Goal: Task Accomplishment & Management: Complete application form

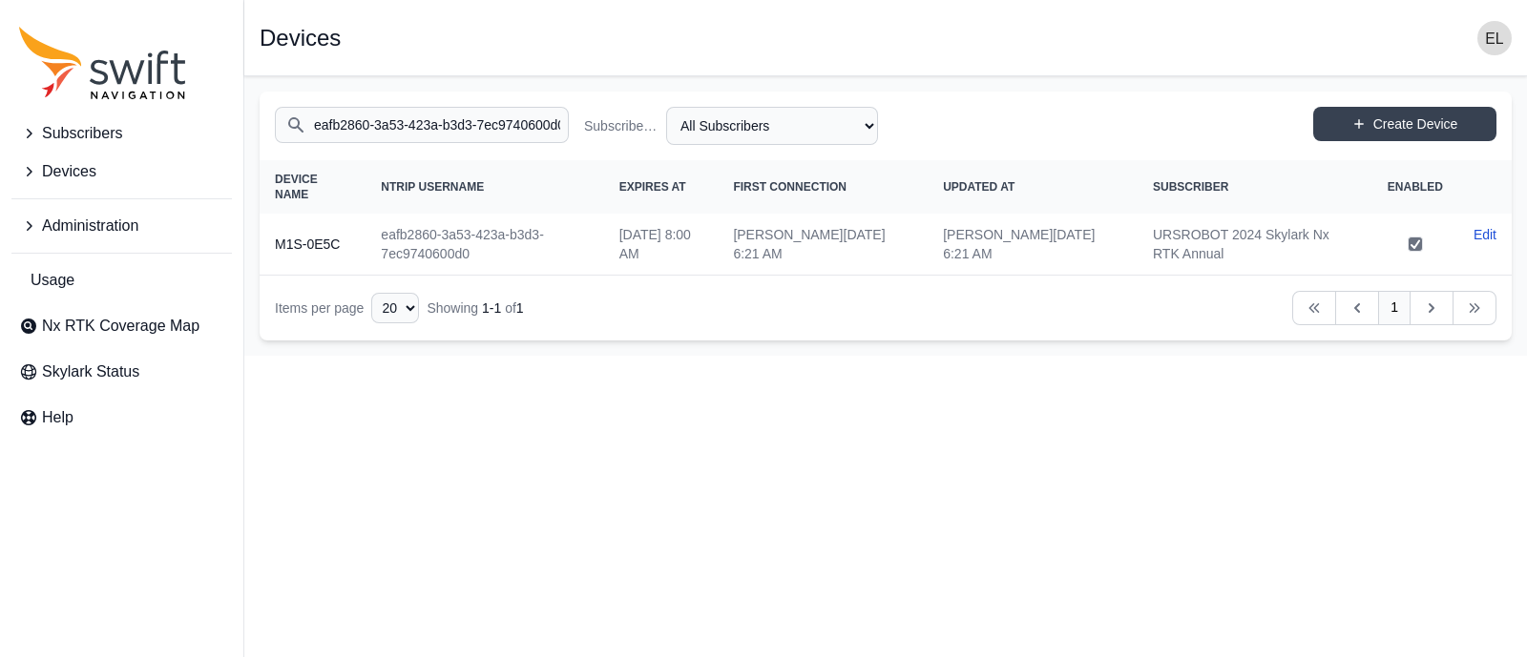
click at [115, 135] on span "Subscribers" at bounding box center [82, 133] width 80 height 23
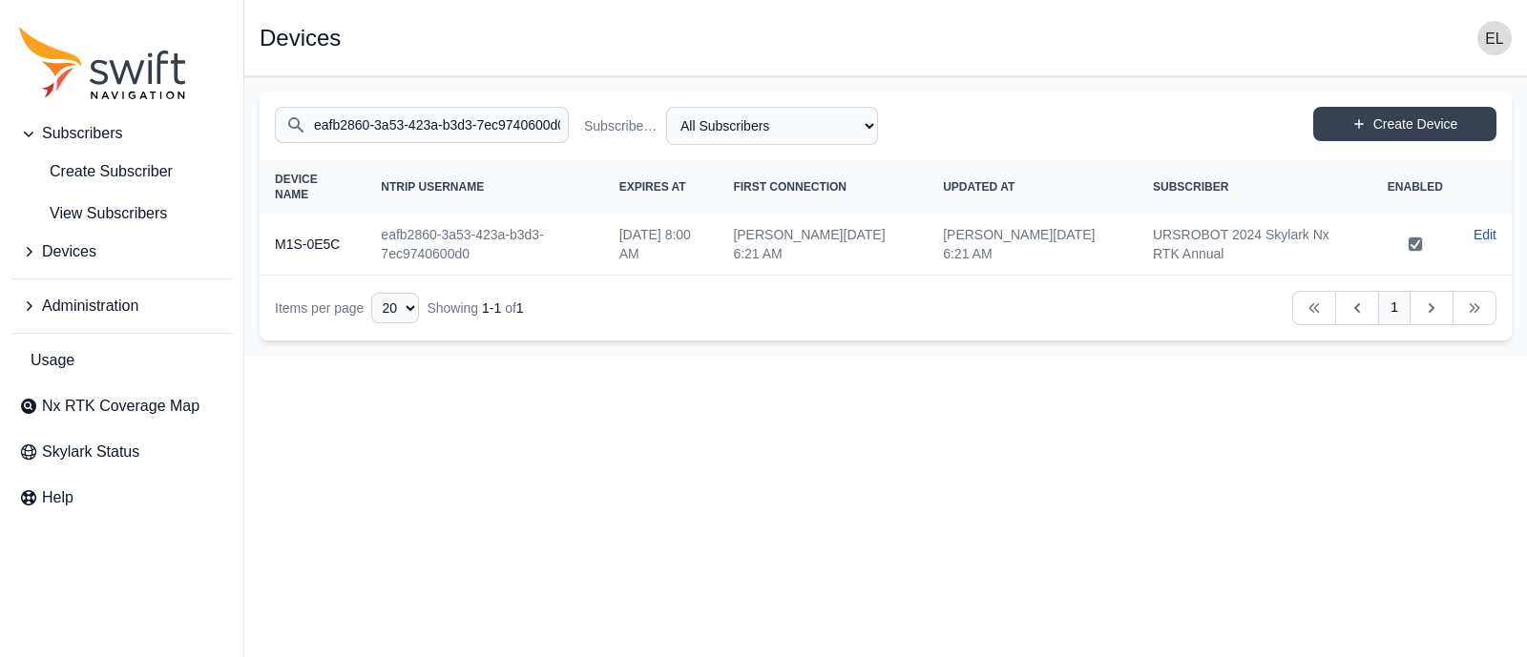
click at [525, 120] on input "eafb2860-3a53-423a-b3d3-7ec9740600d0" at bounding box center [422, 125] width 294 height 36
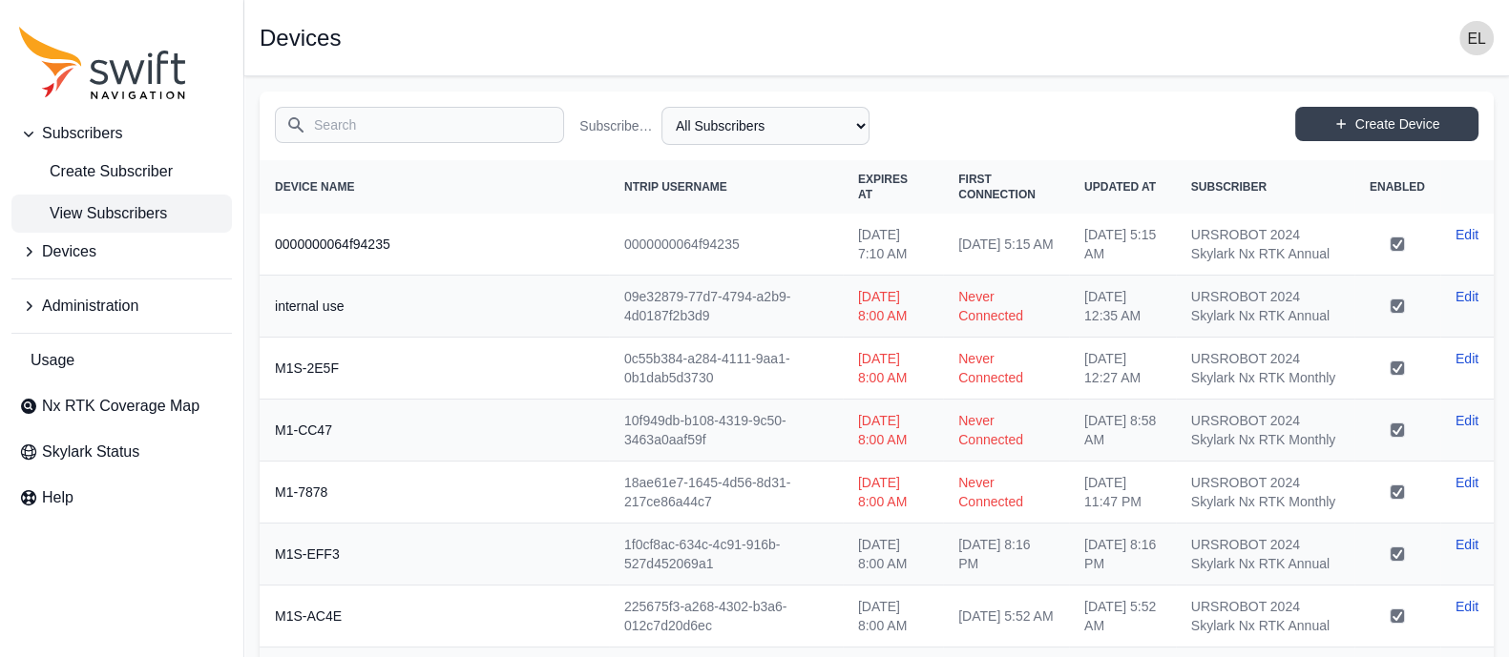
click at [138, 197] on link "View Subscribers" at bounding box center [121, 214] width 220 height 38
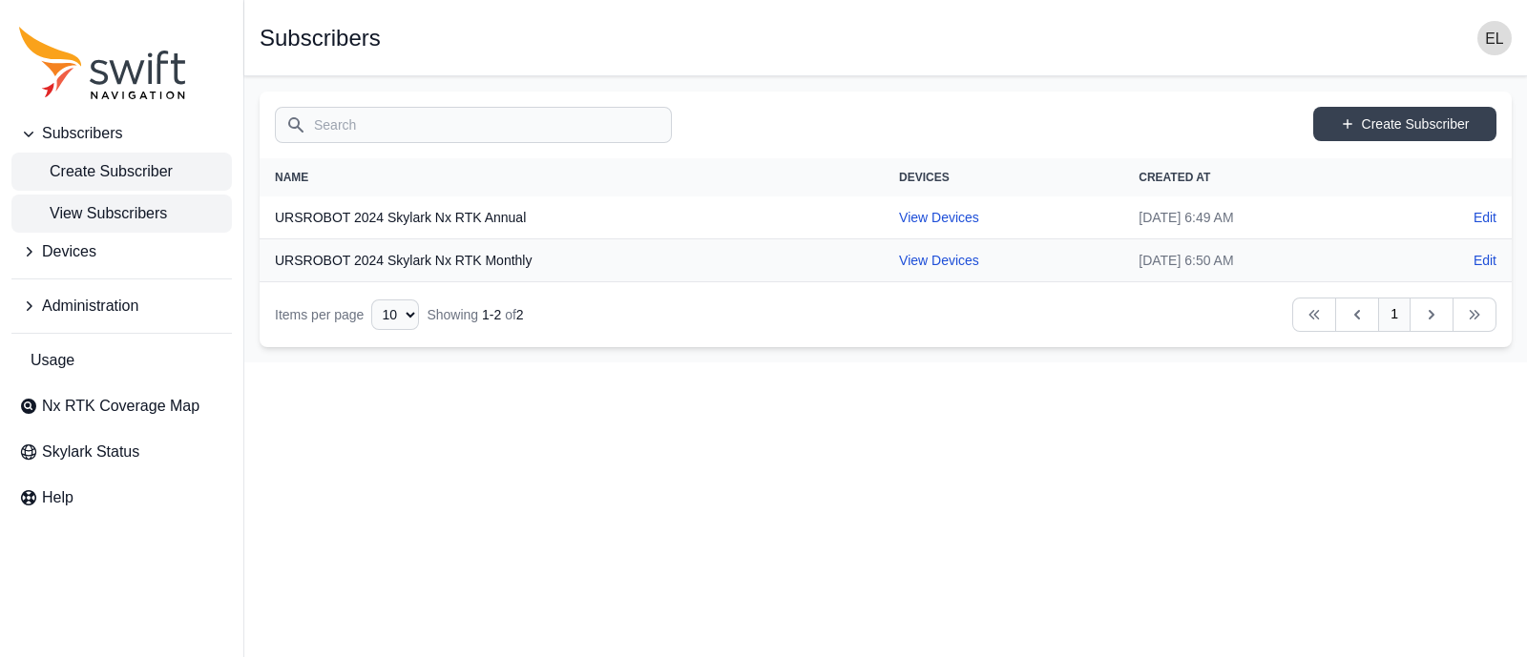
click at [143, 176] on span "Create Subscriber" at bounding box center [96, 171] width 154 height 23
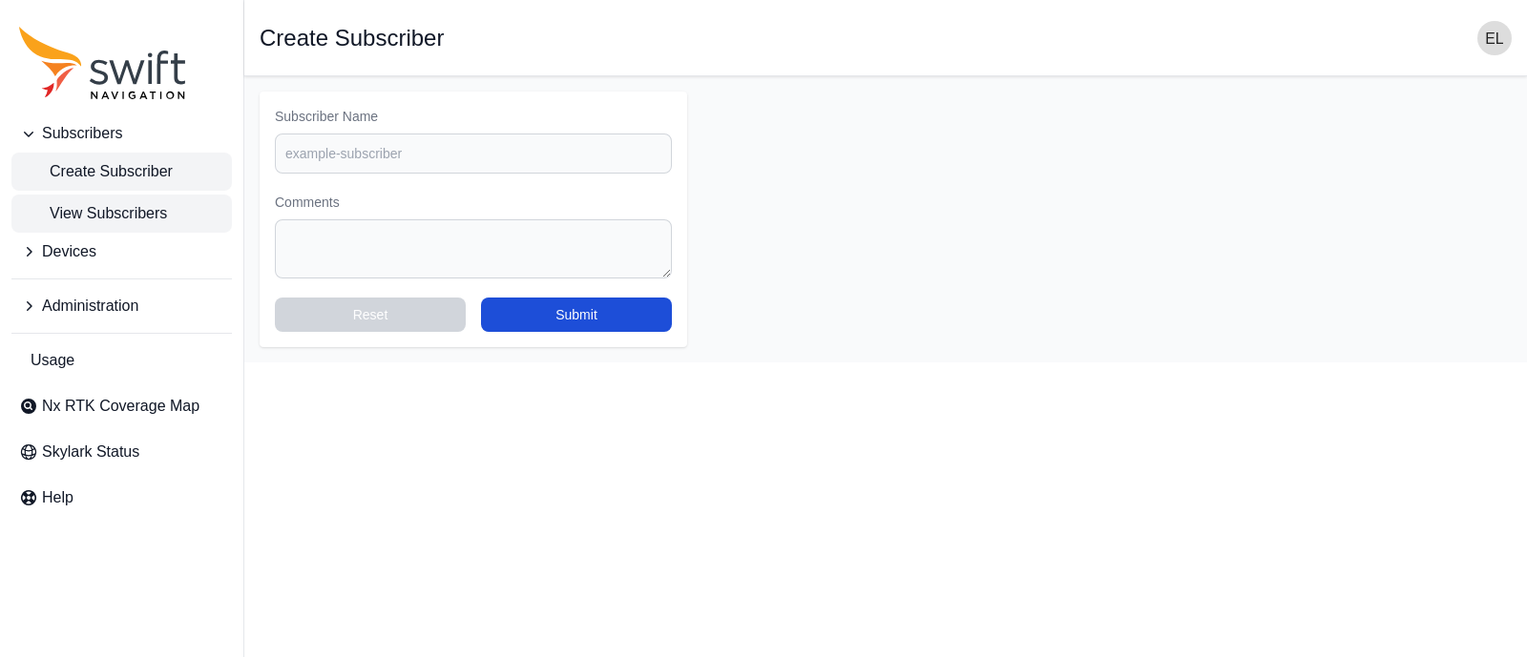
click at [132, 216] on span "View Subscribers" at bounding box center [93, 213] width 148 height 23
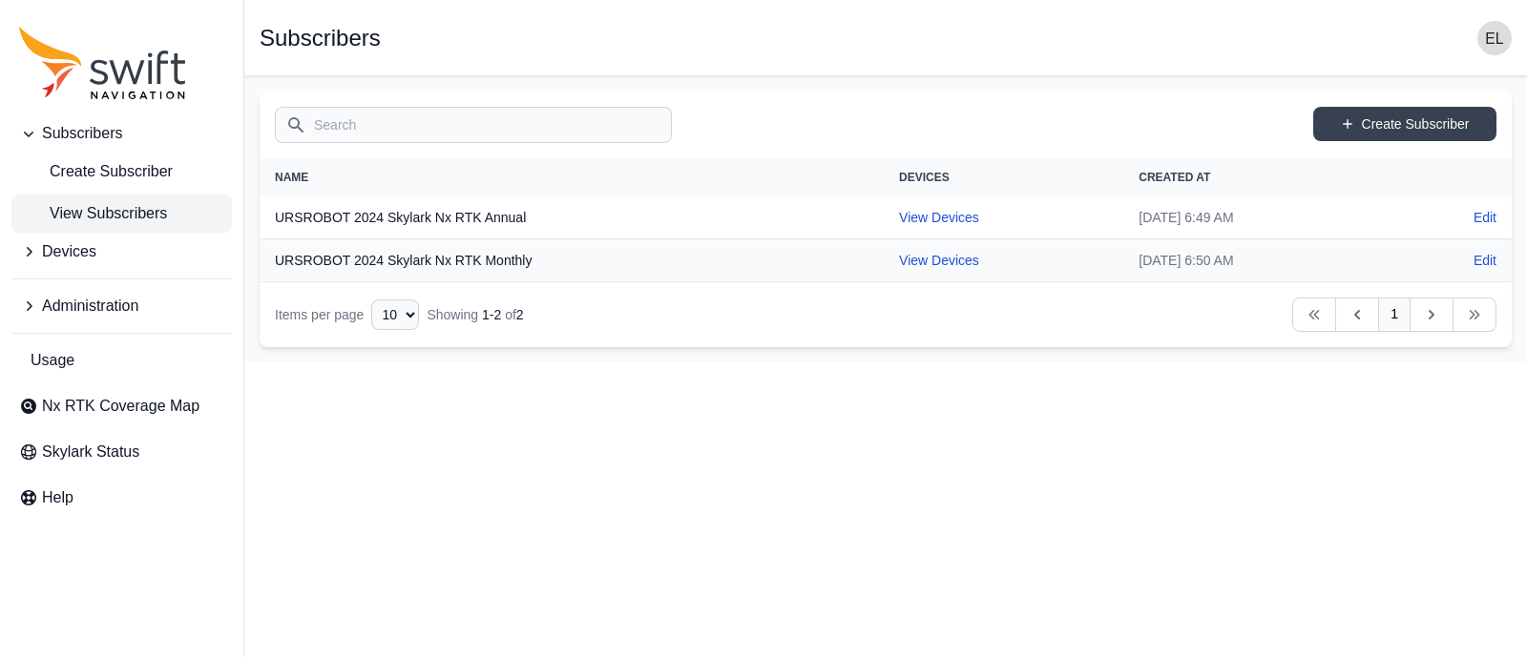
click at [499, 220] on th "URSROBOT 2024 Skylark Nx RTK Annual" at bounding box center [572, 218] width 624 height 43
click at [1123, 199] on td "[DATE] 6:49 AM" at bounding box center [1259, 218] width 272 height 43
click at [899, 216] on link "View Devices" at bounding box center [939, 217] width 80 height 15
select select "b644441d-e755-4979-866a-1eb00d20fa50"
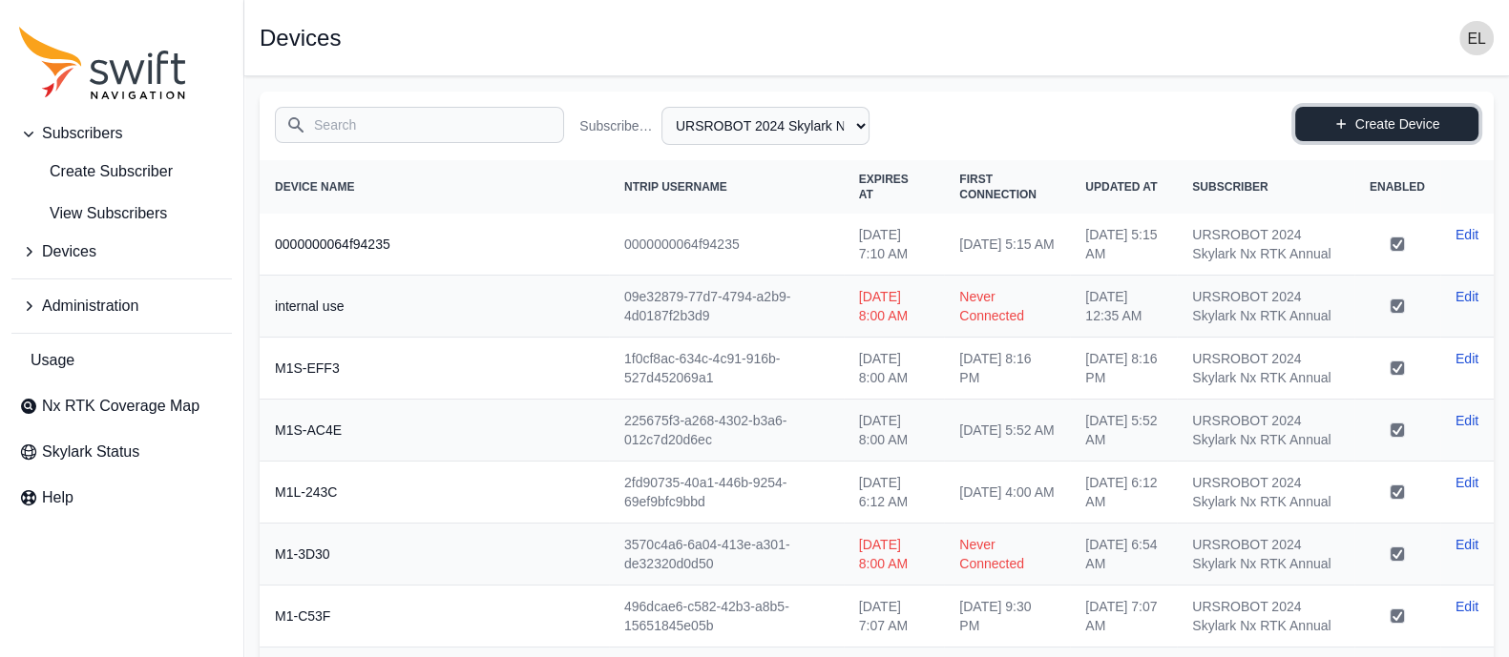
click at [1427, 116] on link "Create Device" at bounding box center [1386, 124] width 183 height 34
select select "b644441d-e755-4979-866a-1eb00d20fa50"
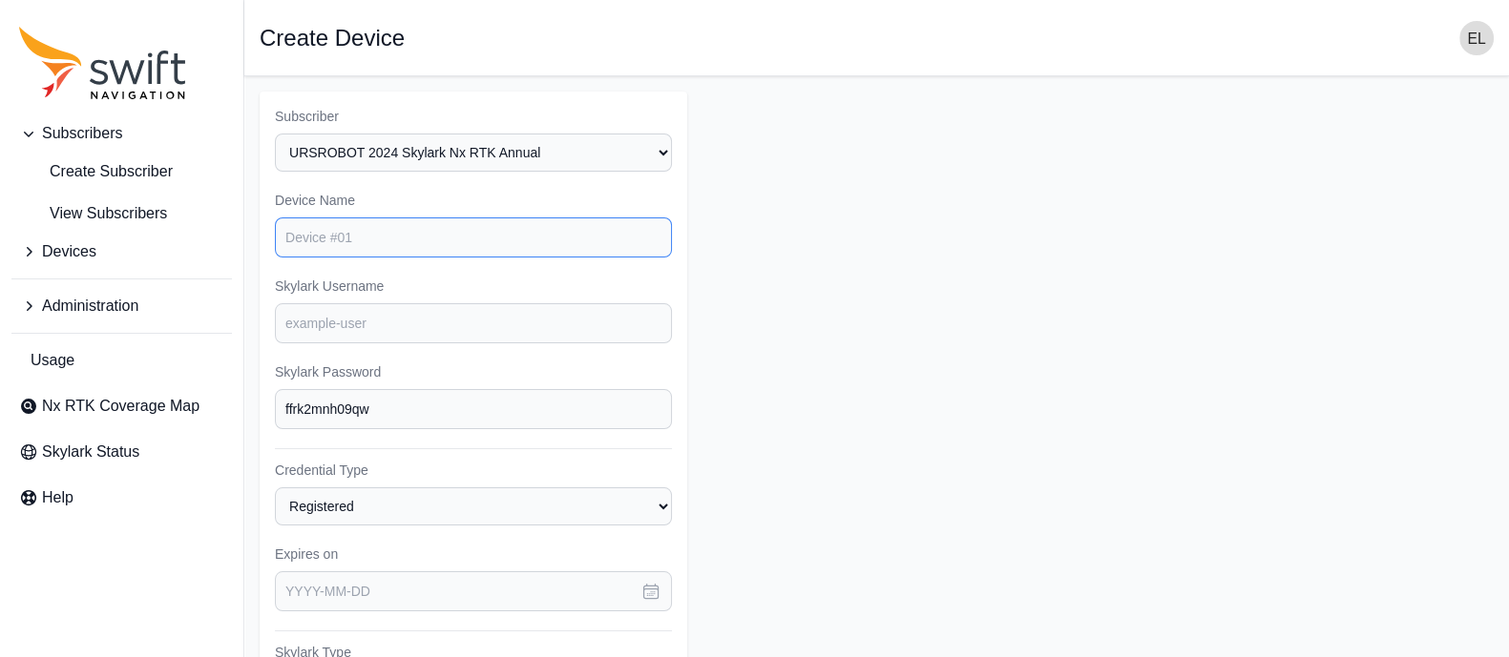
click at [594, 241] on input "Device Name" at bounding box center [473, 238] width 397 height 40
type input "d"
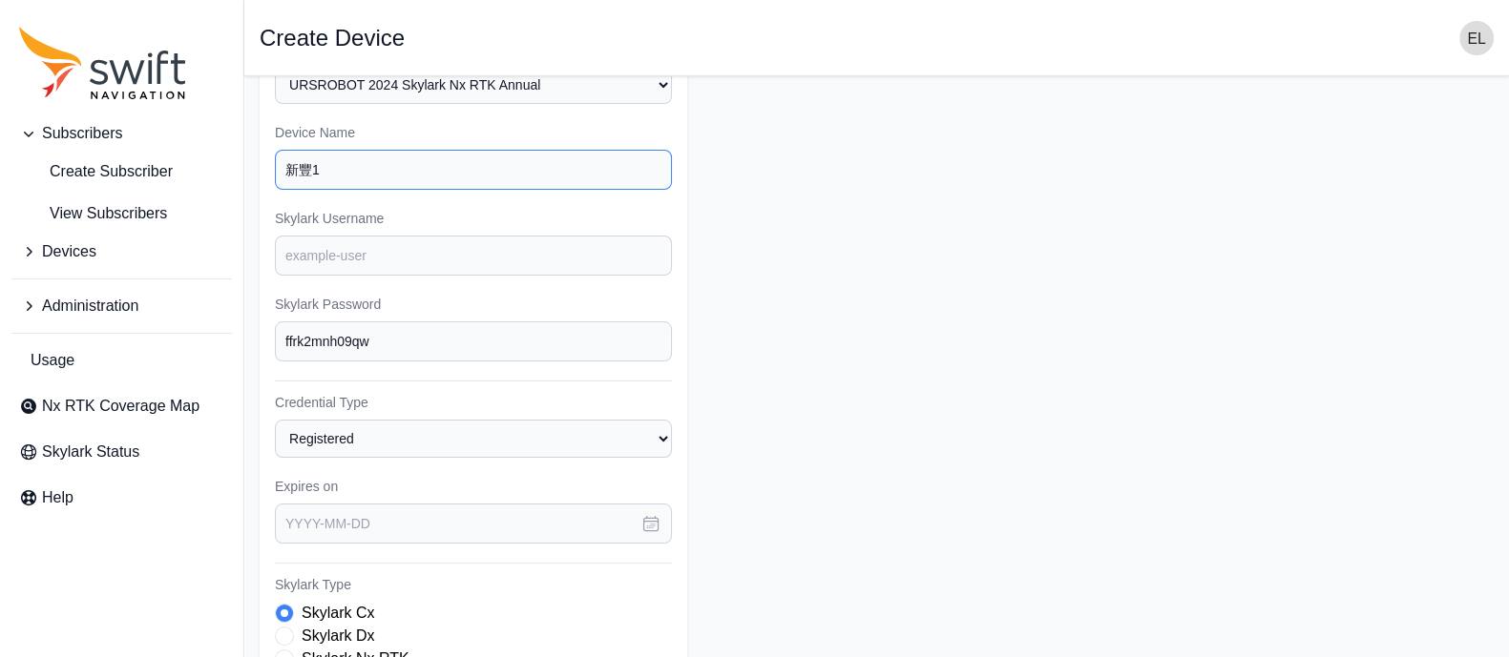
scroll to position [72, 0]
type input "新豐1"
click at [381, 267] on input "Skylark Username" at bounding box center [473, 252] width 397 height 40
type input "ㄎ"
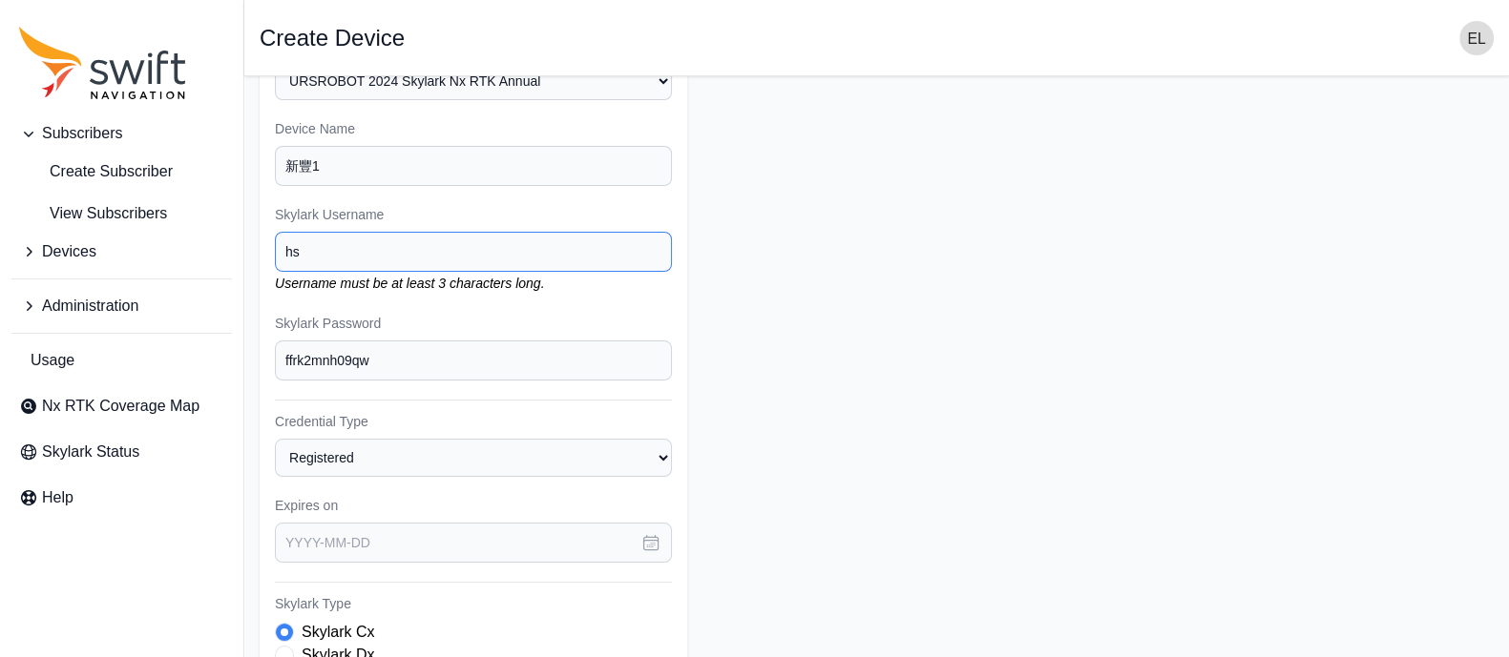
type input "h"
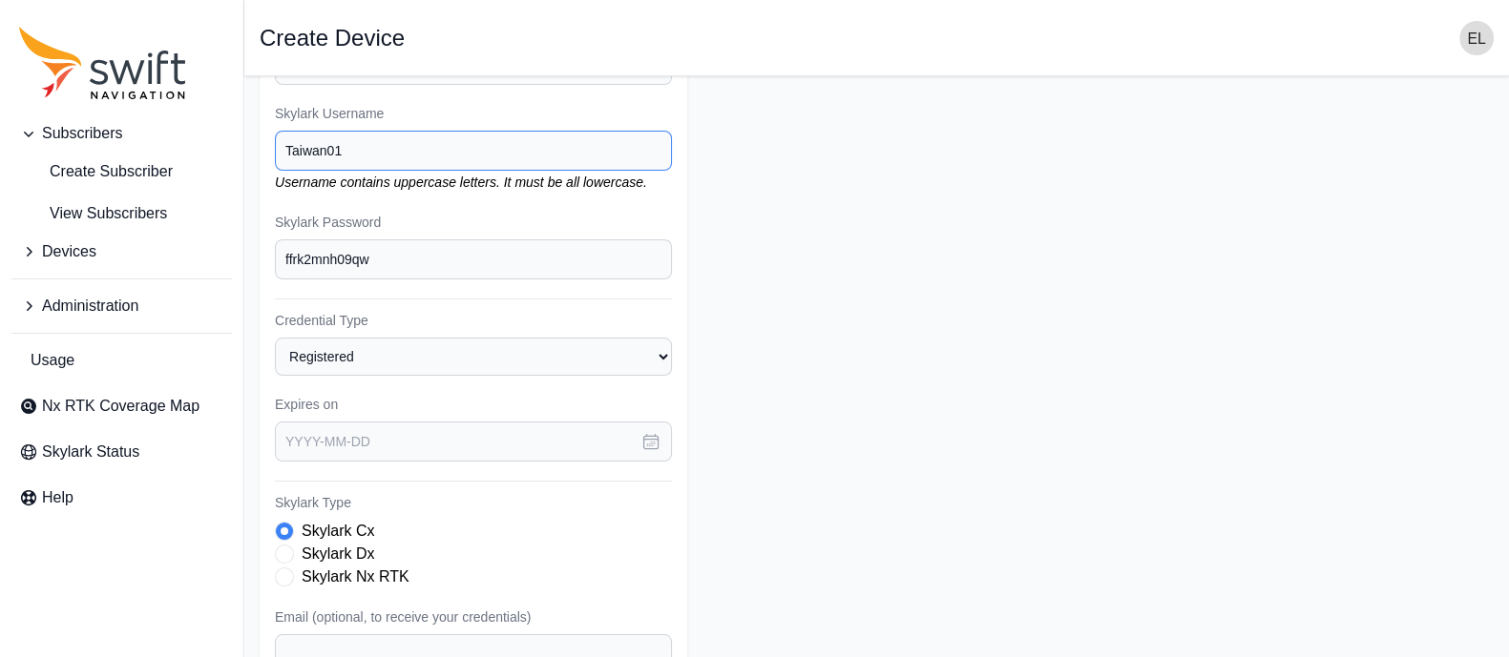
scroll to position [174, 0]
type input "Taiwan01"
click at [372, 572] on label "Skylark Nx RTK" at bounding box center [356, 576] width 108 height 23
click at [632, 354] on select "Registered Preprovisioned" at bounding box center [473, 356] width 397 height 38
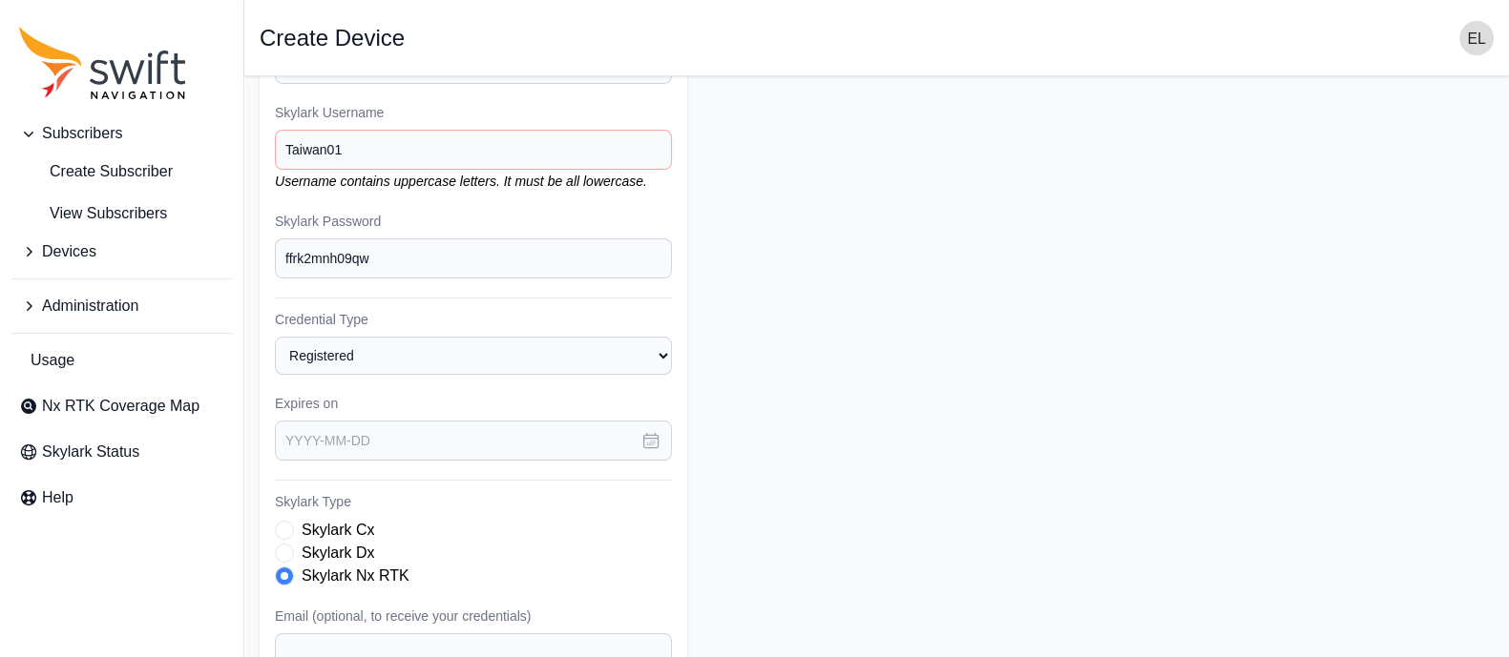
click at [644, 439] on icon "button" at bounding box center [651, 441] width 14 height 14
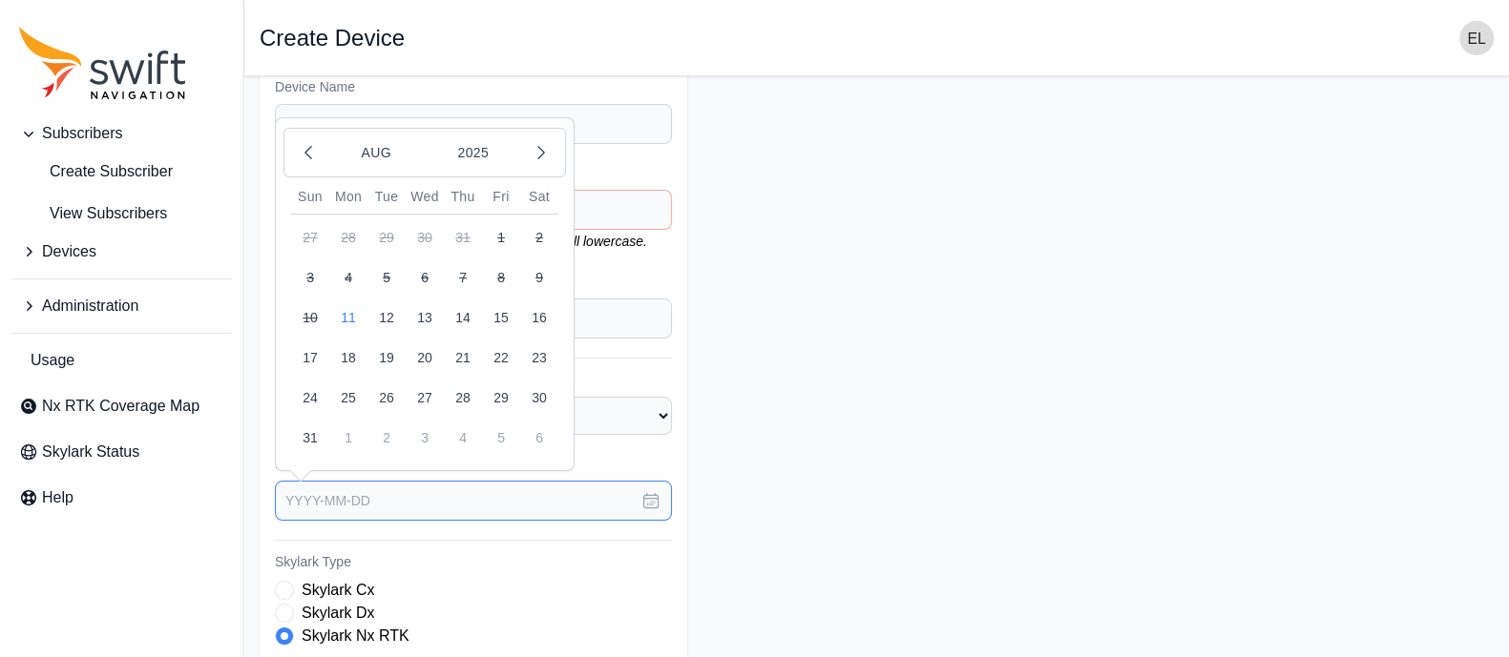
scroll to position [115, 0]
click at [551, 150] on button "button" at bounding box center [541, 151] width 32 height 32
click at [301, 149] on icon "button" at bounding box center [308, 150] width 19 height 19
click at [484, 147] on button "2025" at bounding box center [473, 151] width 92 height 36
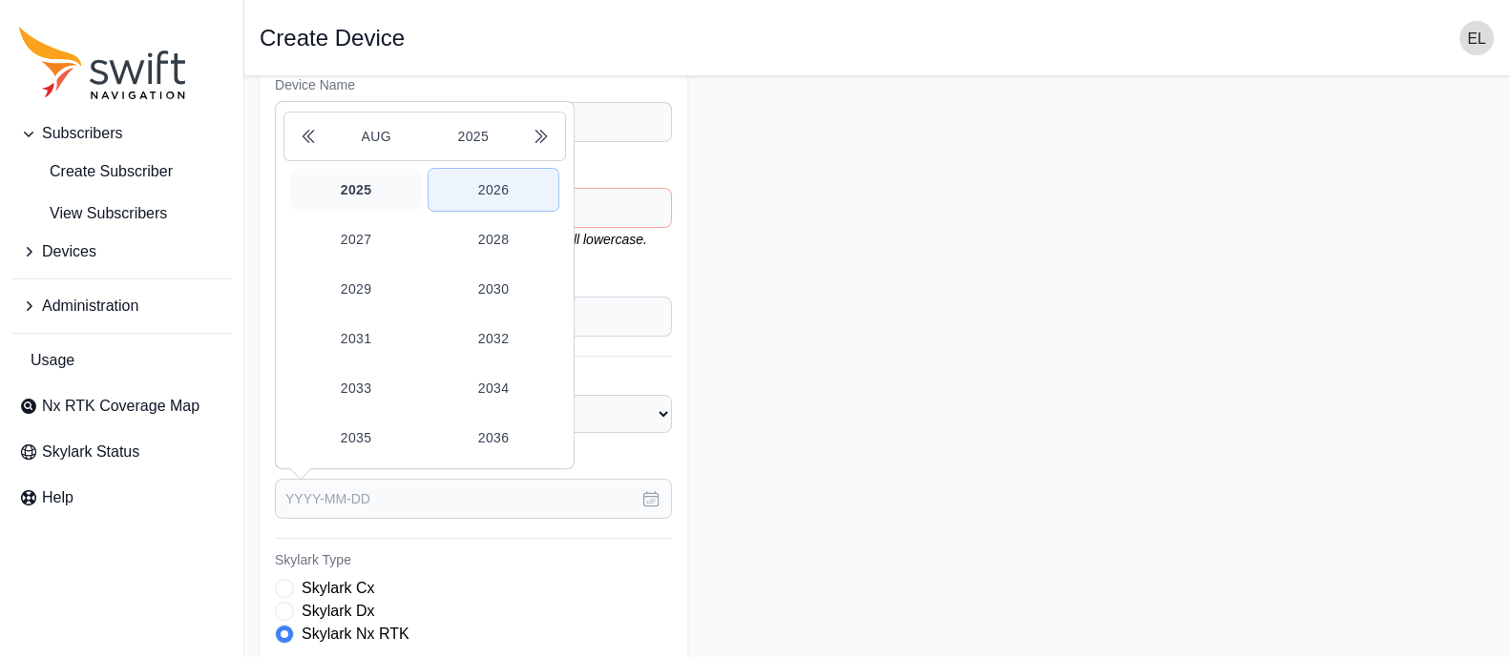
click at [495, 195] on button "2026" at bounding box center [493, 190] width 130 height 42
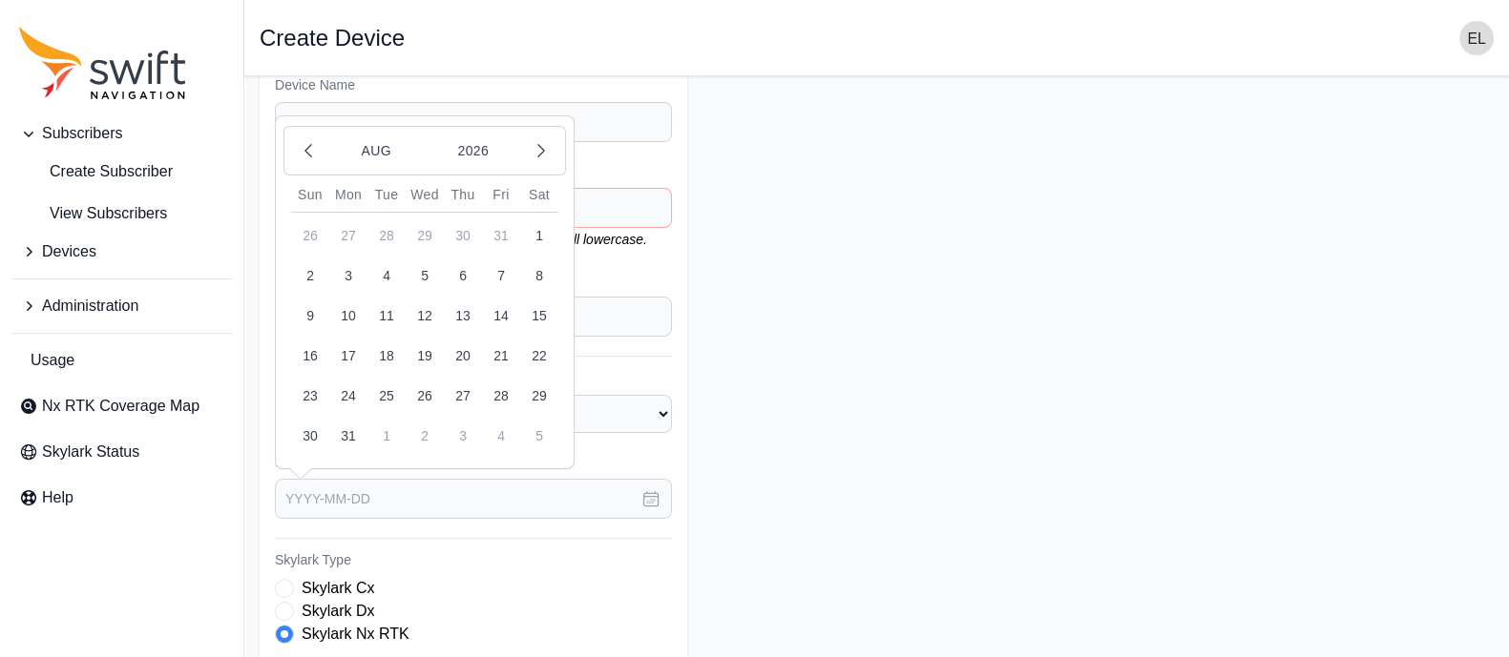
click at [391, 312] on button "11" at bounding box center [386, 316] width 38 height 38
type input "[DATE]"
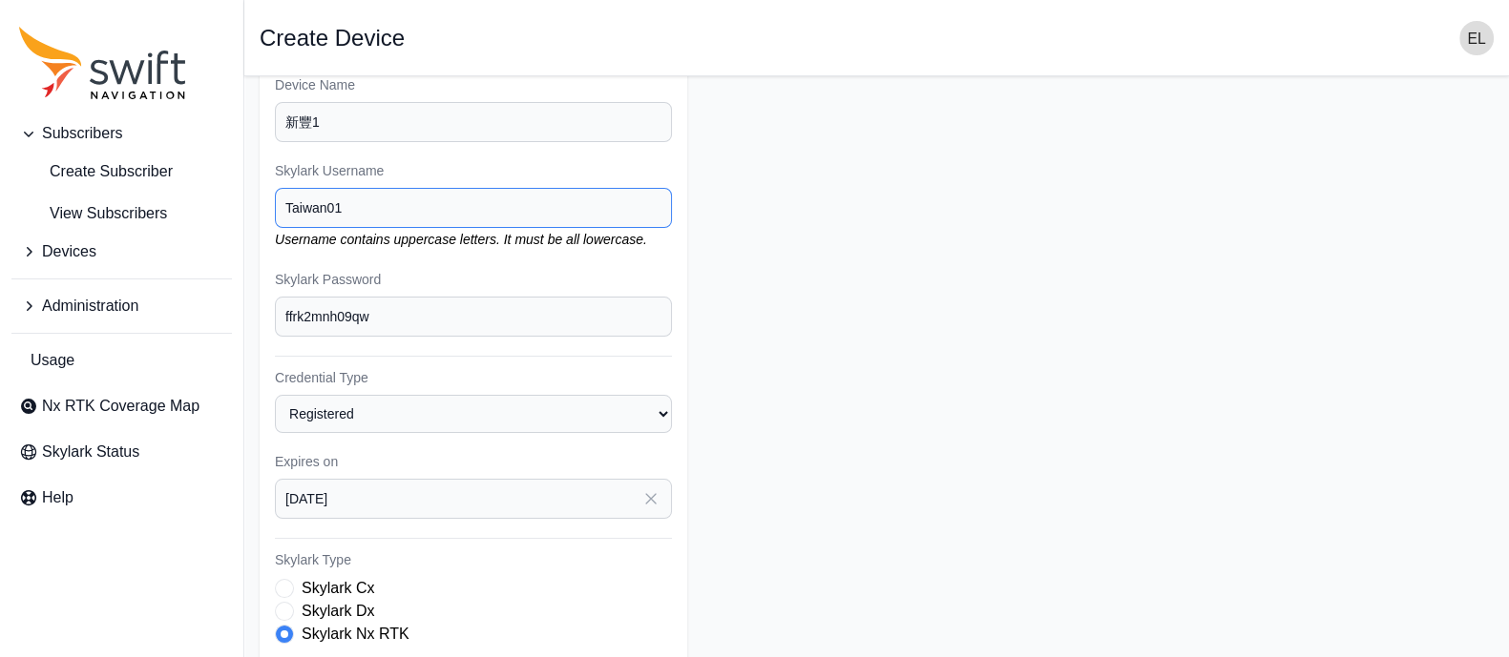
click at [299, 203] on input "Taiwan01" at bounding box center [473, 208] width 397 height 40
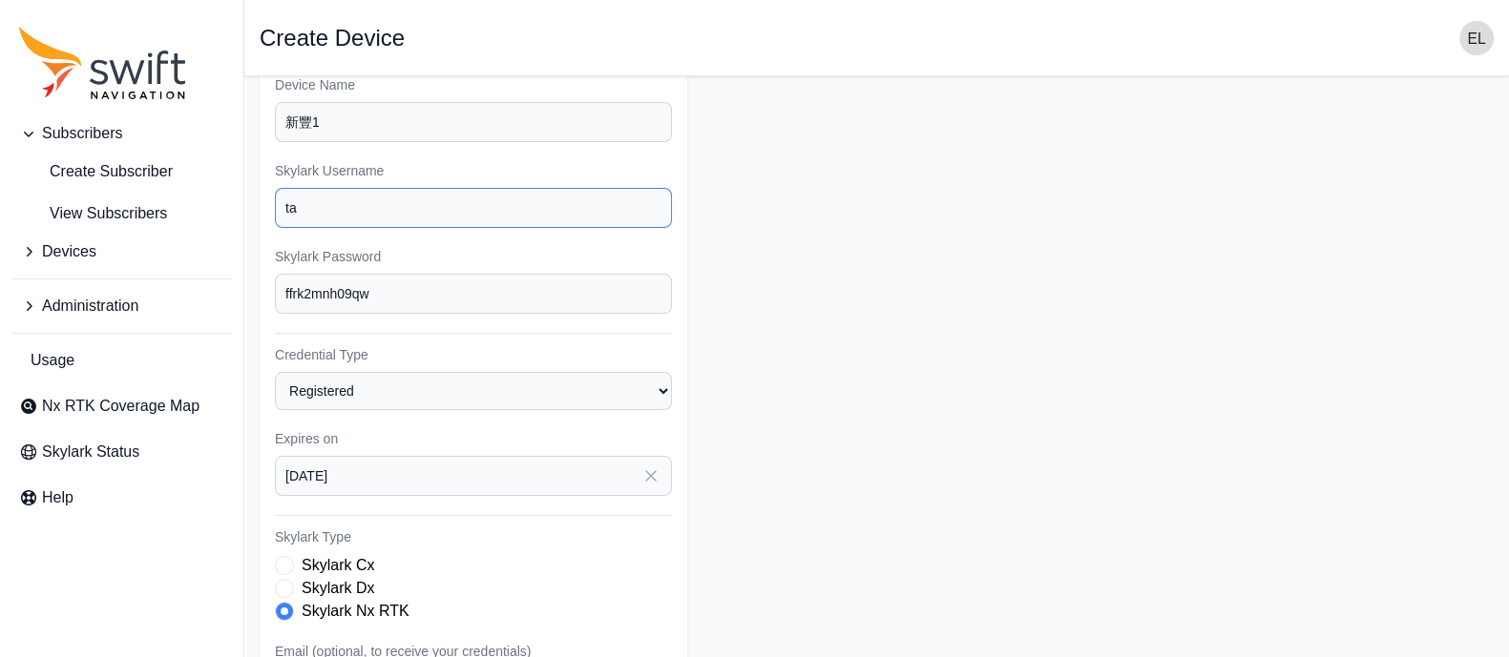
type input "t"
type input "tw01"
click at [786, 300] on form "Subscriber Select a Subscriber URSROBOT 2024 Skylark Nx RTK Annual URSROBOT 202…" at bounding box center [877, 458] width 1234 height 964
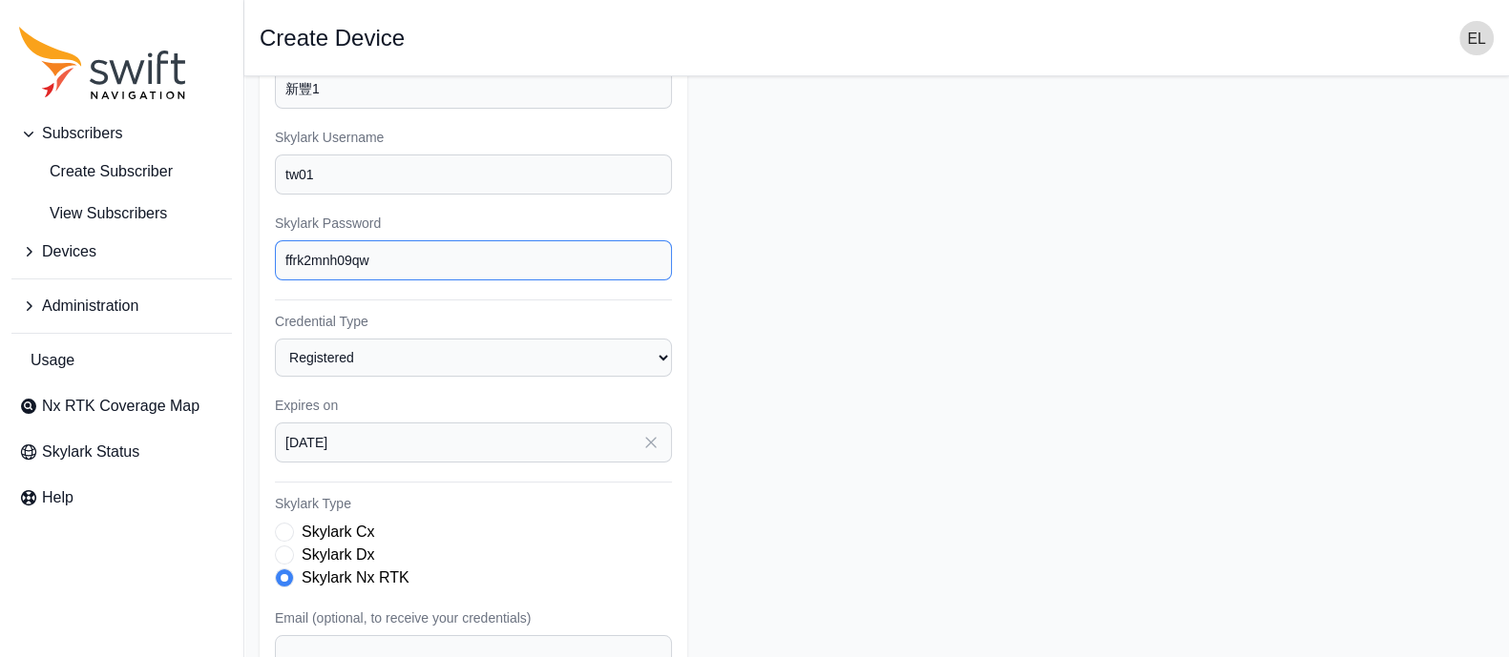
click at [410, 260] on input "ffrk2mnh09qw" at bounding box center [473, 260] width 397 height 40
drag, startPoint x: 327, startPoint y: 169, endPoint x: 273, endPoint y: 169, distance: 54.4
click at [273, 169] on div "Subscriber Select a Subscriber URSROBOT 2024 Skylark Nx RTK Annual URSROBOT 202…" at bounding box center [473, 425] width 427 height 964
click at [417, 263] on input "ffrk2mnh09qw" at bounding box center [473, 260] width 397 height 40
drag, startPoint x: 417, startPoint y: 263, endPoint x: 244, endPoint y: 221, distance: 177.7
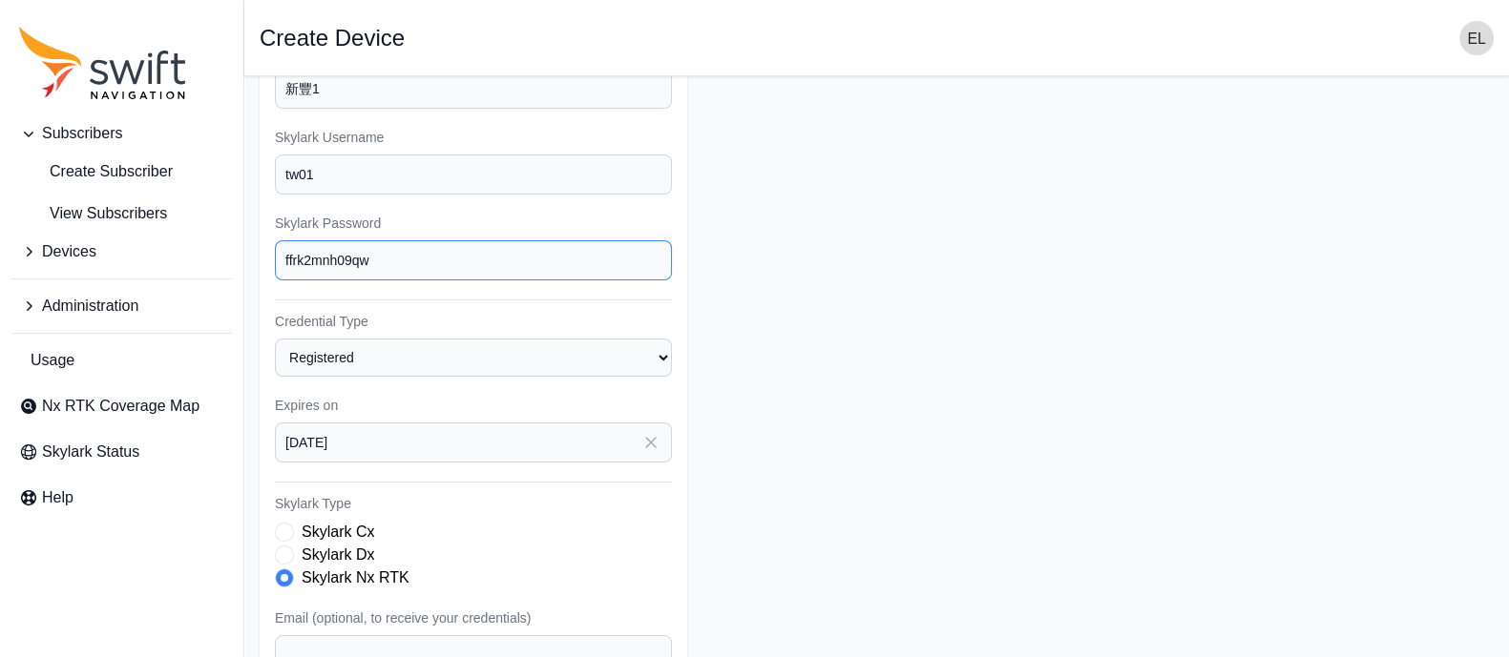
click at [244, 221] on main "Open sidebar Create Device Subscriber Select a Subscriber URSROBOT 2024 Skylark…" at bounding box center [876, 424] width 1264 height 994
click at [855, 385] on form "Subscriber Select a Subscriber URSROBOT 2024 Skylark Nx RTK Annual URSROBOT 202…" at bounding box center [877, 425] width 1234 height 964
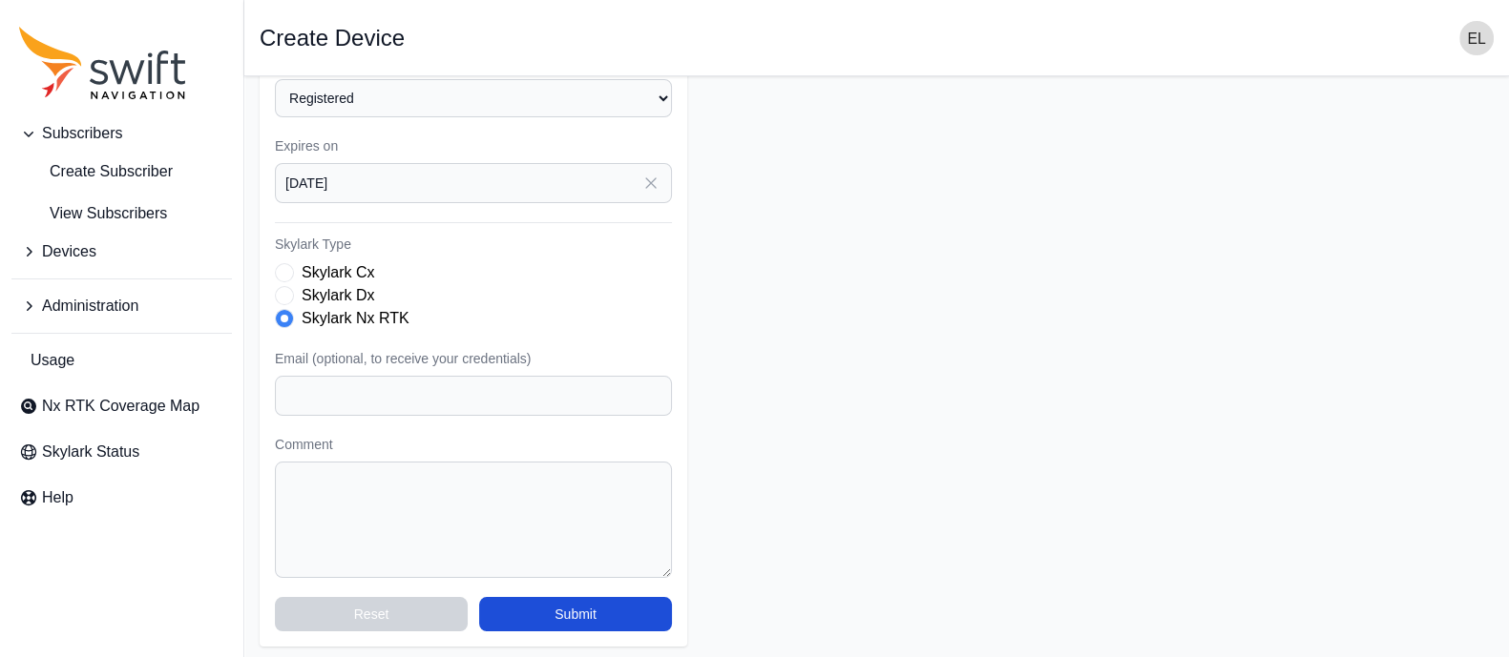
scroll to position [407, 0]
click at [532, 603] on button "Submit" at bounding box center [575, 615] width 193 height 34
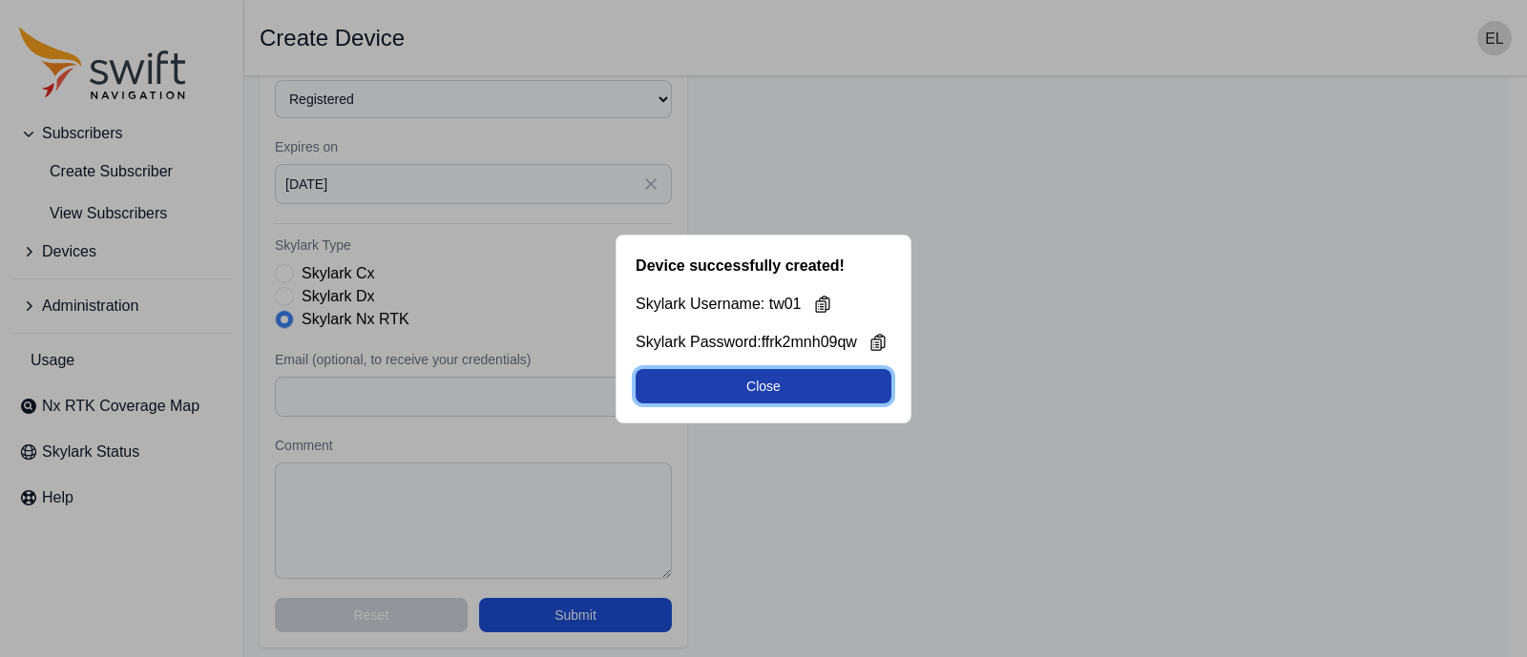
click at [720, 387] on button "Close" at bounding box center [763, 386] width 256 height 34
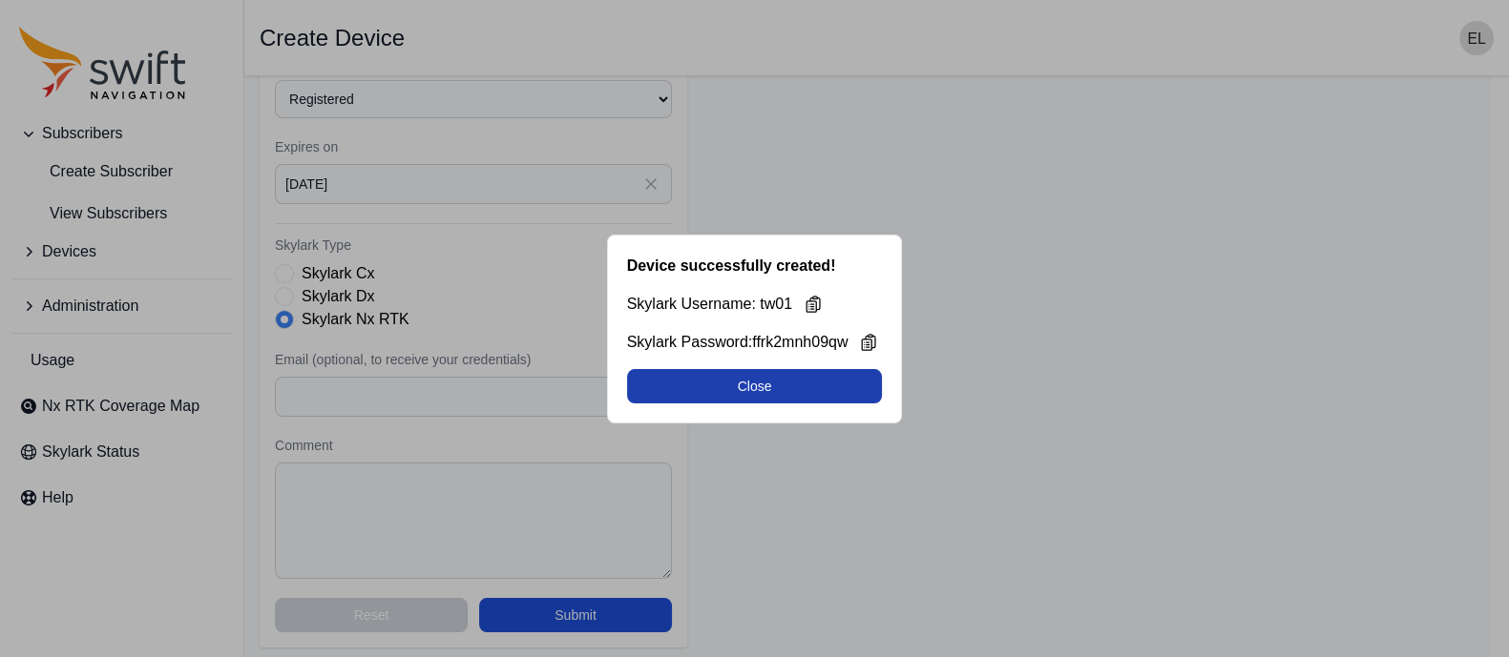
select select "b644441d-e755-4979-866a-1eb00d20fa50"
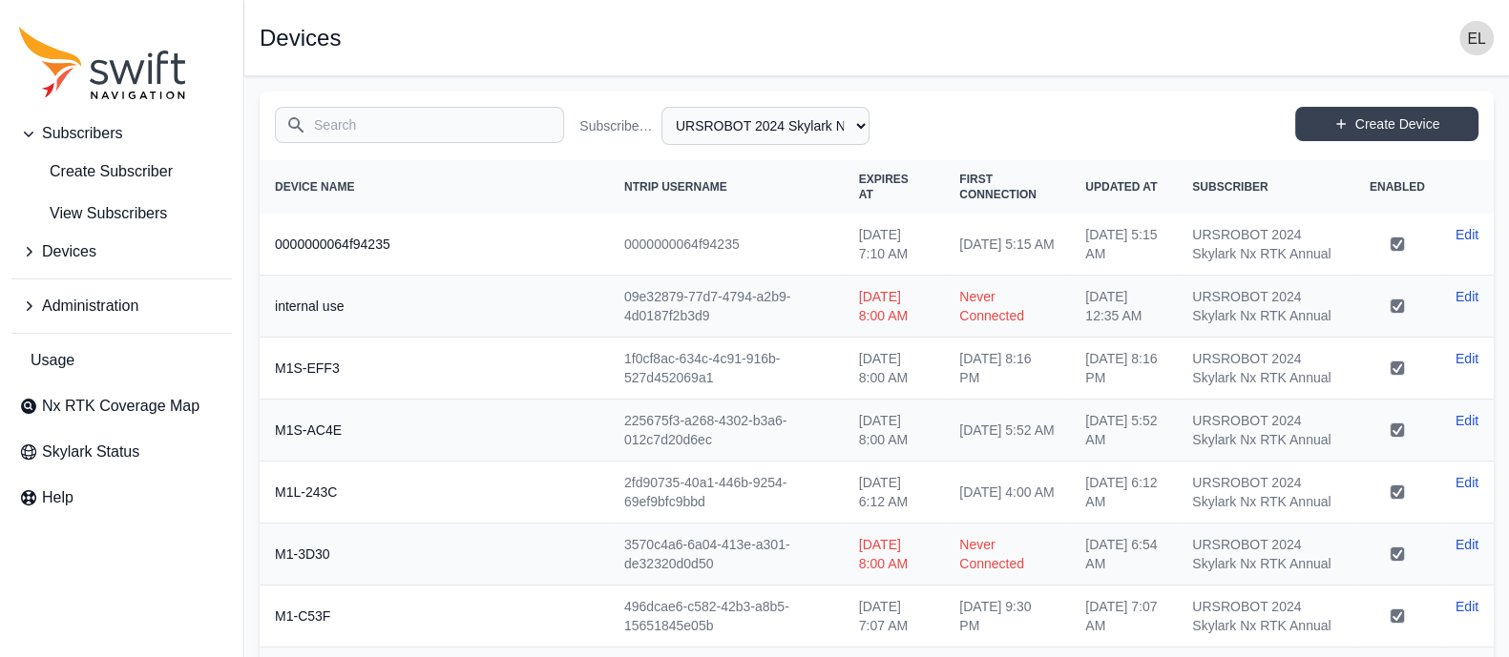
click at [370, 124] on input "Search" at bounding box center [419, 125] width 289 height 36
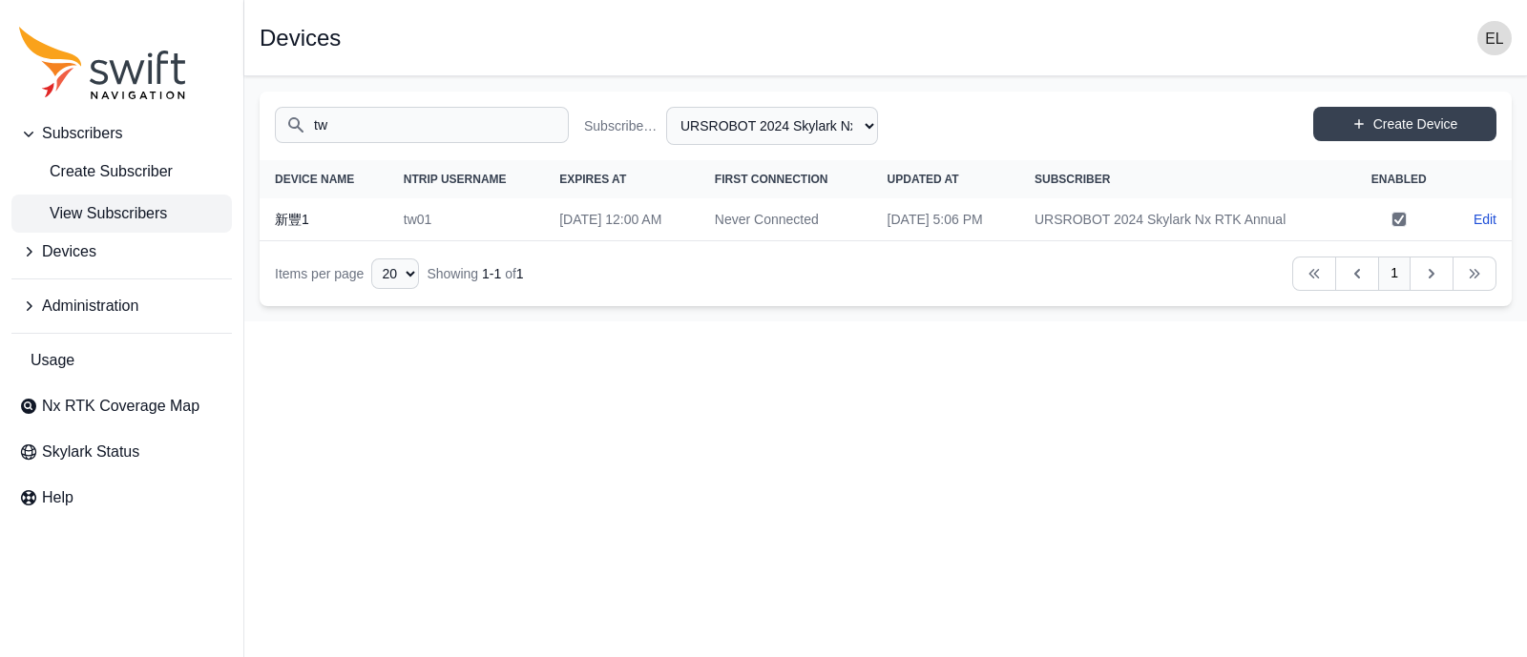
type input "t"
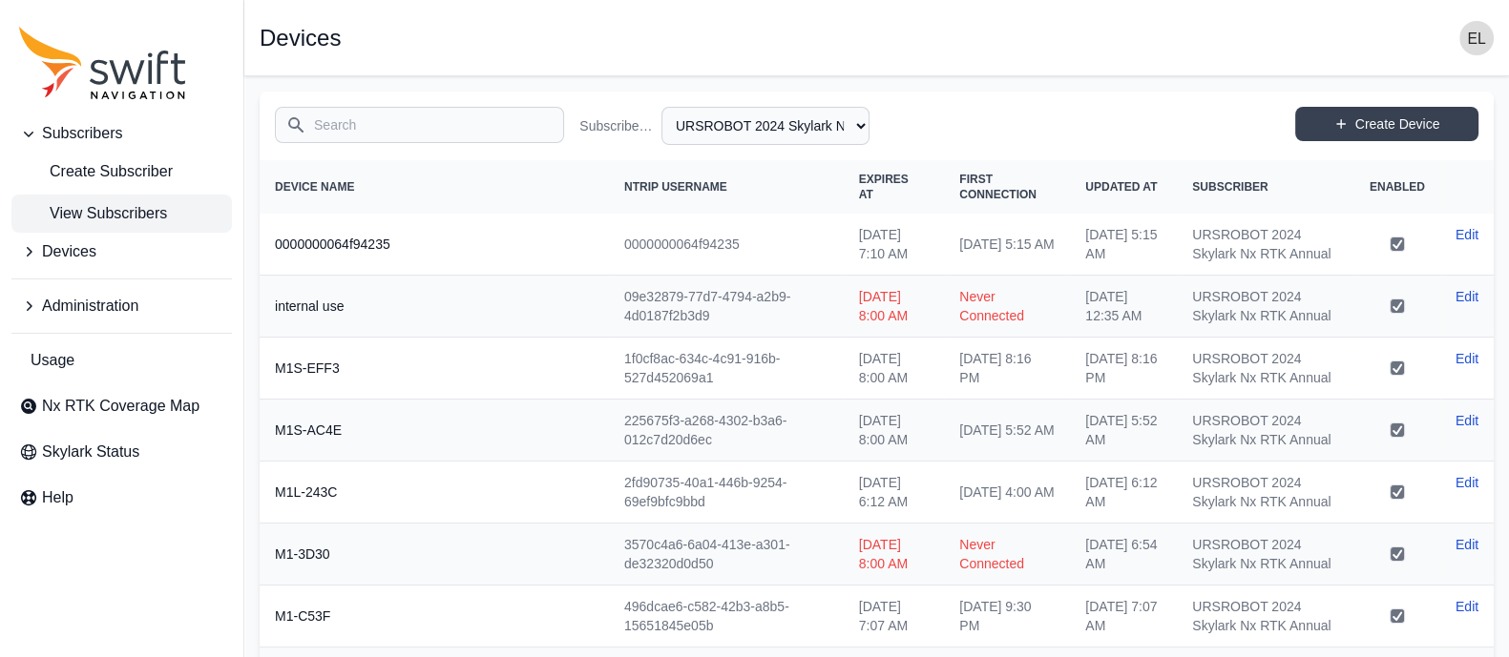
click at [149, 215] on span "View Subscribers" at bounding box center [93, 213] width 148 height 23
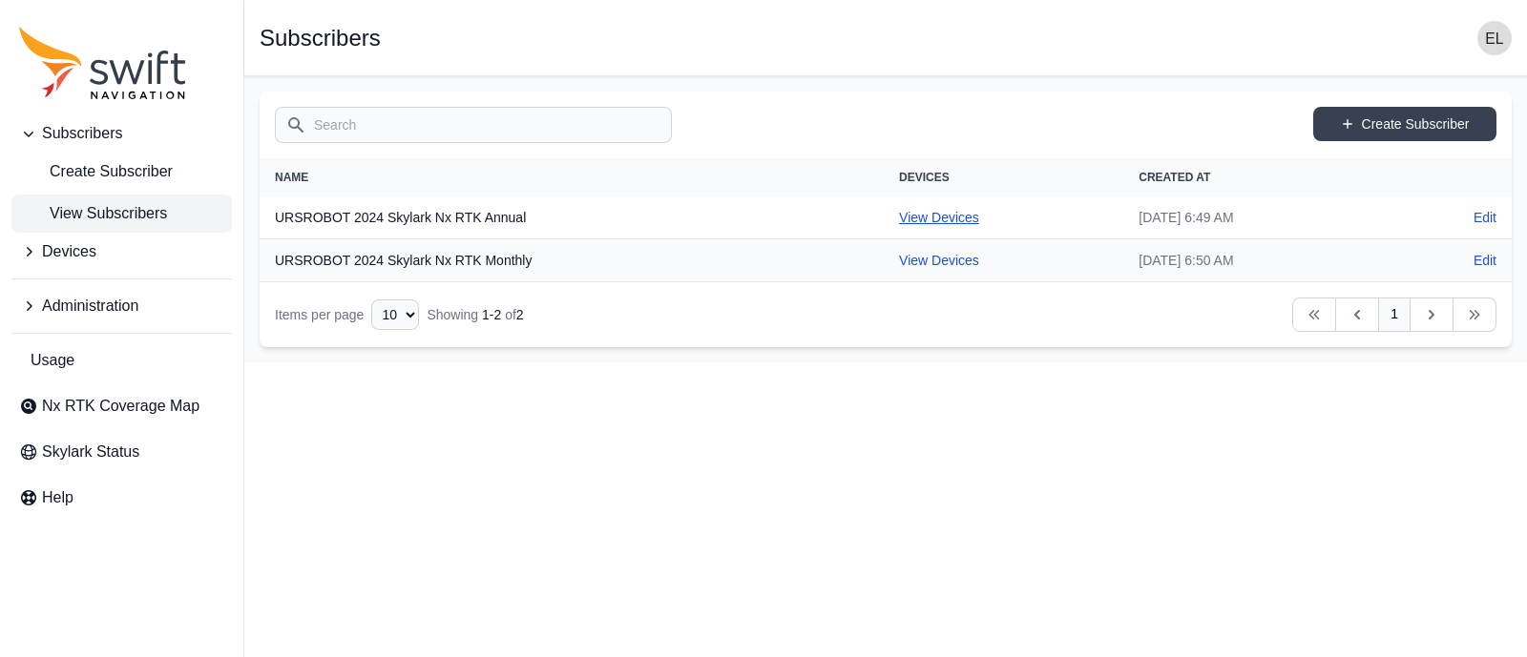
click at [899, 219] on link "View Devices" at bounding box center [939, 217] width 80 height 15
select select "b644441d-e755-4979-866a-1eb00d20fa50"
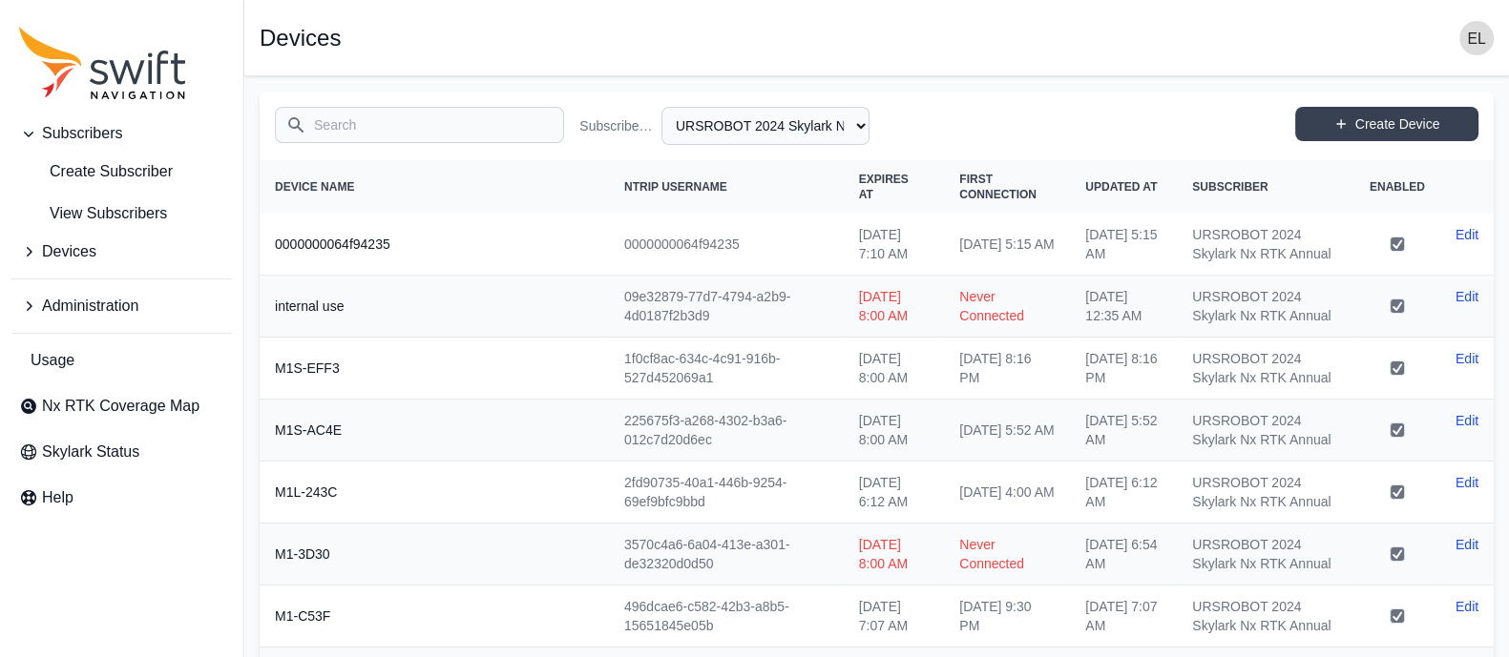
click at [422, 126] on input "Search" at bounding box center [419, 125] width 289 height 36
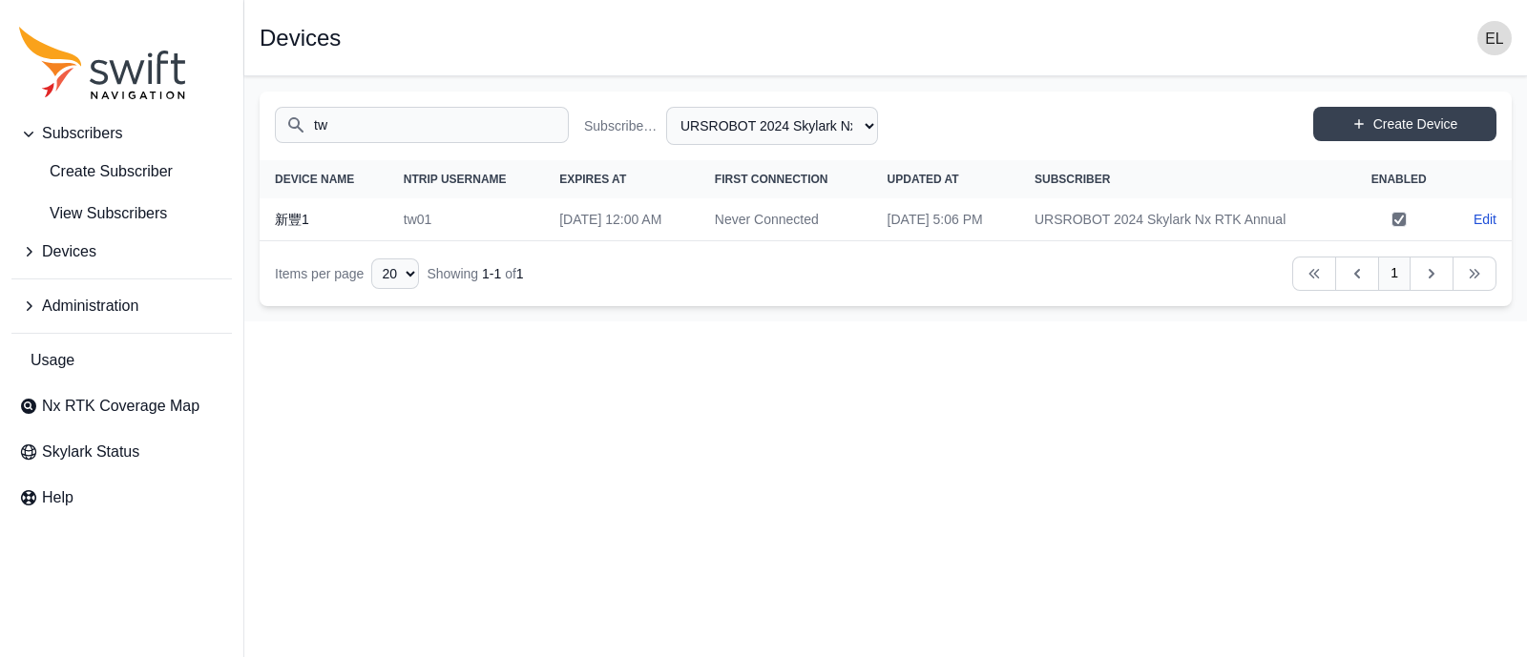
type input "t"
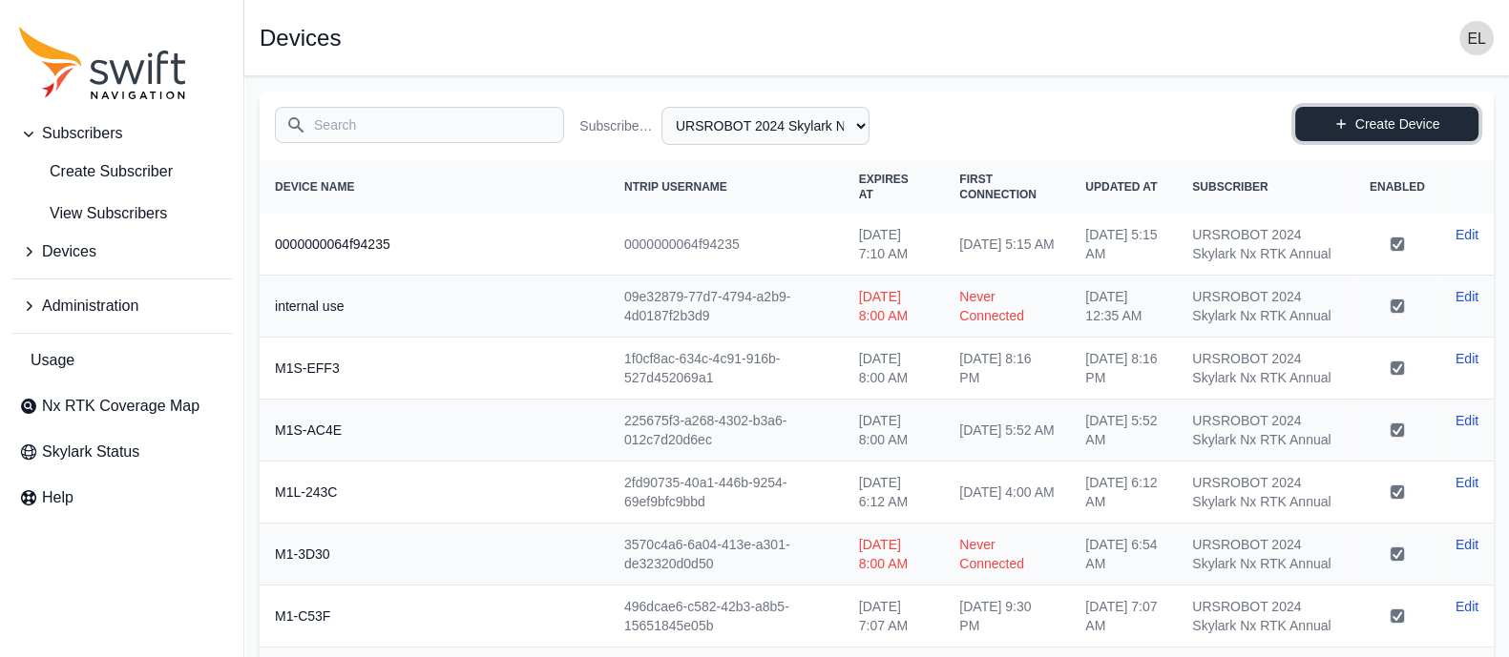
click at [1326, 122] on link "Create Device" at bounding box center [1386, 124] width 183 height 34
select select "b644441d-e755-4979-866a-1eb00d20fa50"
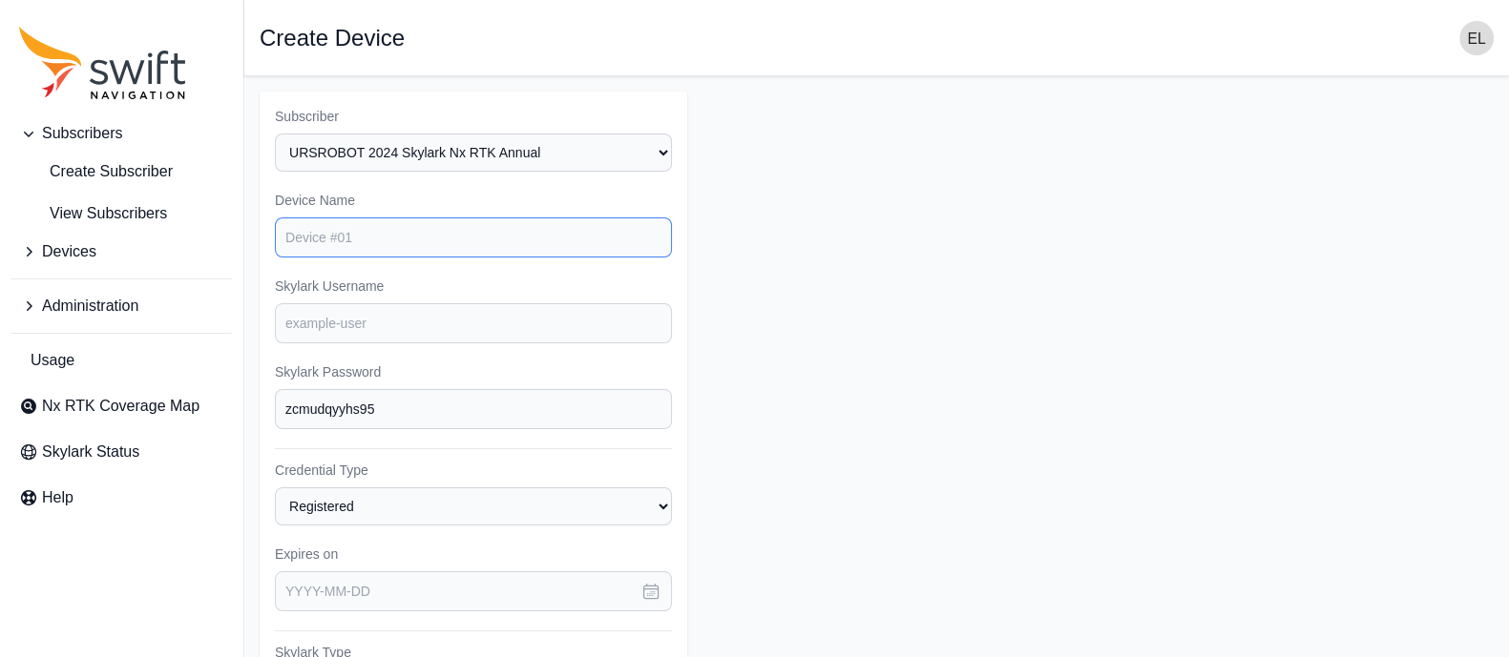
click at [458, 243] on input "Device Name" at bounding box center [473, 238] width 397 height 40
type input "d"
type input "新豐2"
click at [382, 328] on input "Skylark Username" at bounding box center [473, 323] width 397 height 40
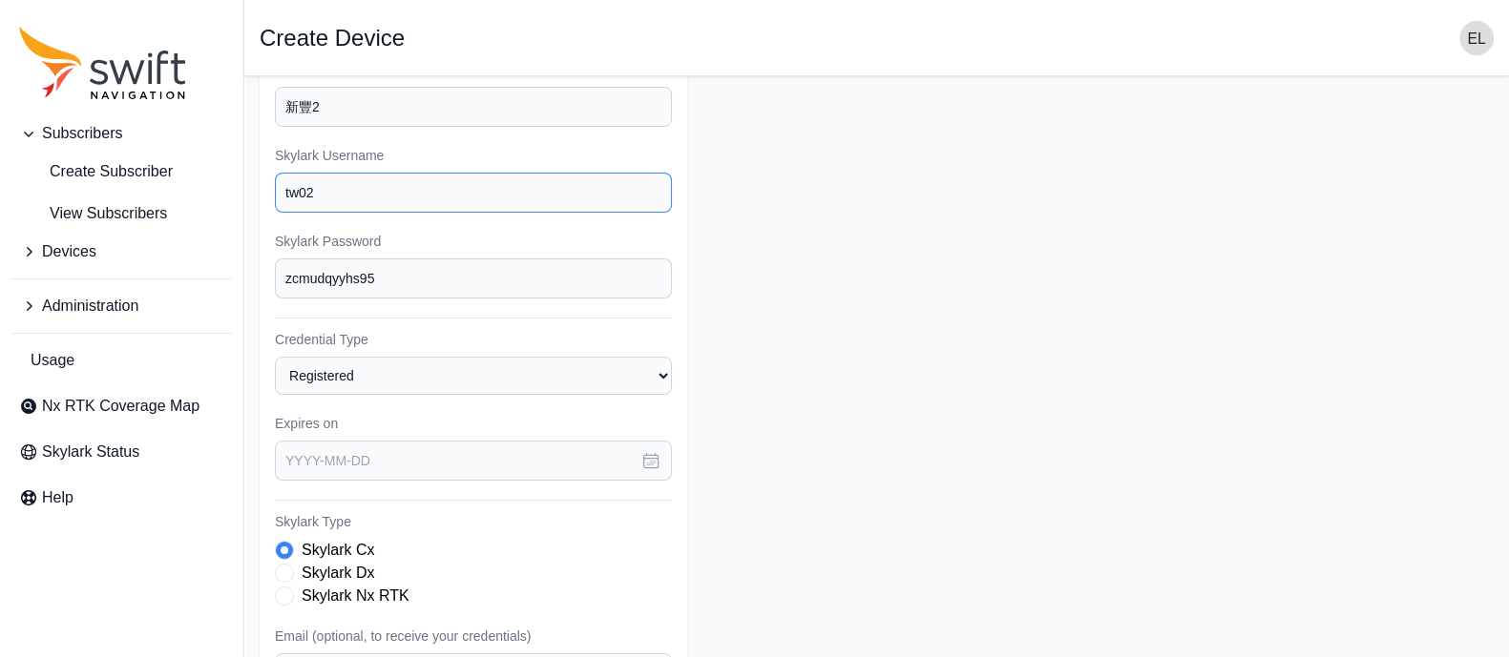
scroll to position [135, 0]
type input "tw02"
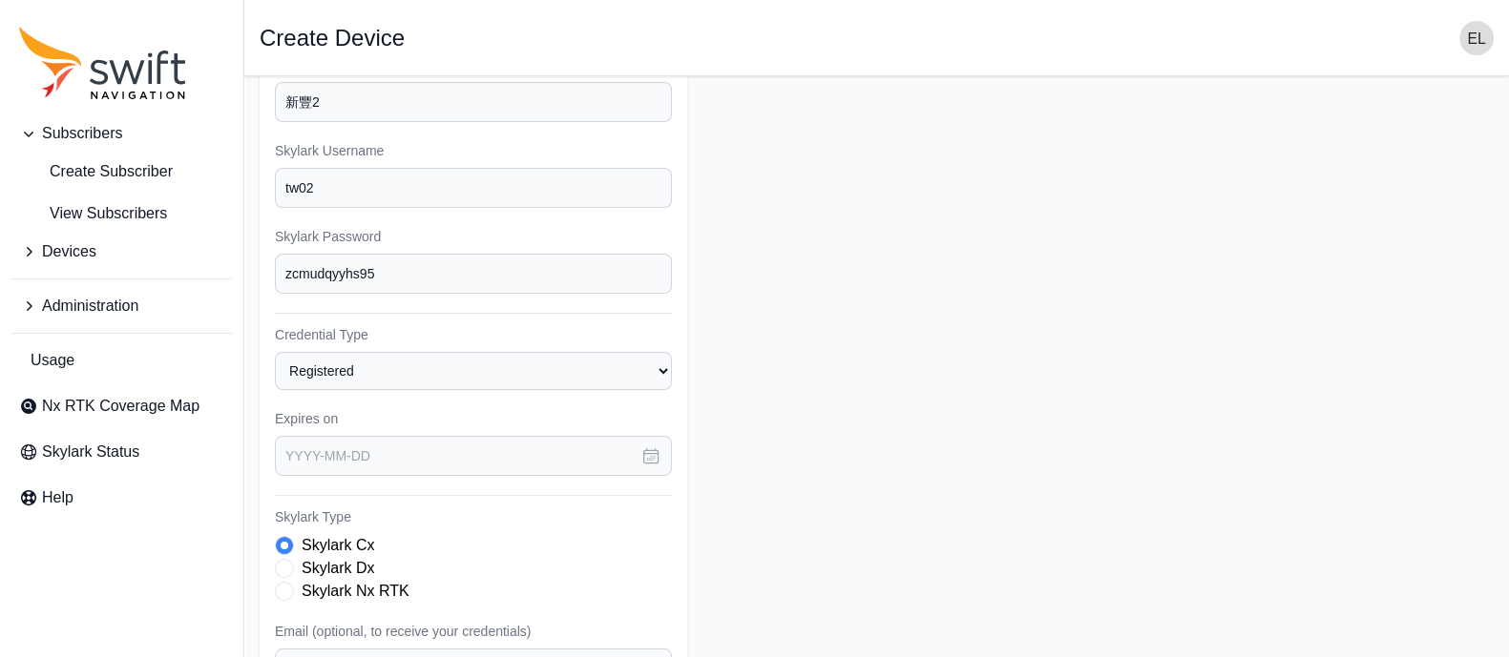
click at [656, 447] on icon "button" at bounding box center [650, 456] width 19 height 19
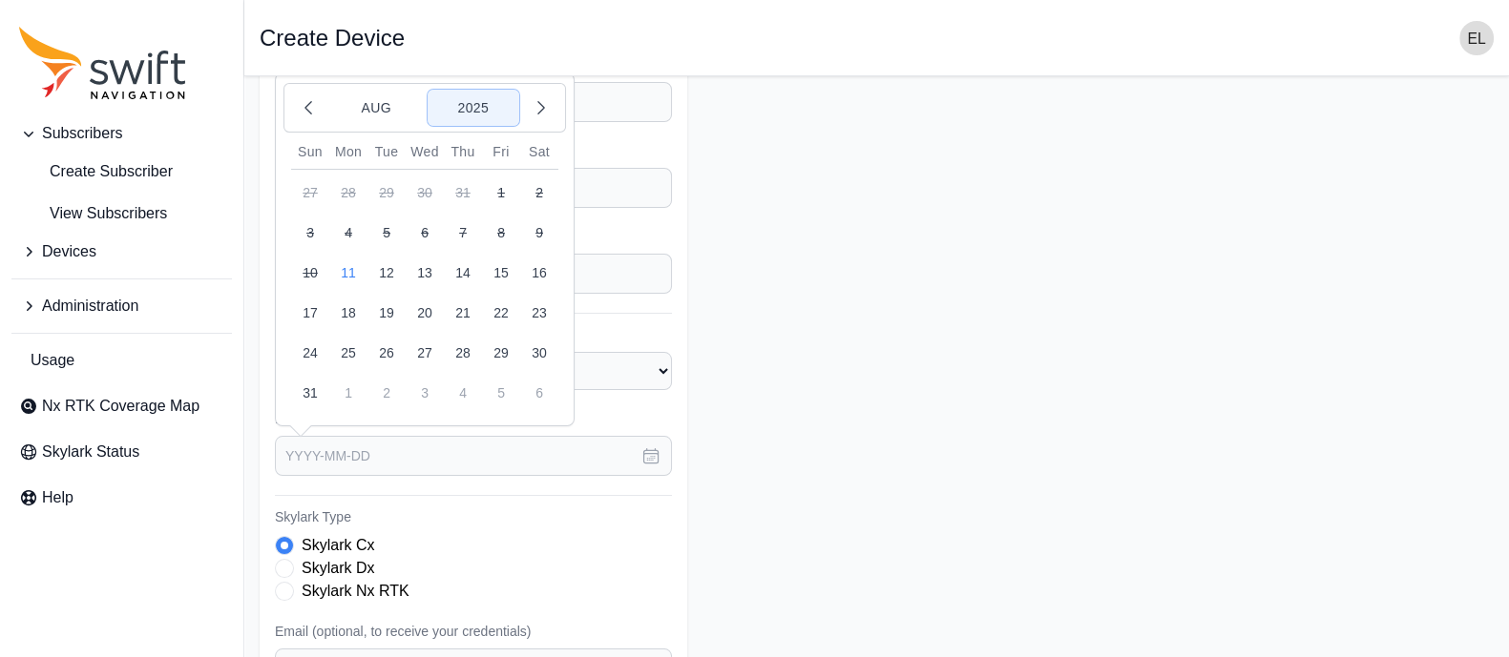
click at [476, 100] on button "2025" at bounding box center [473, 108] width 92 height 36
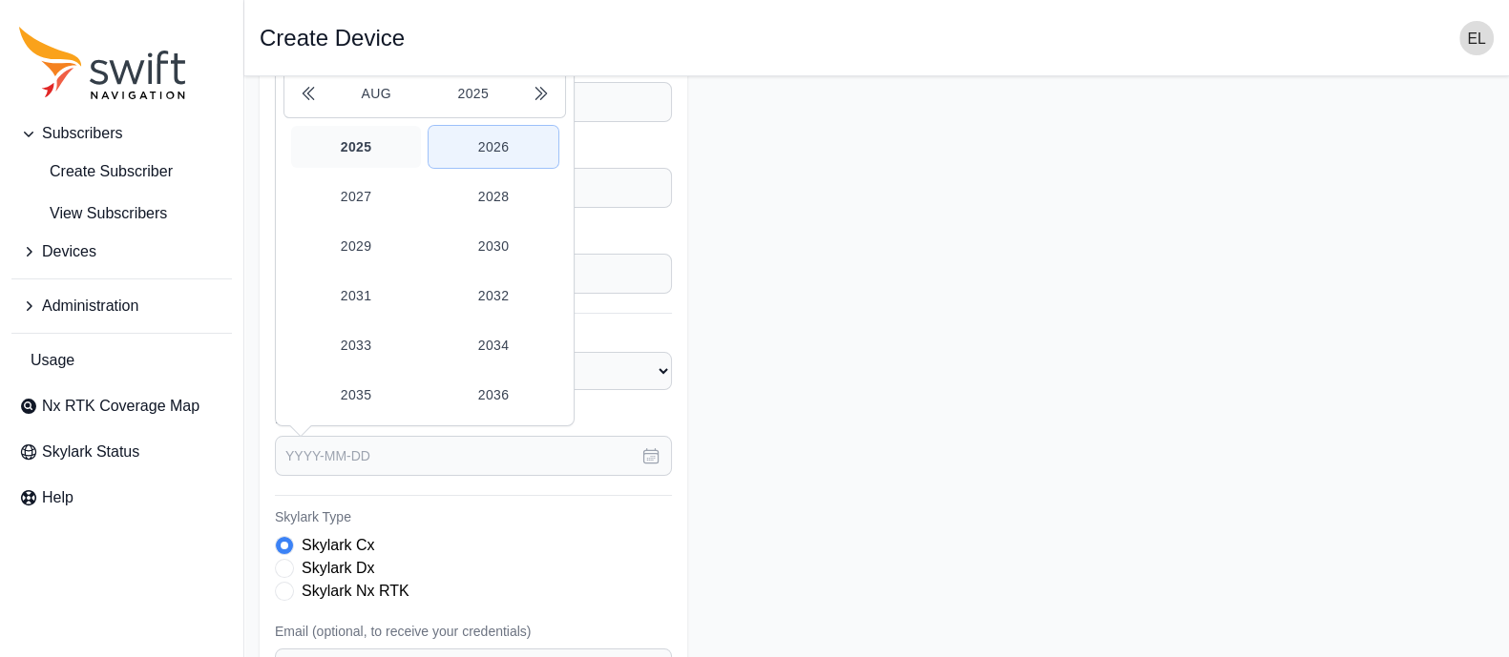
click at [487, 133] on button "2026" at bounding box center [493, 147] width 130 height 42
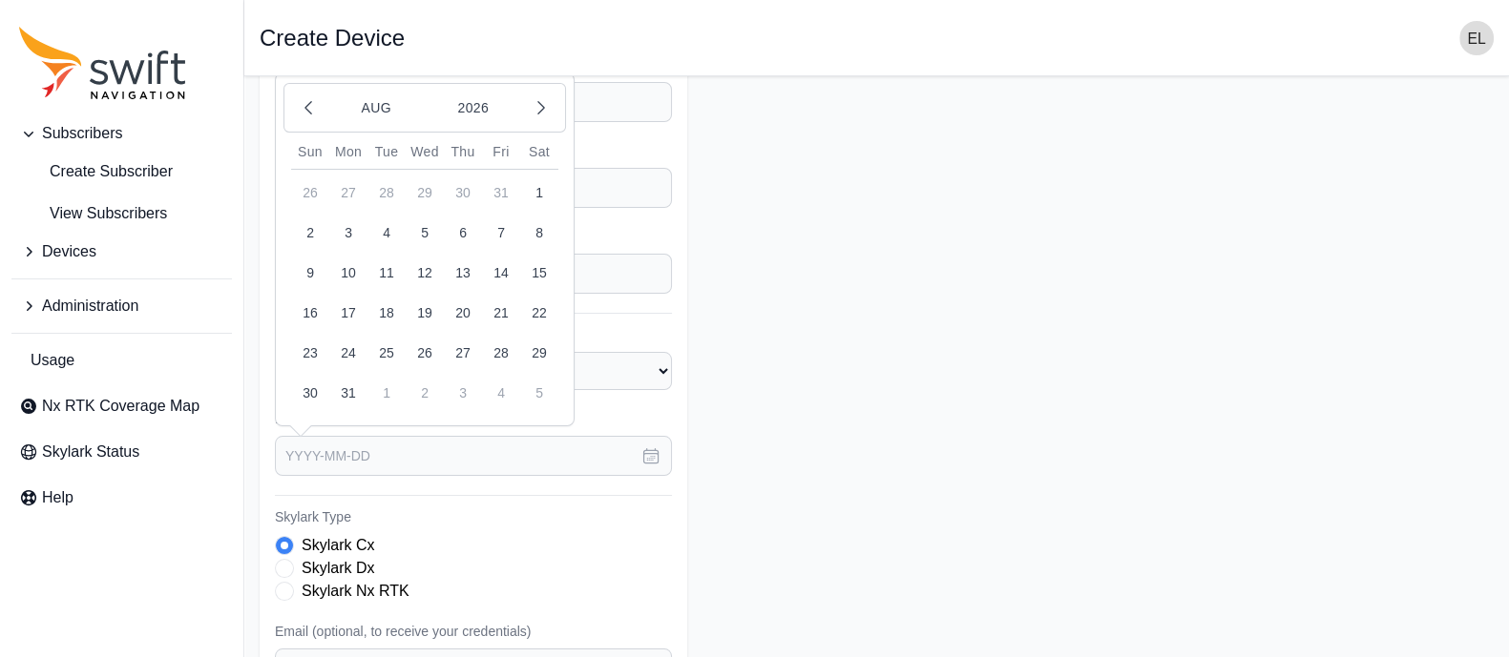
click at [385, 269] on button "11" at bounding box center [386, 273] width 38 height 38
type input "[DATE]"
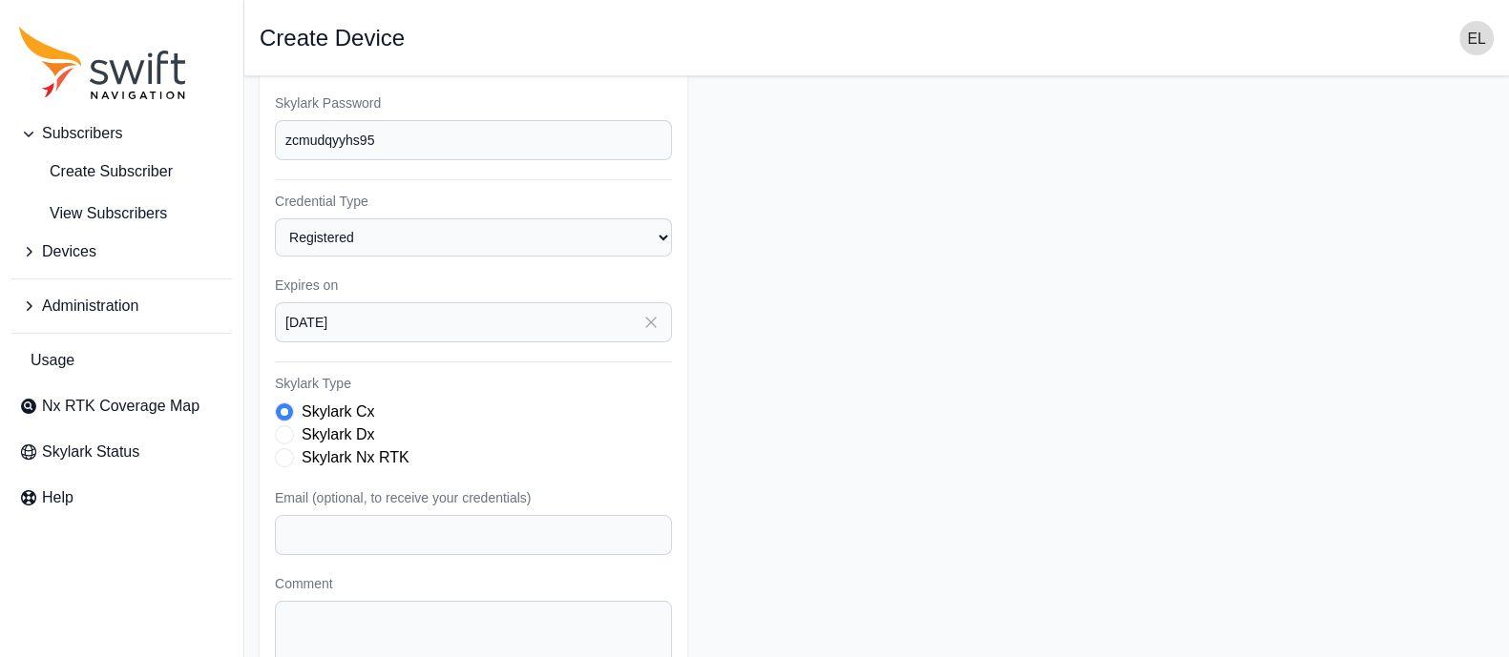
scroll to position [271, 0]
click at [286, 455] on span "Skylark Type" at bounding box center [284, 456] width 19 height 19
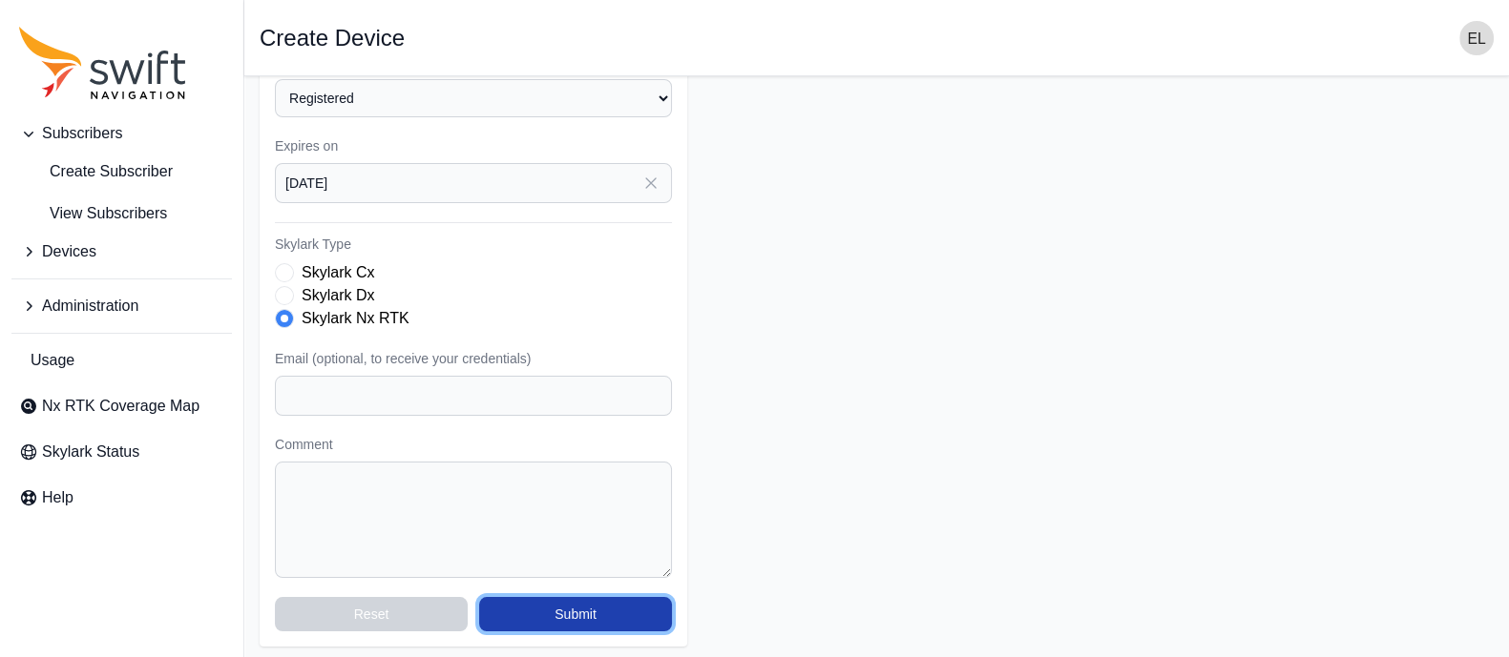
click at [557, 613] on button "Submit" at bounding box center [575, 614] width 193 height 34
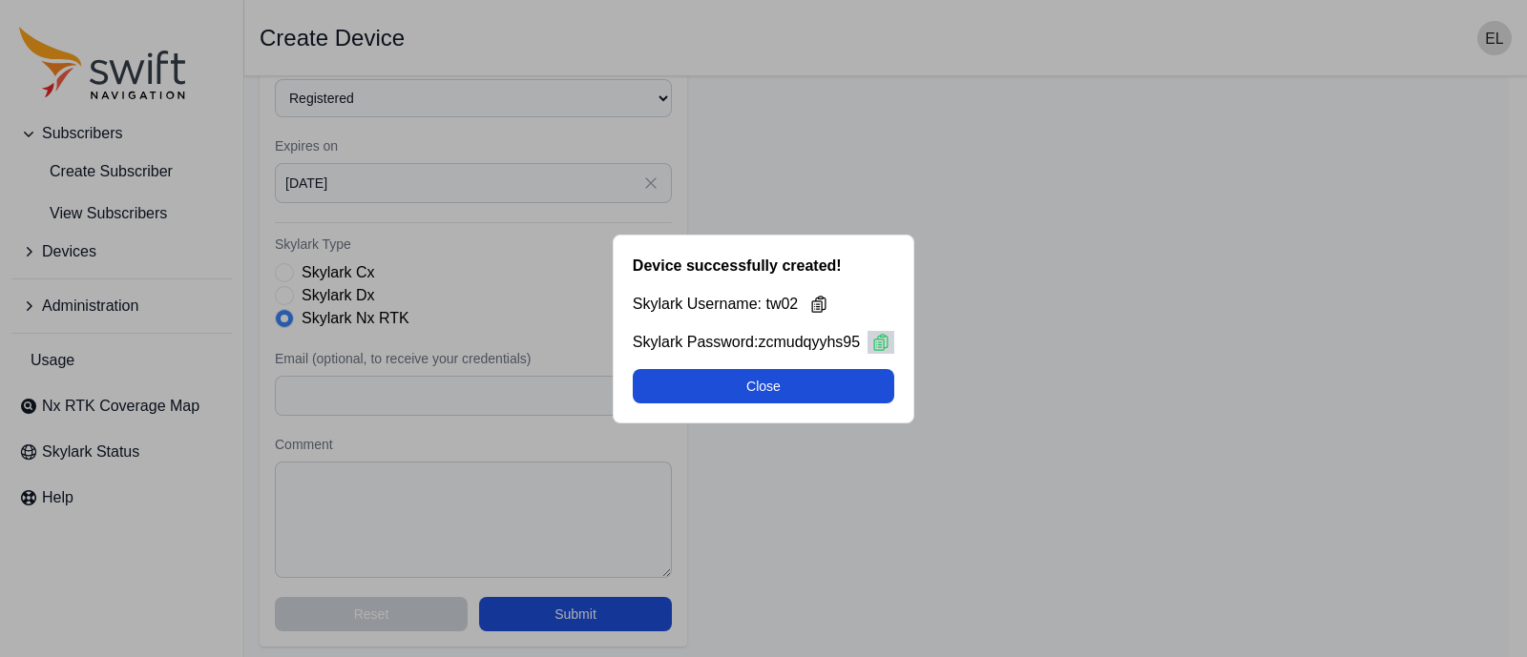
click at [883, 338] on icon at bounding box center [880, 342] width 19 height 19
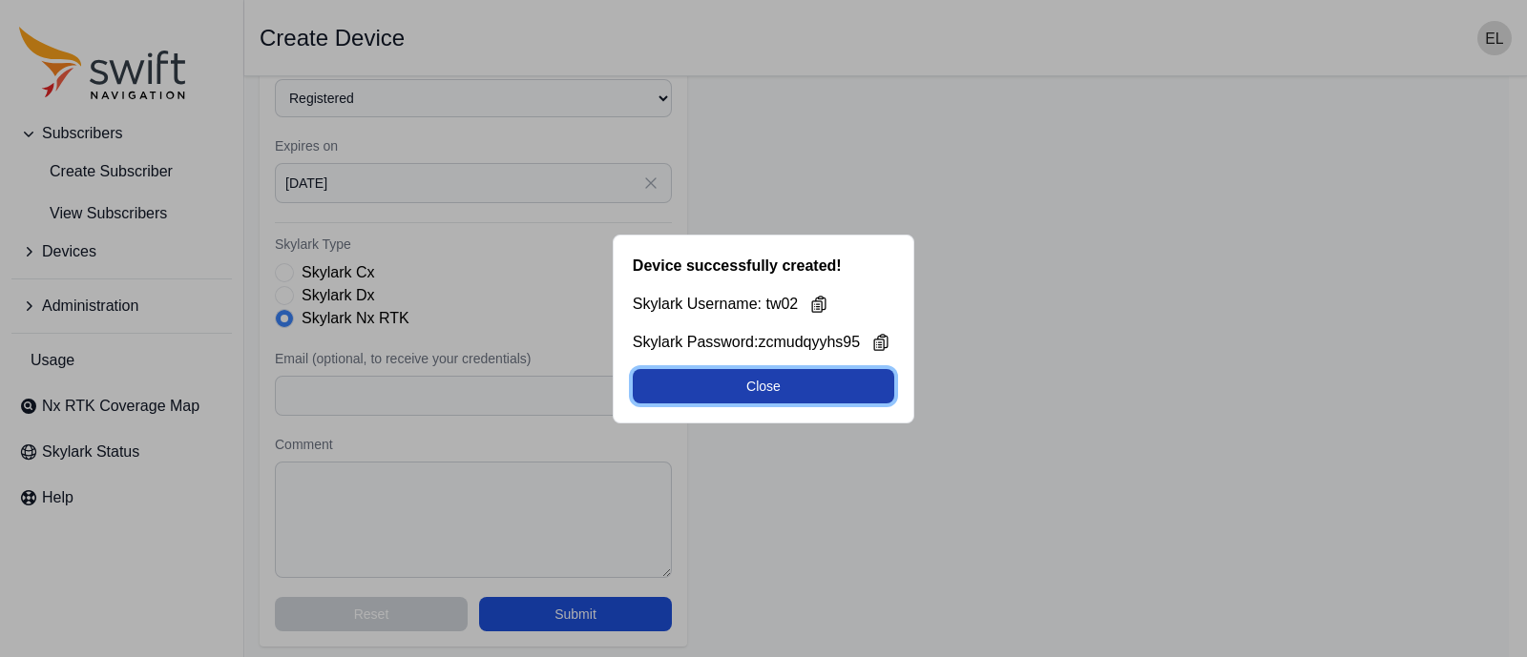
click at [743, 381] on button "Close" at bounding box center [763, 386] width 261 height 34
select select "b644441d-e755-4979-866a-1eb00d20fa50"
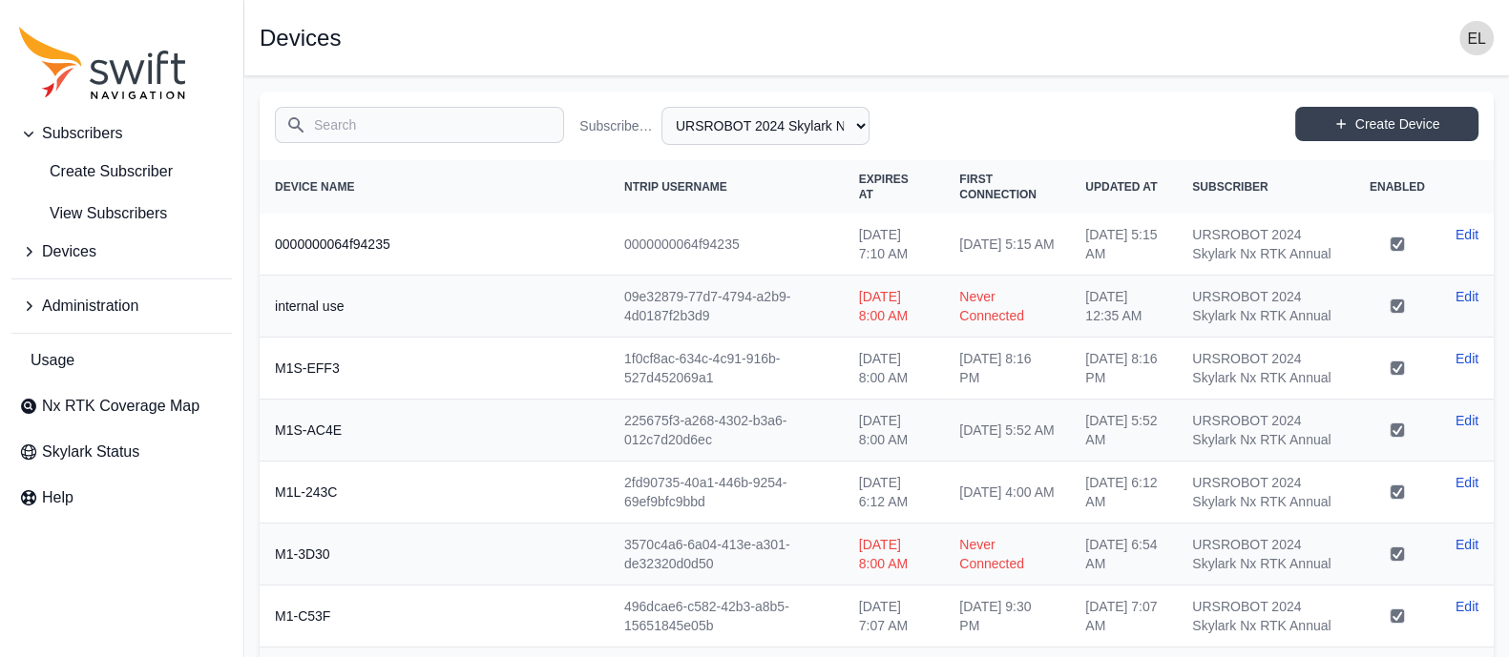
click at [470, 116] on input "Search" at bounding box center [419, 125] width 289 height 36
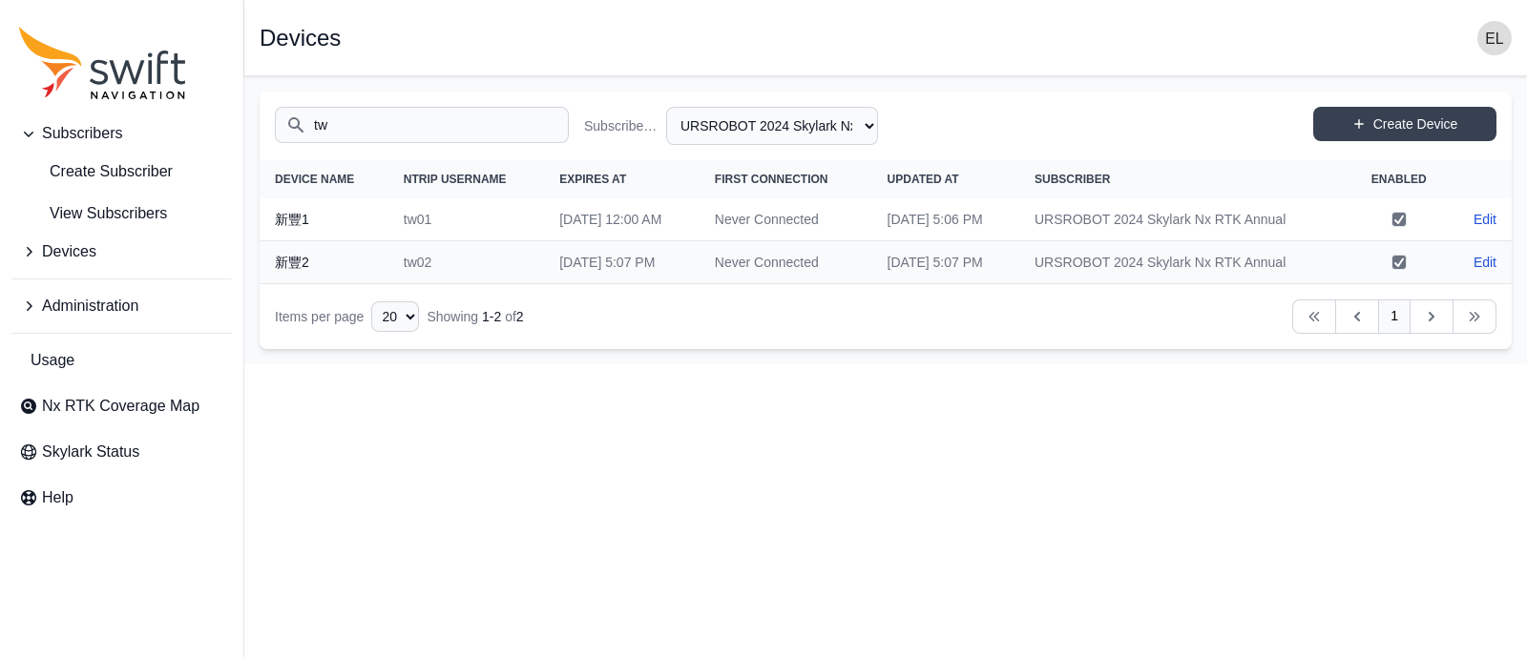
type input "t"
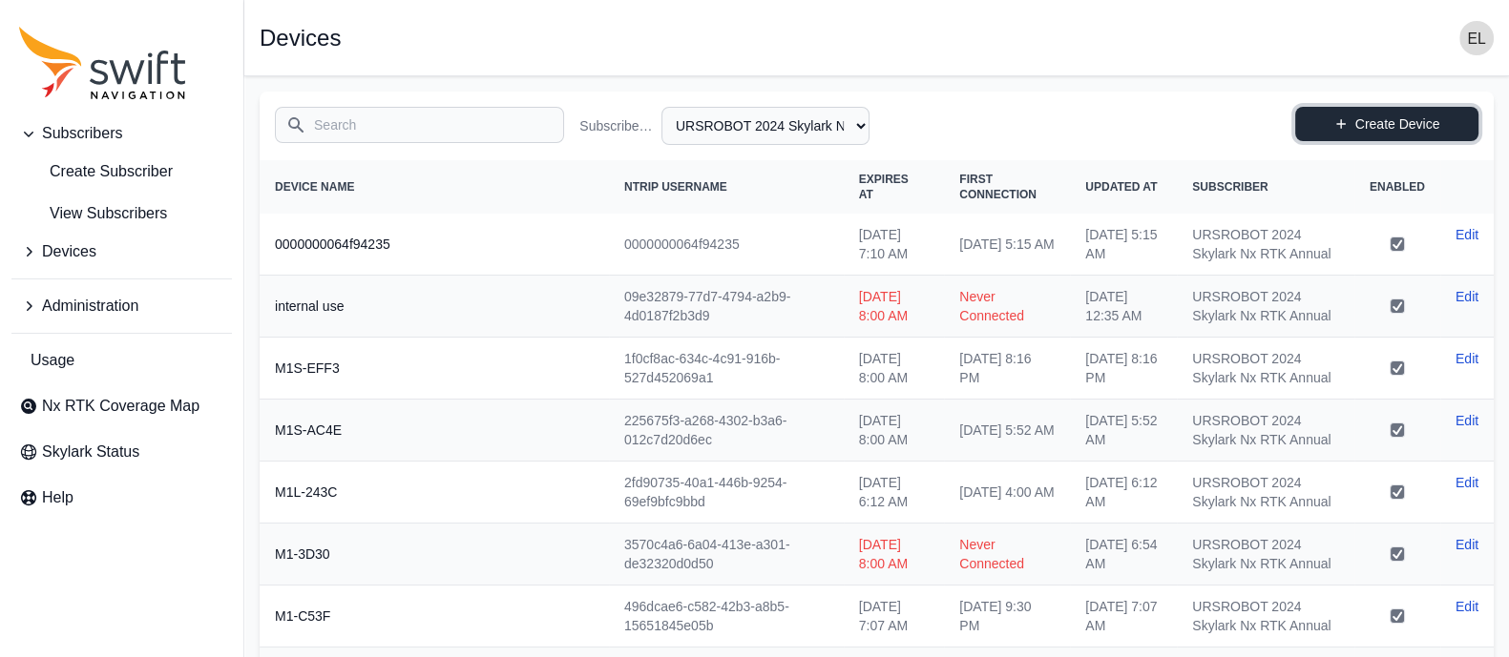
click at [1356, 121] on link "Create Device" at bounding box center [1386, 124] width 183 height 34
select select "b644441d-e755-4979-866a-1eb00d20fa50"
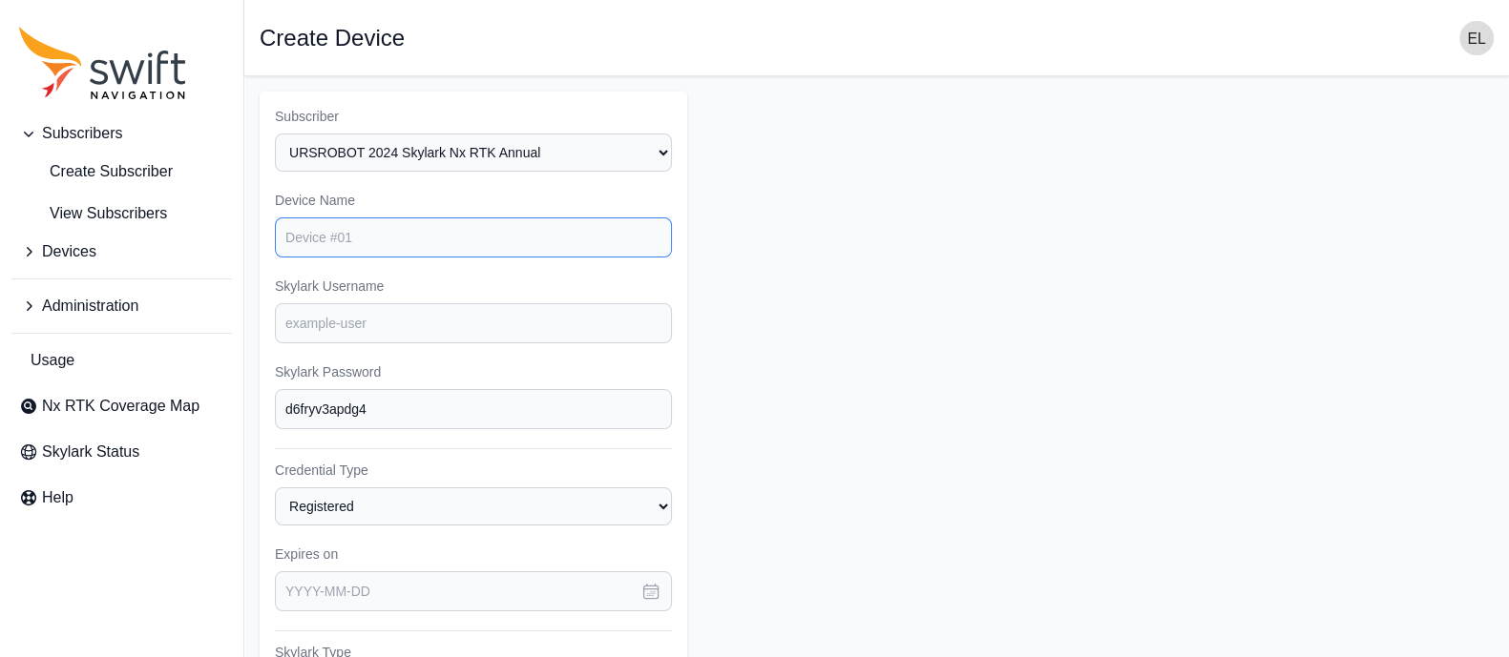
click at [402, 232] on input "Device Name" at bounding box center [473, 238] width 397 height 40
type input "d"
type input "新豐3"
click at [372, 315] on input "Skylark Username" at bounding box center [473, 323] width 397 height 40
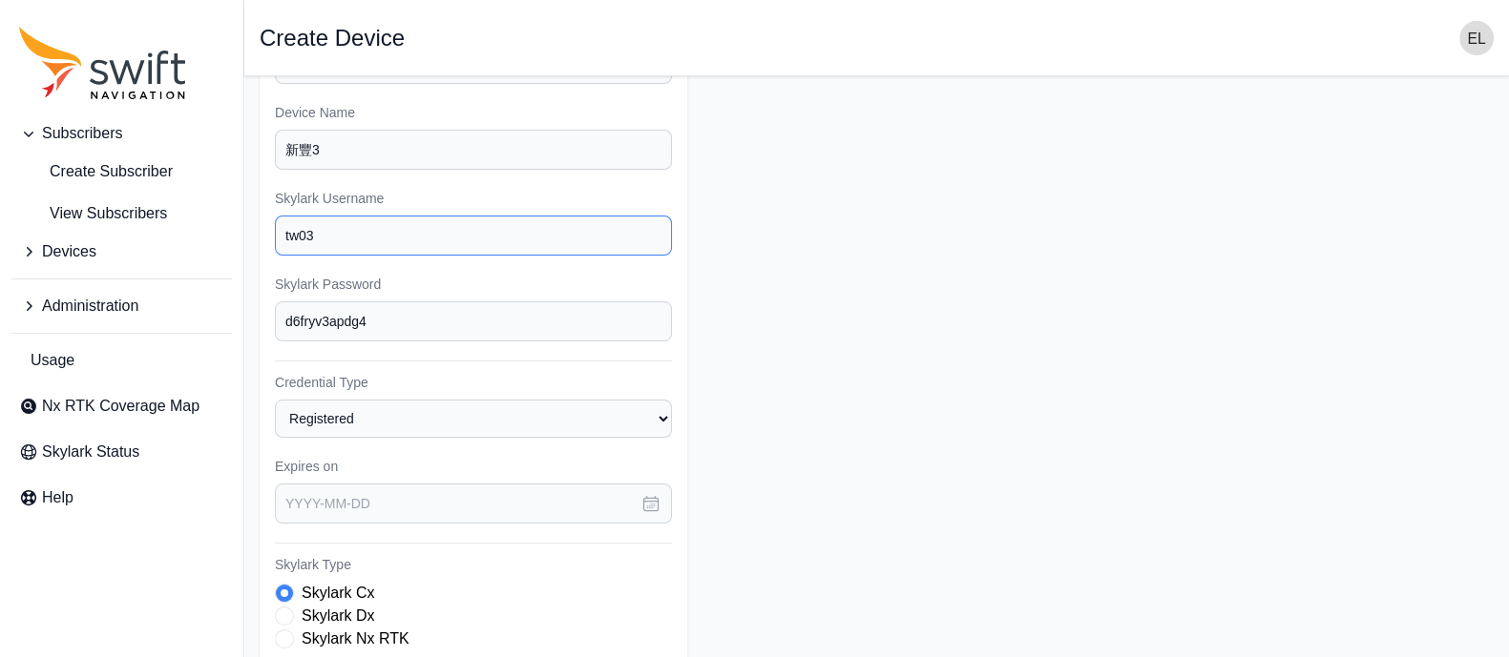
scroll to position [93, 0]
type input "tw03"
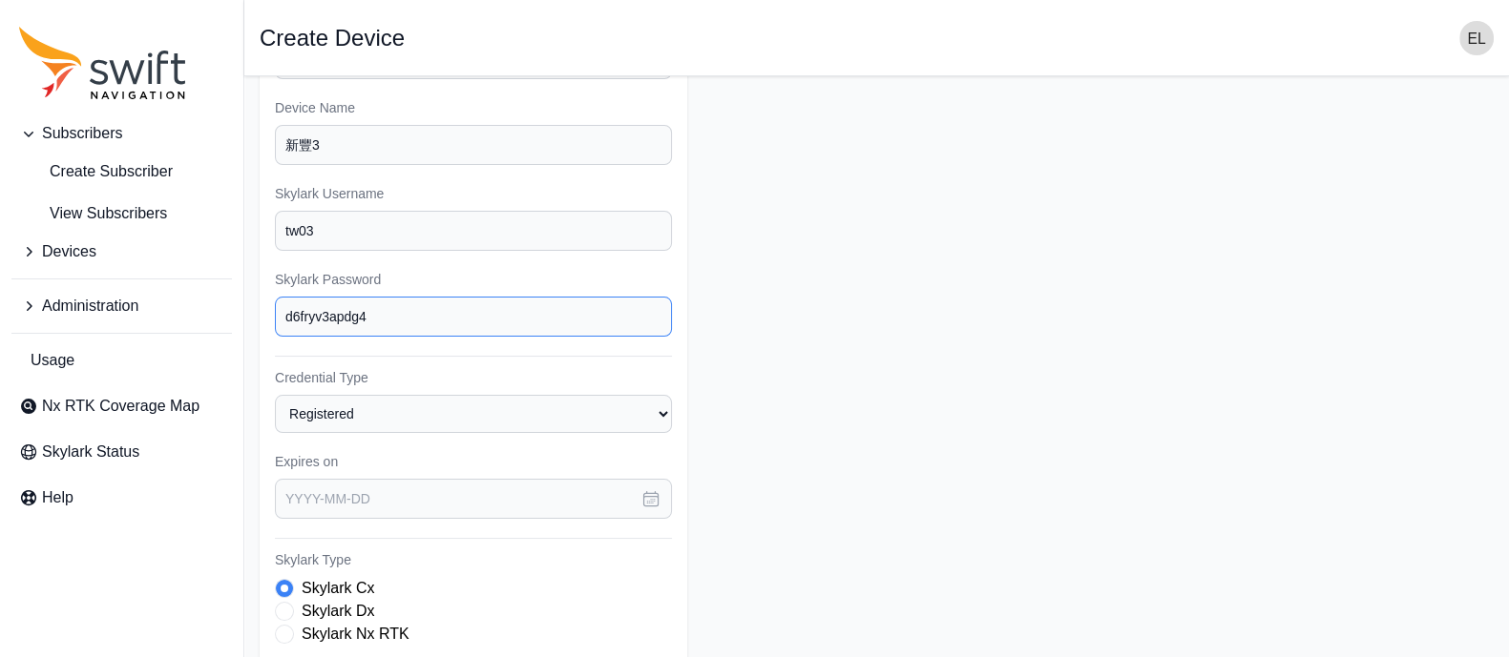
click at [372, 315] on input "d6fryv3apdg4" at bounding box center [473, 317] width 397 height 40
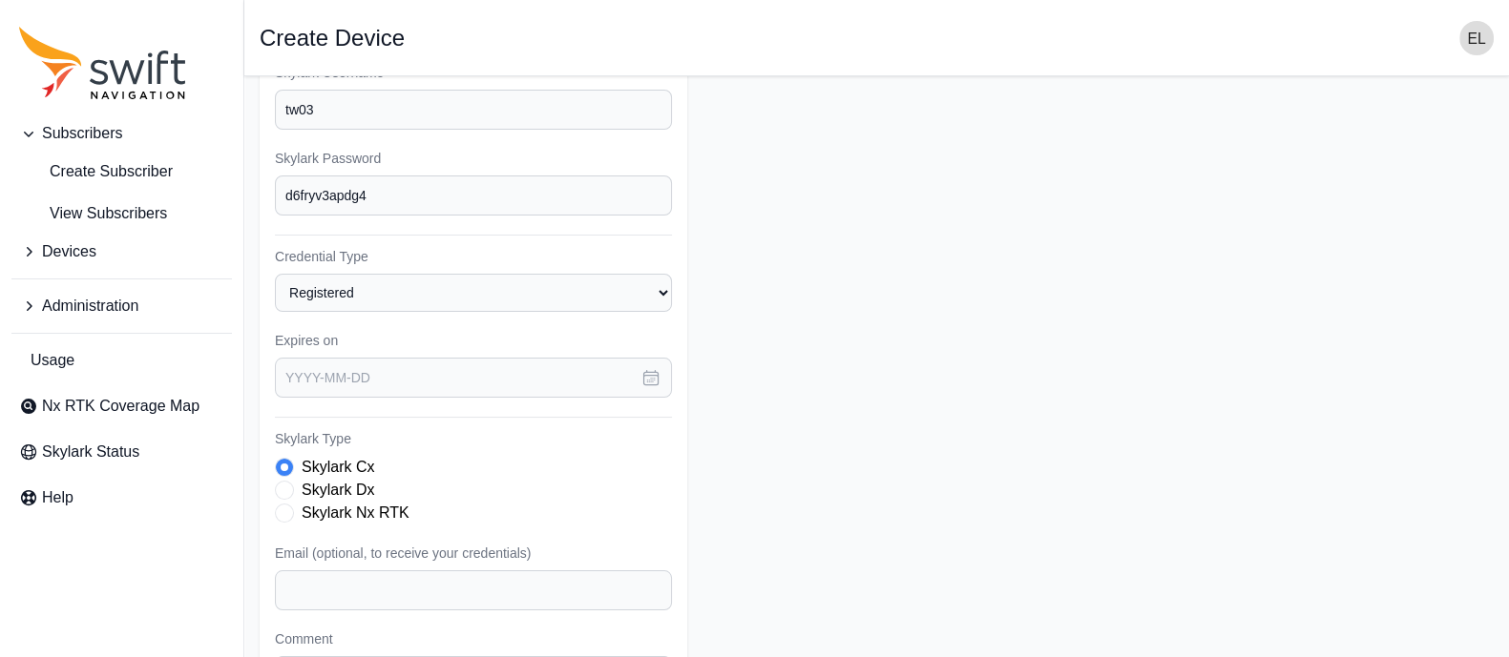
click at [287, 505] on span "Skylark Type" at bounding box center [284, 513] width 19 height 19
click at [668, 370] on button "button" at bounding box center [651, 378] width 42 height 40
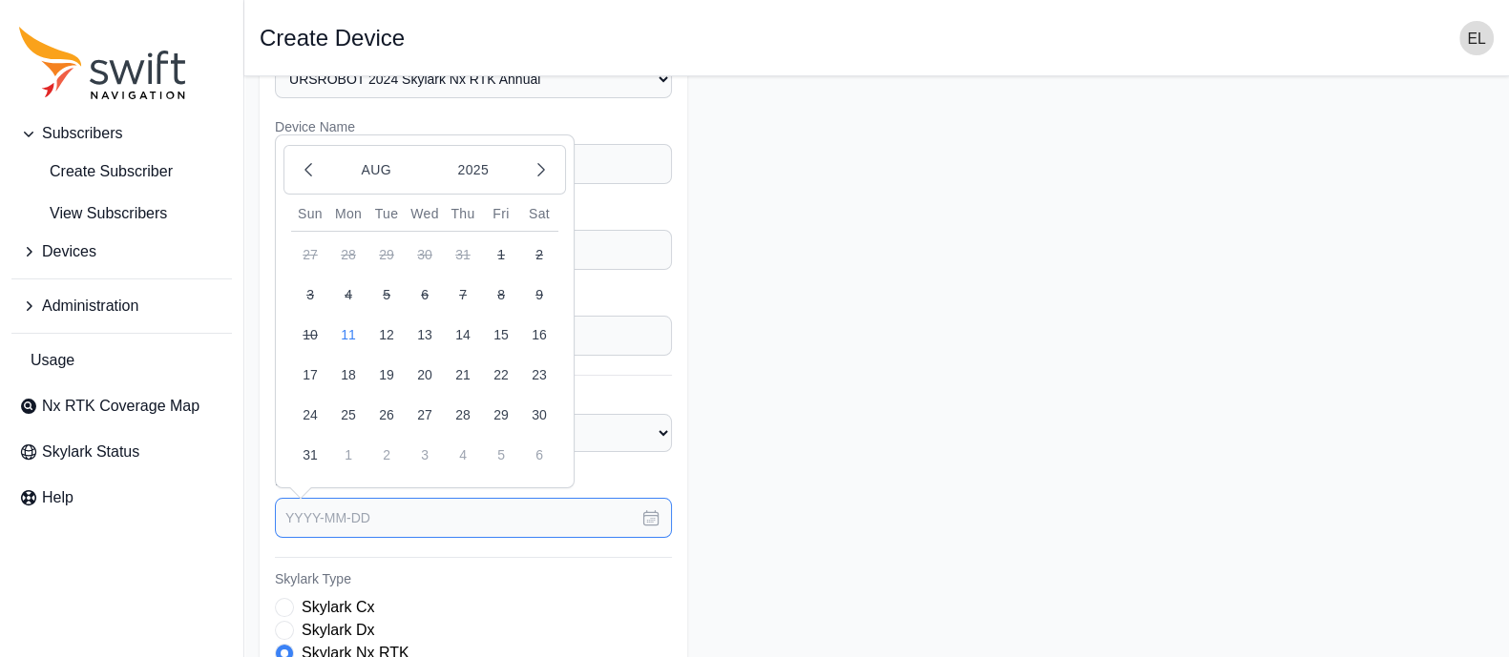
scroll to position [72, 0]
click at [472, 167] on button "2025" at bounding box center [473, 172] width 92 height 36
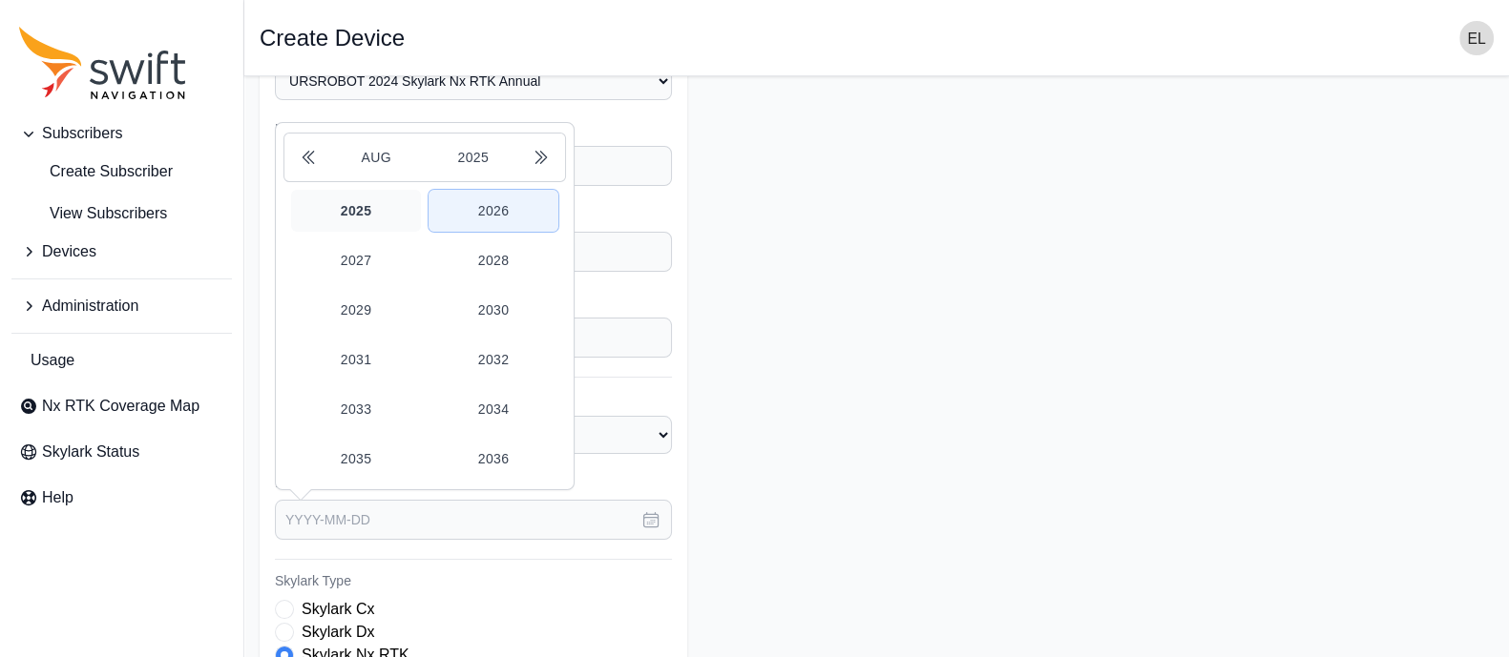
click at [491, 208] on button "2026" at bounding box center [493, 211] width 130 height 42
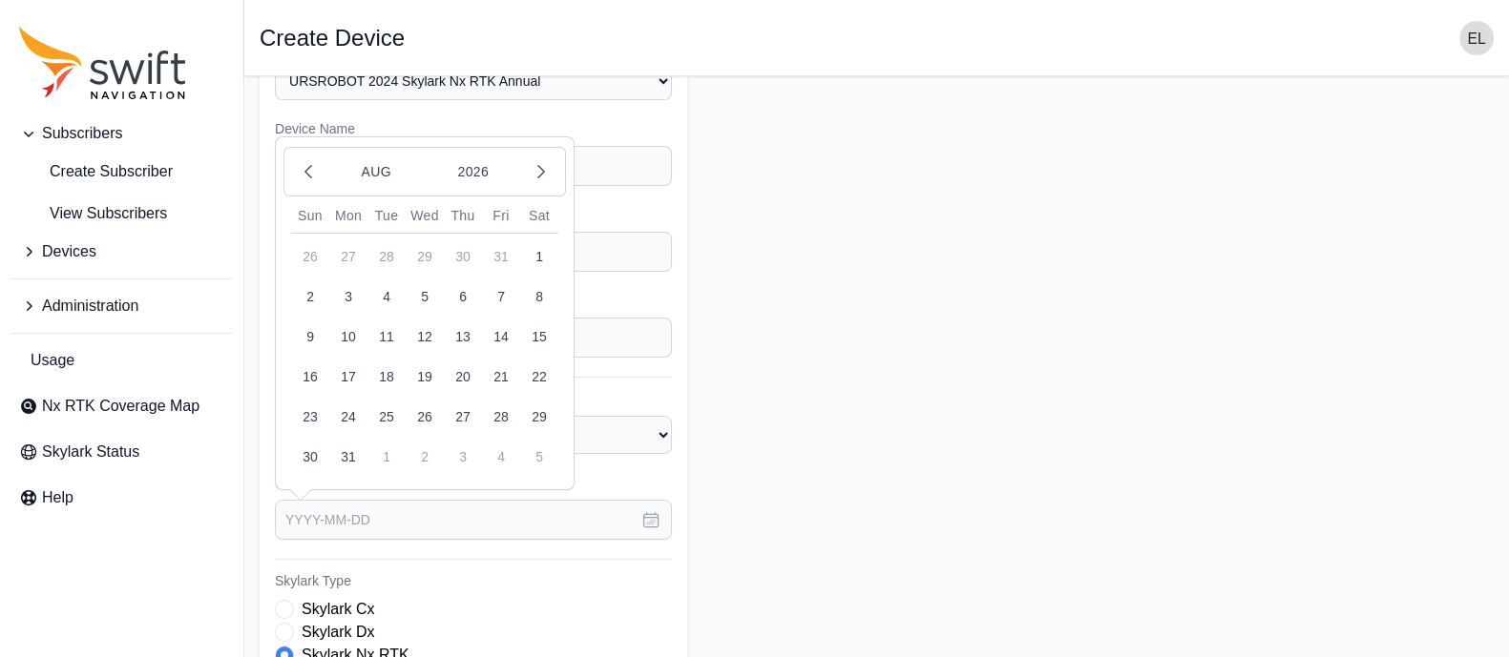
click at [385, 336] on button "11" at bounding box center [386, 337] width 38 height 38
type input "[DATE]"
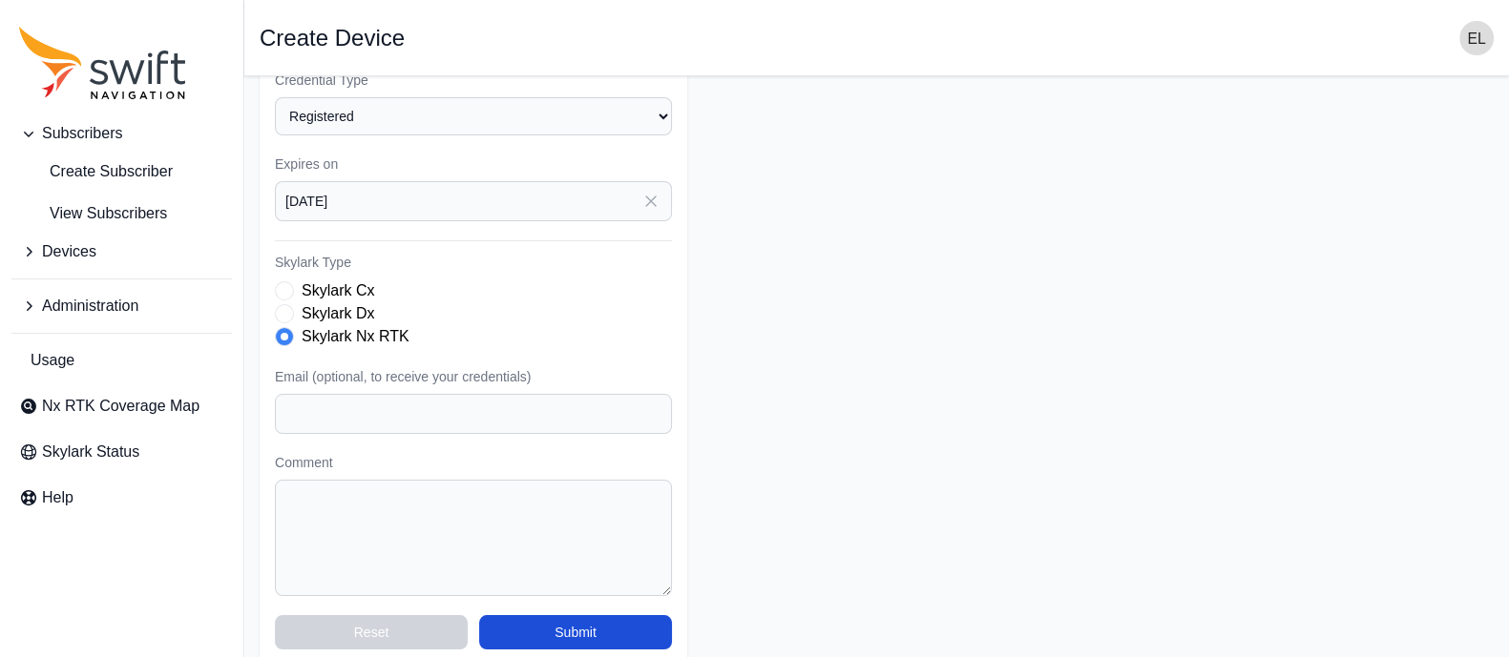
scroll to position [408, 0]
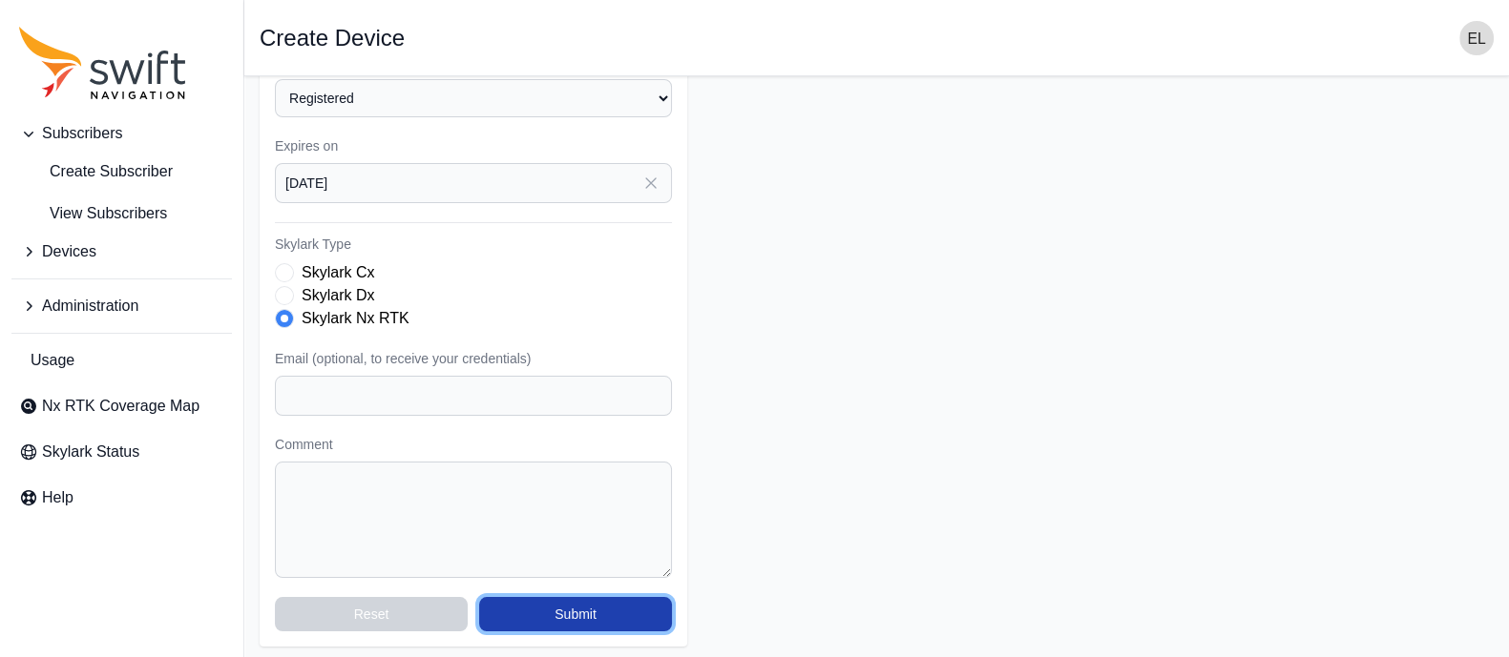
click at [522, 599] on button "Submit" at bounding box center [575, 614] width 193 height 34
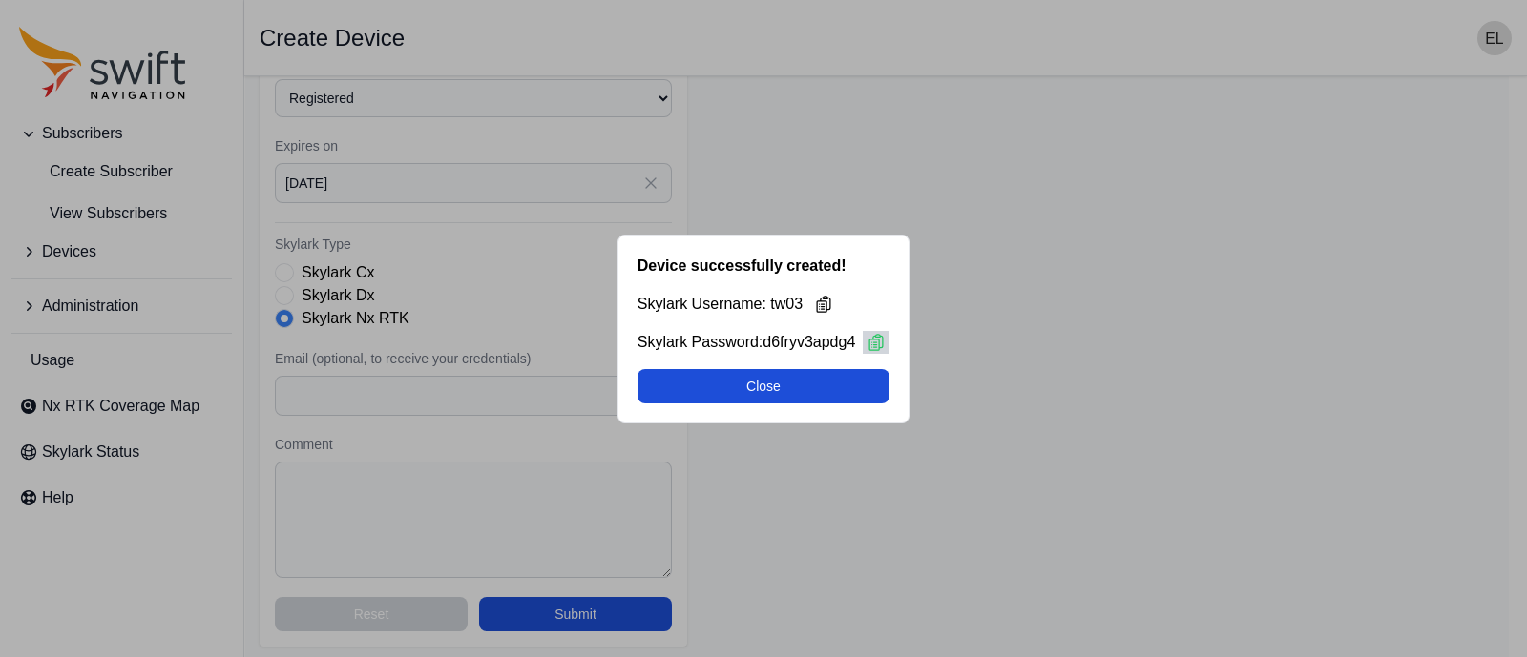
click at [877, 333] on icon at bounding box center [875, 342] width 19 height 19
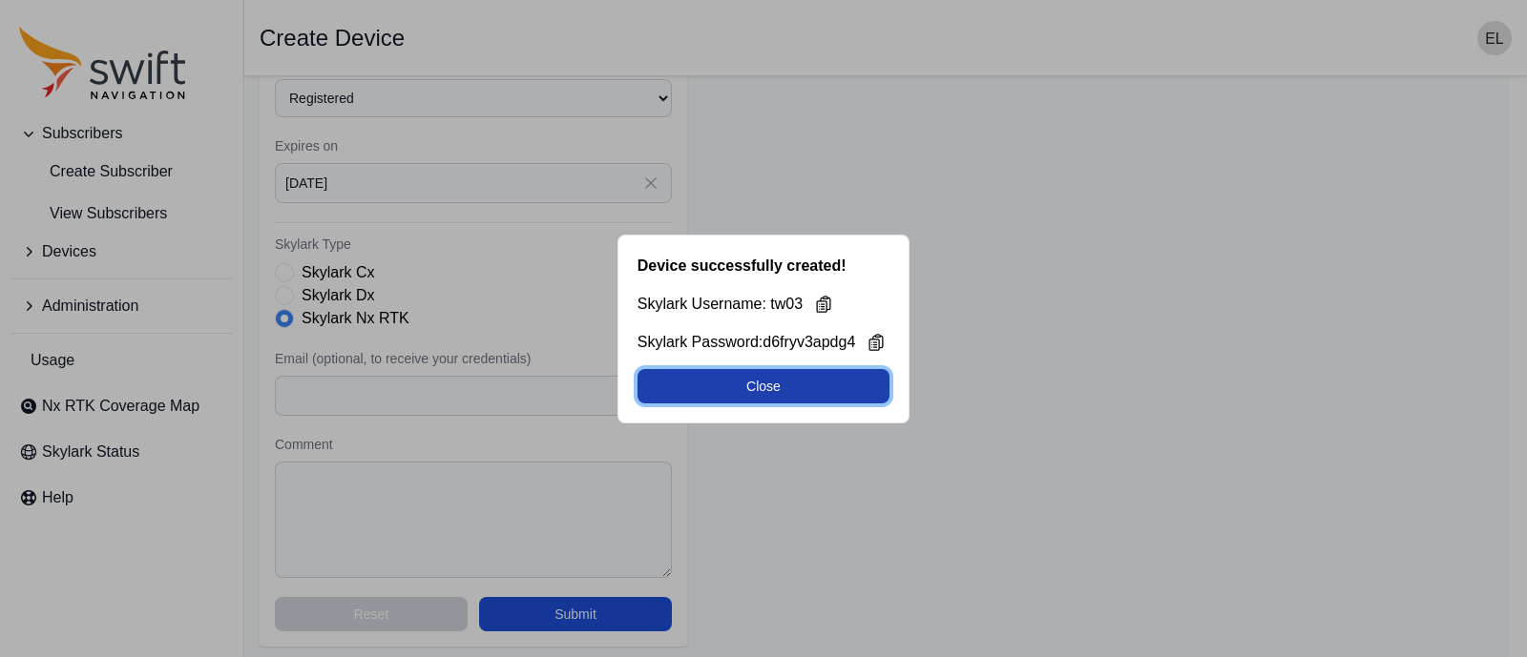
click at [730, 376] on button "Close" at bounding box center [763, 386] width 253 height 34
select select "b644441d-e755-4979-866a-1eb00d20fa50"
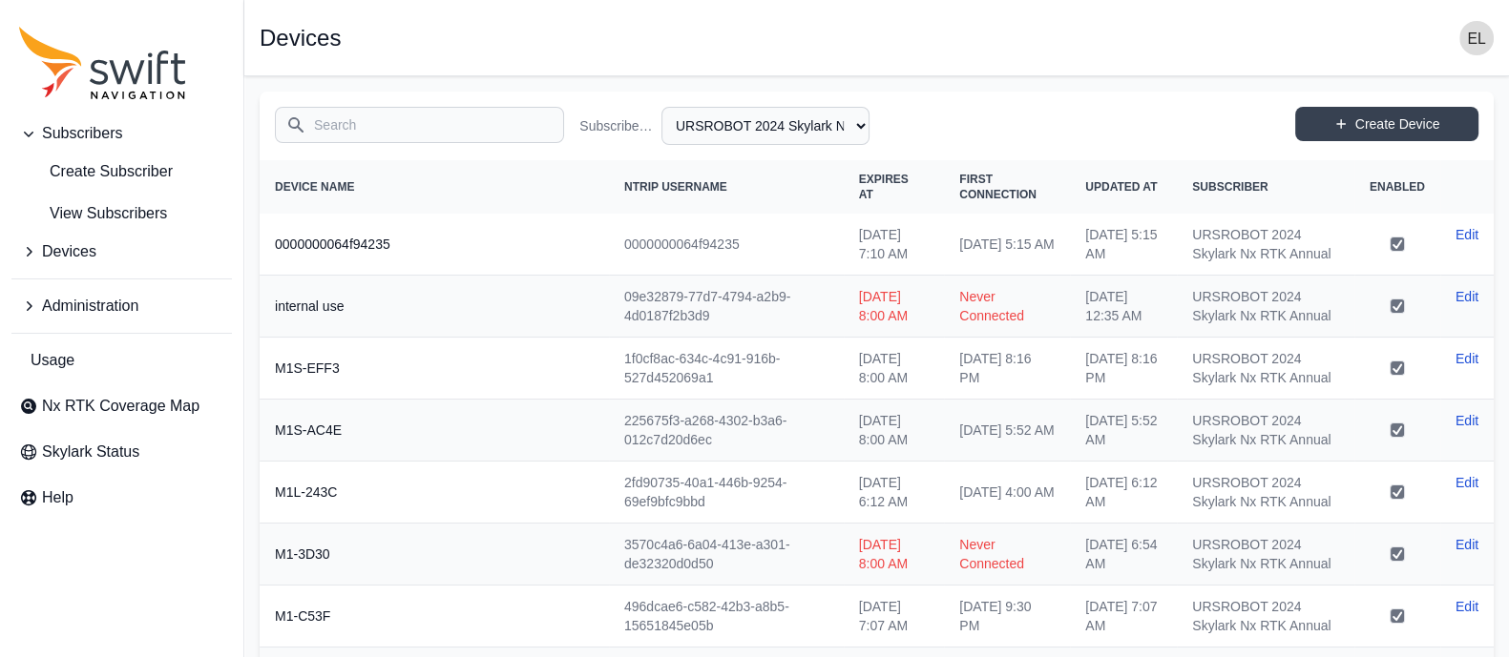
click at [410, 128] on input "Search" at bounding box center [419, 125] width 289 height 36
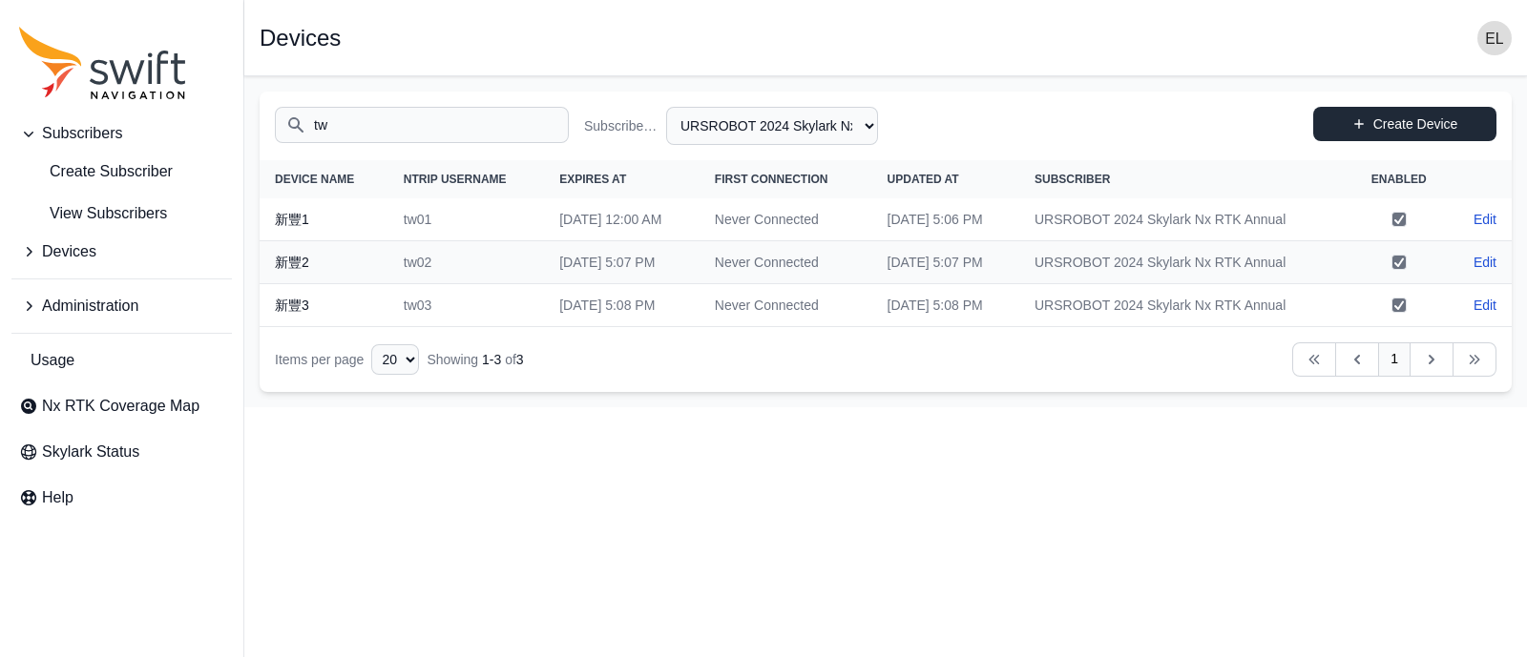
type input "tw"
click at [1427, 117] on link "Create Device" at bounding box center [1404, 124] width 183 height 34
select select "b644441d-e755-4979-866a-1eb00d20fa50"
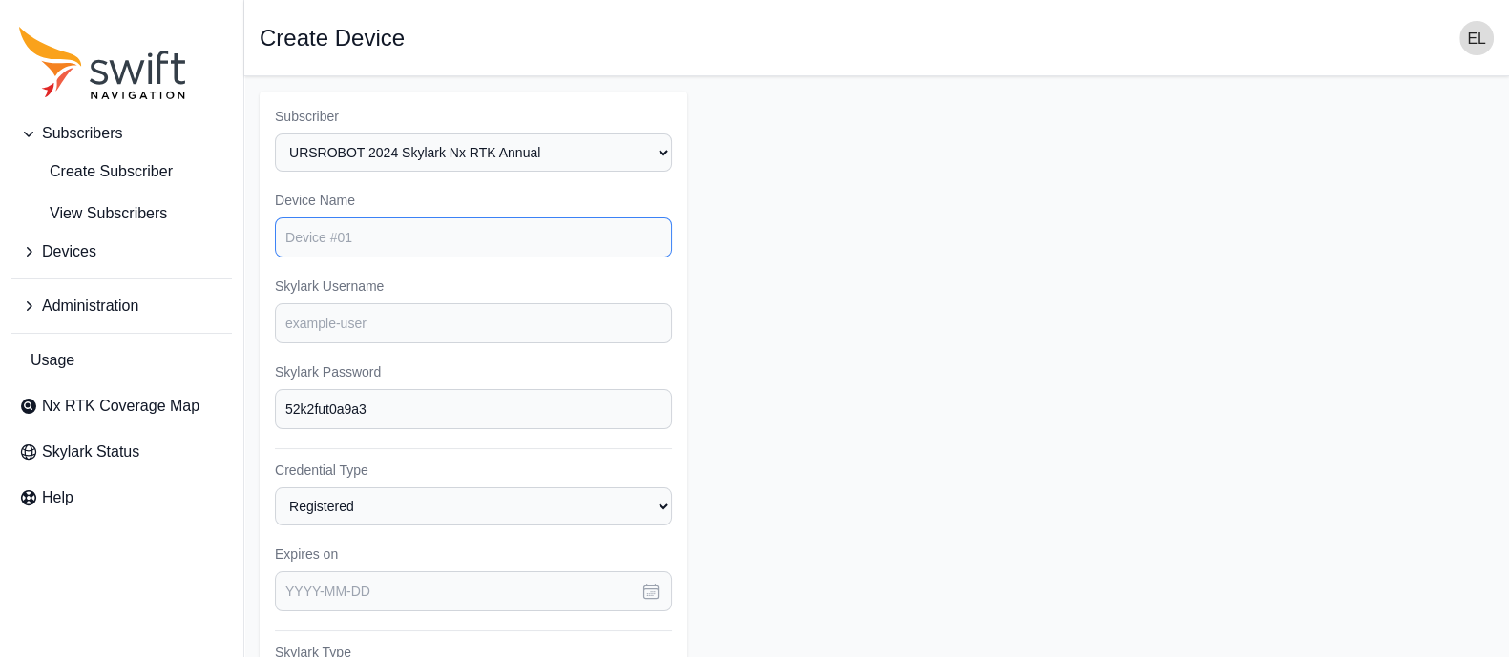
click at [505, 236] on input "Device Name" at bounding box center [473, 238] width 397 height 40
type input "新豐4"
click at [423, 316] on input "Skylark Username" at bounding box center [473, 323] width 397 height 40
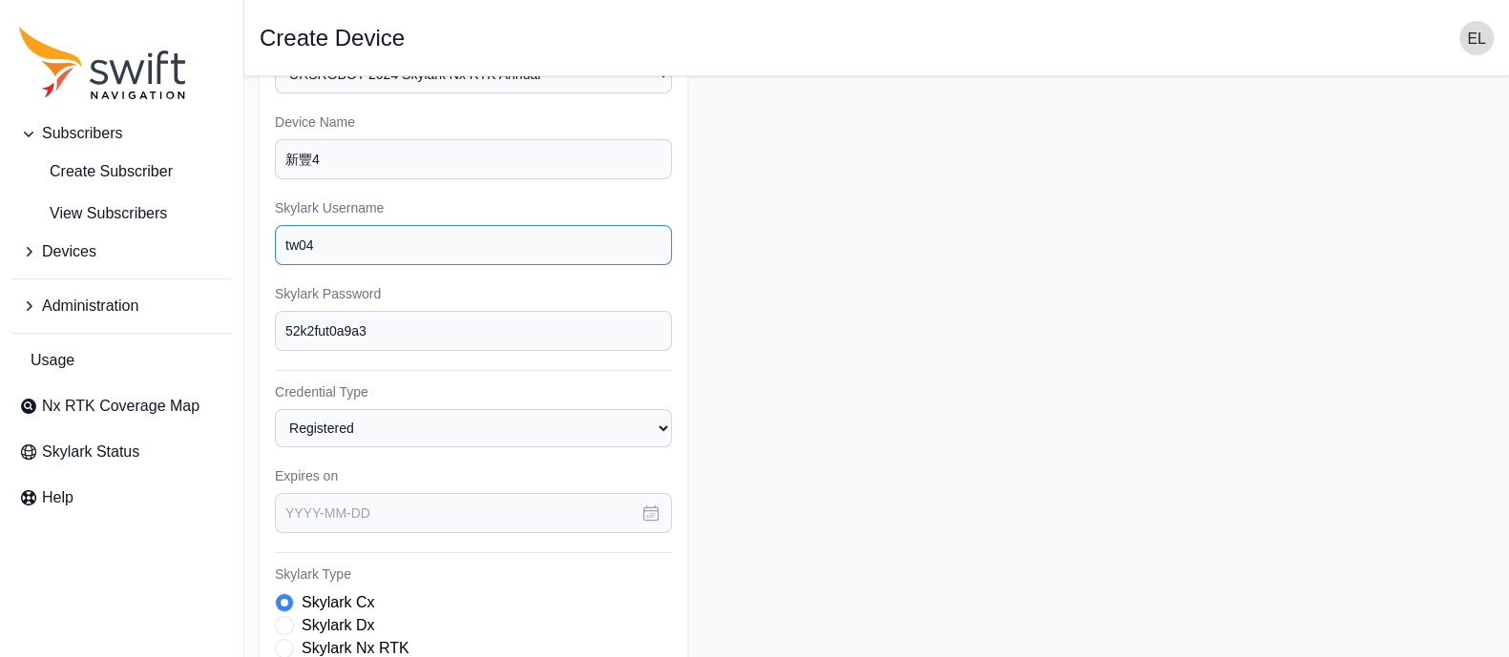
scroll to position [88, 0]
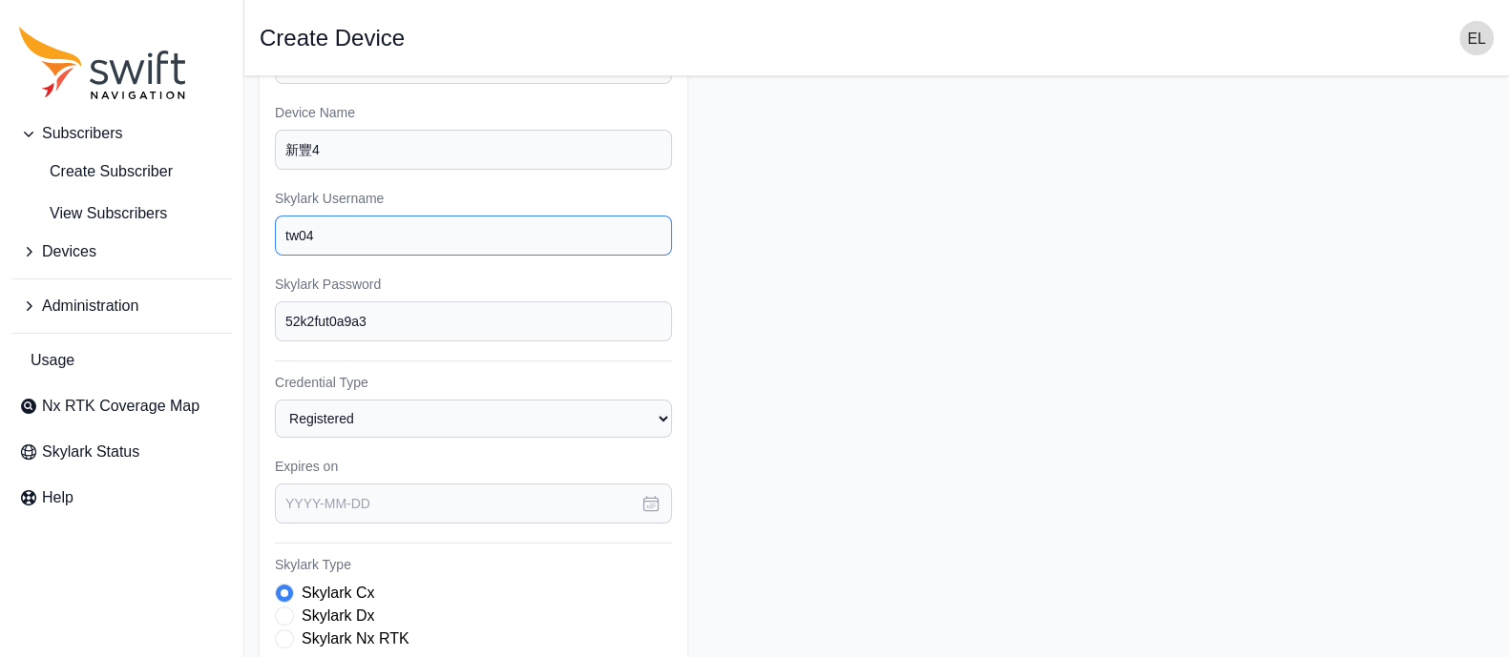
type input "tw04"
click at [411, 315] on input "52k2fut0a9a3" at bounding box center [473, 322] width 397 height 40
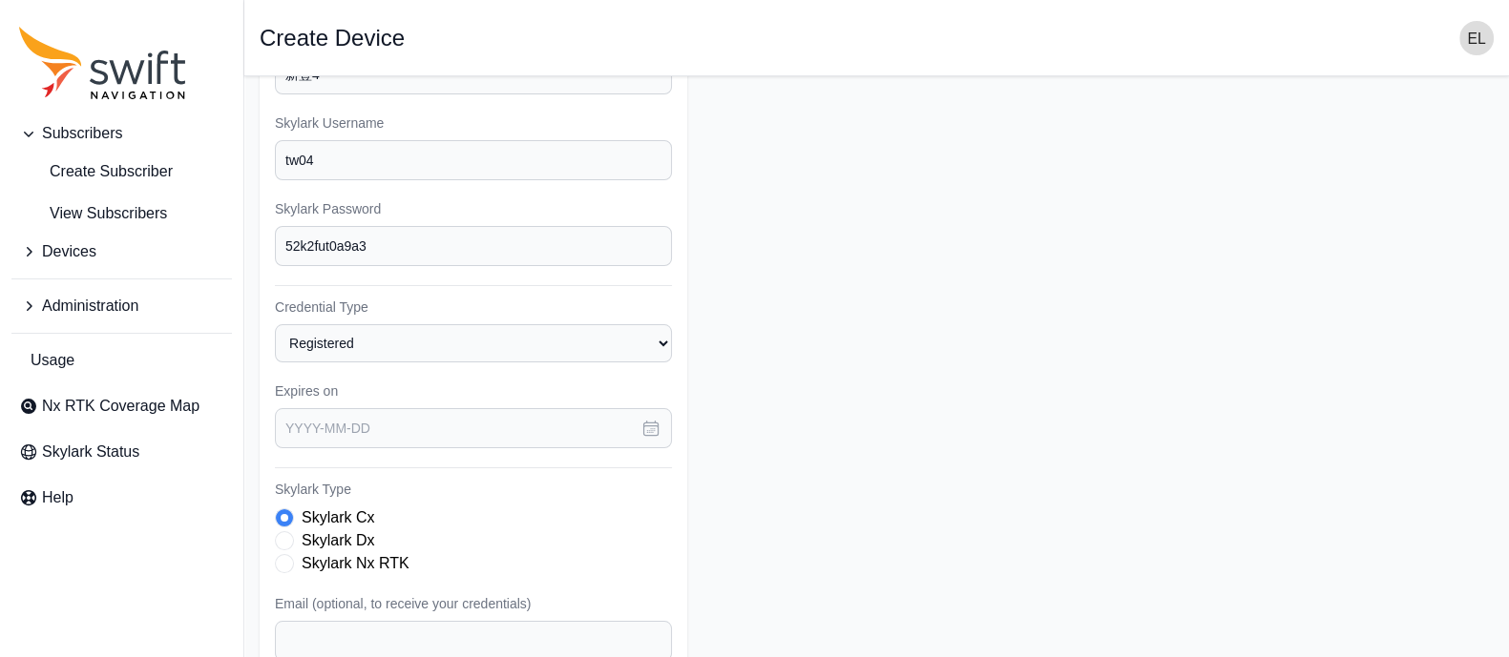
click at [289, 569] on div "Skylark Nx RTK" at bounding box center [473, 563] width 397 height 23
click at [281, 557] on span "Skylark Type" at bounding box center [284, 563] width 19 height 19
click at [649, 419] on icon "button" at bounding box center [650, 428] width 19 height 19
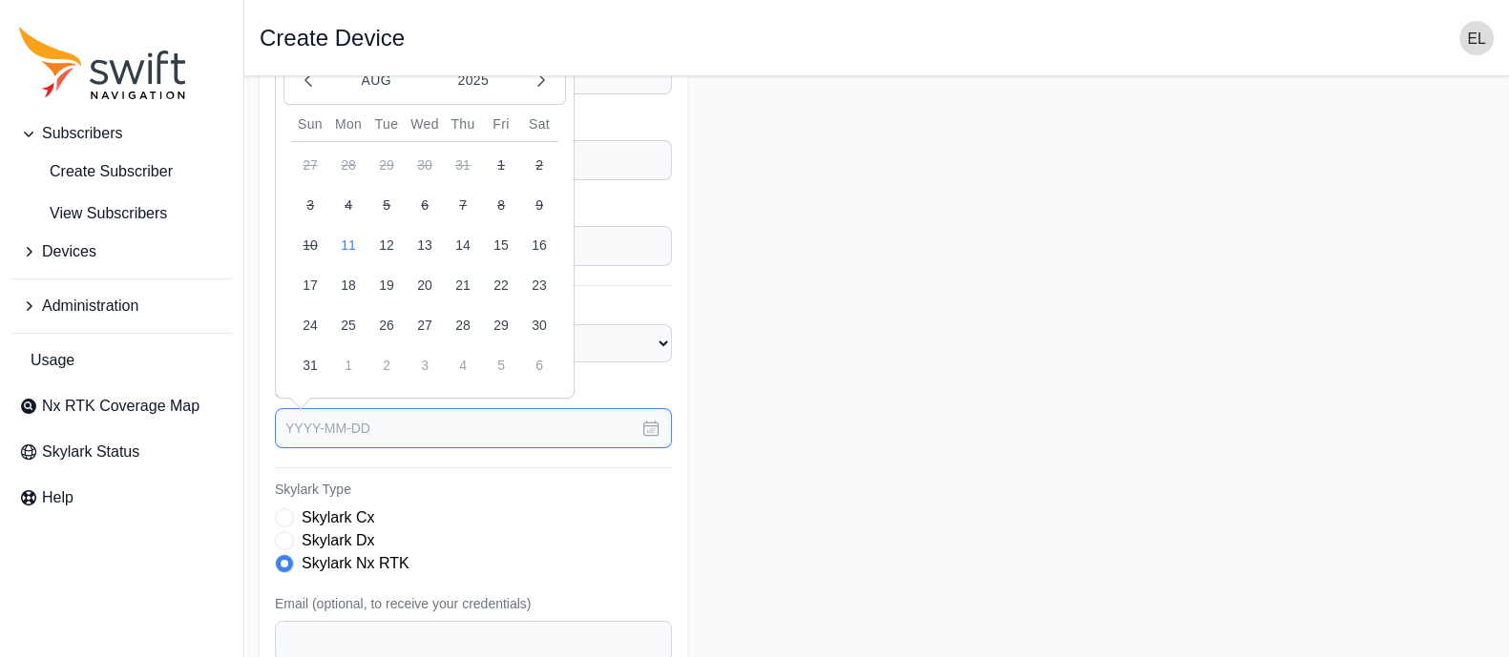
scroll to position [15, 0]
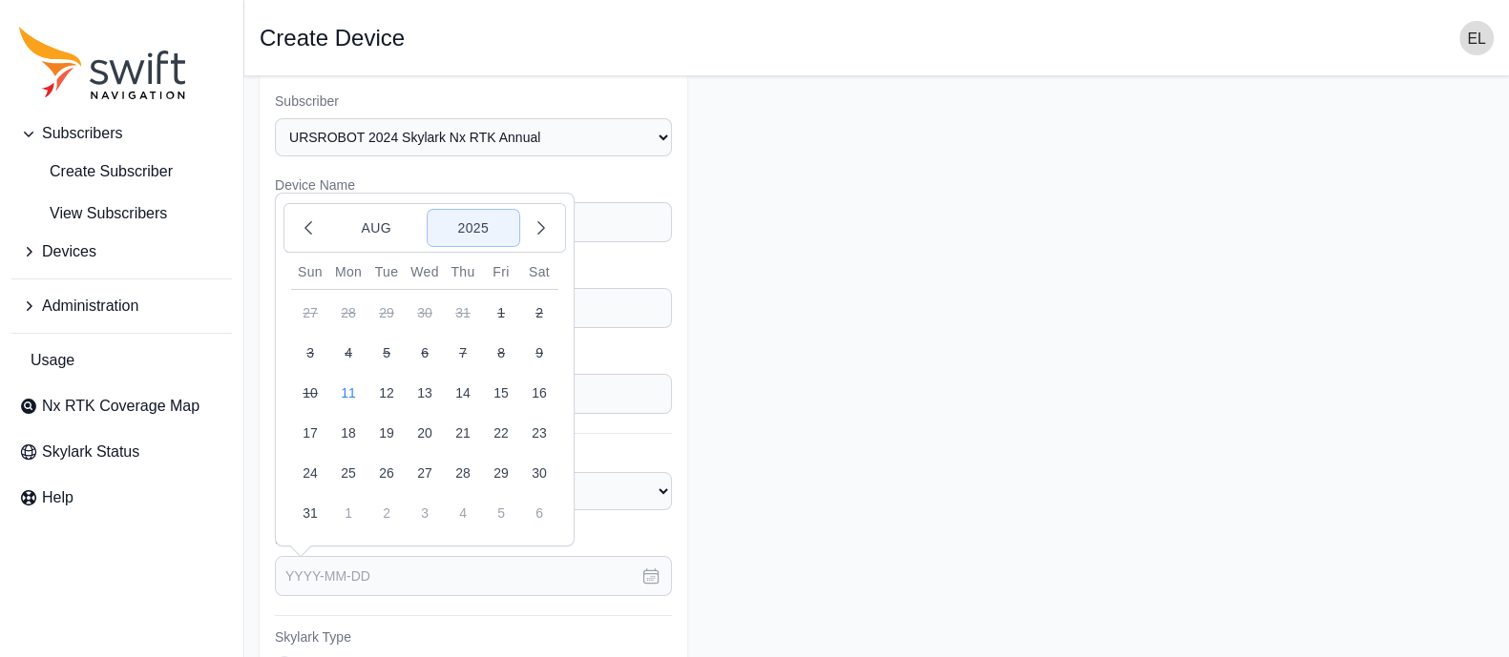
click at [451, 227] on button "2025" at bounding box center [473, 228] width 92 height 36
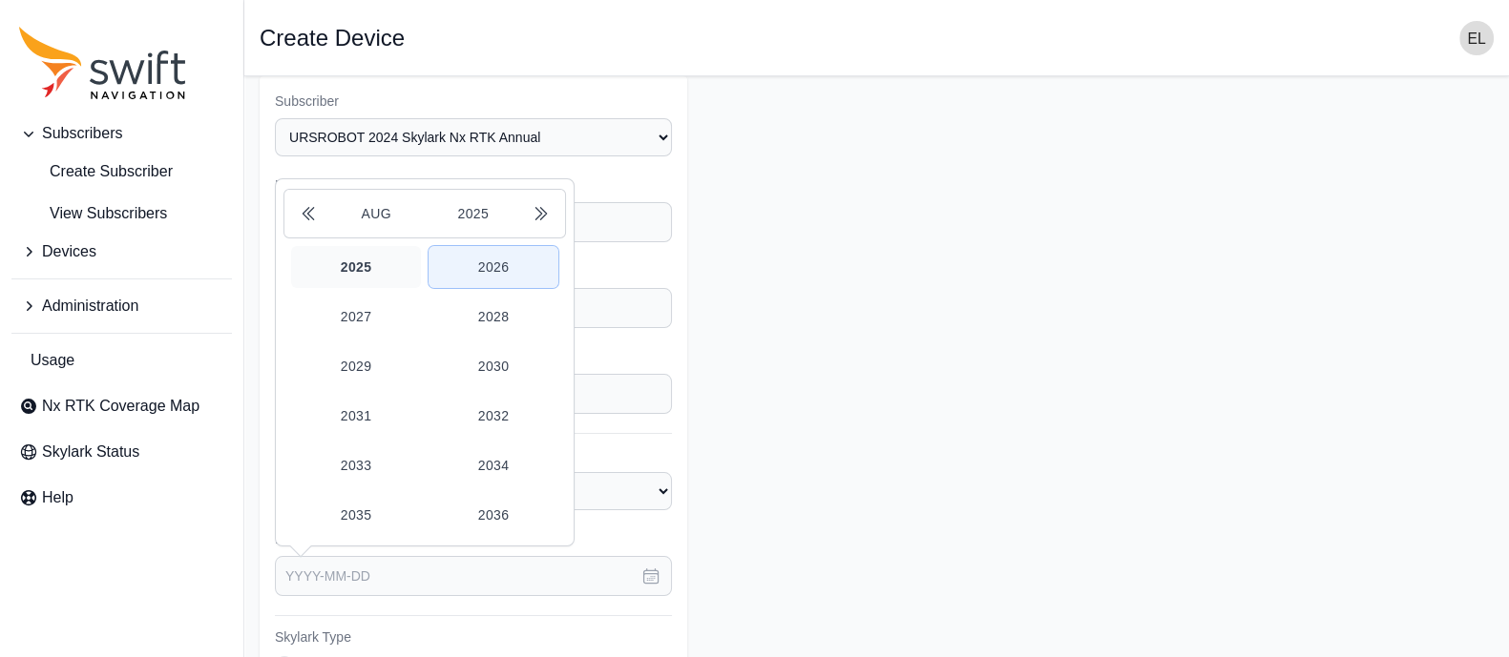
click at [484, 273] on button "2026" at bounding box center [493, 267] width 130 height 42
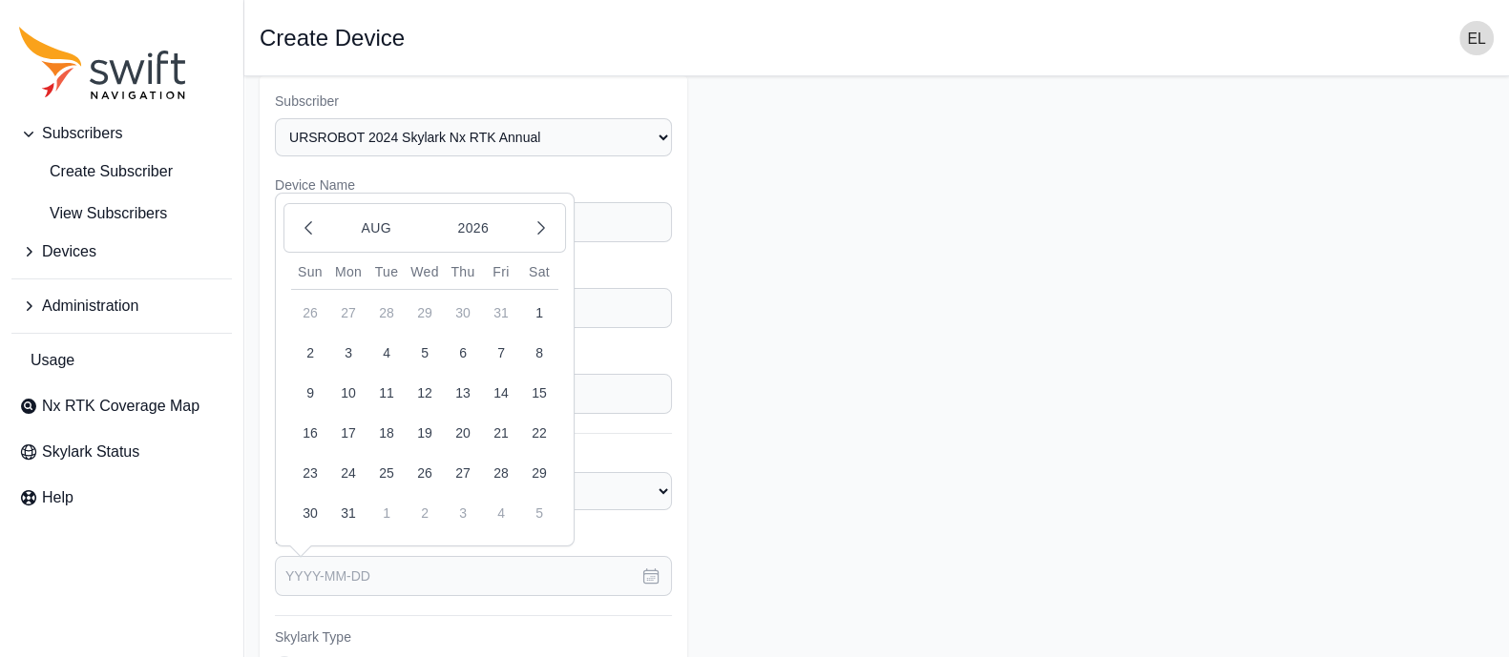
click at [387, 384] on button "11" at bounding box center [386, 393] width 38 height 38
type input "[DATE]"
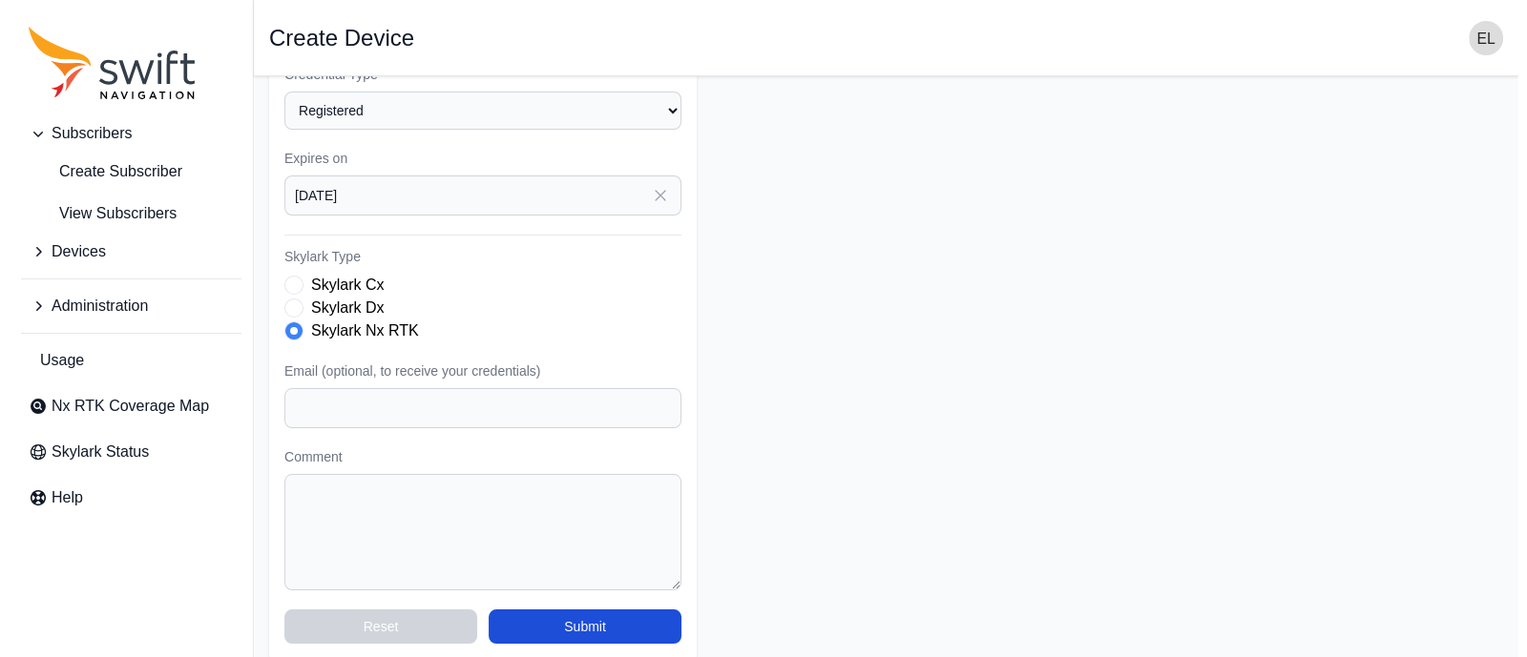
scroll to position [408, 0]
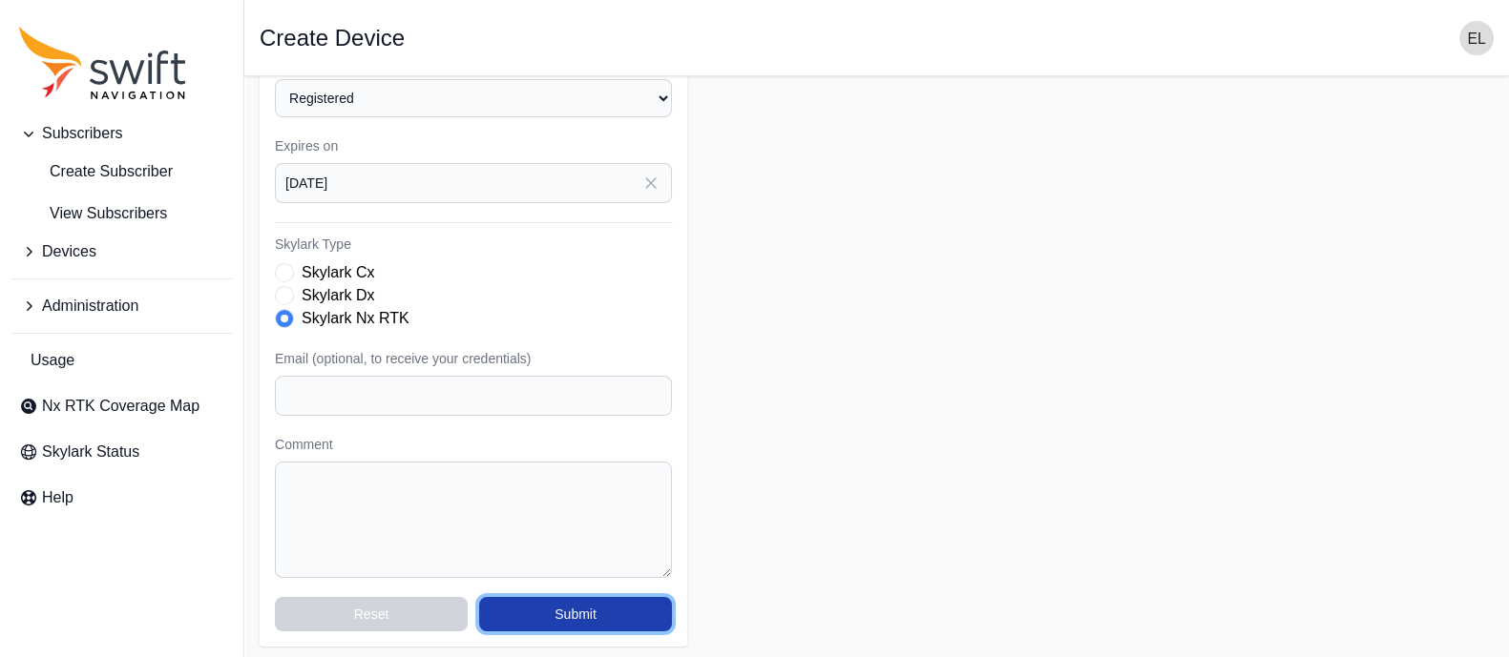
click at [535, 607] on button "Submit" at bounding box center [575, 614] width 193 height 34
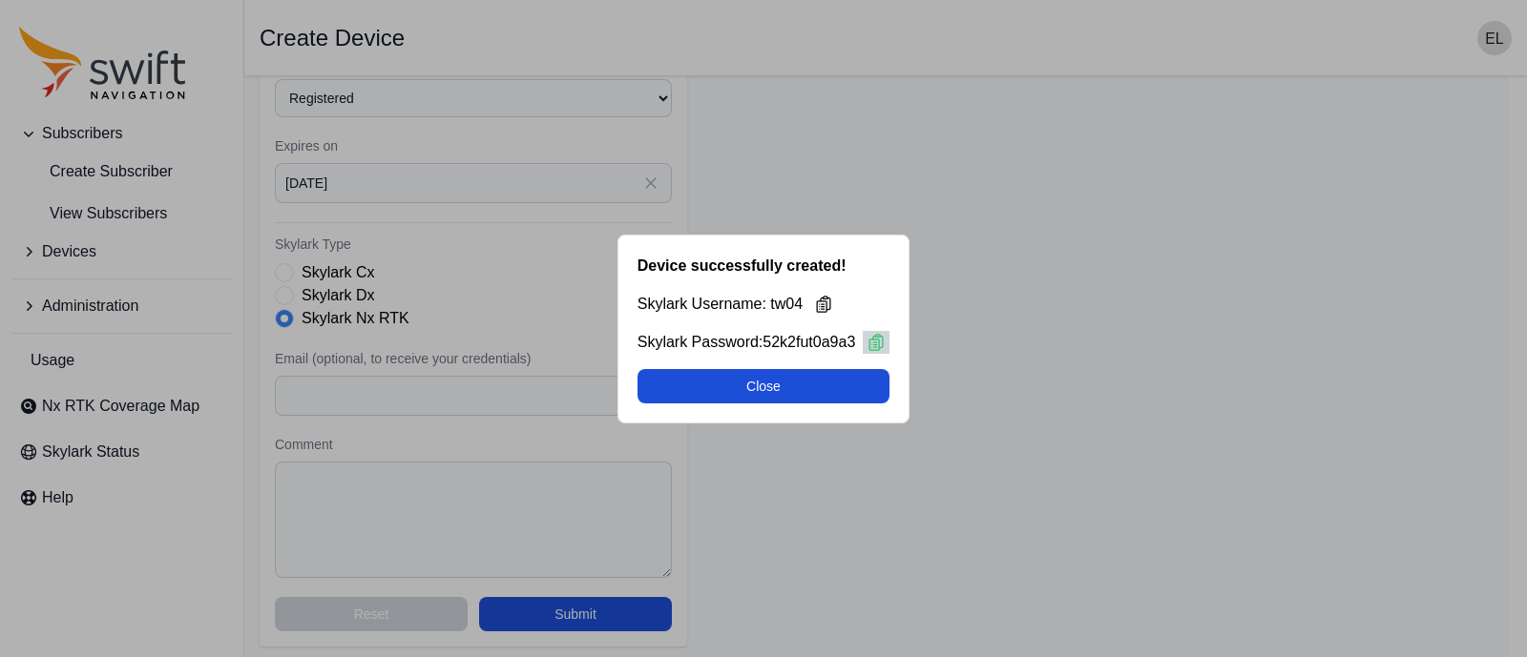
click at [880, 341] on icon at bounding box center [875, 342] width 19 height 19
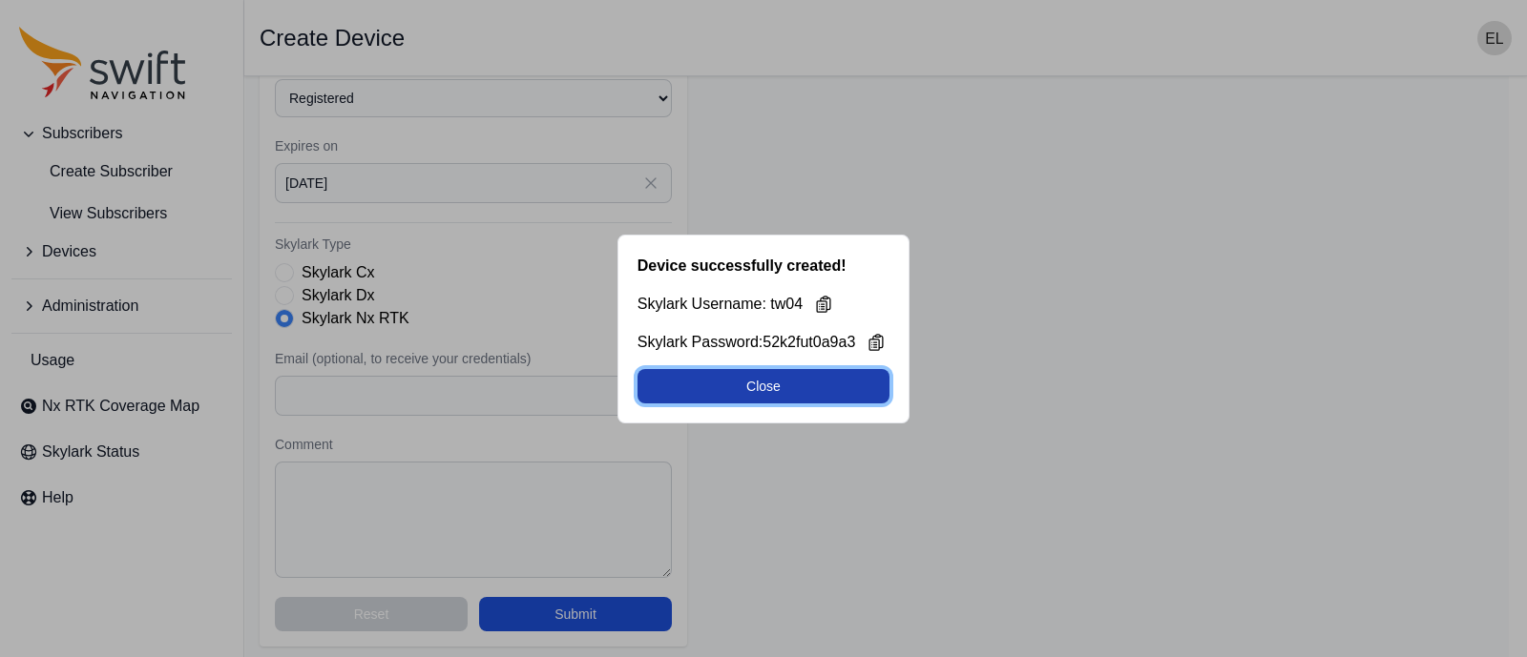
click at [759, 381] on button "Close" at bounding box center [763, 386] width 253 height 34
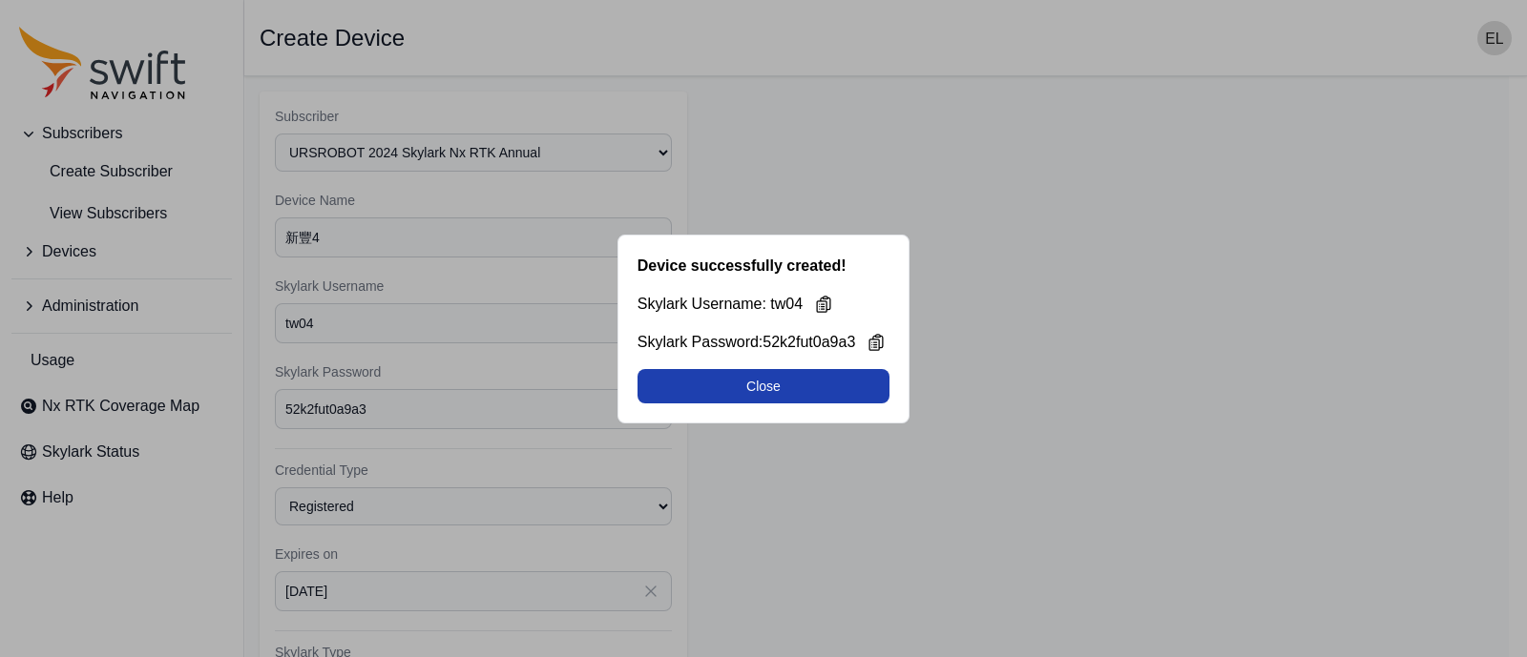
select select "b644441d-e755-4979-866a-1eb00d20fa50"
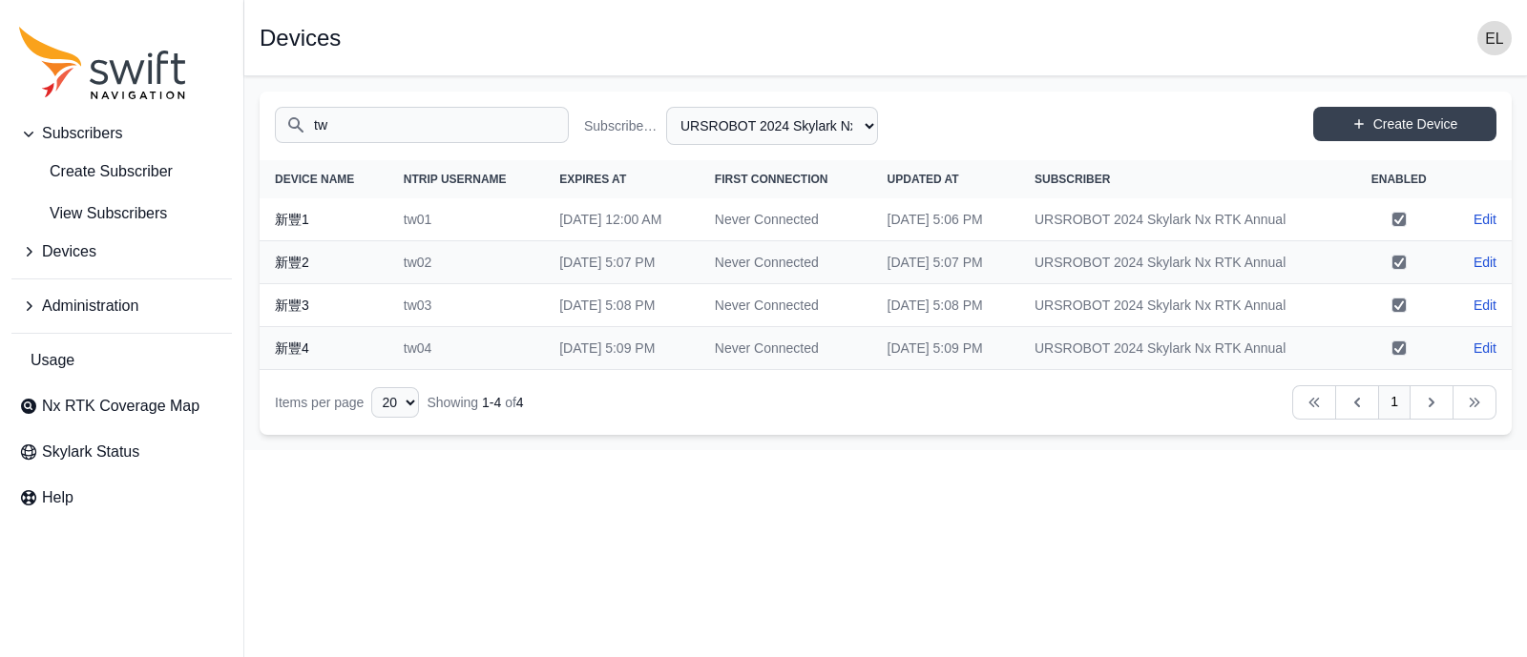
click at [460, 128] on input "tw" at bounding box center [422, 125] width 294 height 36
type input "t"
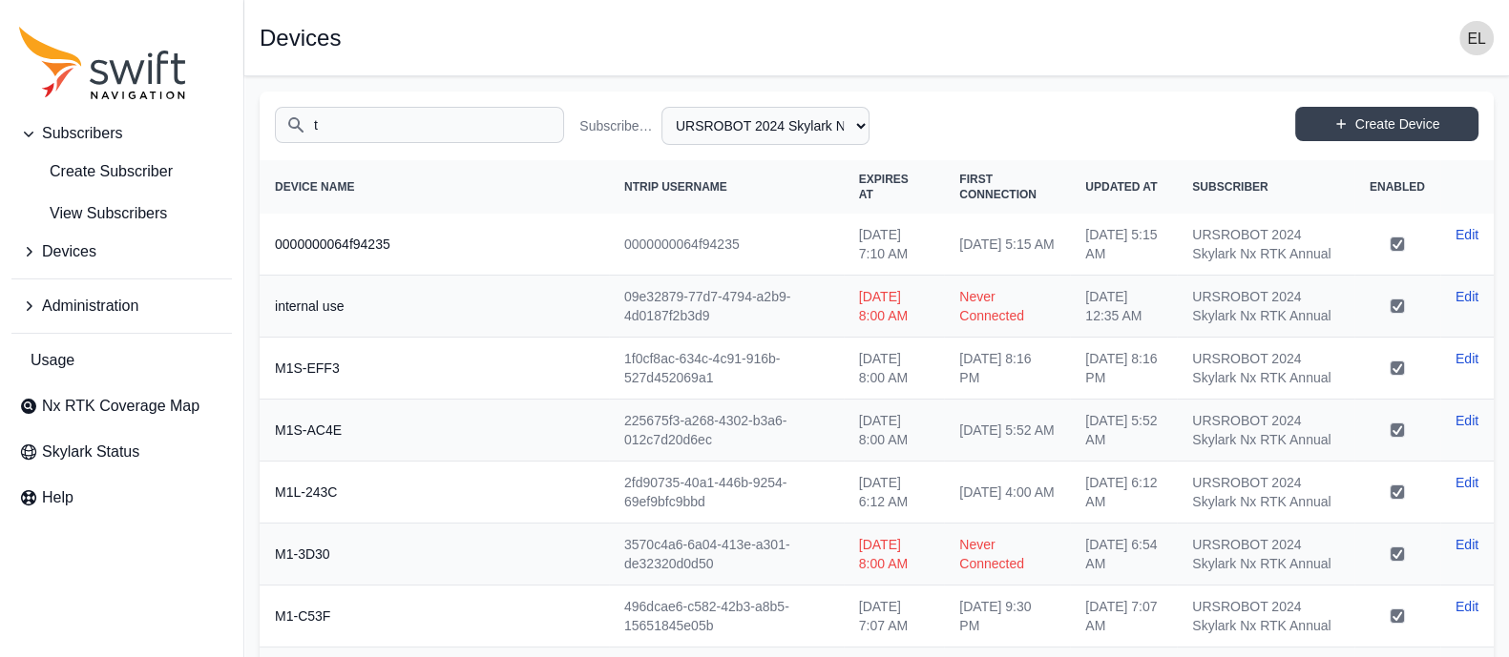
type input "tw"
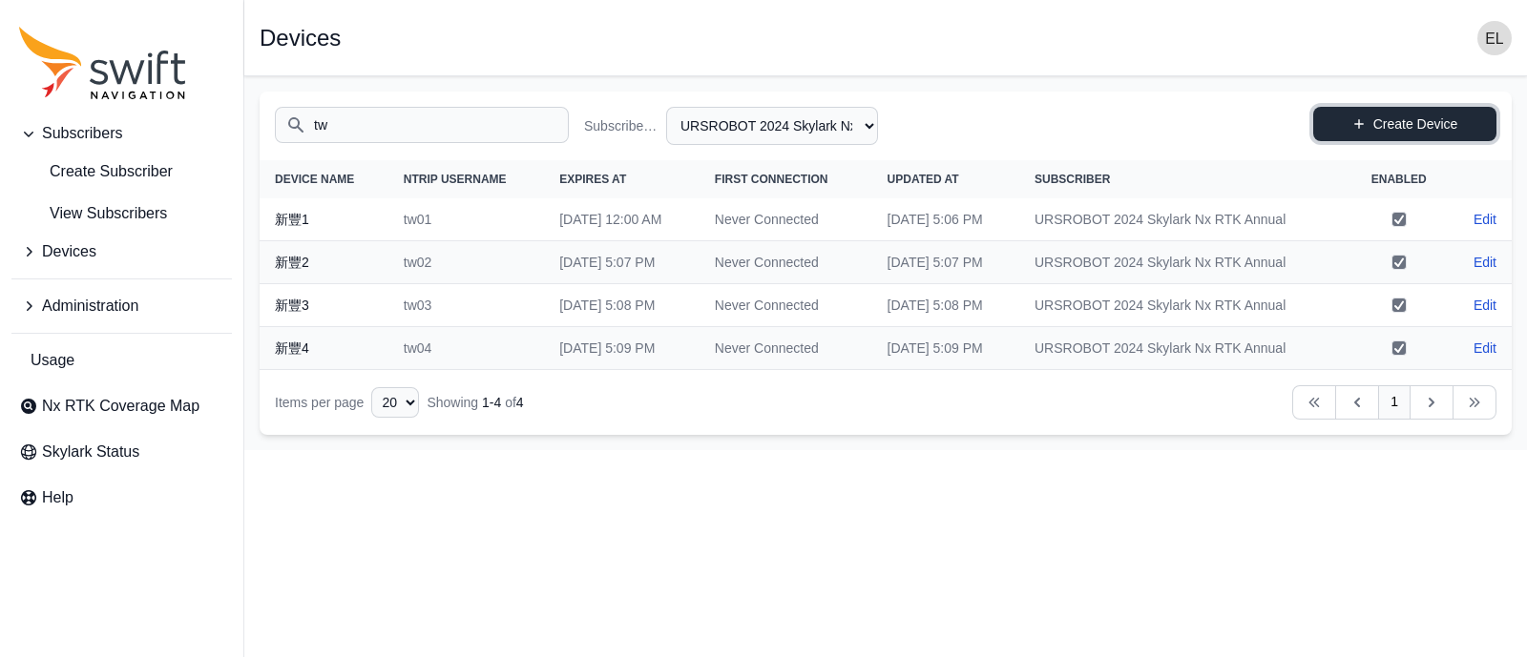
click at [1368, 129] on link "Create Device" at bounding box center [1404, 124] width 183 height 34
select select "b644441d-e755-4979-866a-1eb00d20fa50"
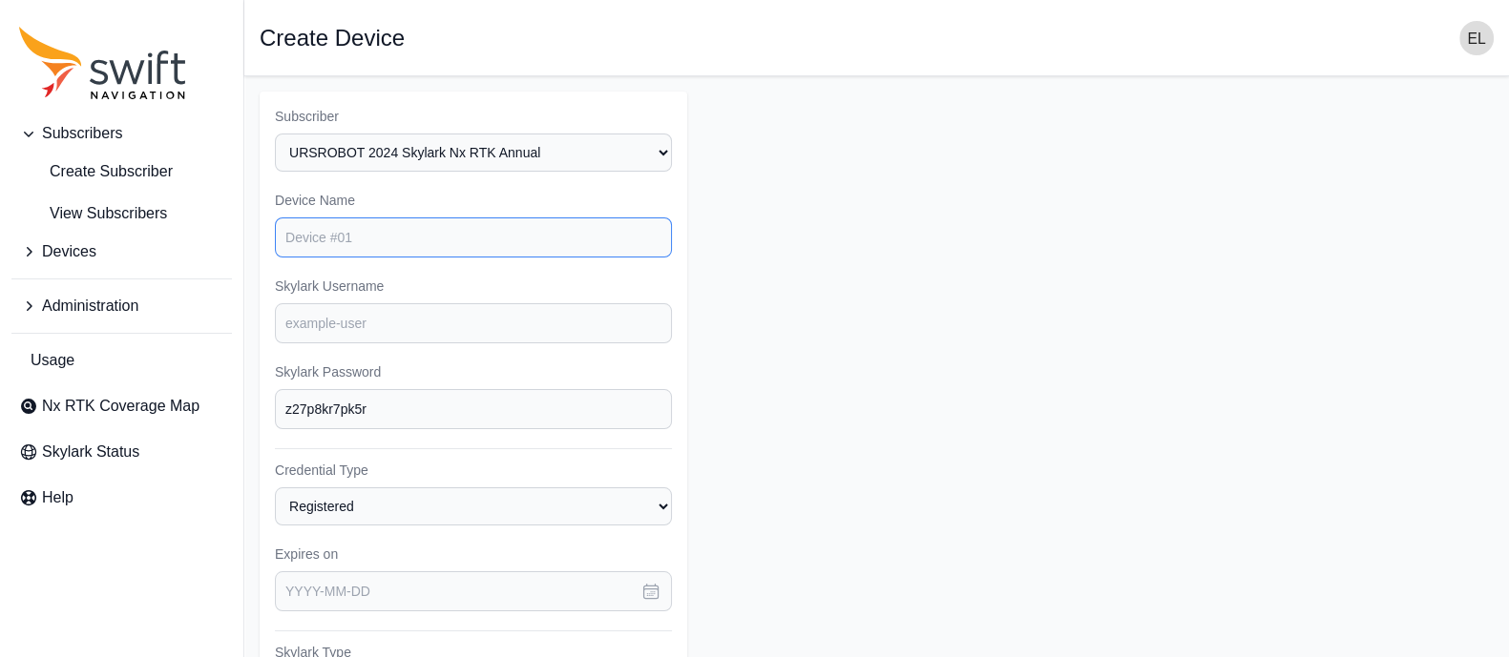
click at [463, 233] on input "Device Name" at bounding box center [473, 238] width 397 height 40
type input "新"
type input "新豐5"
click at [391, 327] on input "Skylark Username" at bounding box center [473, 323] width 397 height 40
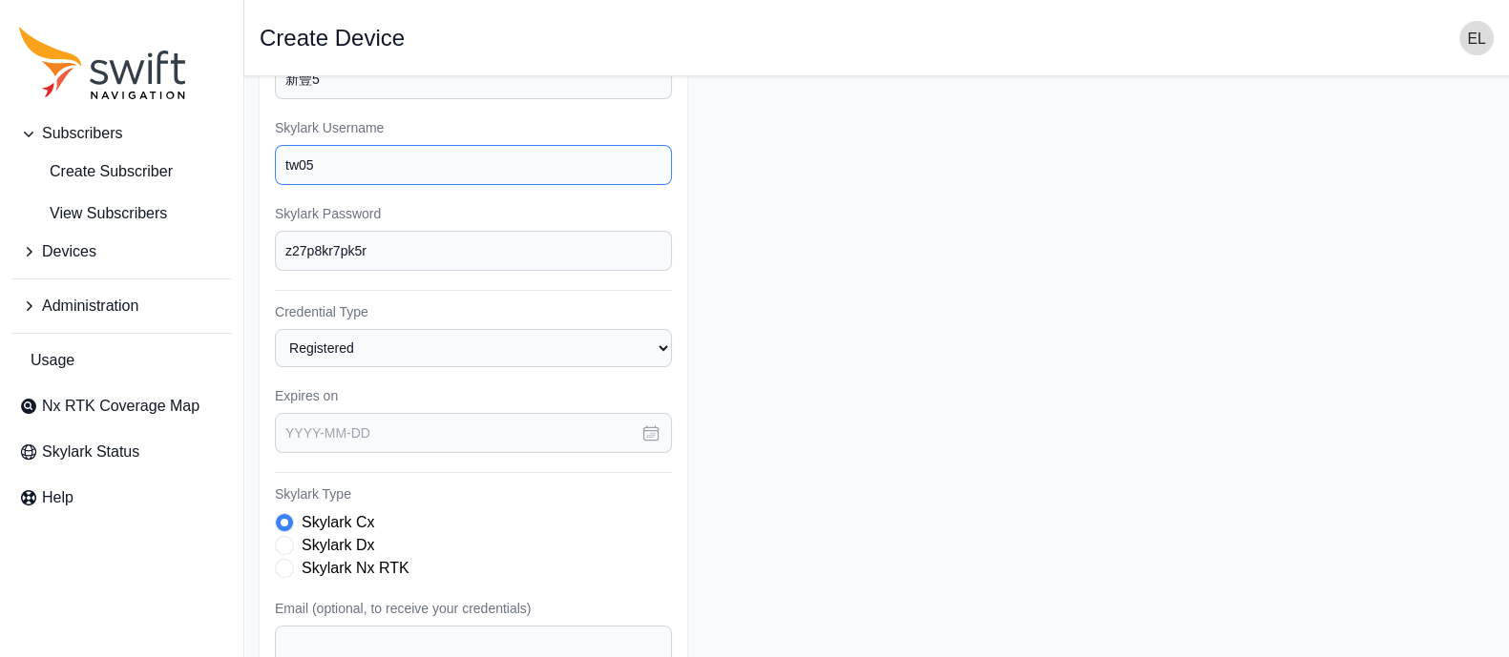
scroll to position [169, 0]
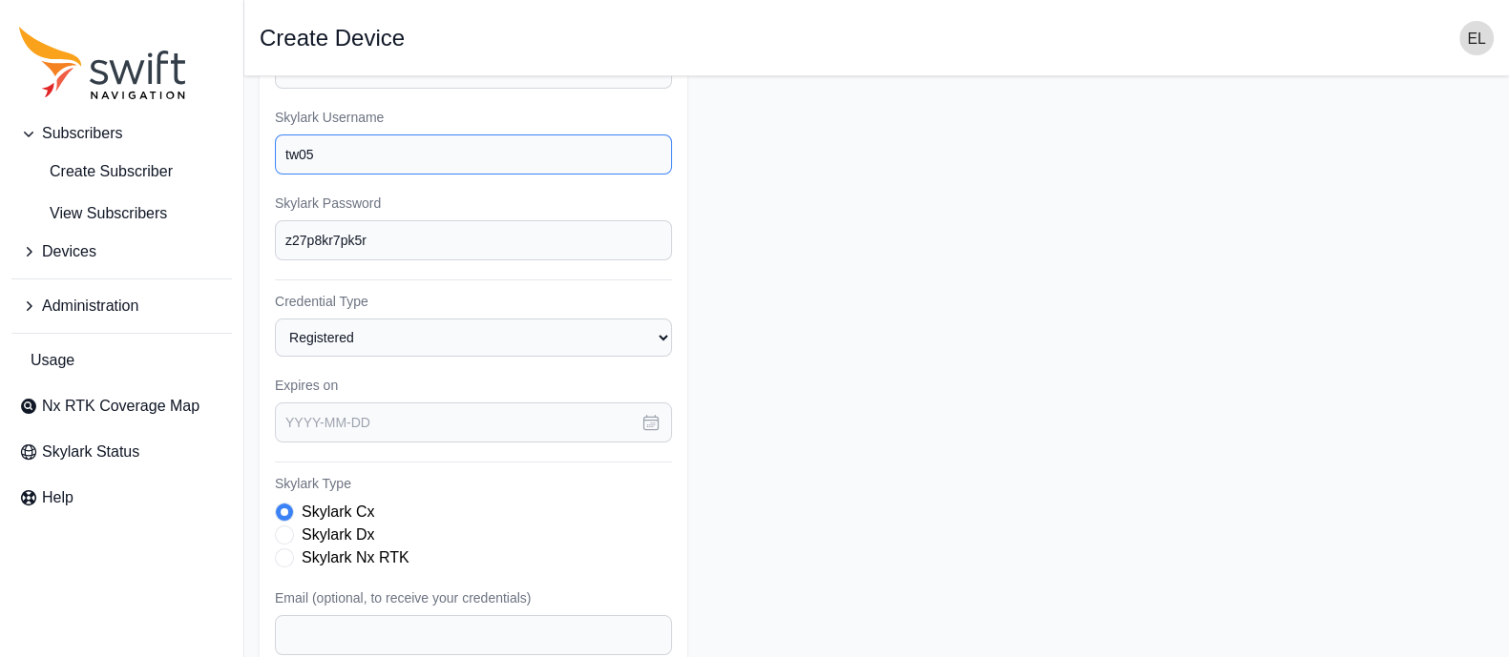
type input "tw05"
click at [653, 433] on button "button" at bounding box center [651, 423] width 42 height 40
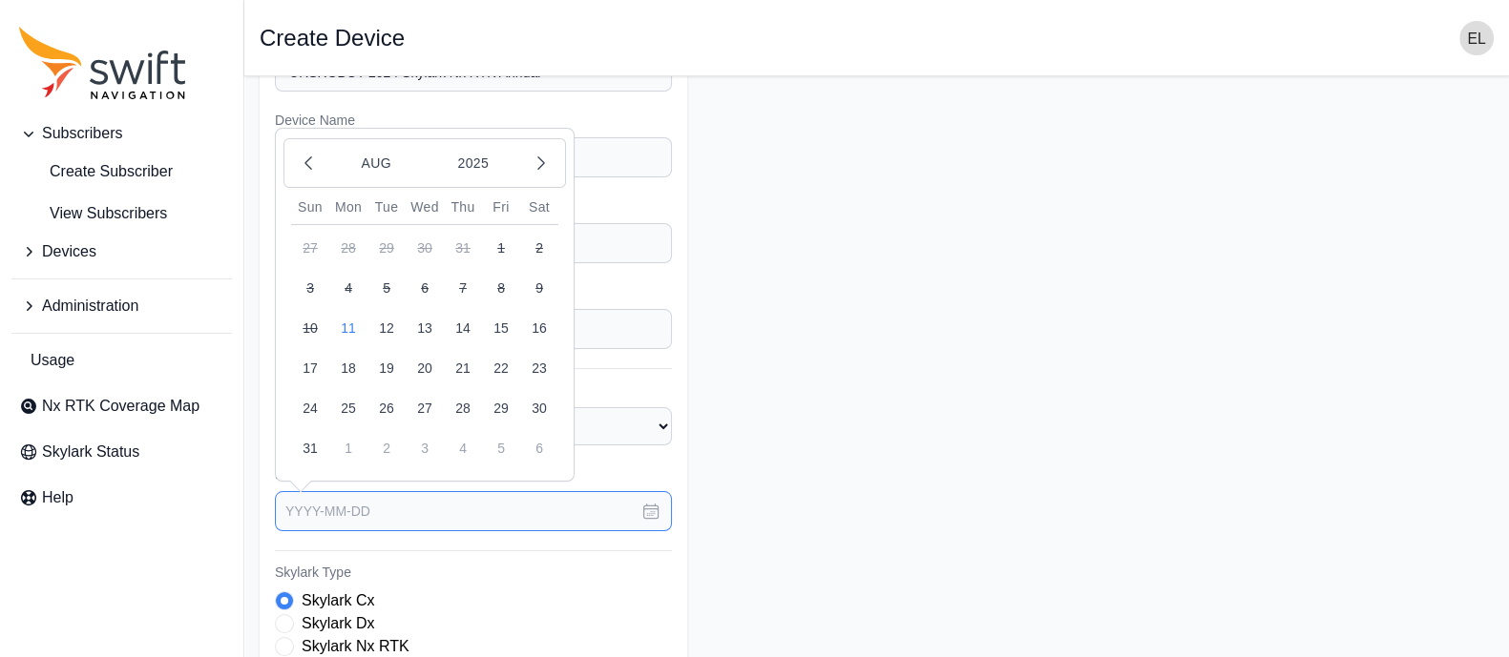
scroll to position [68, 0]
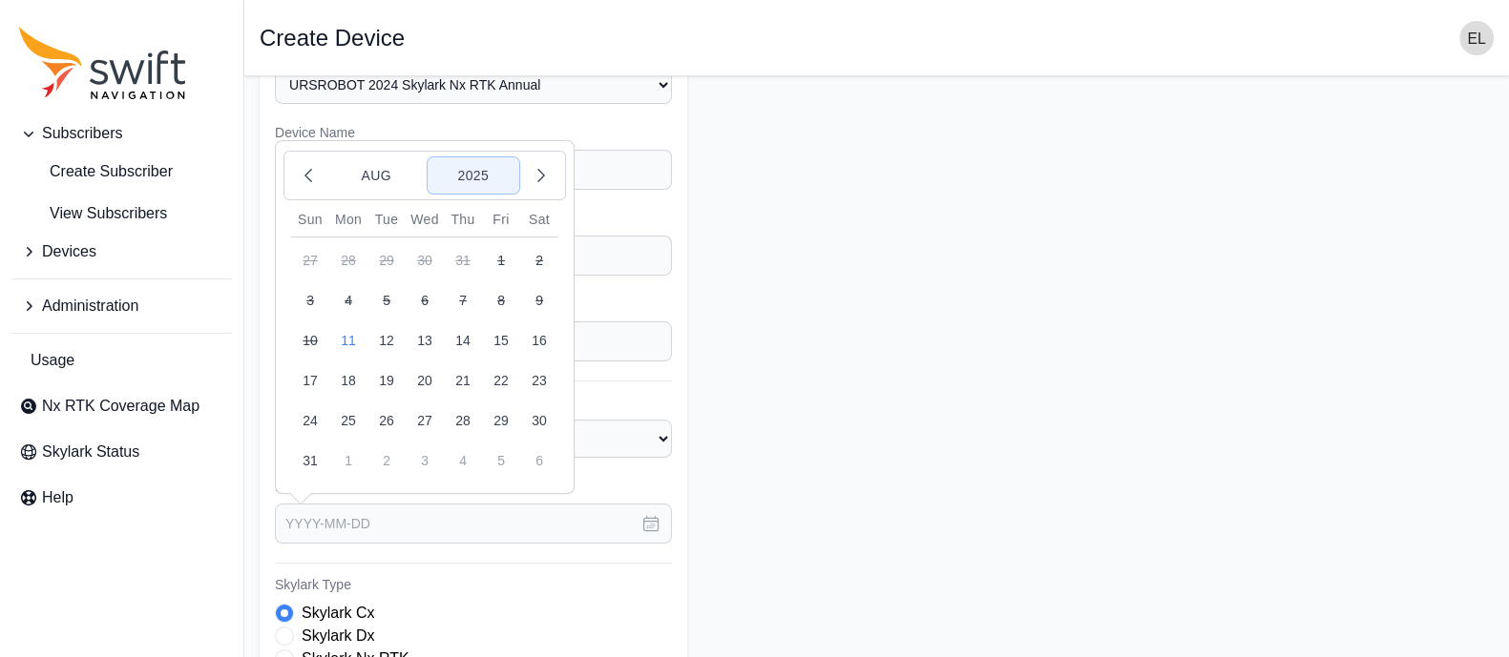
click at [468, 175] on button "2025" at bounding box center [473, 175] width 92 height 36
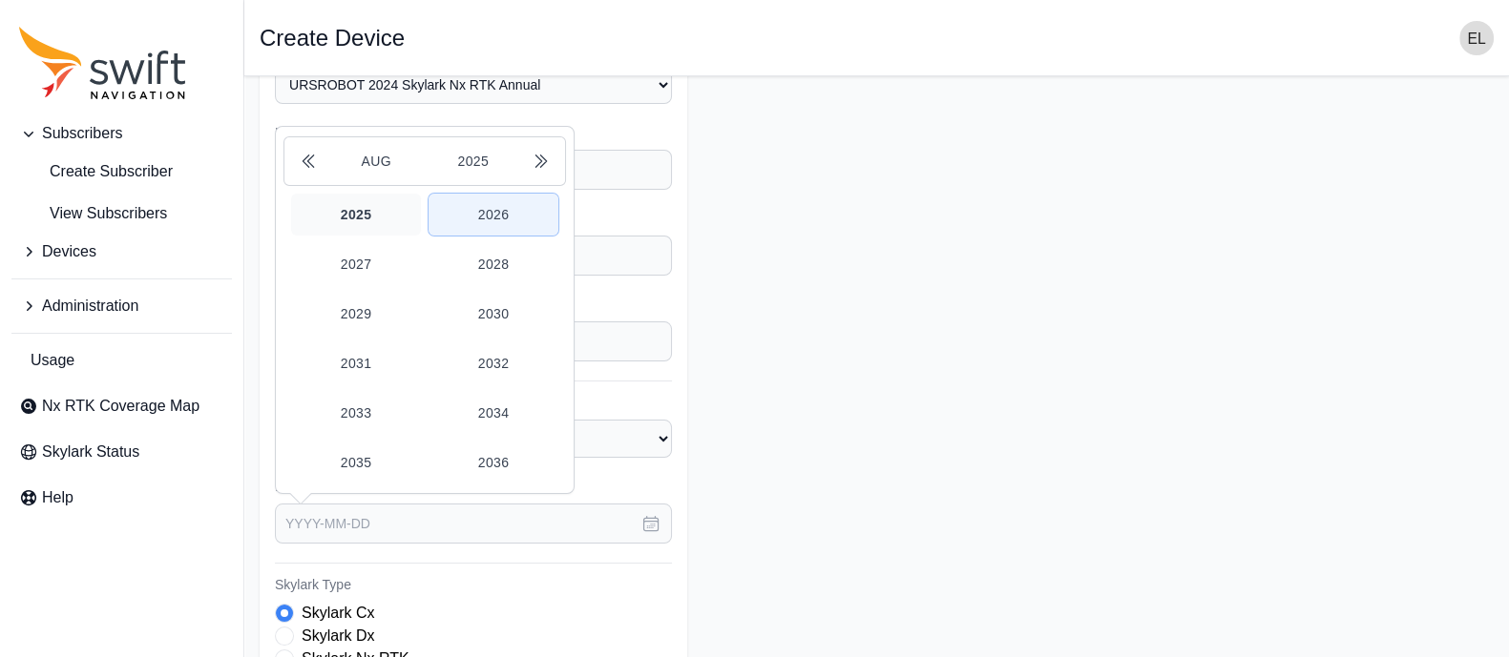
click at [498, 196] on button "2026" at bounding box center [493, 215] width 130 height 42
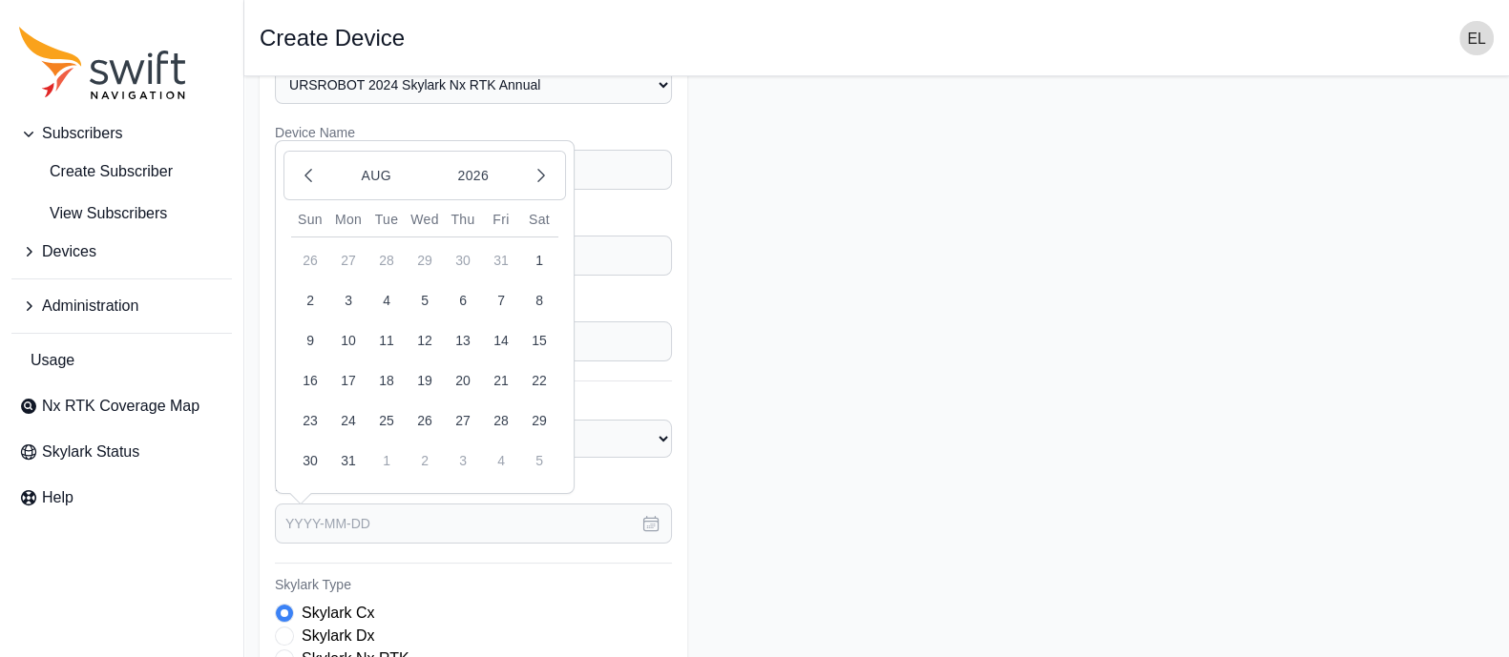
click at [390, 344] on button "11" at bounding box center [386, 341] width 38 height 38
type input "[DATE]"
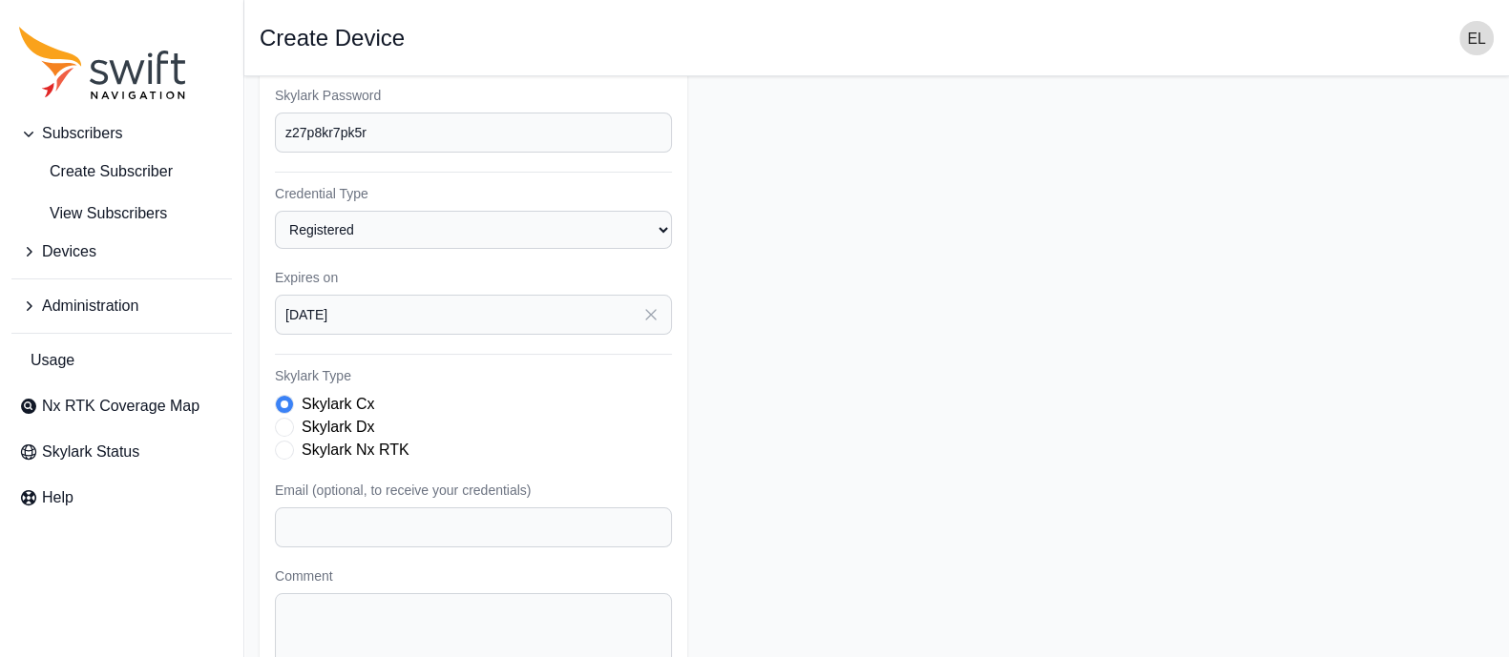
scroll to position [278, 0]
click at [277, 450] on span "Skylark Type" at bounding box center [284, 449] width 19 height 19
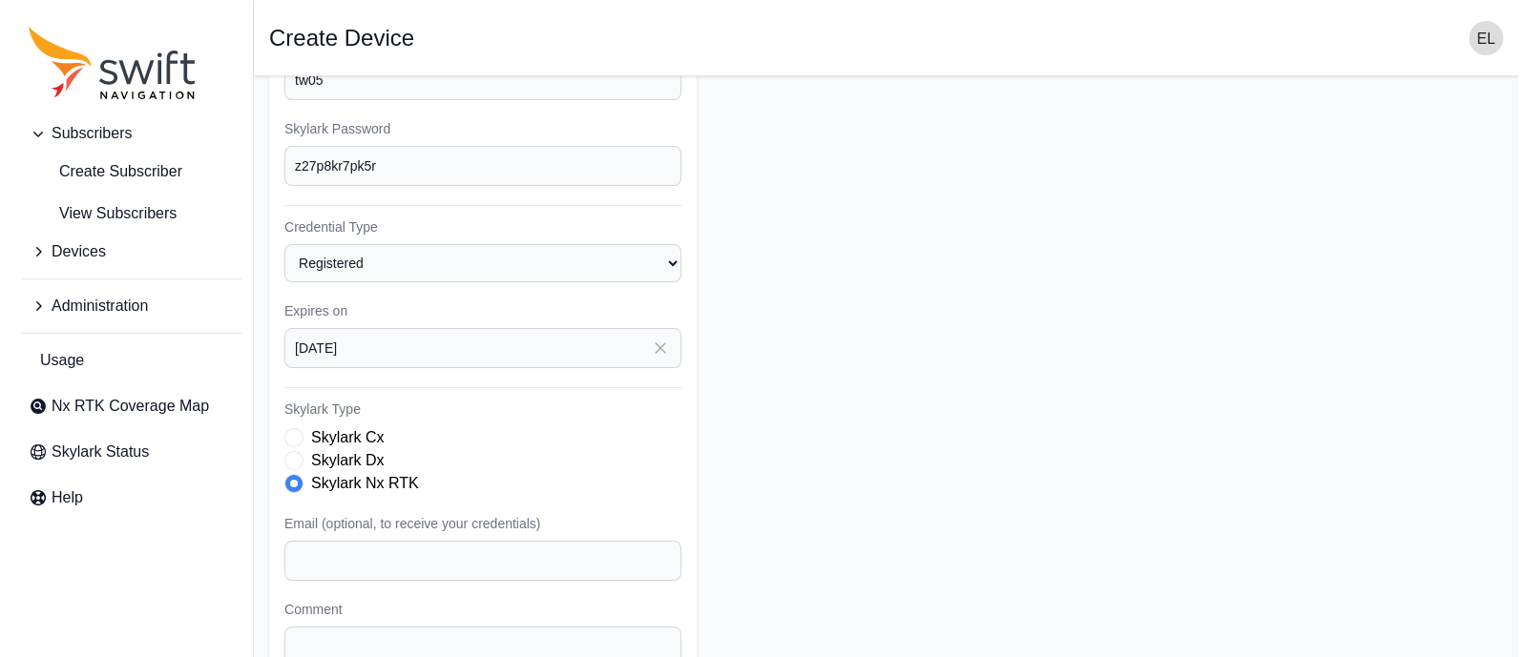
scroll to position [408, 0]
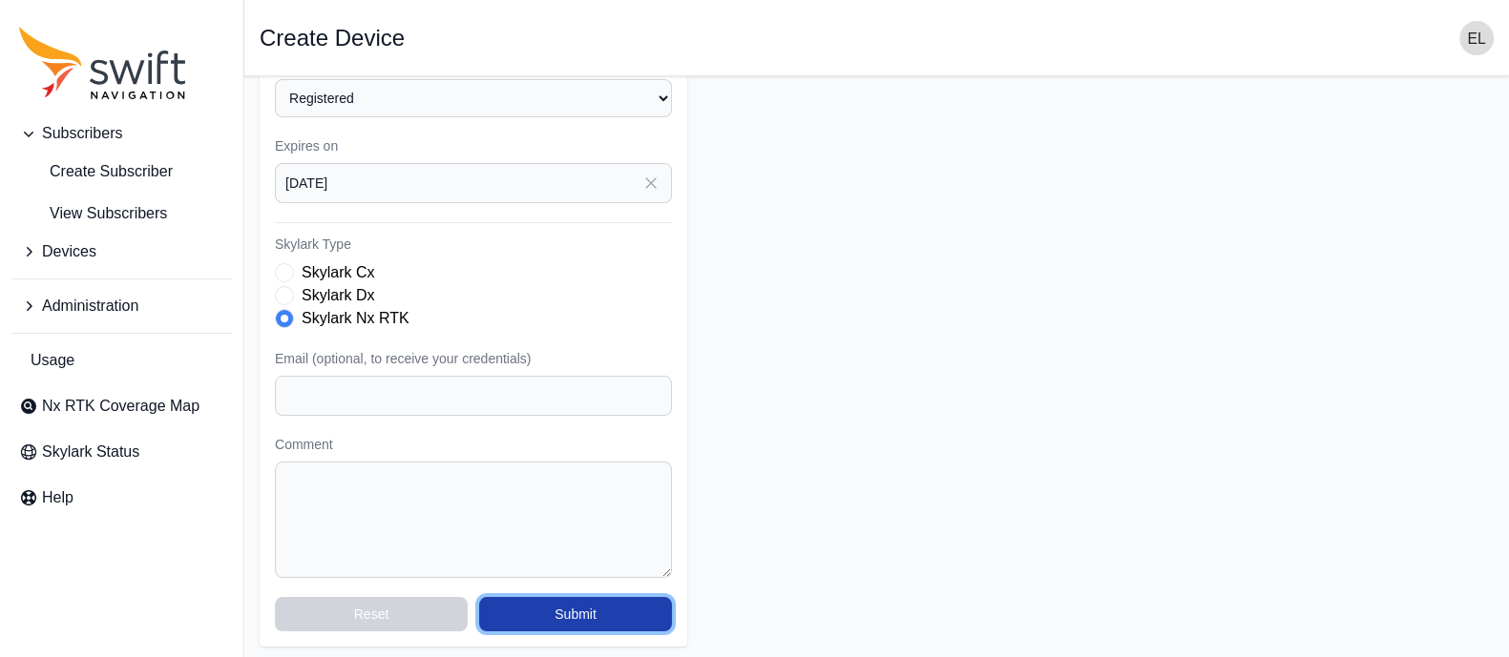
click at [563, 618] on button "Submit" at bounding box center [575, 614] width 193 height 34
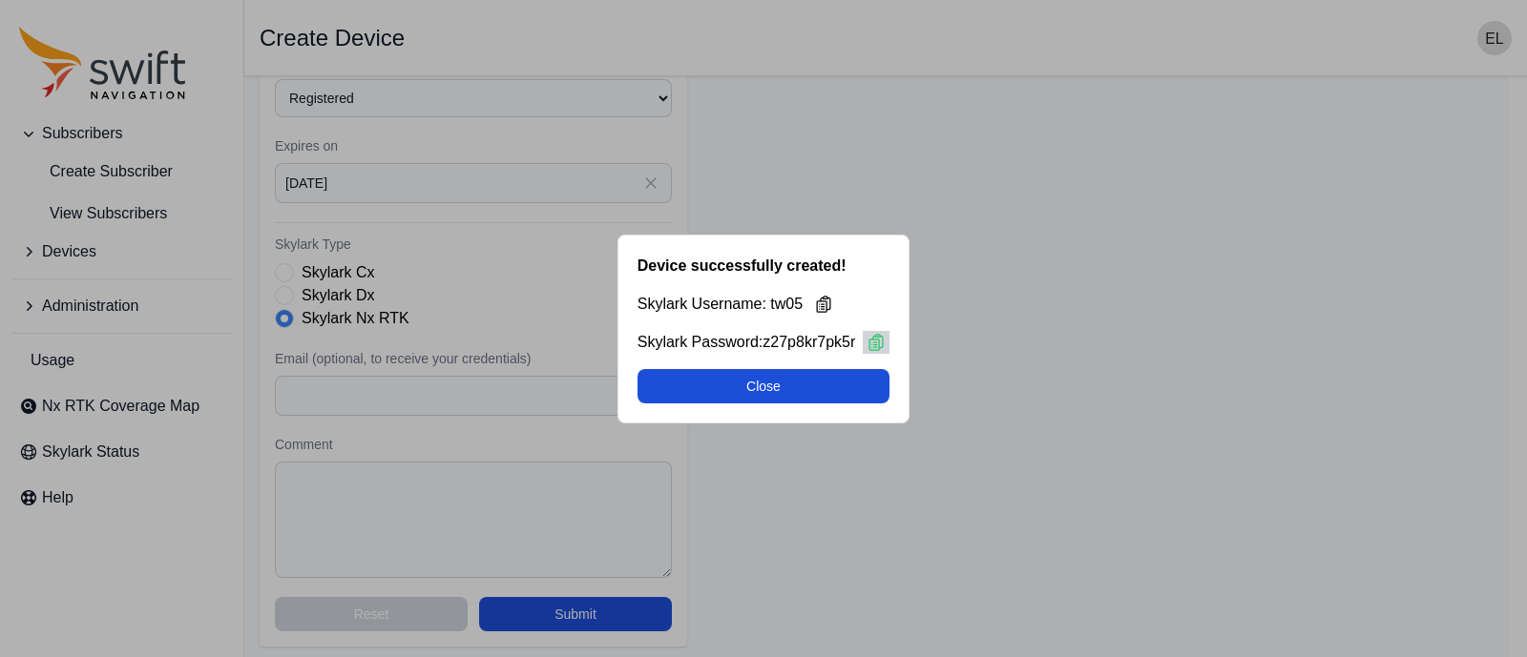
click at [873, 341] on icon at bounding box center [875, 342] width 19 height 19
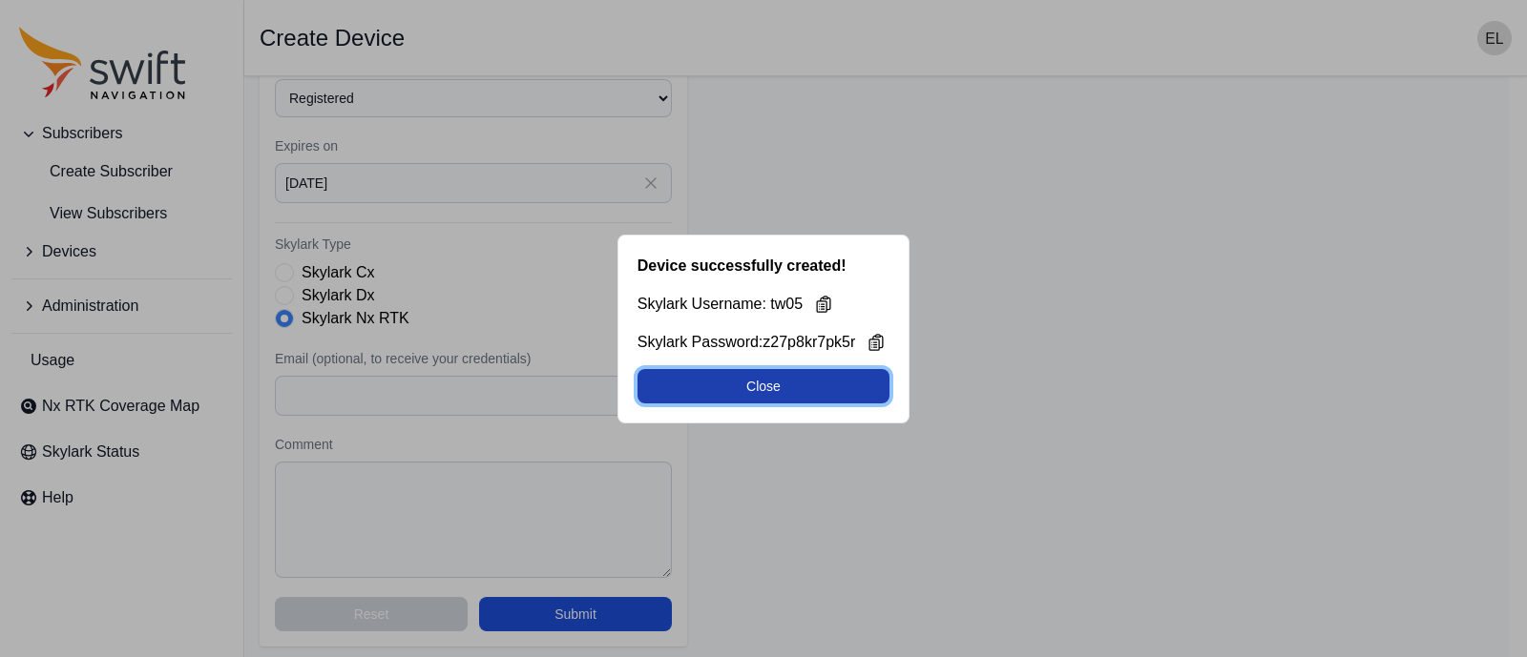
click at [722, 378] on button "Close" at bounding box center [763, 386] width 253 height 34
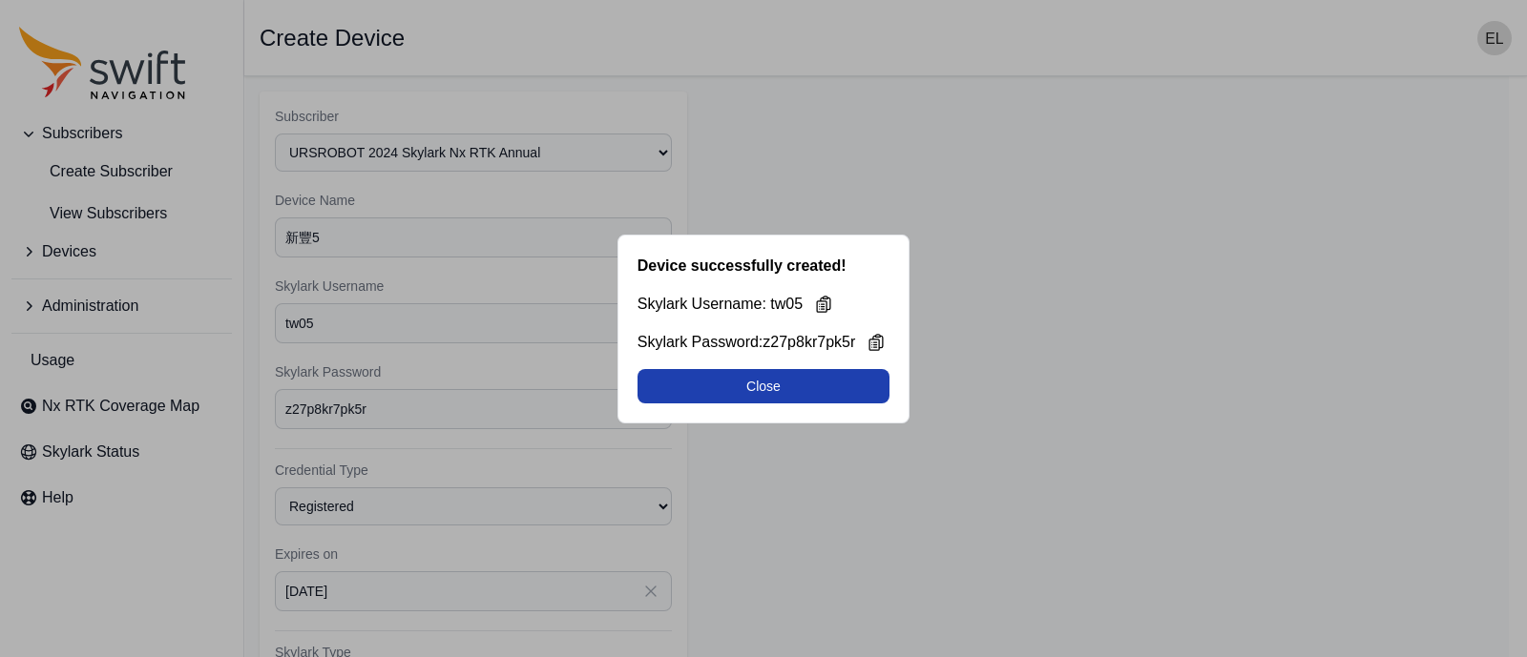
select select "b644441d-e755-4979-866a-1eb00d20fa50"
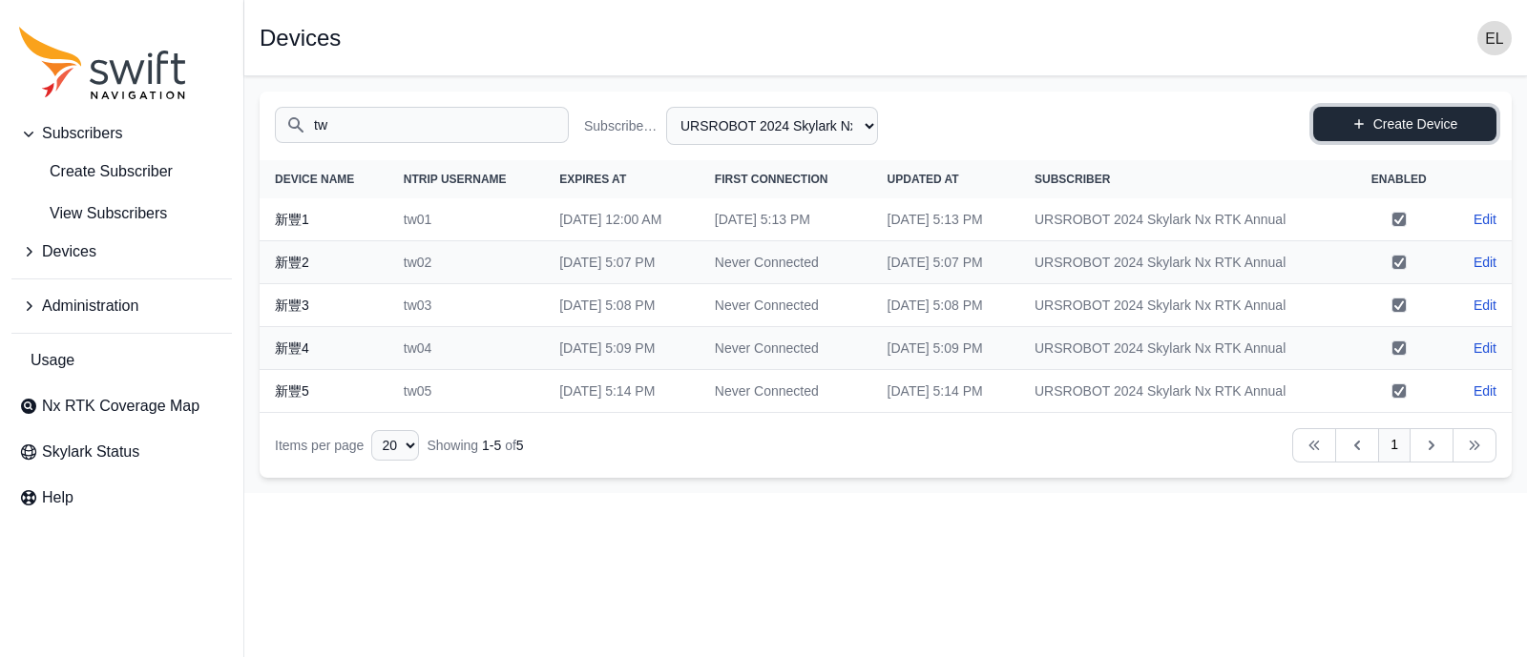
click at [1399, 121] on link "Create Device" at bounding box center [1404, 124] width 183 height 34
select select "b644441d-e755-4979-866a-1eb00d20fa50"
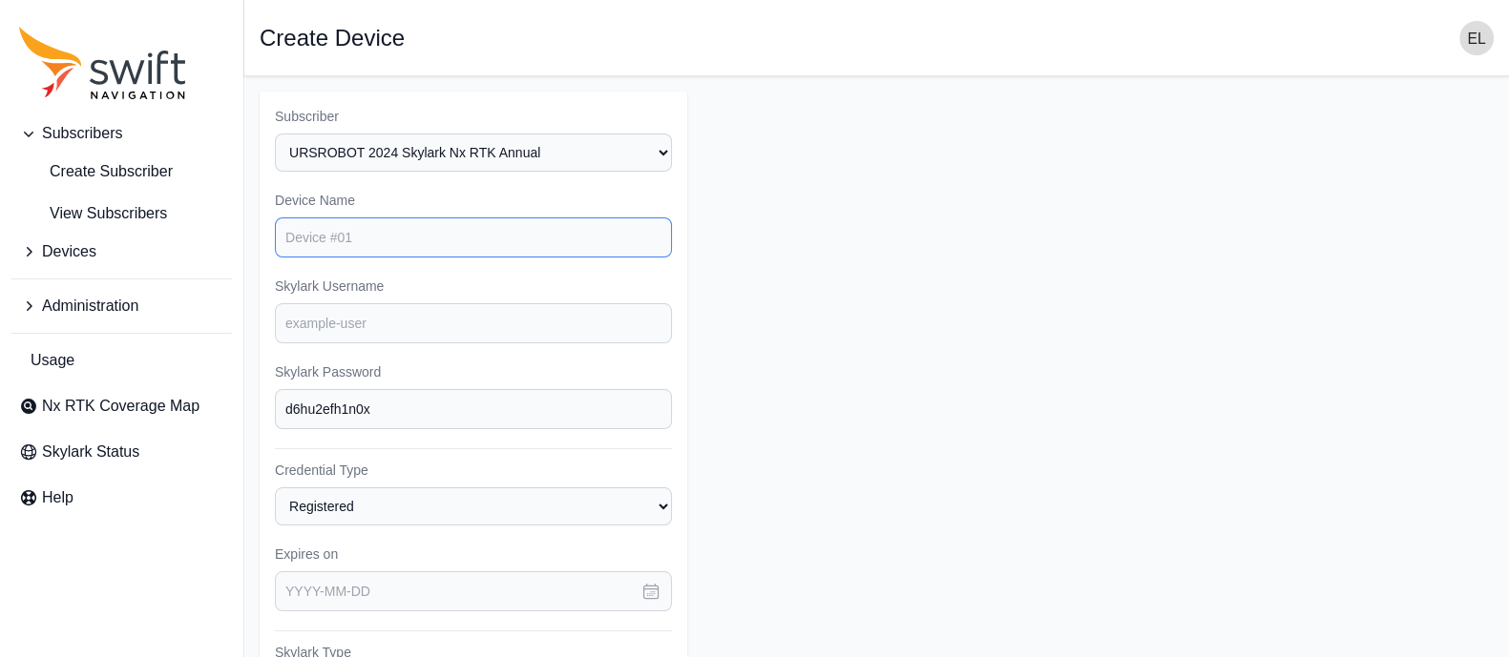
click at [406, 244] on input "Device Name" at bounding box center [473, 238] width 397 height 40
type input "新豐6"
click at [346, 332] on input "Skylark Username" at bounding box center [473, 323] width 397 height 40
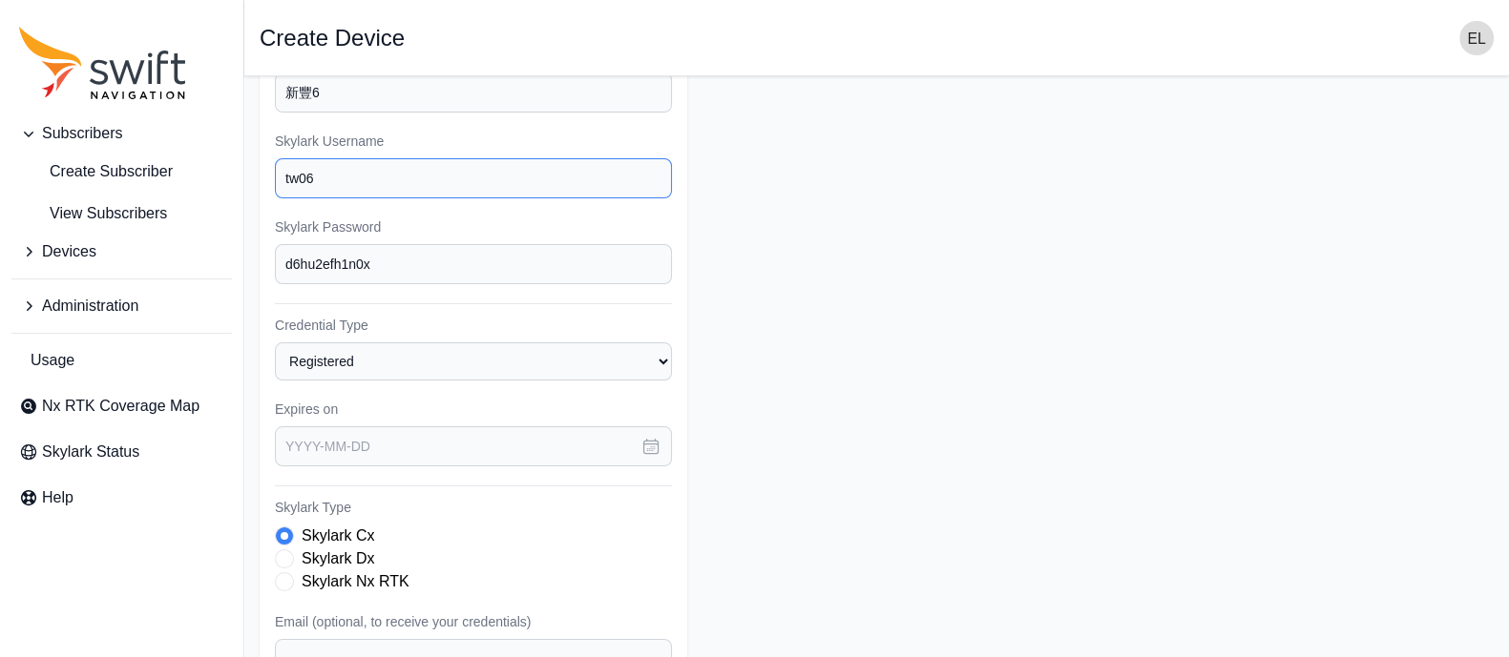
scroll to position [148, 0]
type input "tw06"
click at [645, 444] on icon "button" at bounding box center [650, 443] width 19 height 19
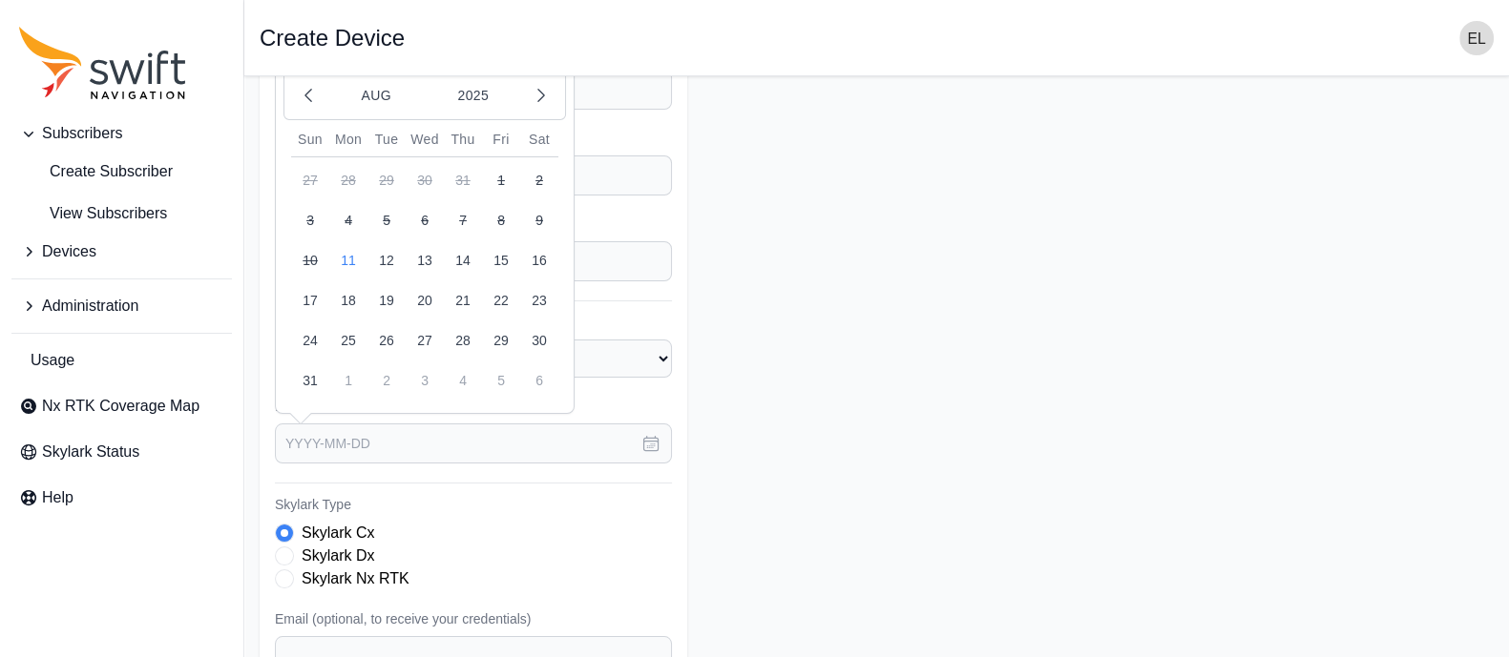
click at [470, 112] on div "[DATE]" at bounding box center [424, 96] width 282 height 50
click at [464, 97] on button "2025" at bounding box center [473, 95] width 92 height 36
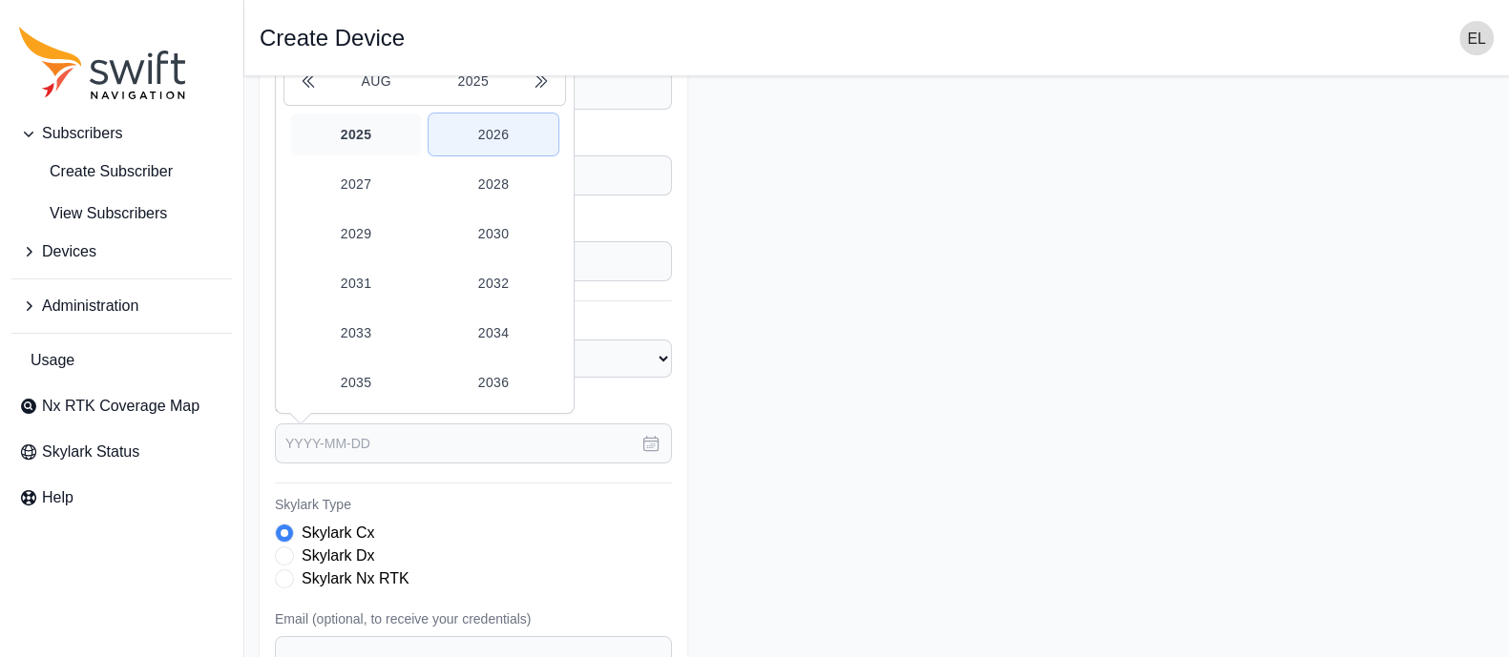
click at [483, 115] on button "2026" at bounding box center [493, 135] width 130 height 42
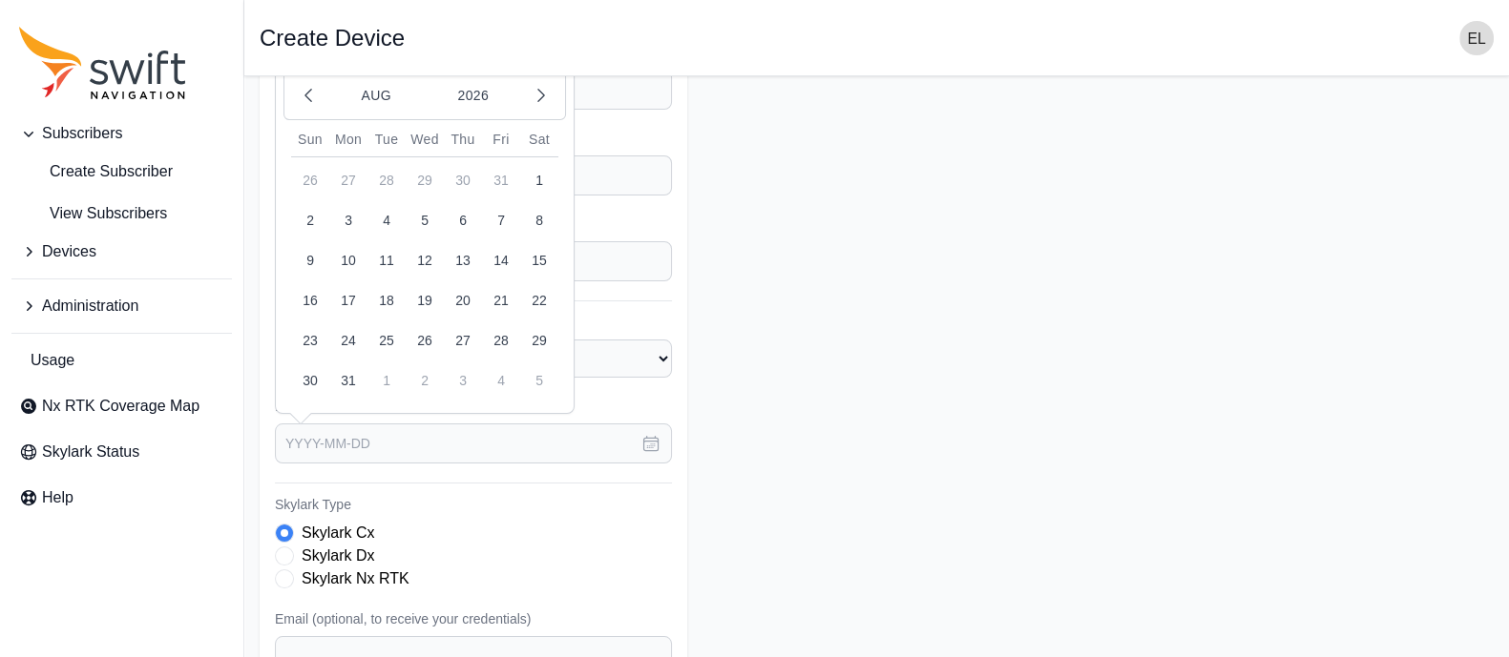
click at [379, 249] on button "11" at bounding box center [386, 260] width 38 height 38
type input "[DATE]"
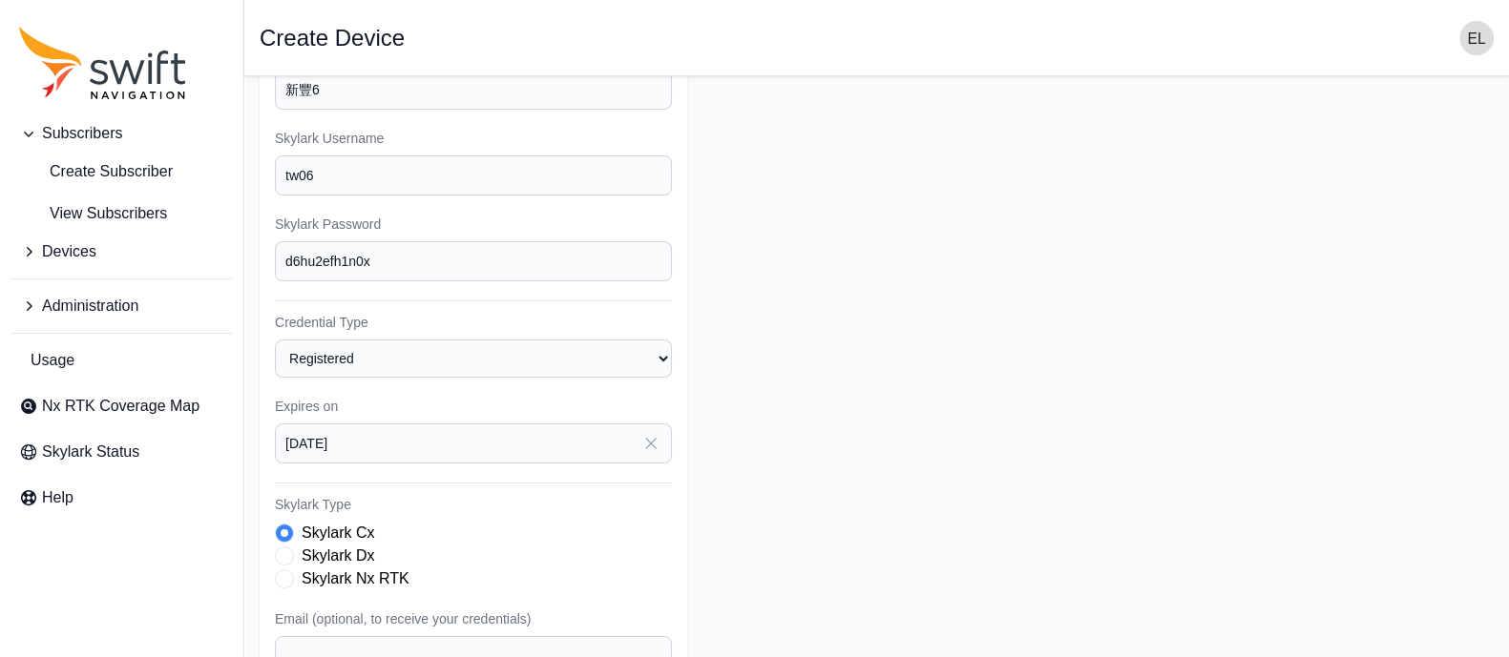
scroll to position [302, 0]
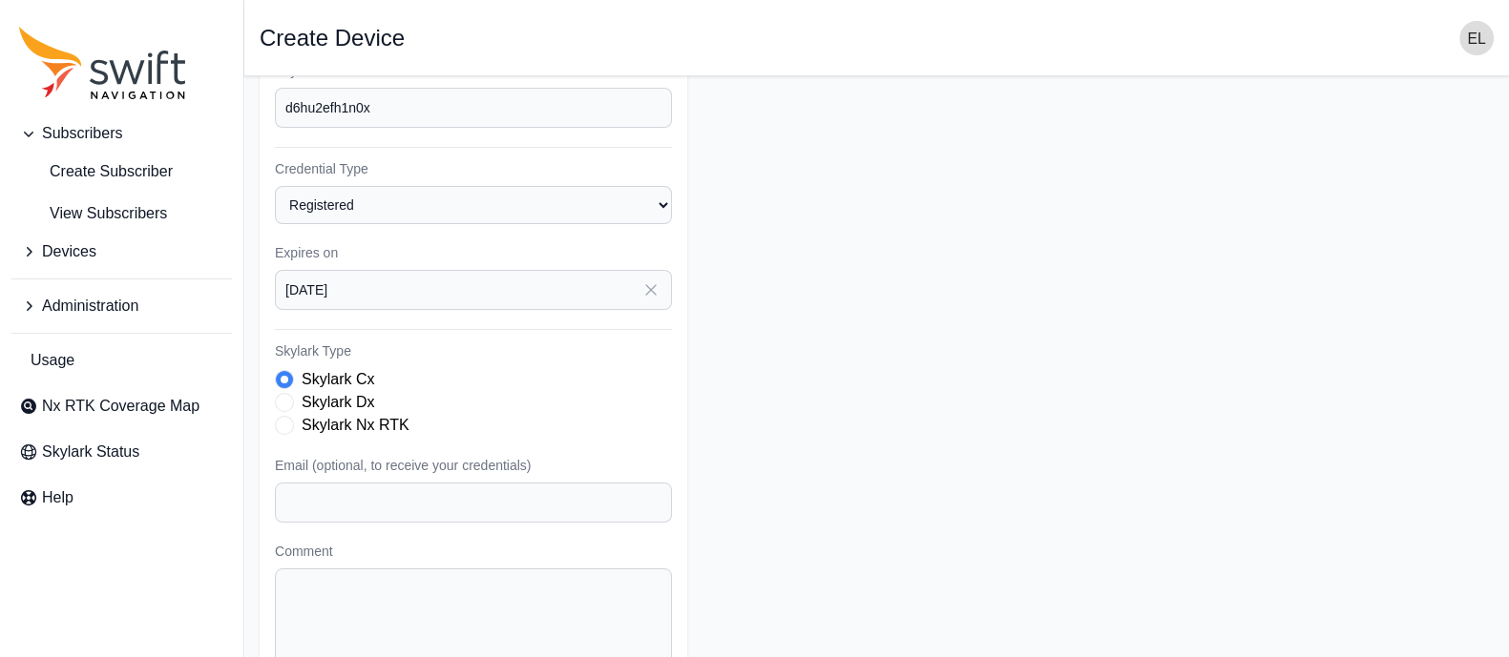
click at [283, 418] on span "Skylark Type" at bounding box center [284, 425] width 19 height 19
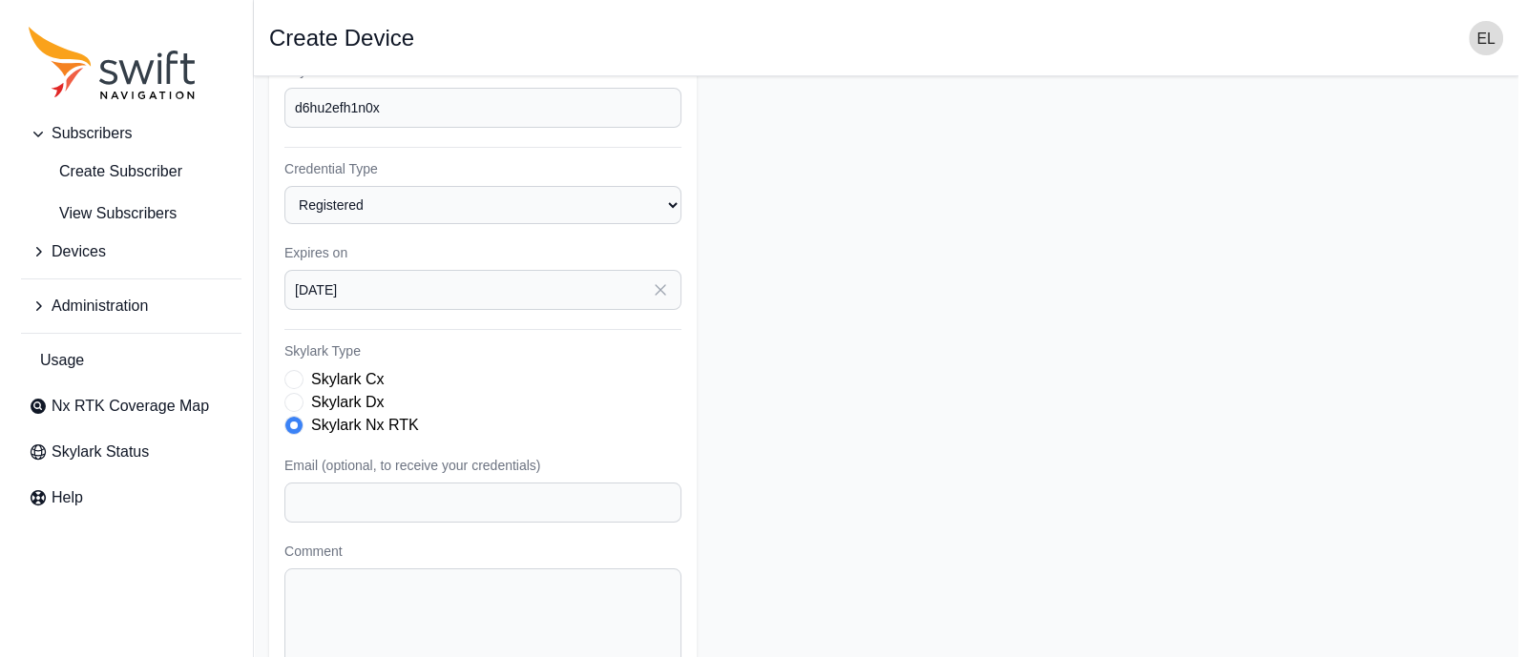
scroll to position [408, 0]
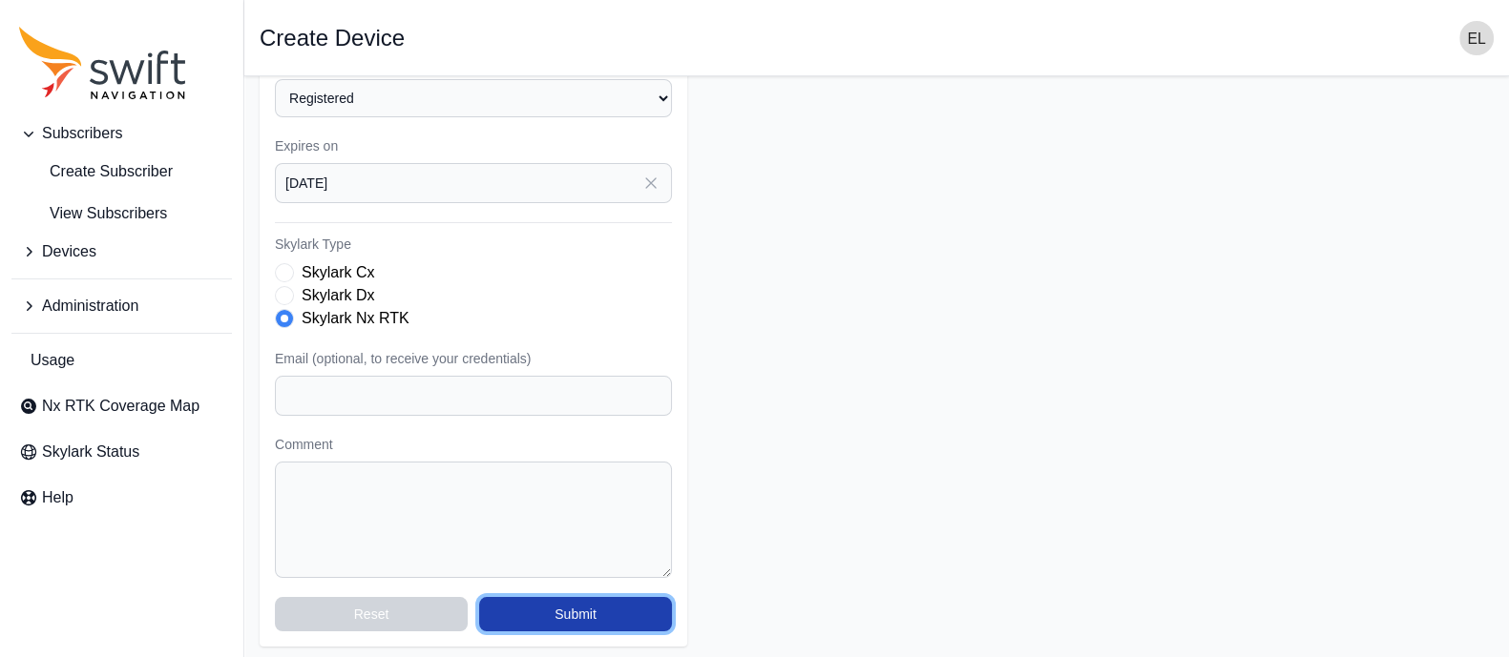
click at [583, 608] on button "Submit" at bounding box center [575, 614] width 193 height 34
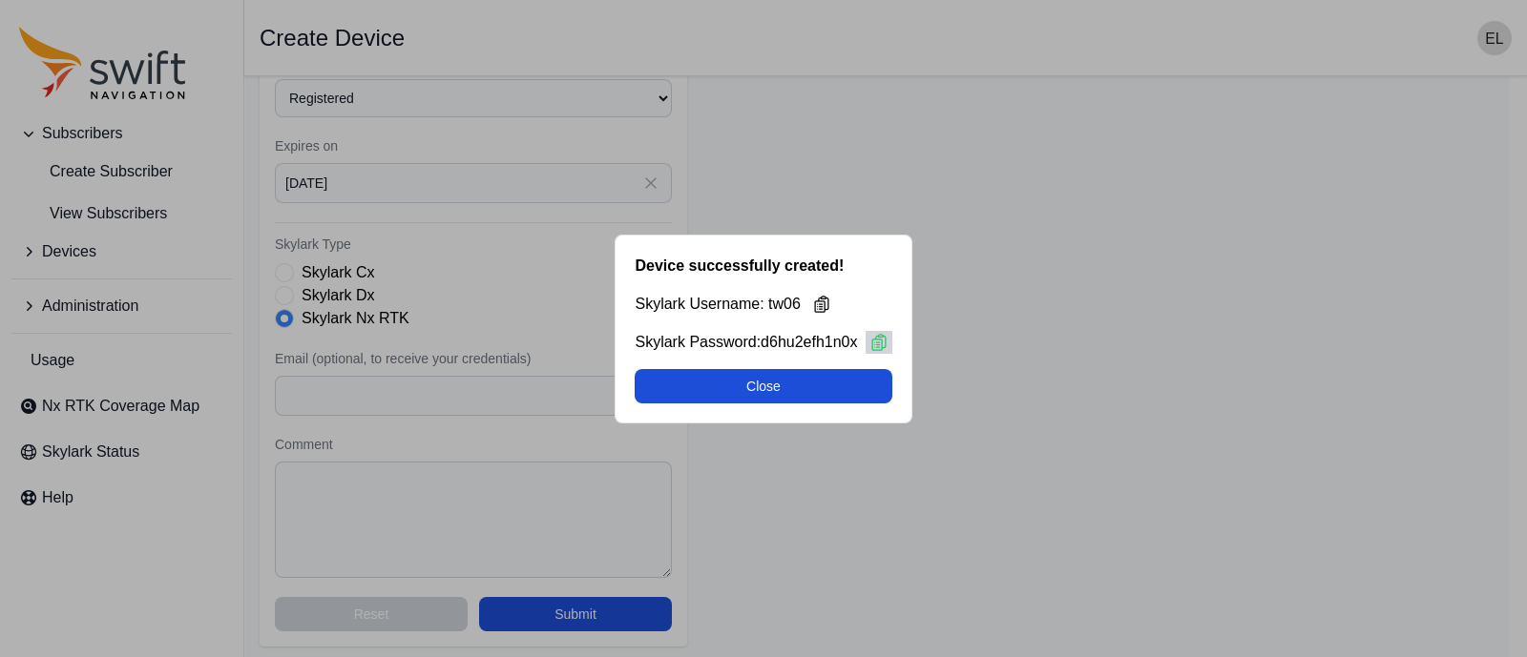
click at [874, 344] on icon at bounding box center [878, 342] width 19 height 19
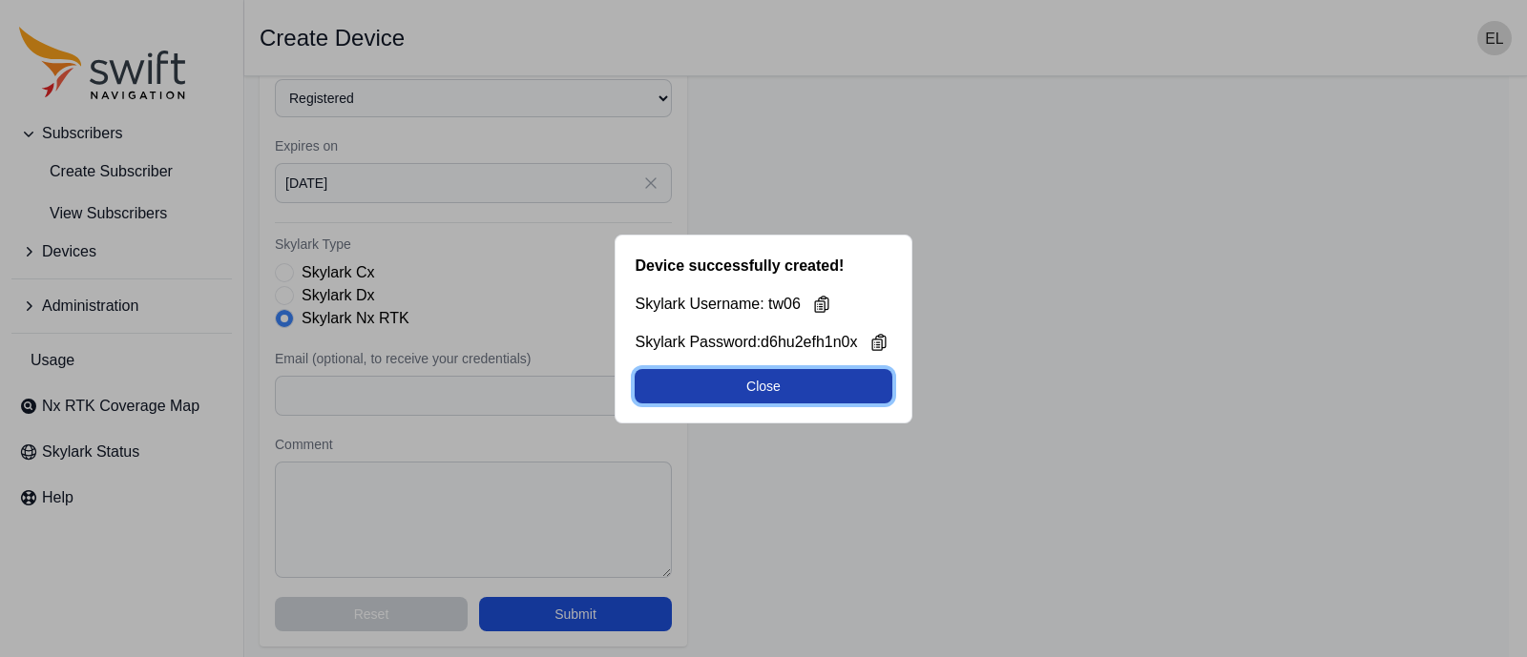
click at [692, 390] on button "Close" at bounding box center [763, 386] width 257 height 34
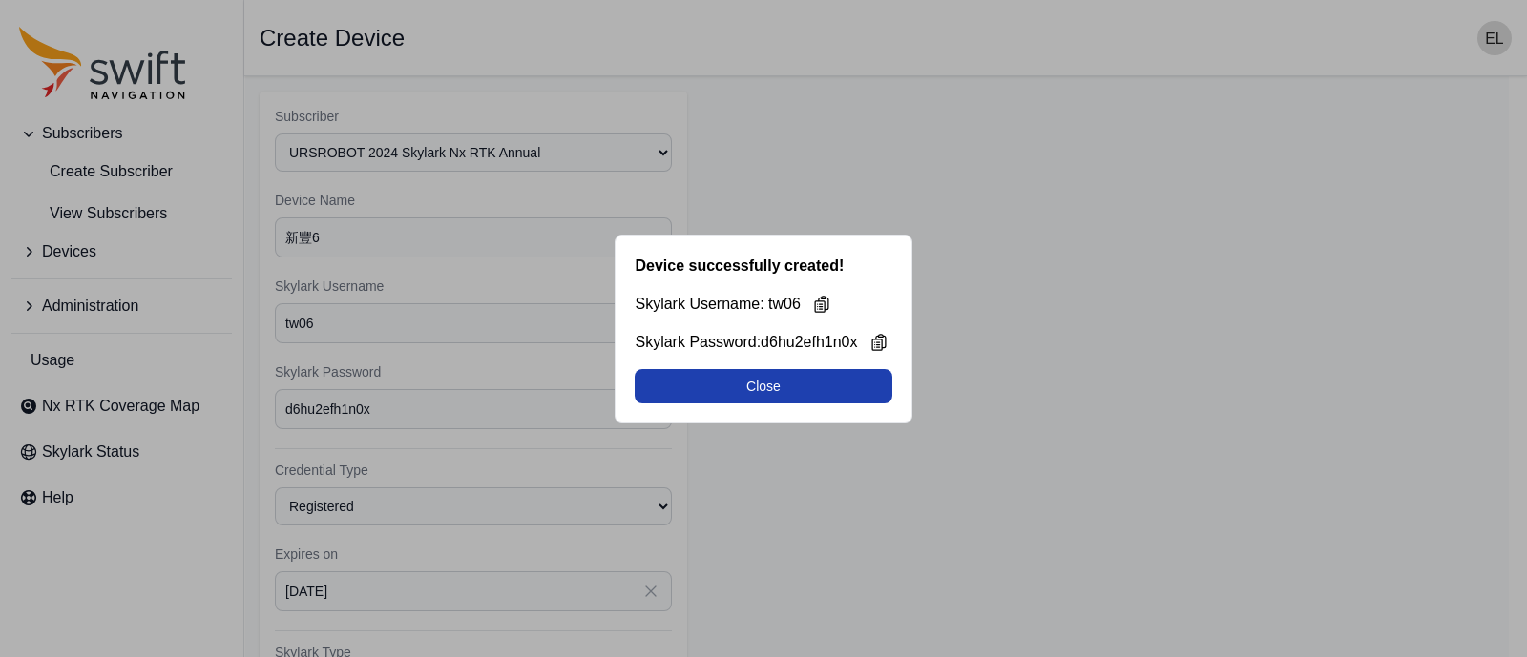
select select "b644441d-e755-4979-866a-1eb00d20fa50"
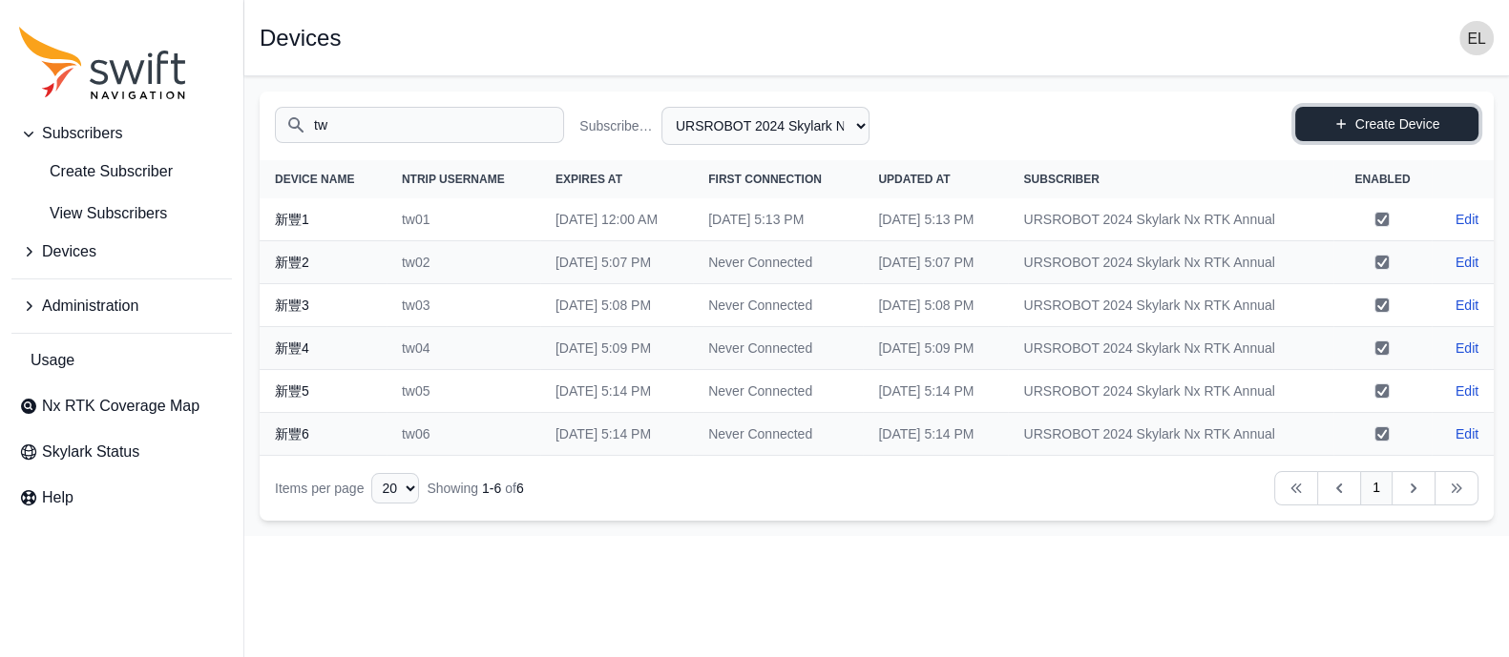
click at [1343, 115] on link "Create Device" at bounding box center [1386, 124] width 183 height 34
select select "b644441d-e755-4979-866a-1eb00d20fa50"
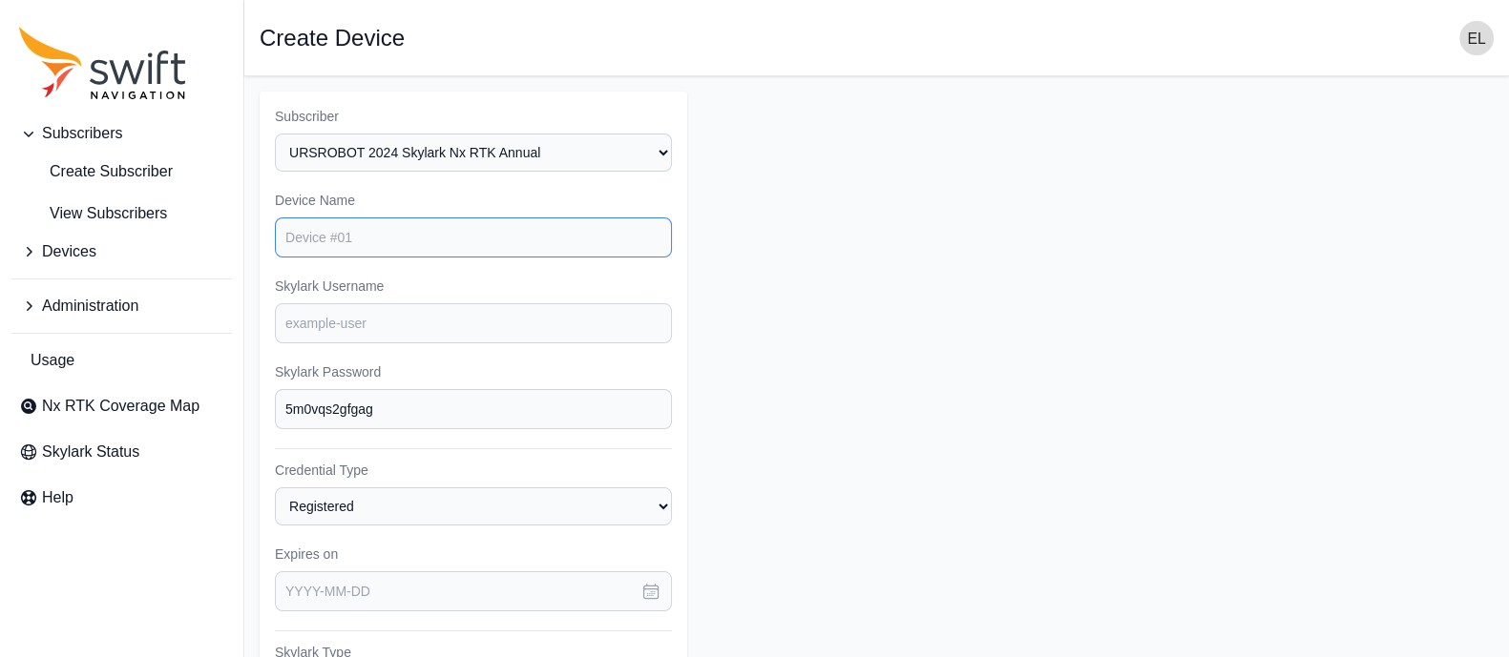
click at [479, 227] on input "Device Name" at bounding box center [473, 238] width 397 height 40
type input "d"
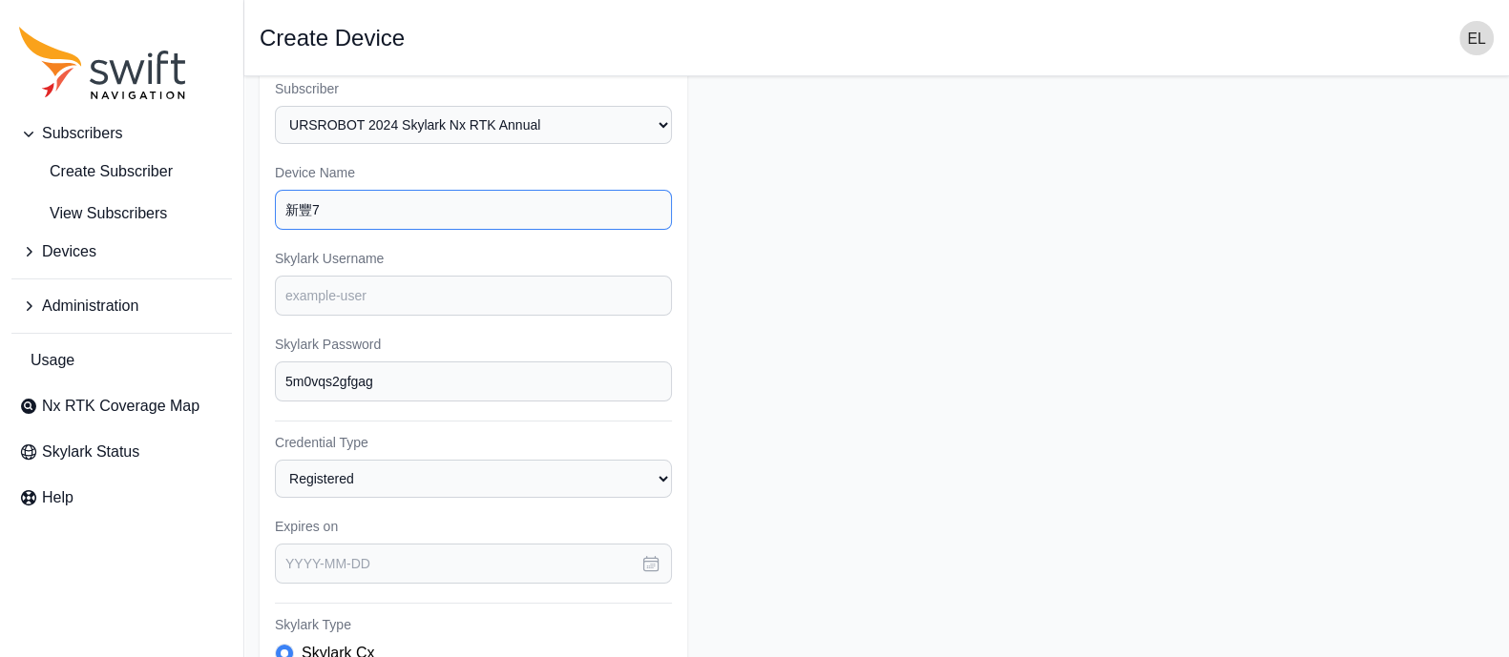
scroll to position [31, 0]
type input "新豐7"
click at [390, 289] on input "Skylark Username" at bounding box center [473, 293] width 397 height 40
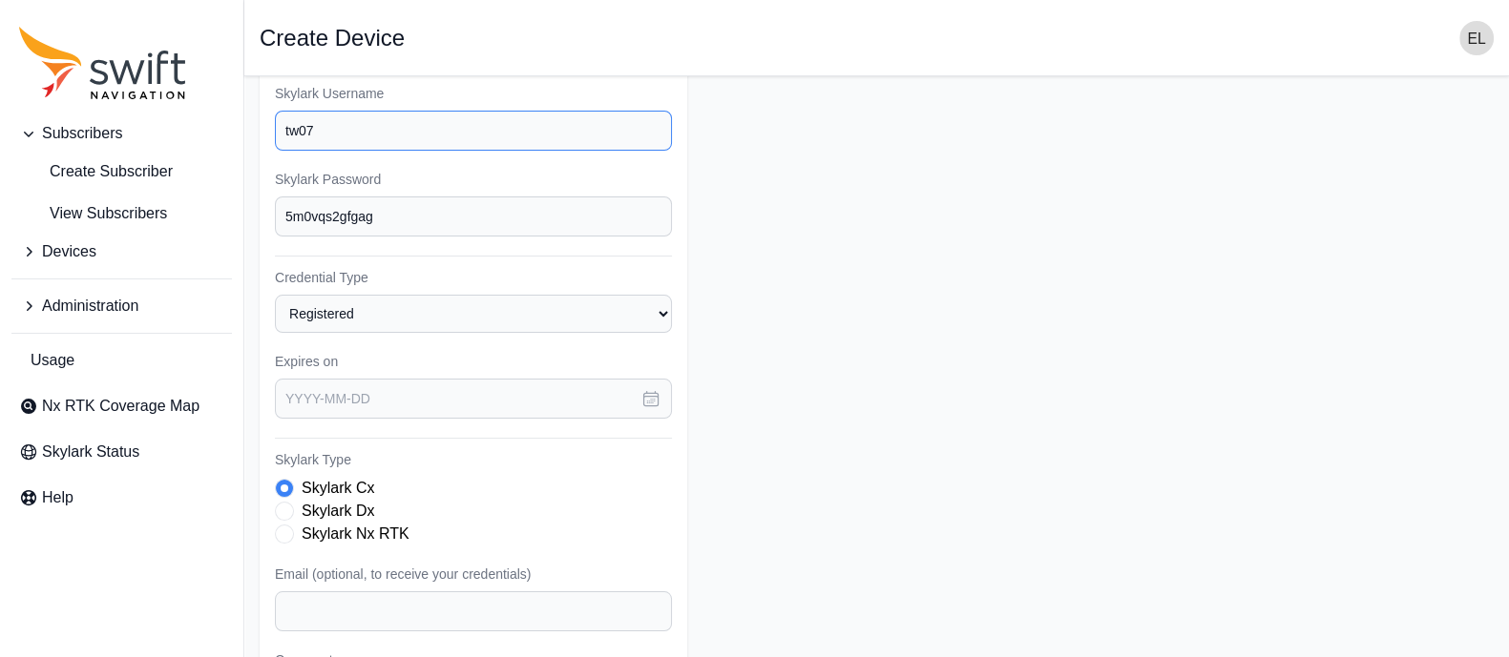
scroll to position [195, 0]
type input "tw07"
click at [646, 390] on icon "button" at bounding box center [650, 396] width 19 height 19
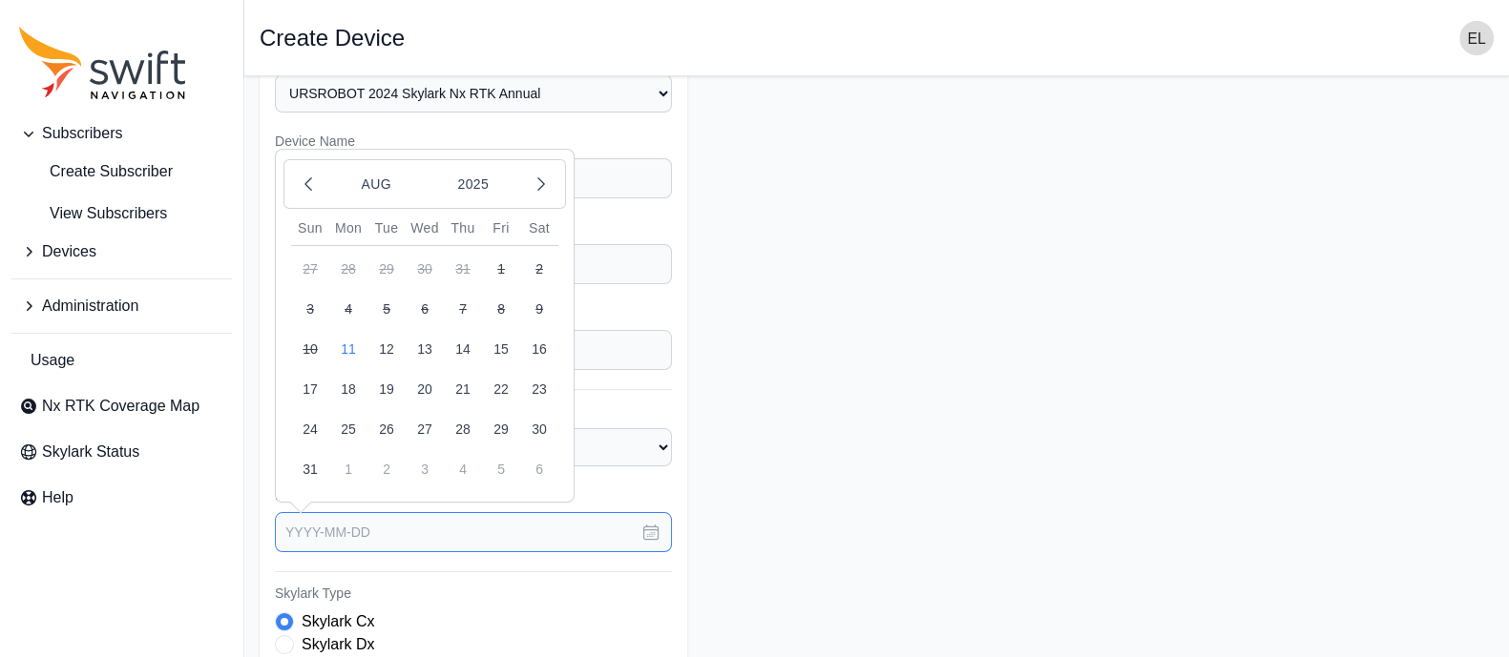
scroll to position [52, 0]
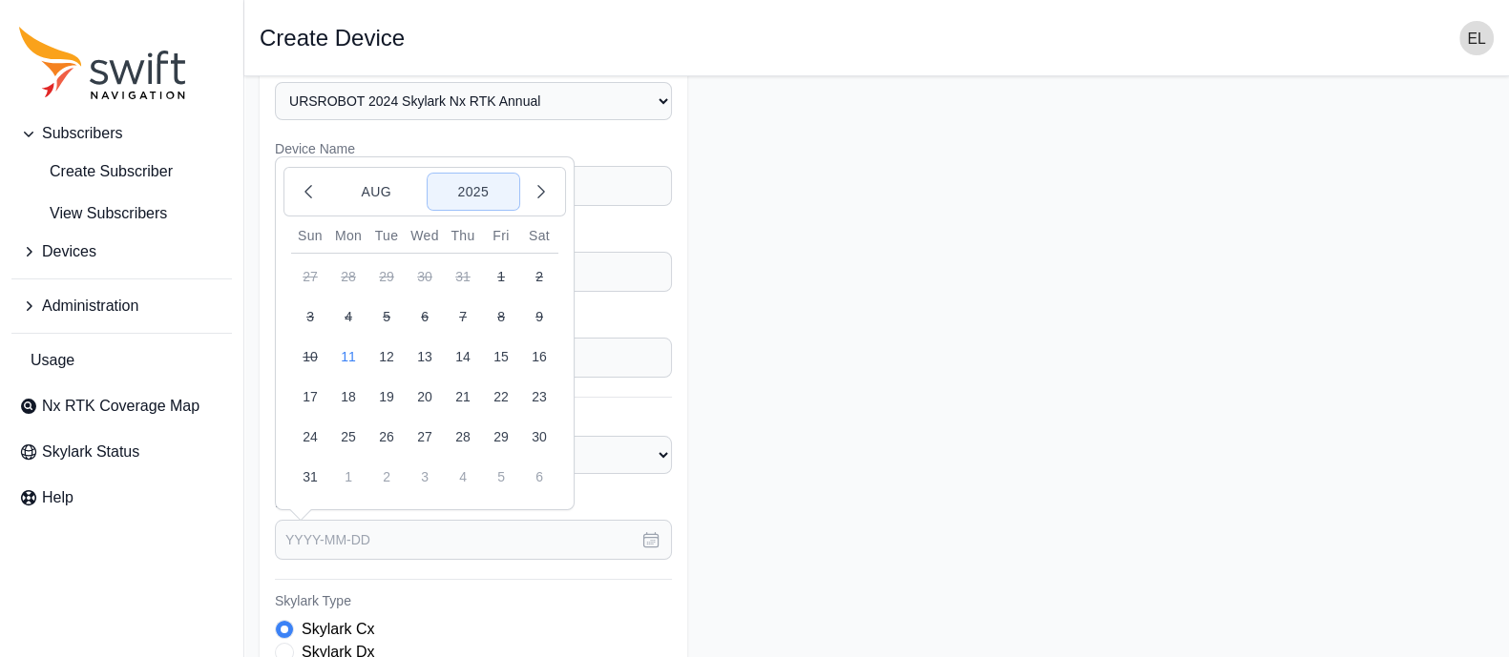
click at [472, 180] on button "2025" at bounding box center [473, 192] width 92 height 36
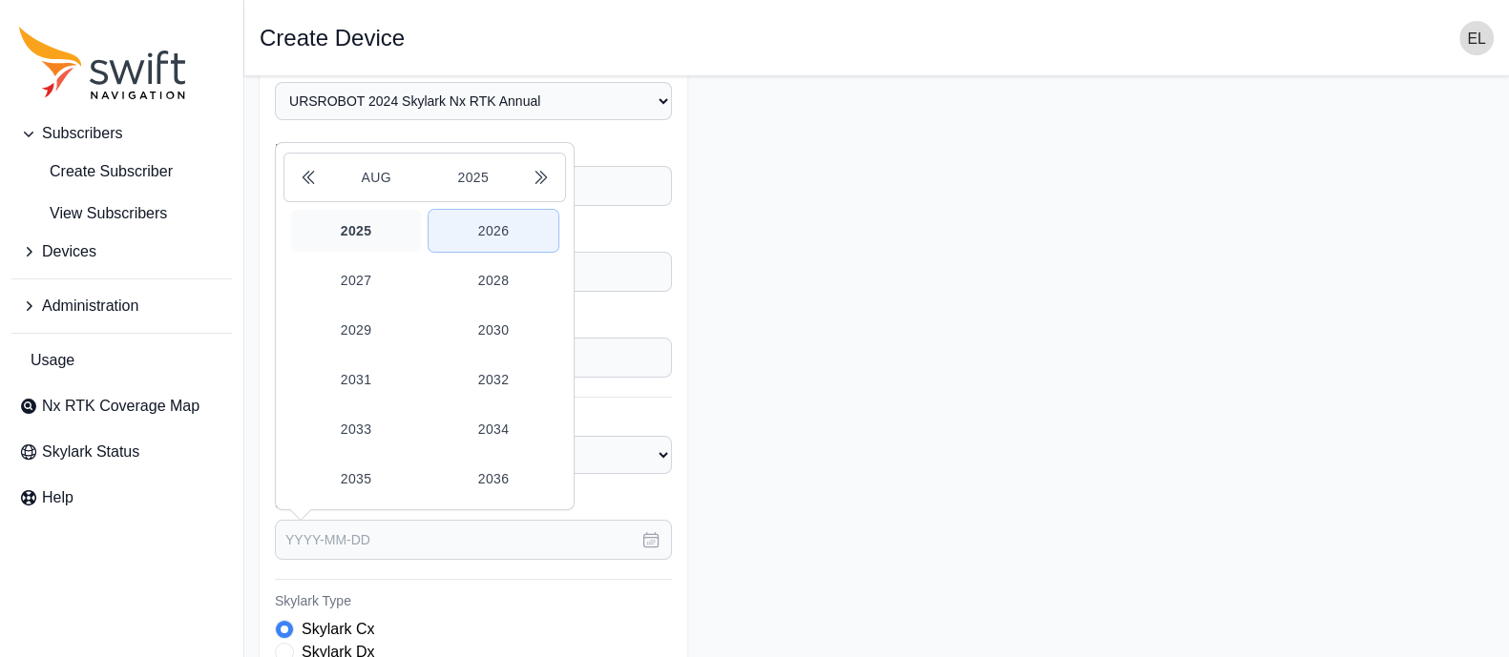
click at [484, 221] on button "2026" at bounding box center [493, 231] width 130 height 42
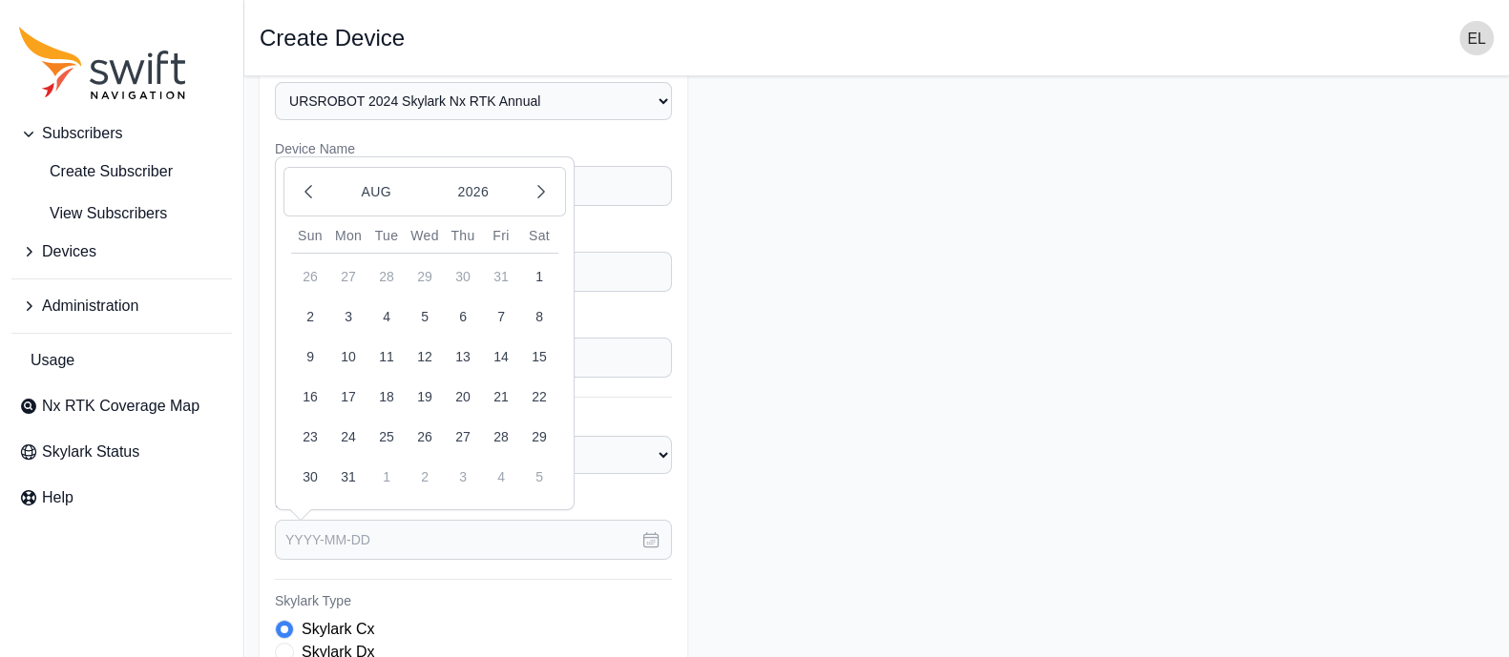
click at [383, 353] on button "11" at bounding box center [386, 357] width 38 height 38
type input "[DATE]"
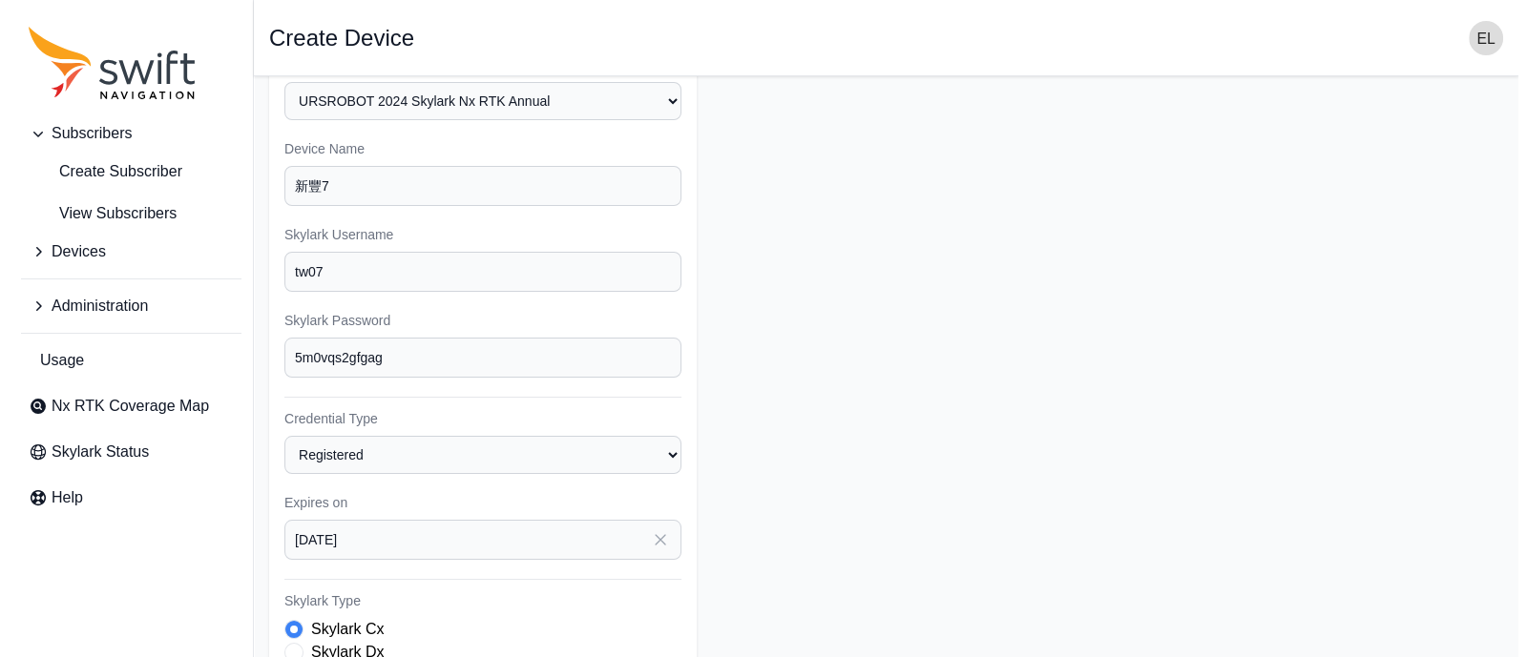
scroll to position [400, 0]
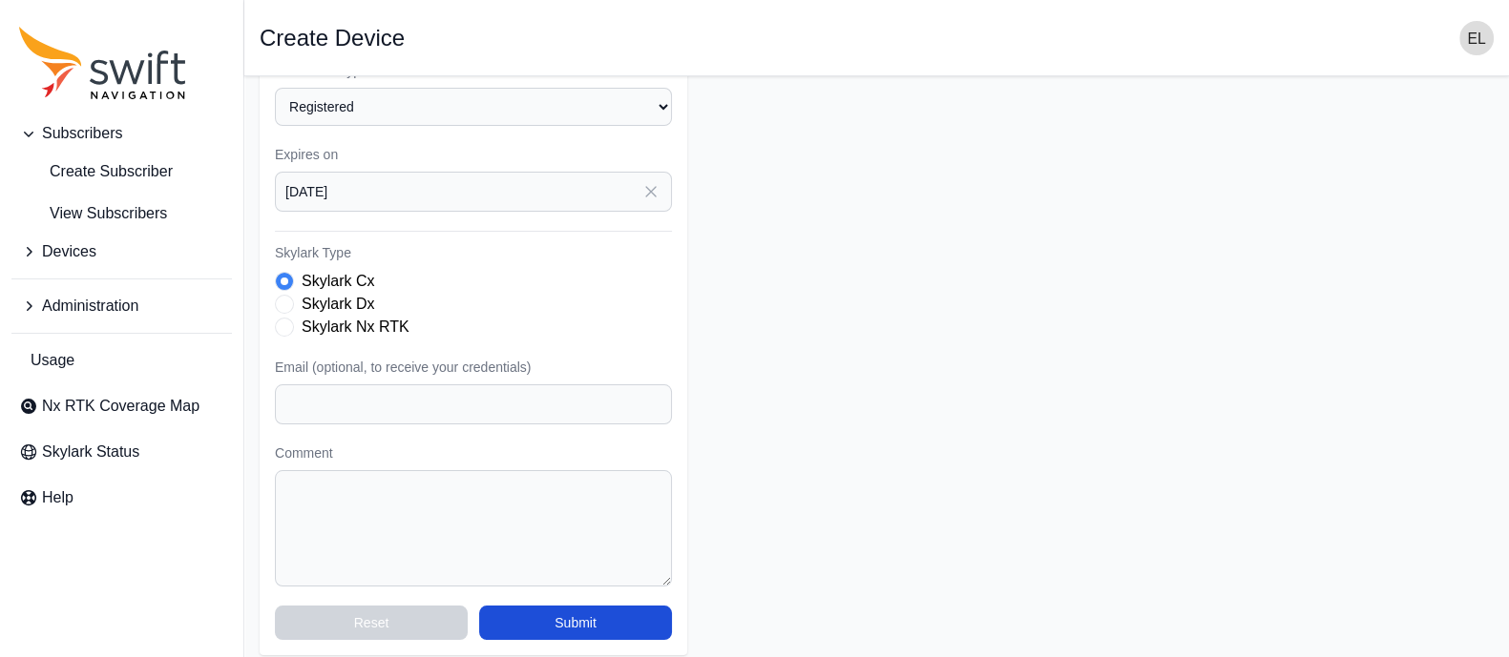
click at [283, 325] on span "Skylark Type" at bounding box center [284, 327] width 19 height 19
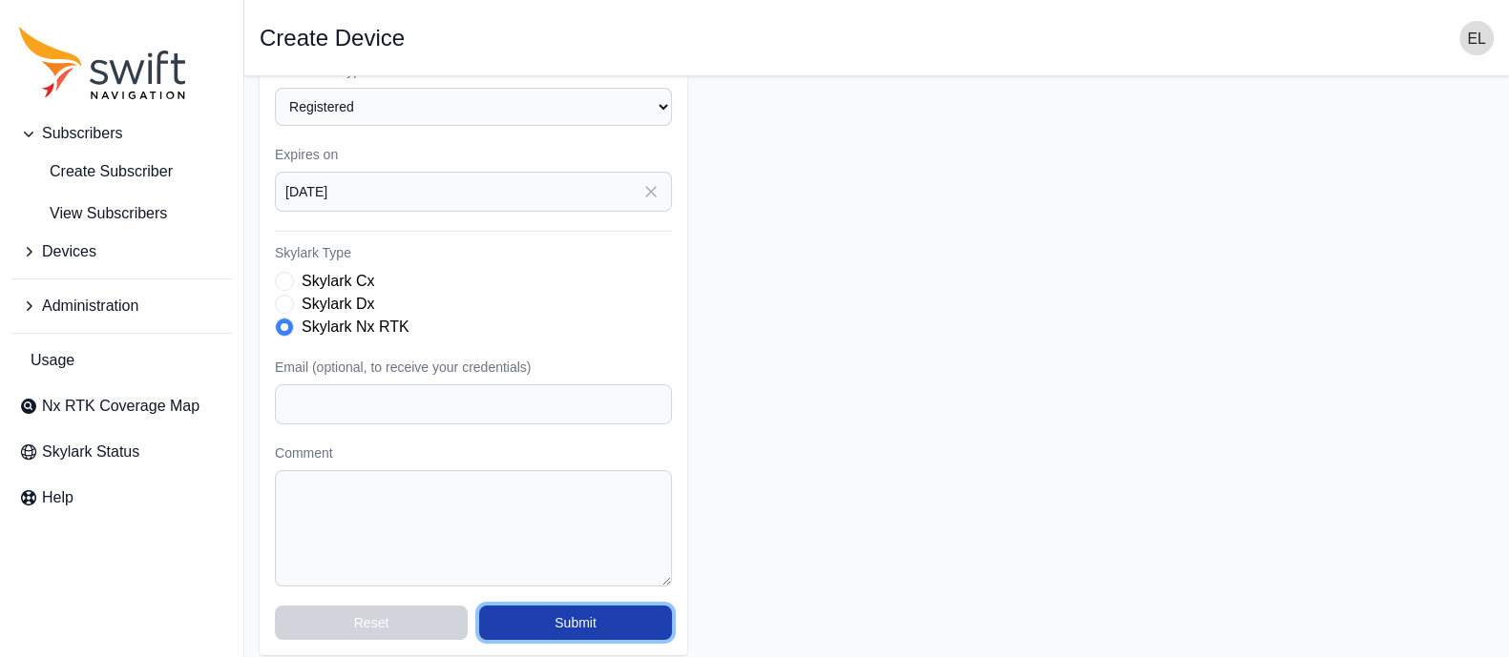
click at [552, 614] on button "Submit" at bounding box center [575, 623] width 193 height 34
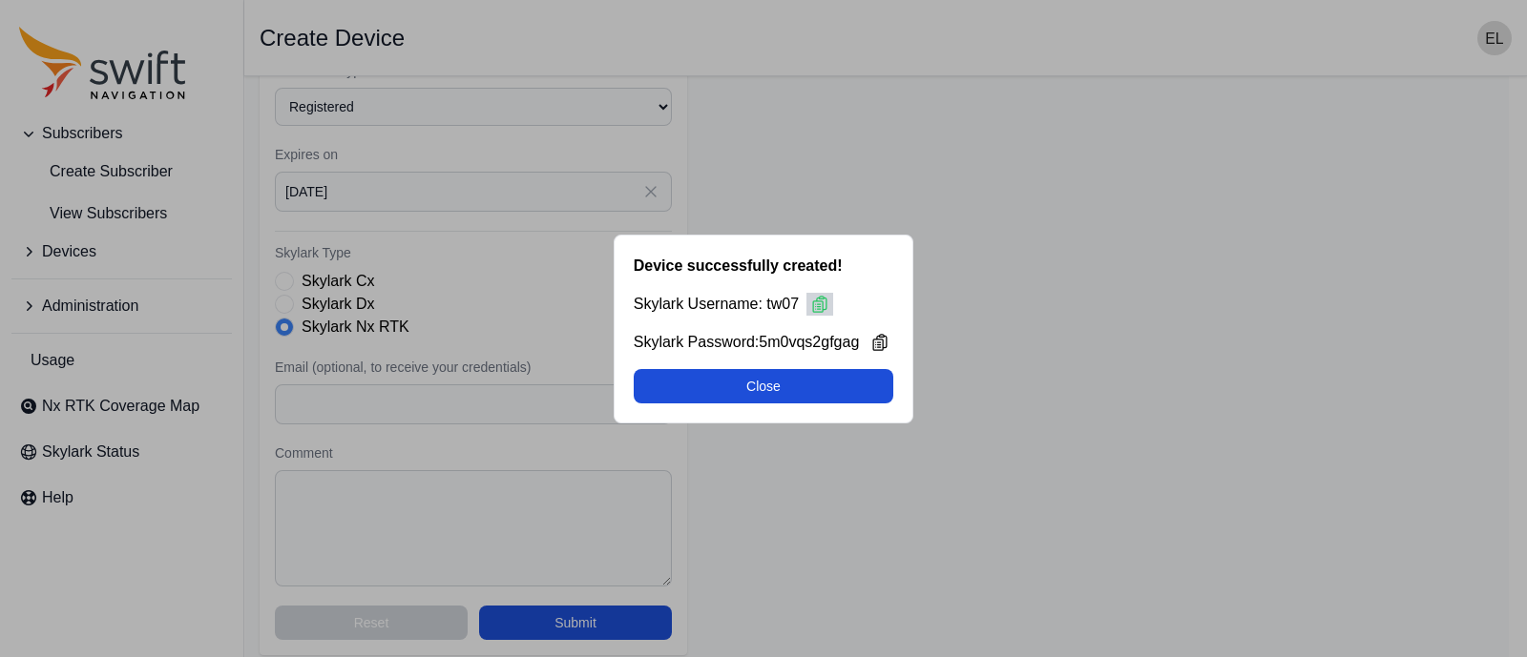
click at [818, 303] on icon at bounding box center [819, 303] width 13 height 15
click at [874, 345] on icon at bounding box center [879, 342] width 19 height 19
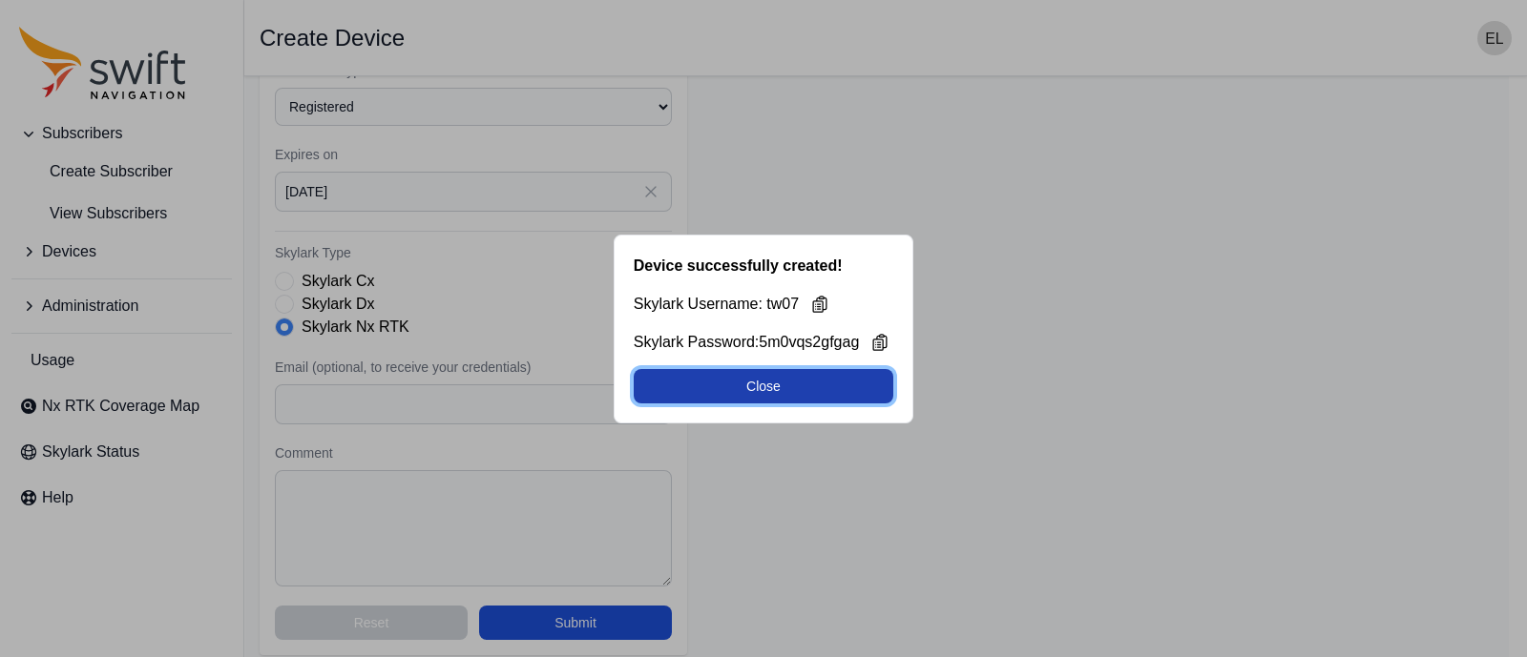
click at [700, 380] on button "Close" at bounding box center [764, 386] width 260 height 34
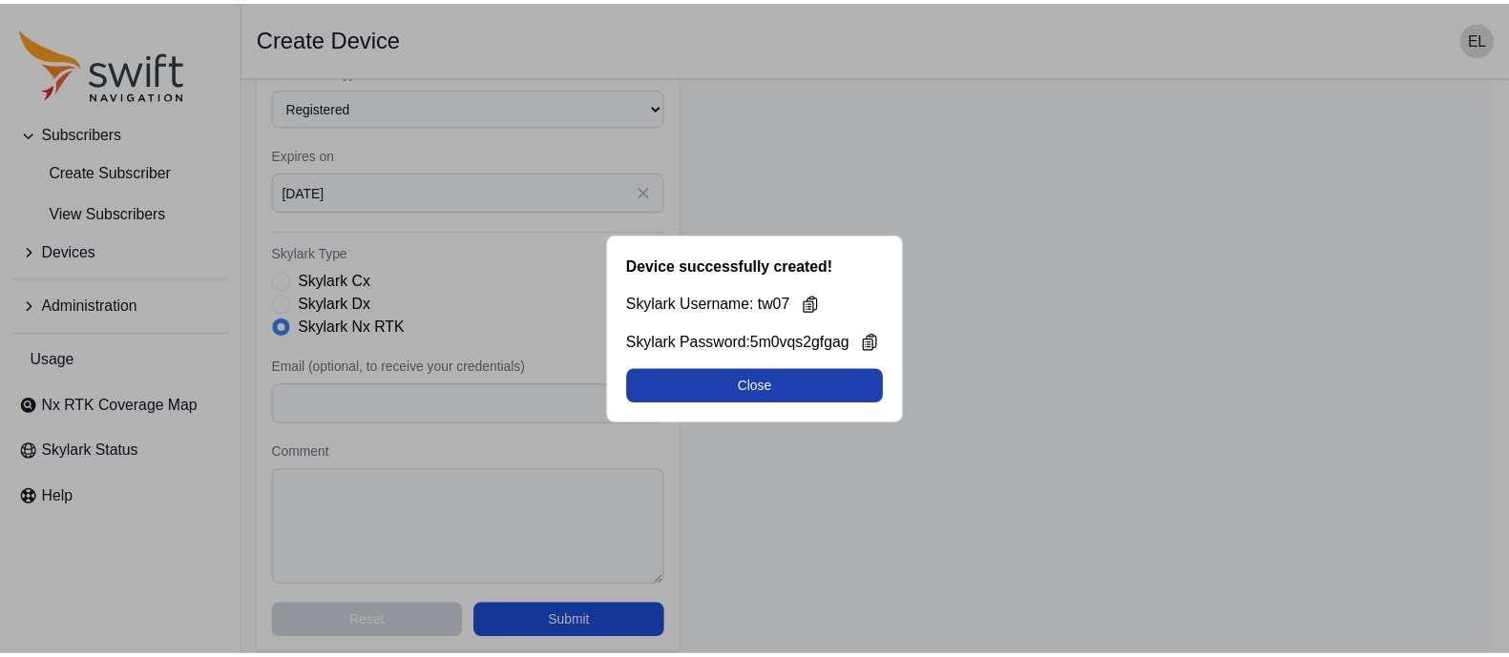
scroll to position [5, 0]
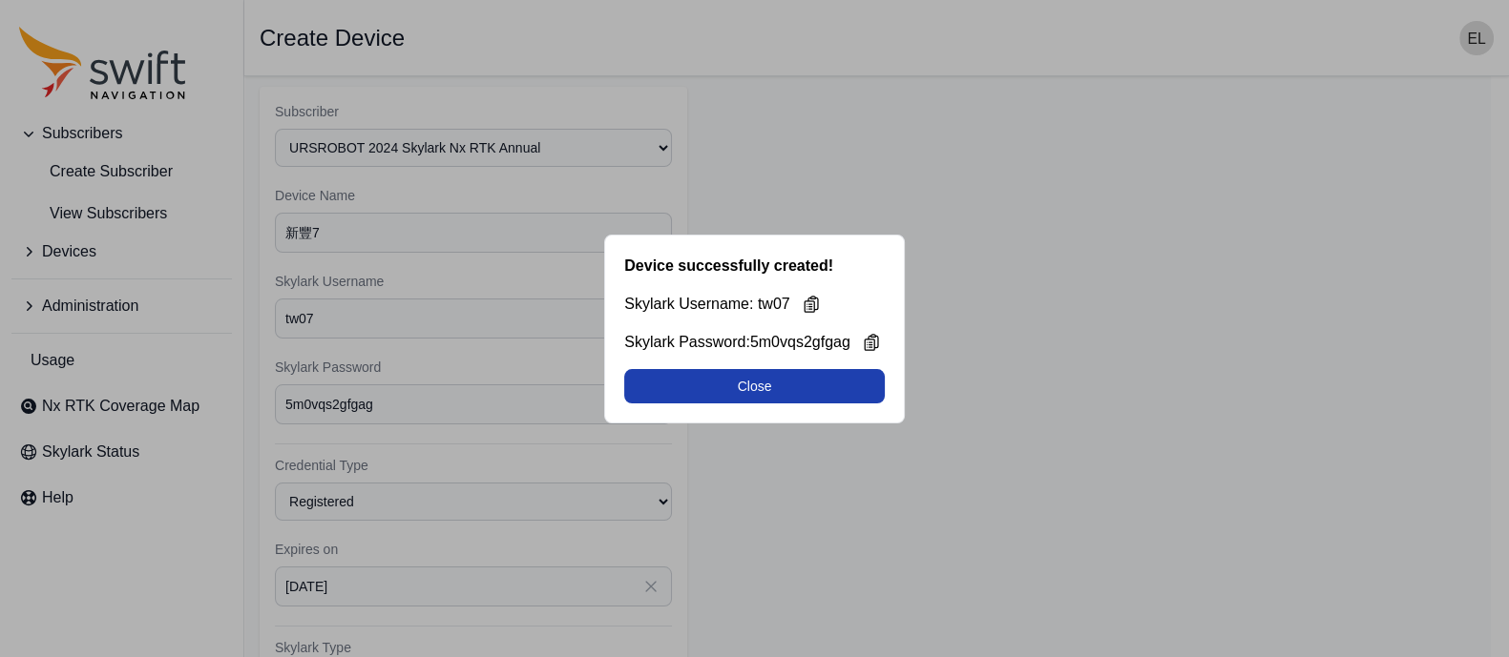
select select "b644441d-e755-4979-866a-1eb00d20fa50"
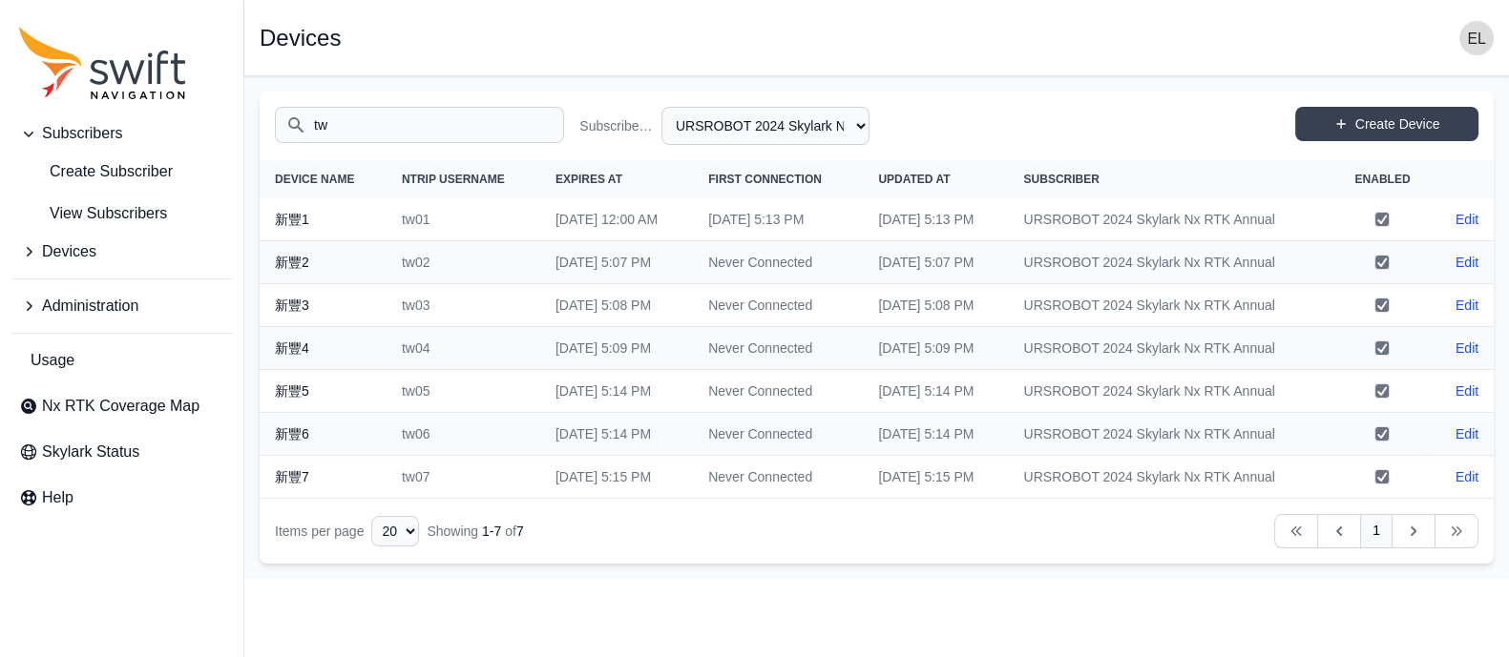
scroll to position [0, 0]
click at [1350, 117] on link "Create Device" at bounding box center [1386, 124] width 183 height 34
select select "b644441d-e755-4979-866a-1eb00d20fa50"
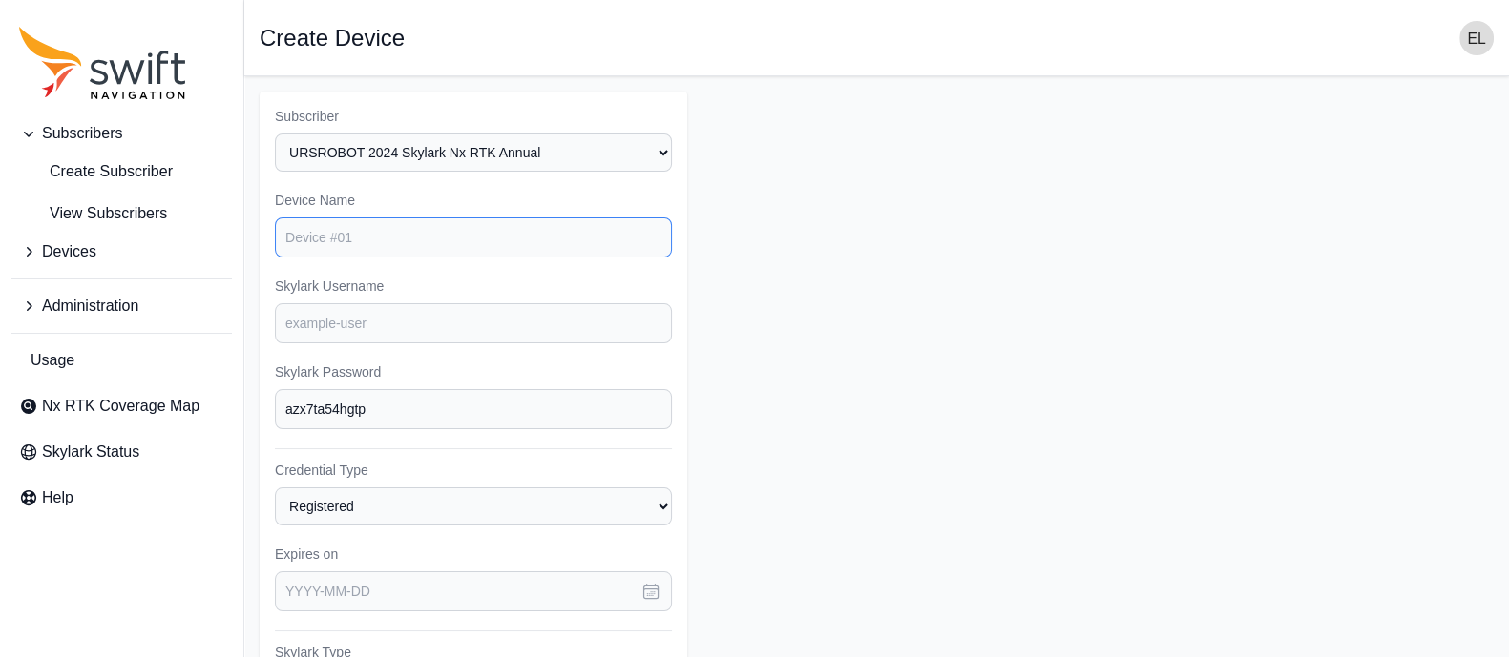
click at [354, 239] on input "Device Name" at bounding box center [473, 238] width 397 height 40
type input "d"
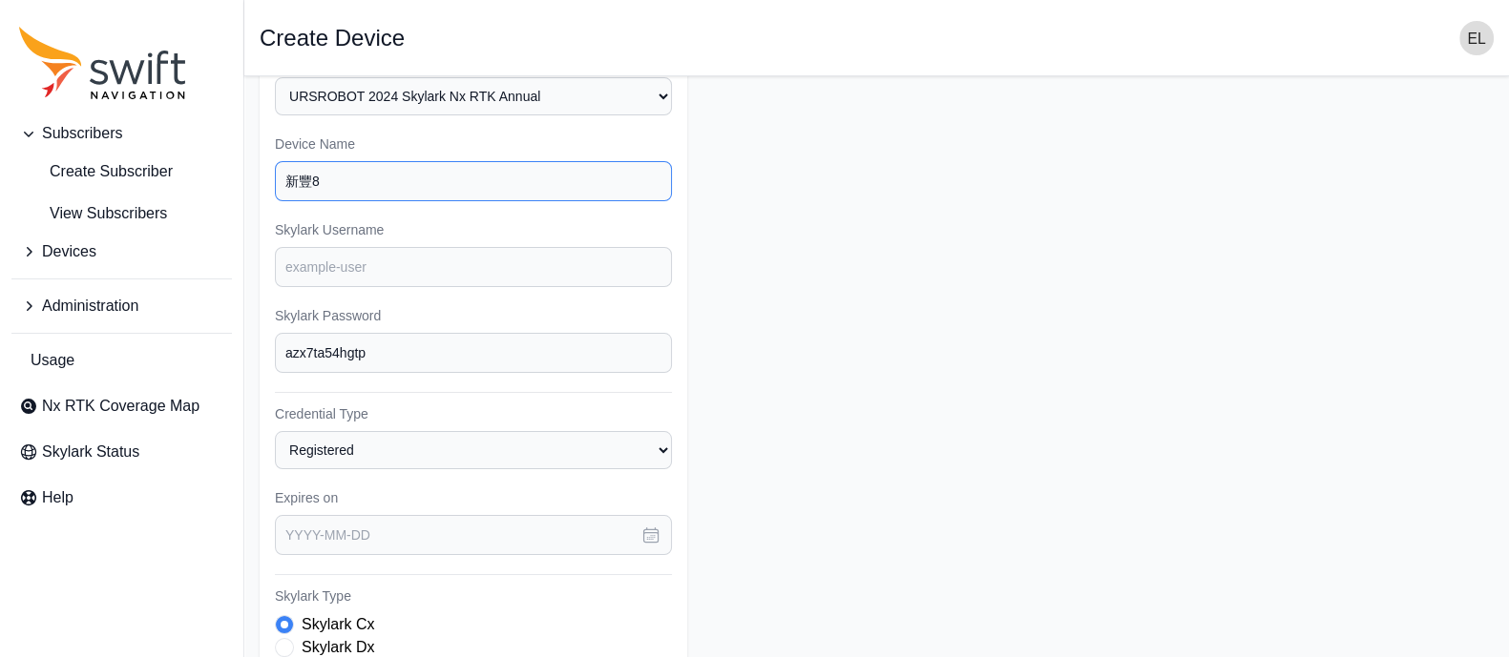
scroll to position [56, 0]
type input "新豐8"
click at [338, 260] on input "Skylark Username" at bounding box center [473, 267] width 397 height 40
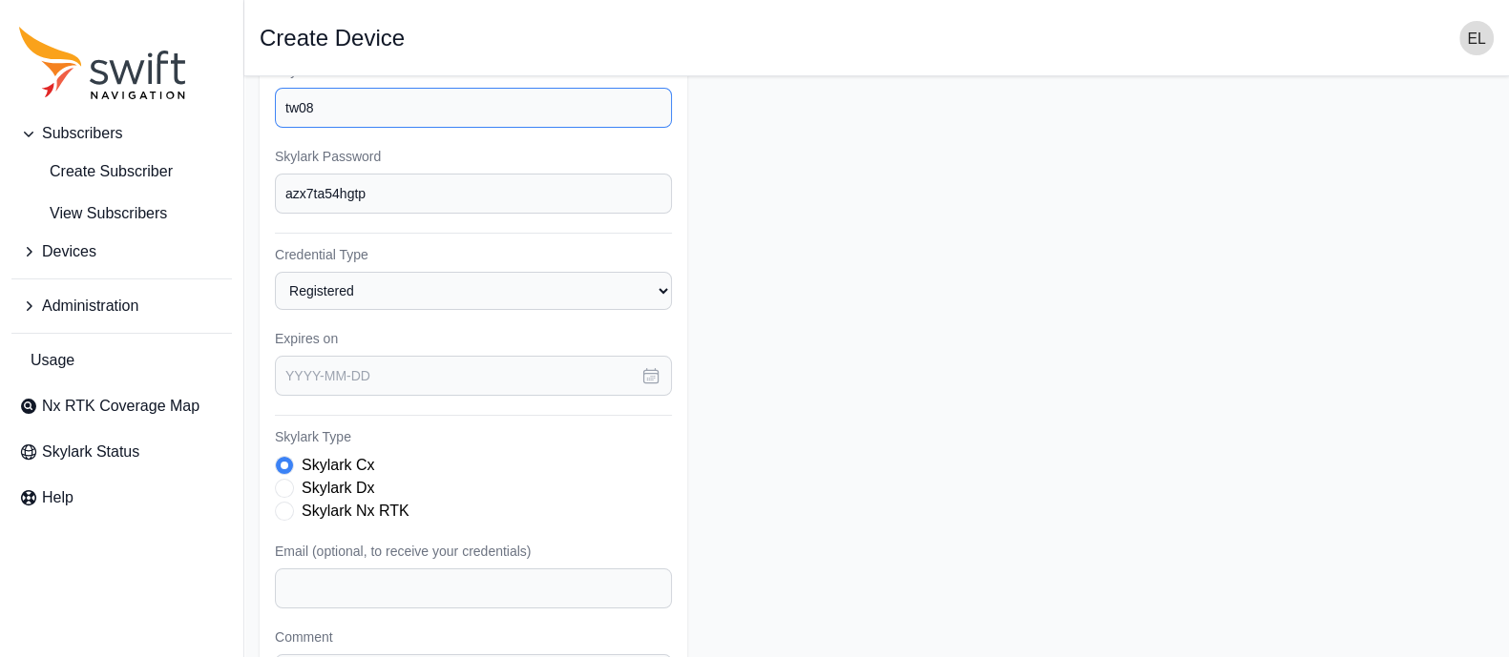
type input "tw08"
click at [649, 371] on icon "button" at bounding box center [650, 375] width 19 height 19
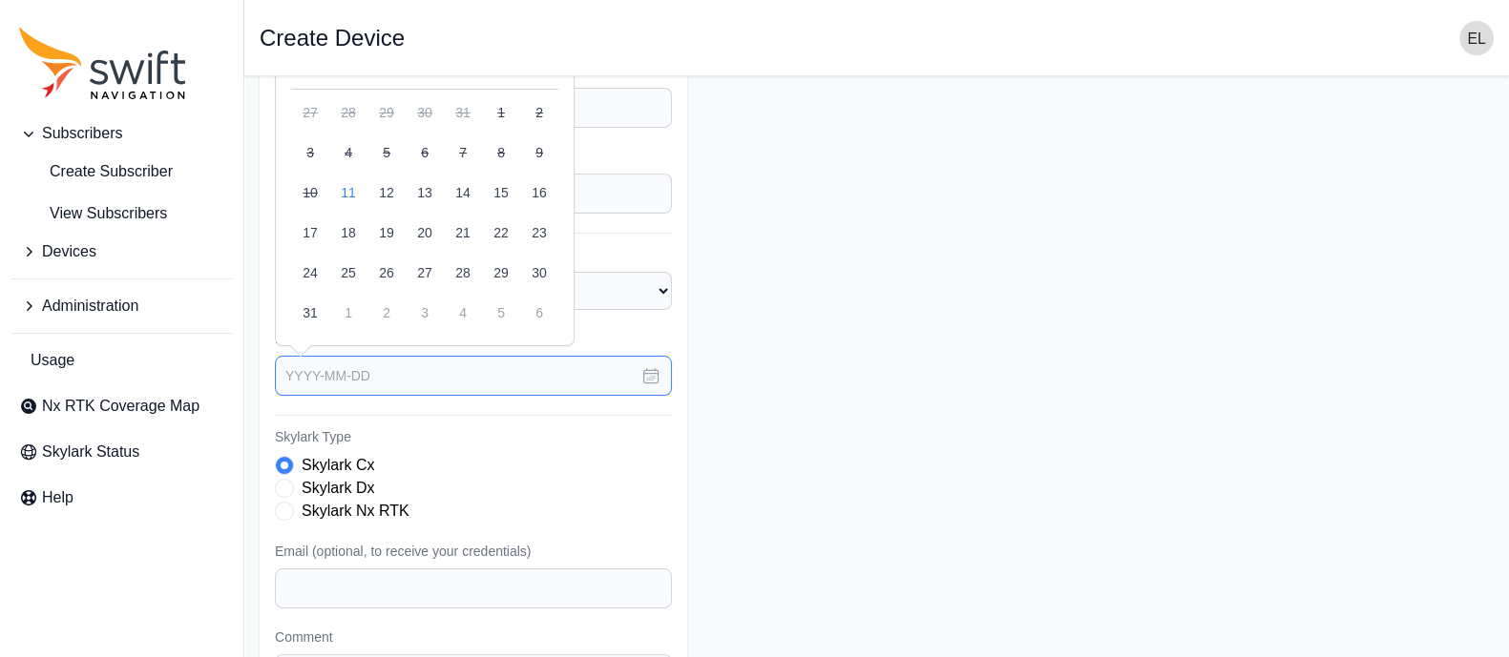
scroll to position [120, 0]
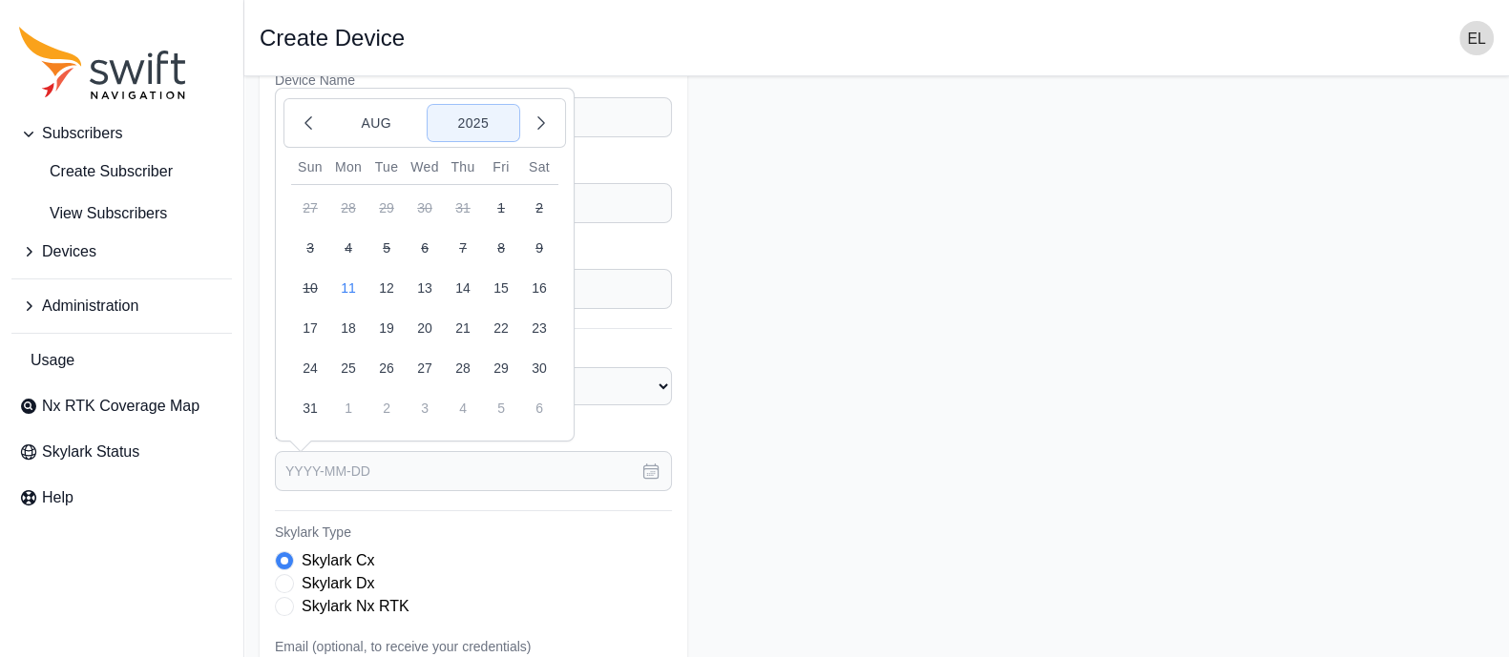
click at [467, 121] on button "2025" at bounding box center [473, 123] width 92 height 36
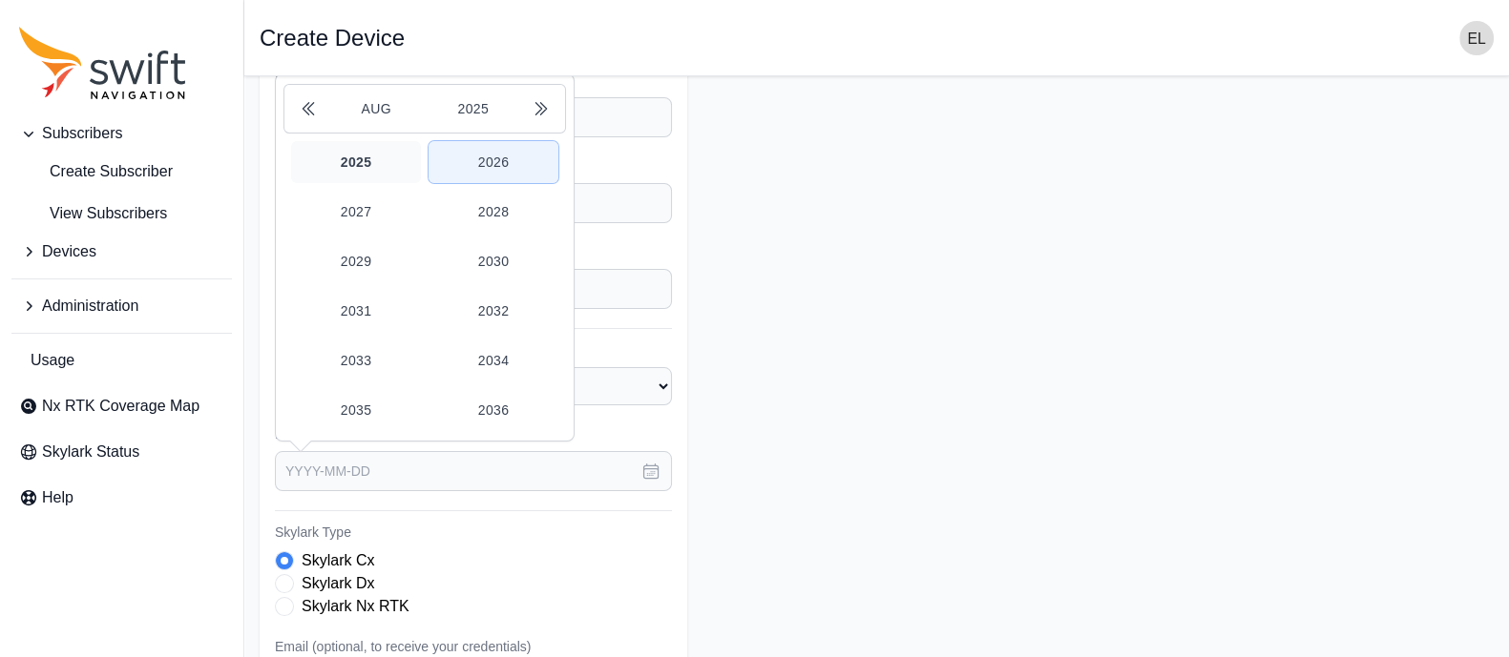
click at [478, 149] on button "2026" at bounding box center [493, 162] width 130 height 42
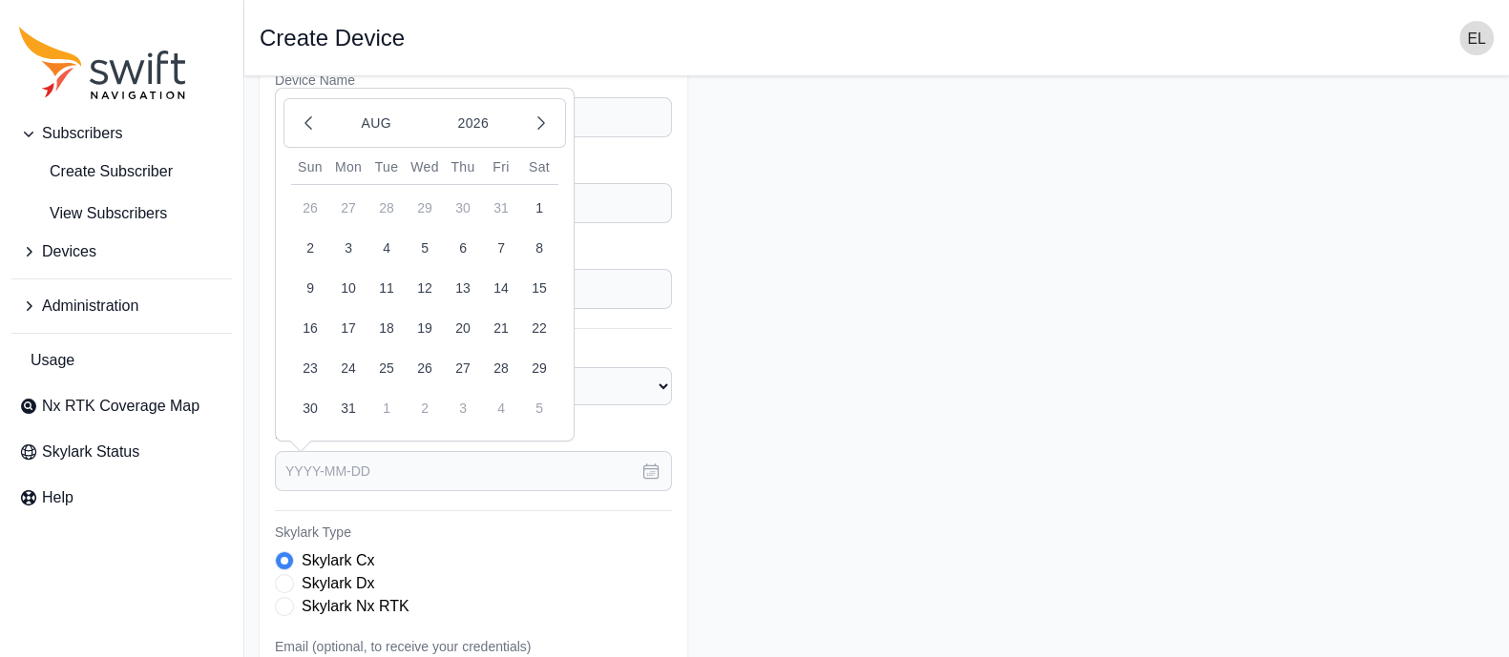
click at [389, 278] on button "11" at bounding box center [386, 288] width 38 height 38
type input "[DATE]"
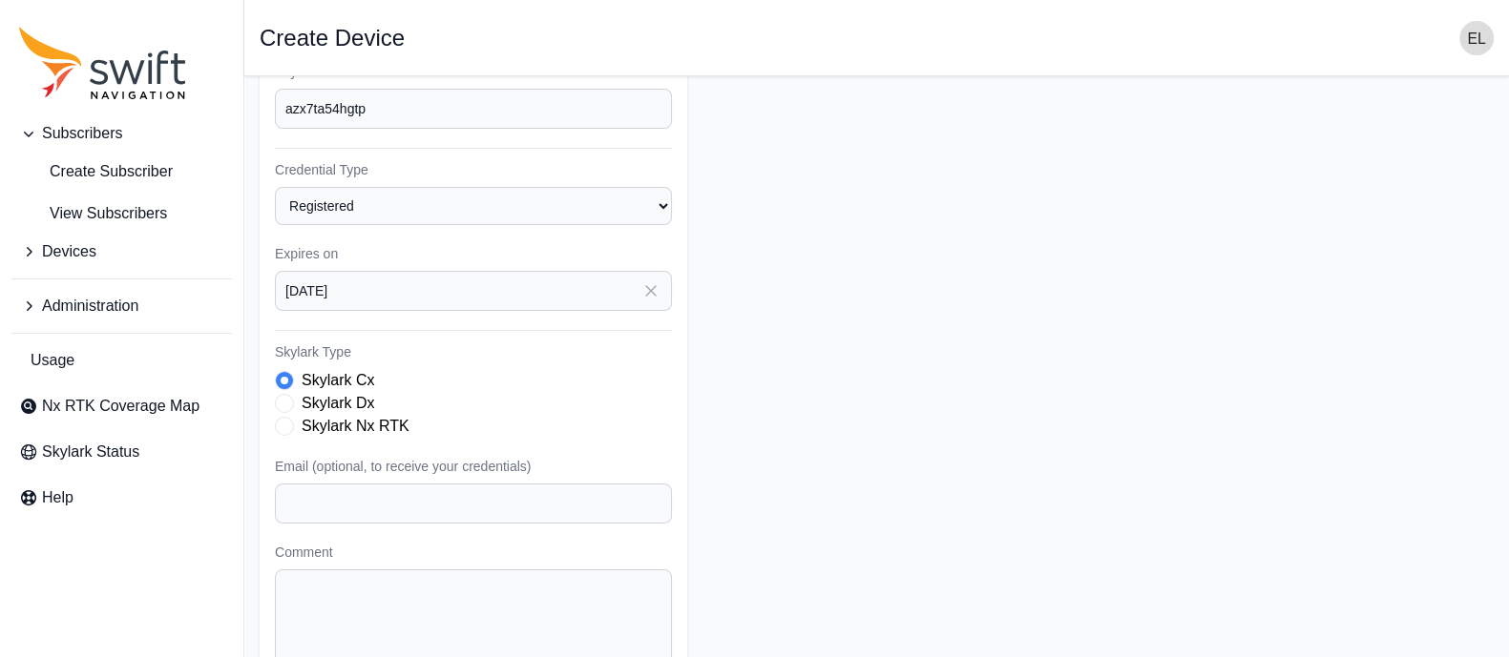
scroll to position [304, 0]
click at [279, 426] on span "Skylark Type" at bounding box center [284, 422] width 19 height 19
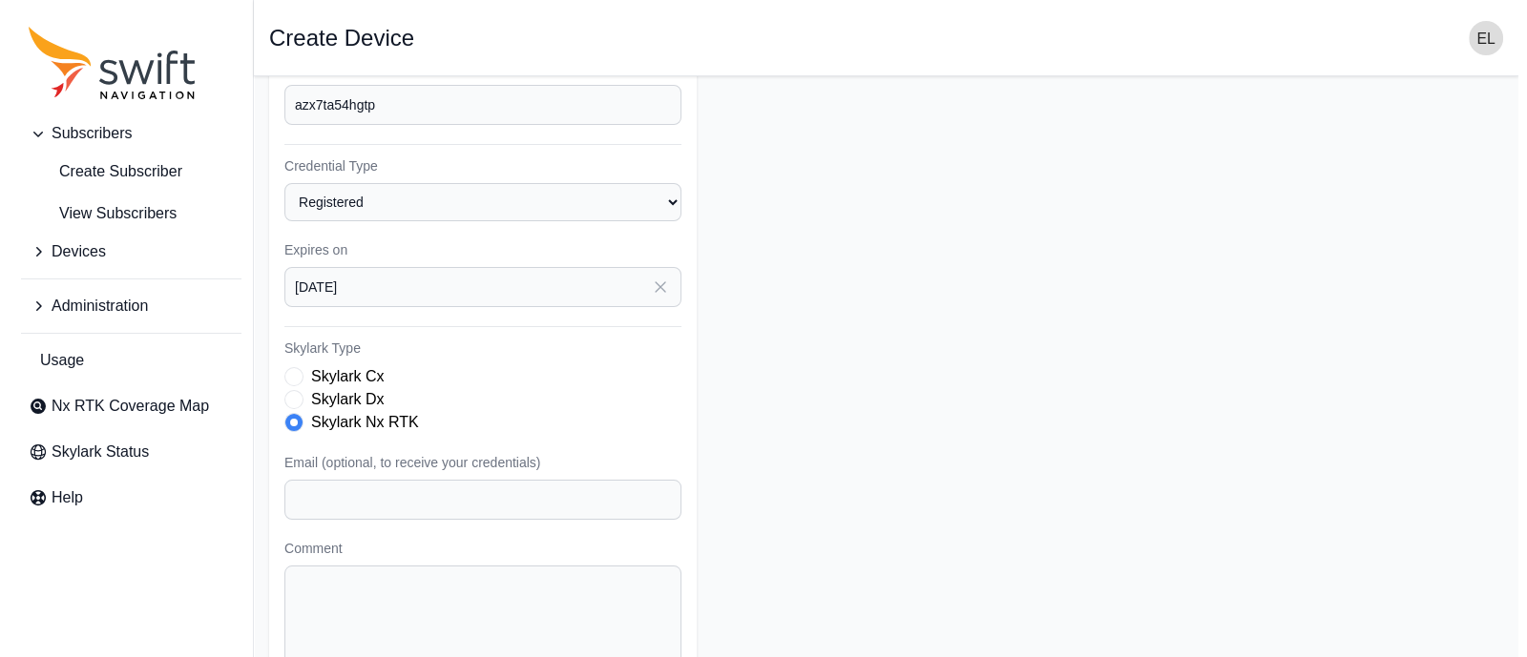
scroll to position [408, 0]
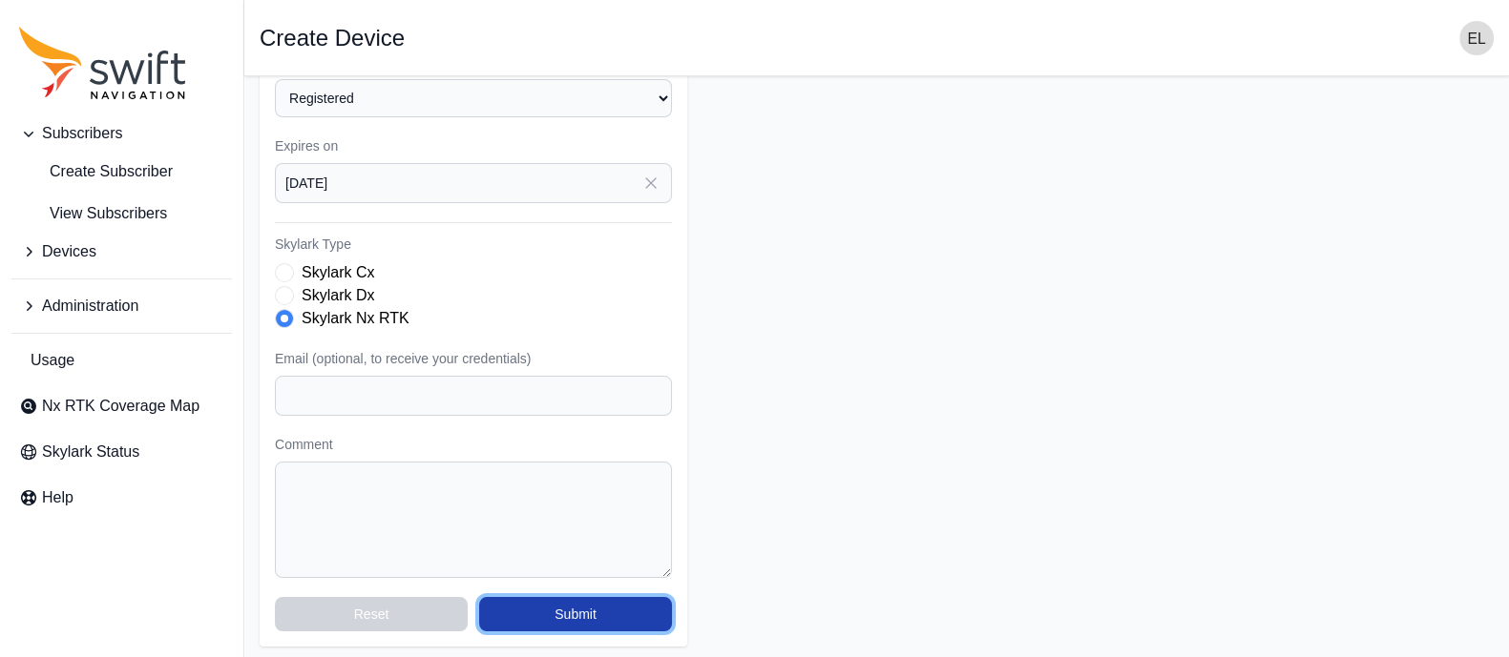
click at [565, 607] on button "Submit" at bounding box center [575, 614] width 193 height 34
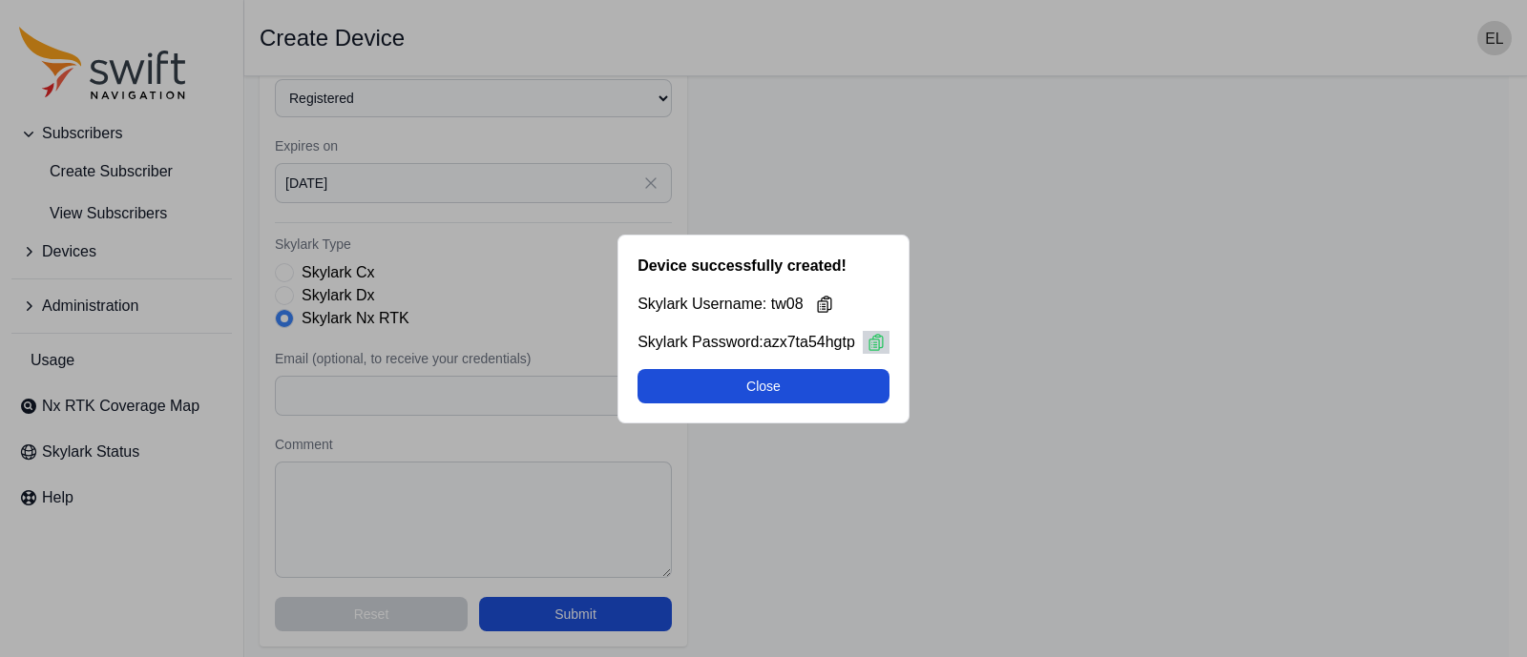
click at [873, 342] on icon at bounding box center [875, 341] width 13 height 15
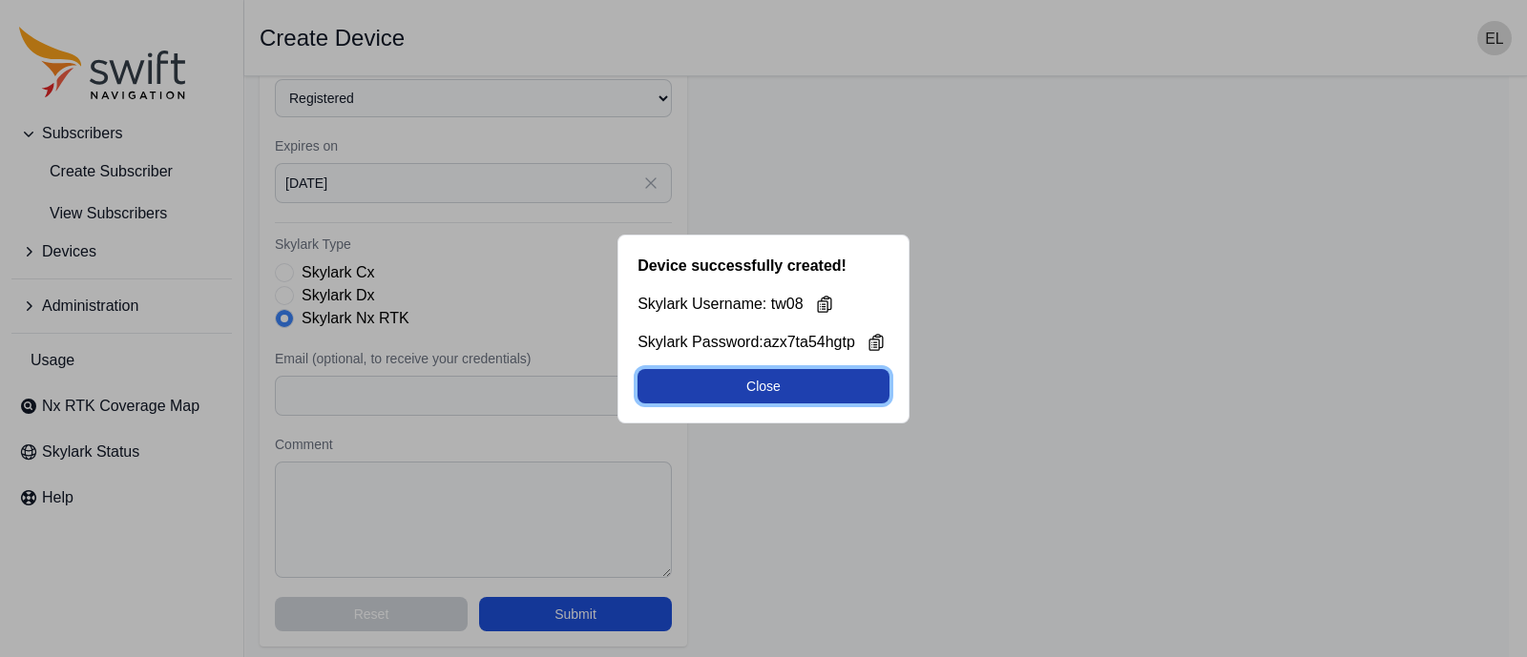
click at [744, 374] on button "Close" at bounding box center [763, 386] width 252 height 34
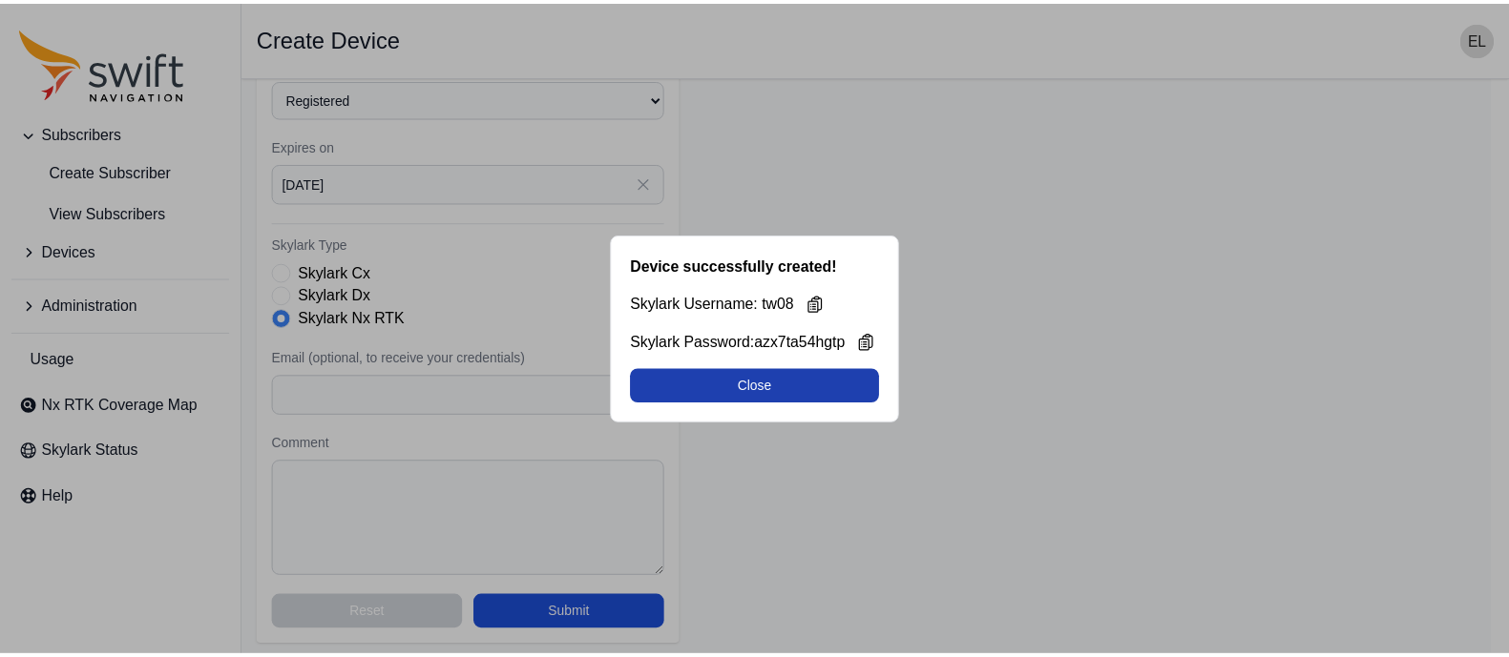
scroll to position [67, 0]
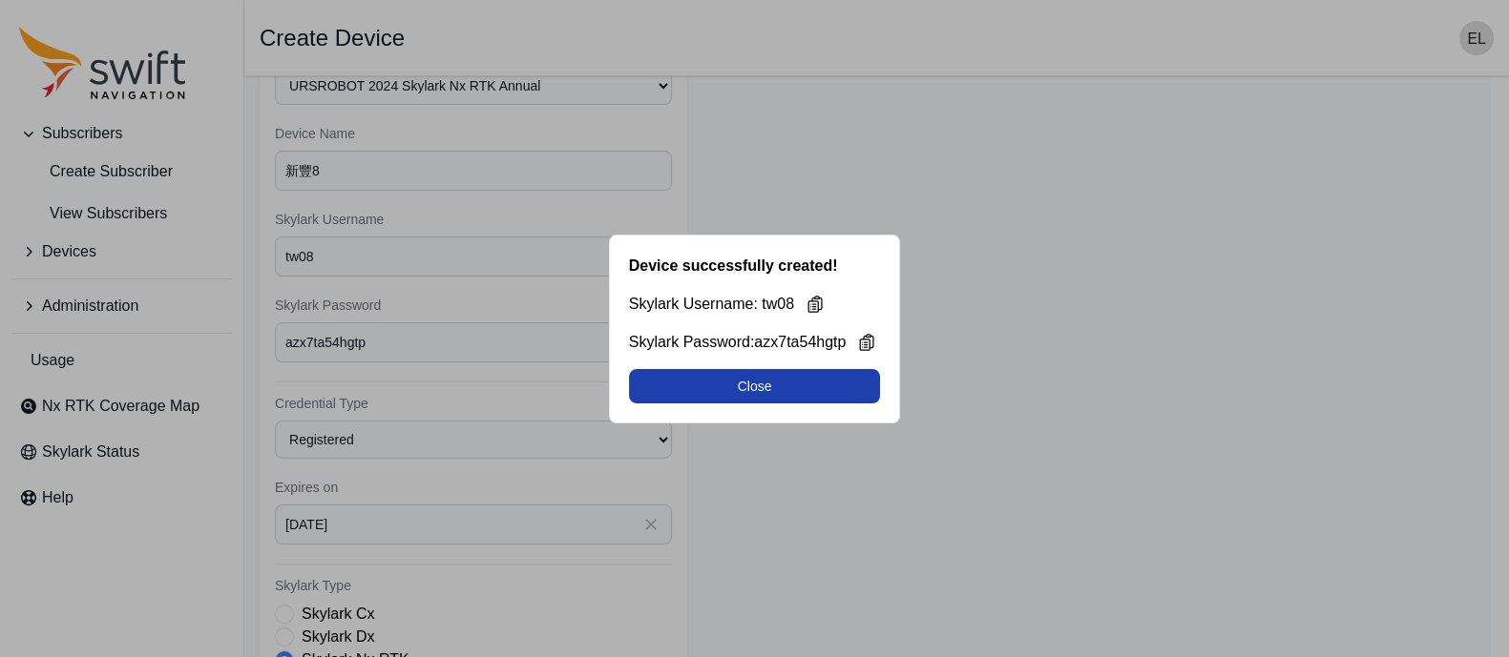
select select "b644441d-e755-4979-866a-1eb00d20fa50"
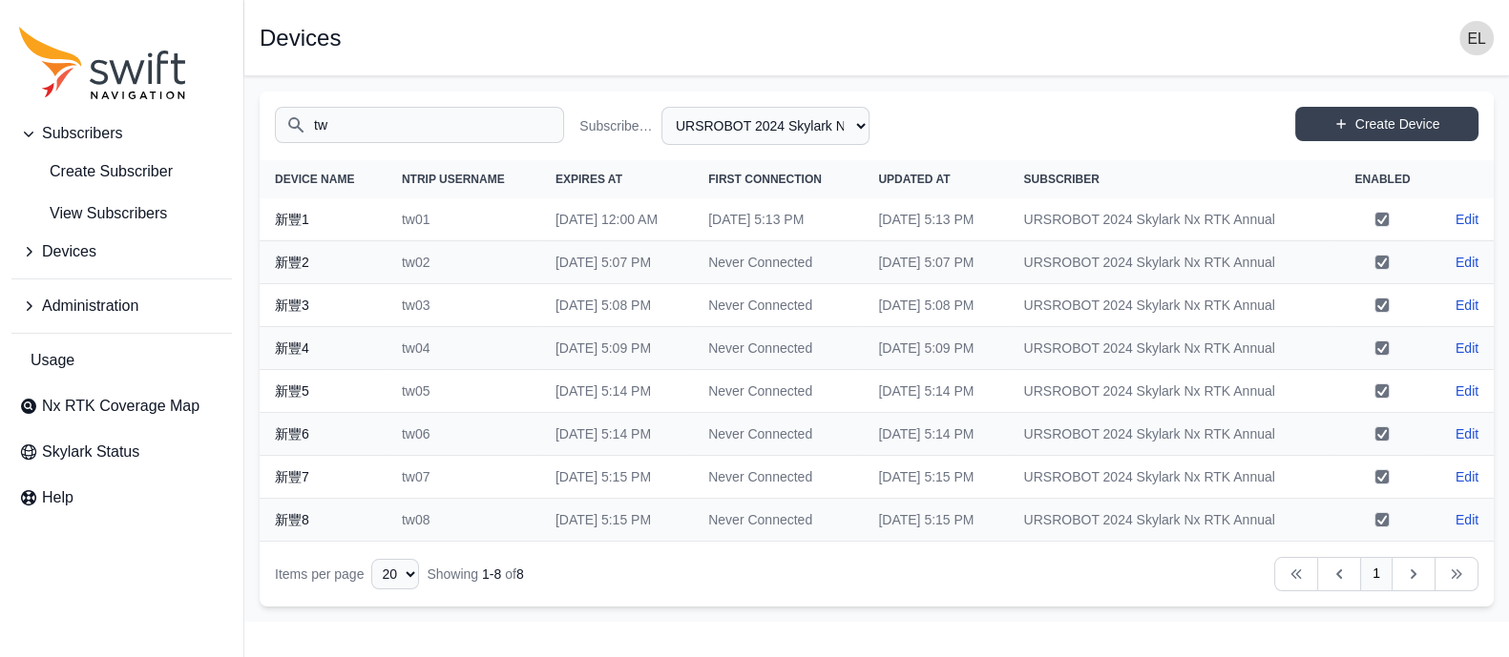
scroll to position [0, 0]
click at [1357, 128] on link "Create Device" at bounding box center [1386, 124] width 183 height 34
select select "b644441d-e755-4979-866a-1eb00d20fa50"
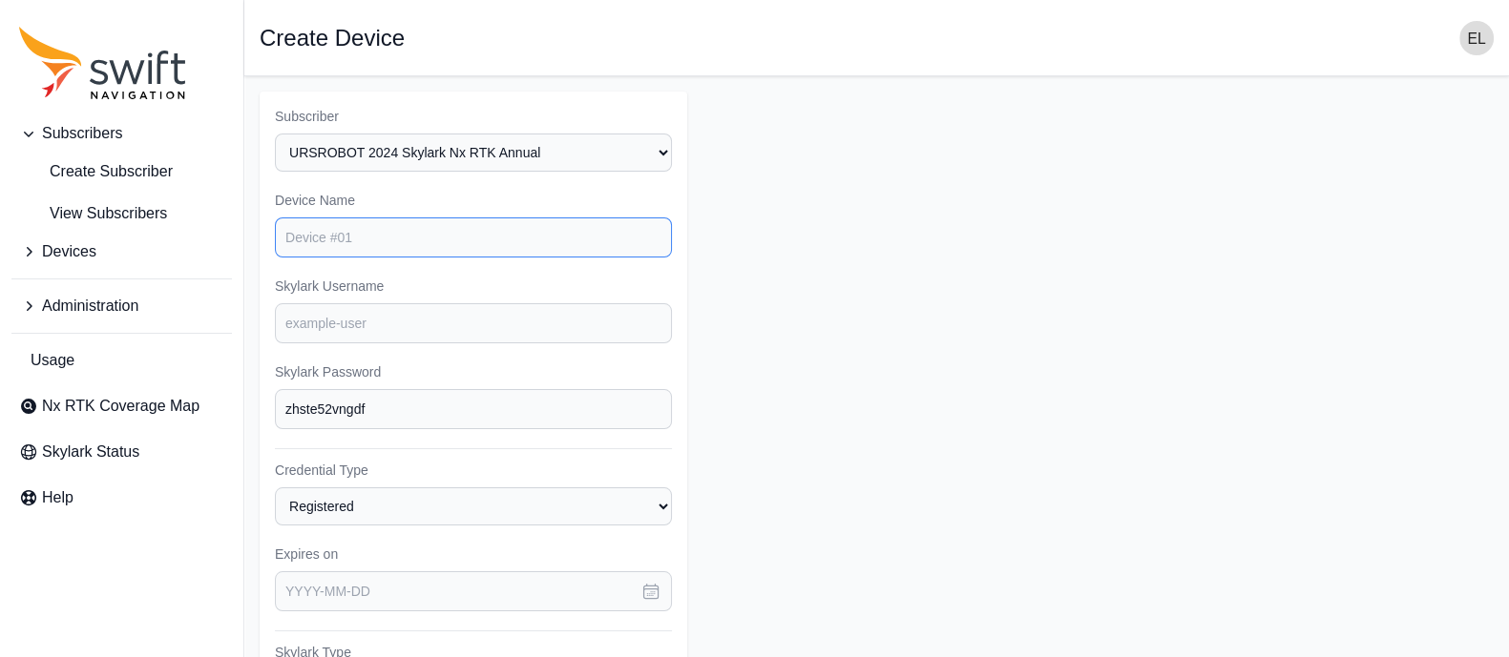
click at [419, 249] on input "Device Name" at bounding box center [473, 238] width 397 height 40
type input "d"
type input "新豐9"
click at [375, 323] on input "Skylark Username" at bounding box center [473, 323] width 397 height 40
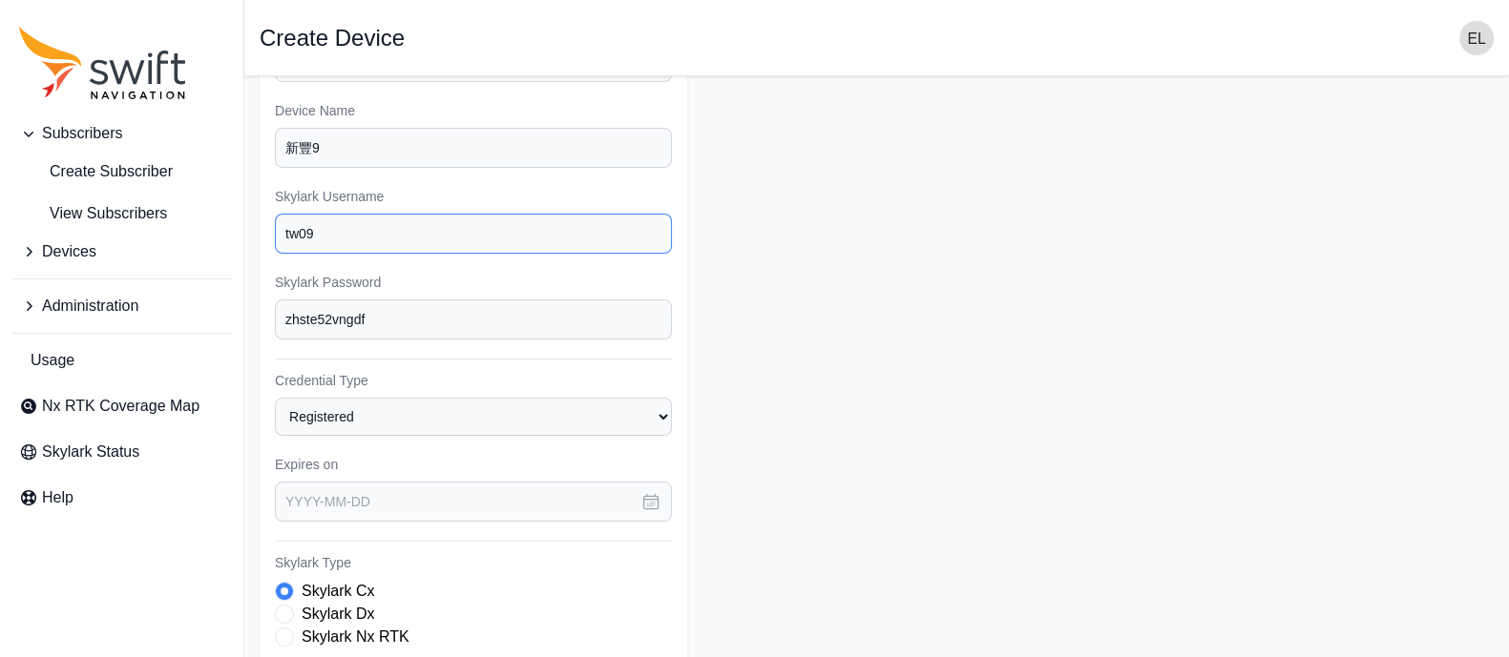
scroll to position [231, 0]
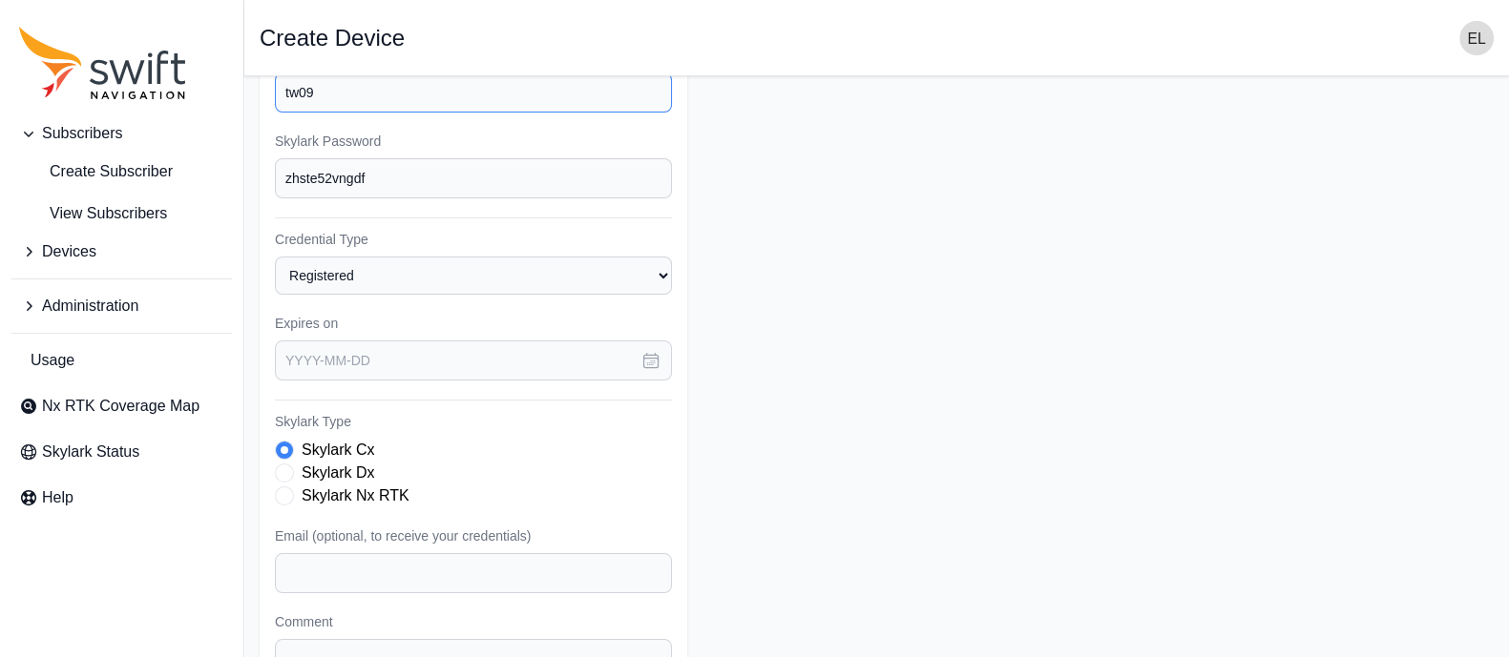
type input "tw09"
click at [281, 500] on span "Skylark Type" at bounding box center [284, 496] width 19 height 19
click at [654, 352] on icon "button" at bounding box center [650, 360] width 19 height 19
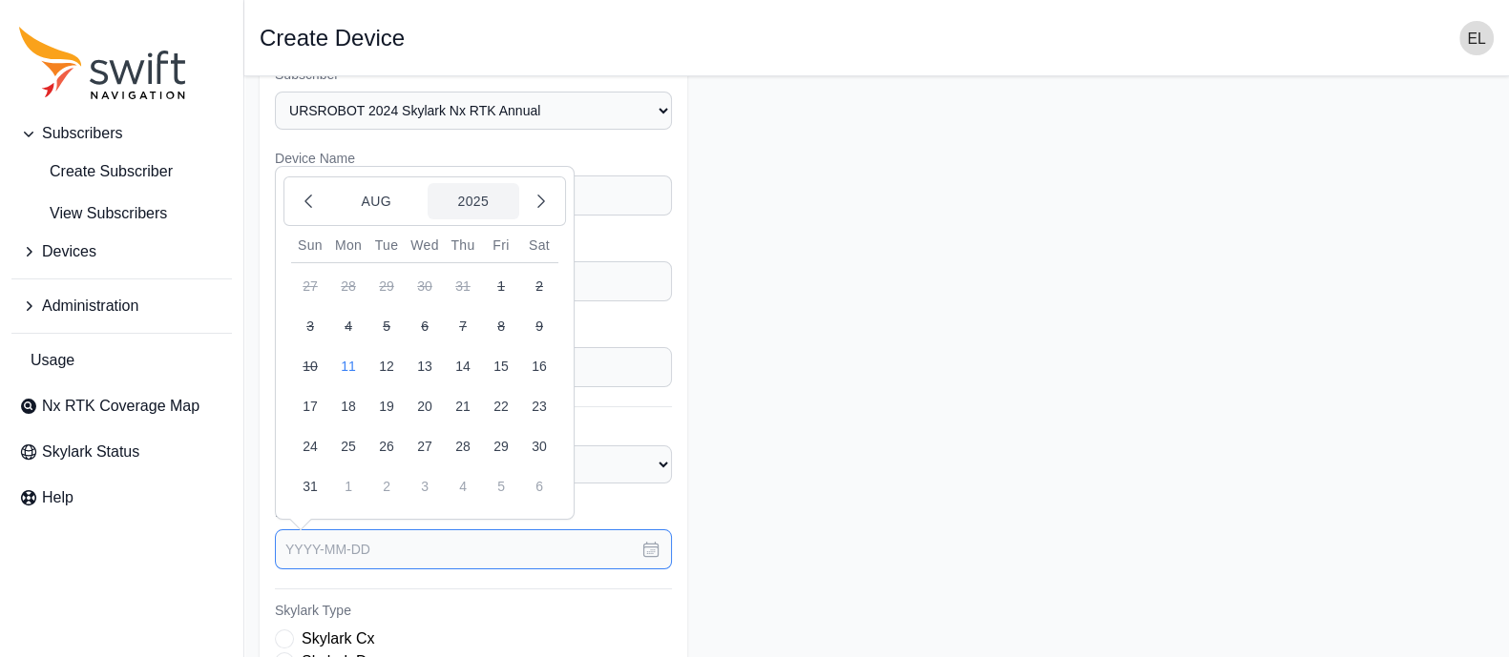
scroll to position [40, 0]
click at [458, 205] on button "2025" at bounding box center [473, 203] width 92 height 36
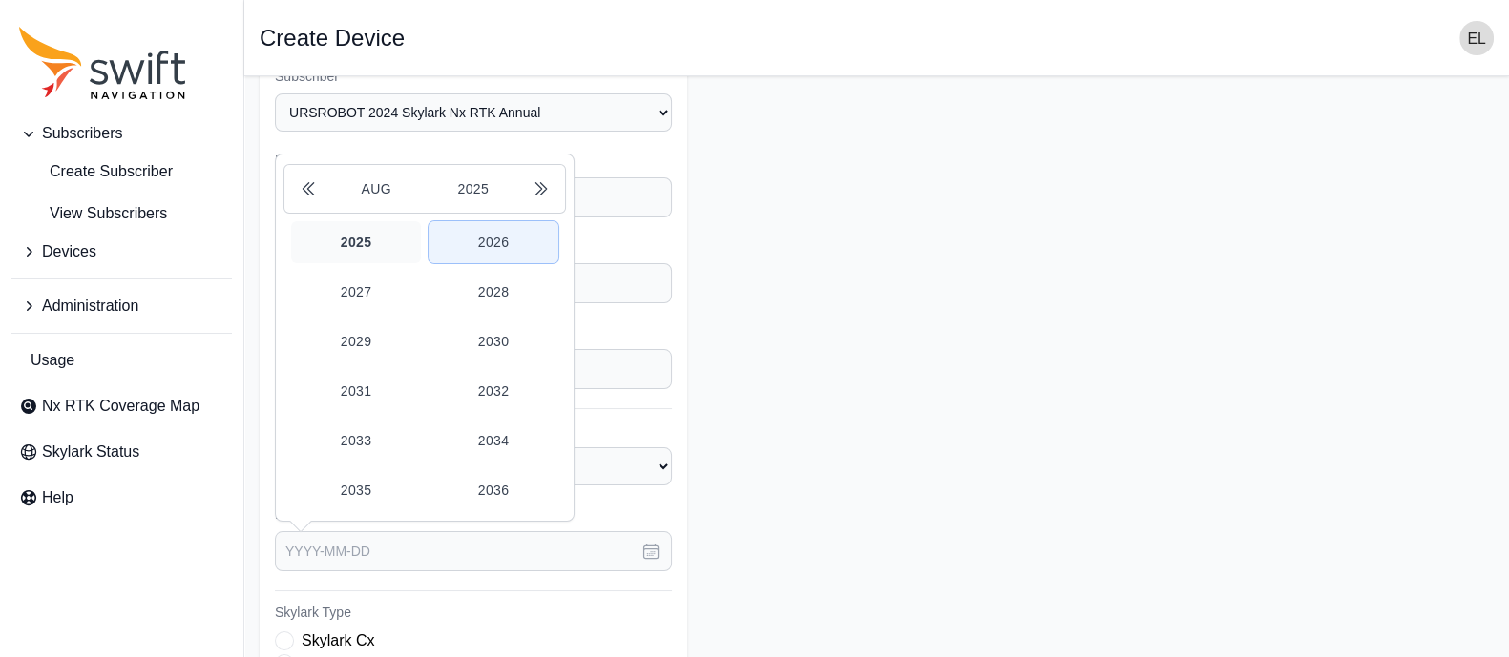
click at [510, 227] on button "2026" at bounding box center [493, 242] width 130 height 42
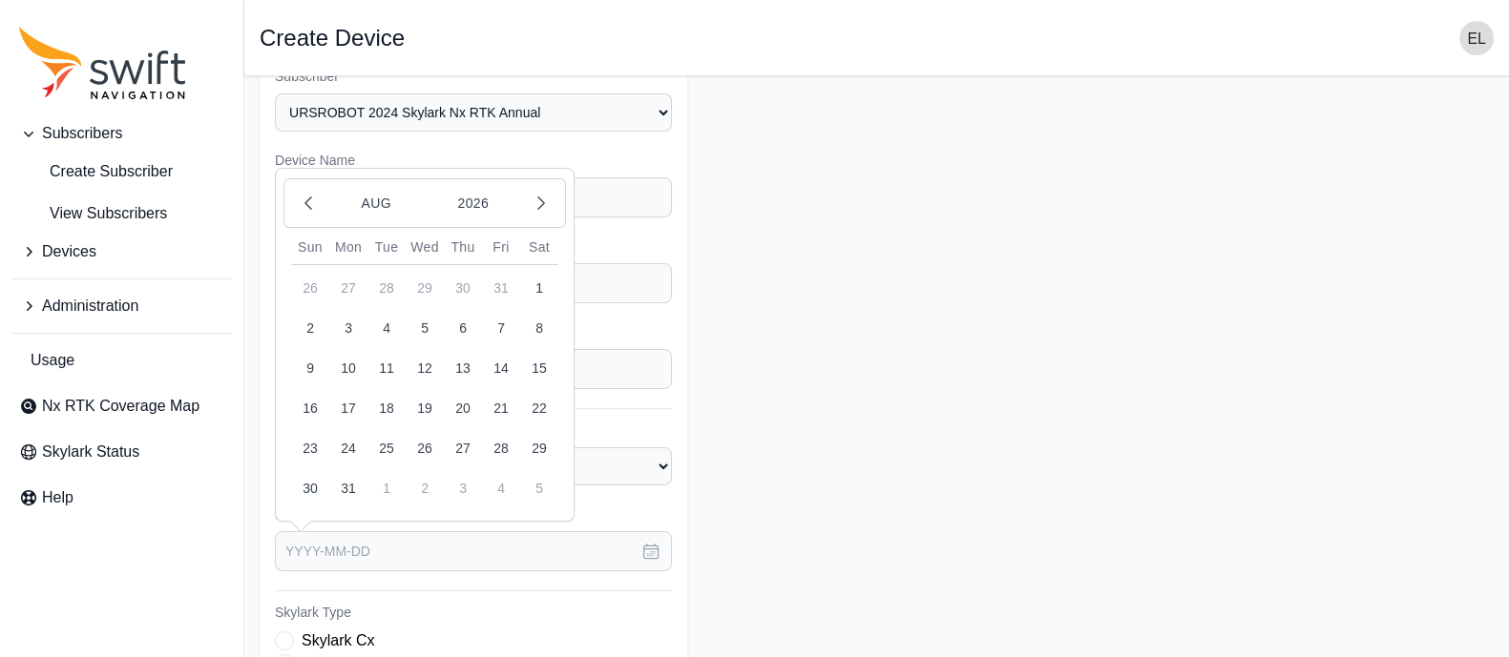
click at [394, 368] on button "11" at bounding box center [386, 368] width 38 height 38
type input "[DATE]"
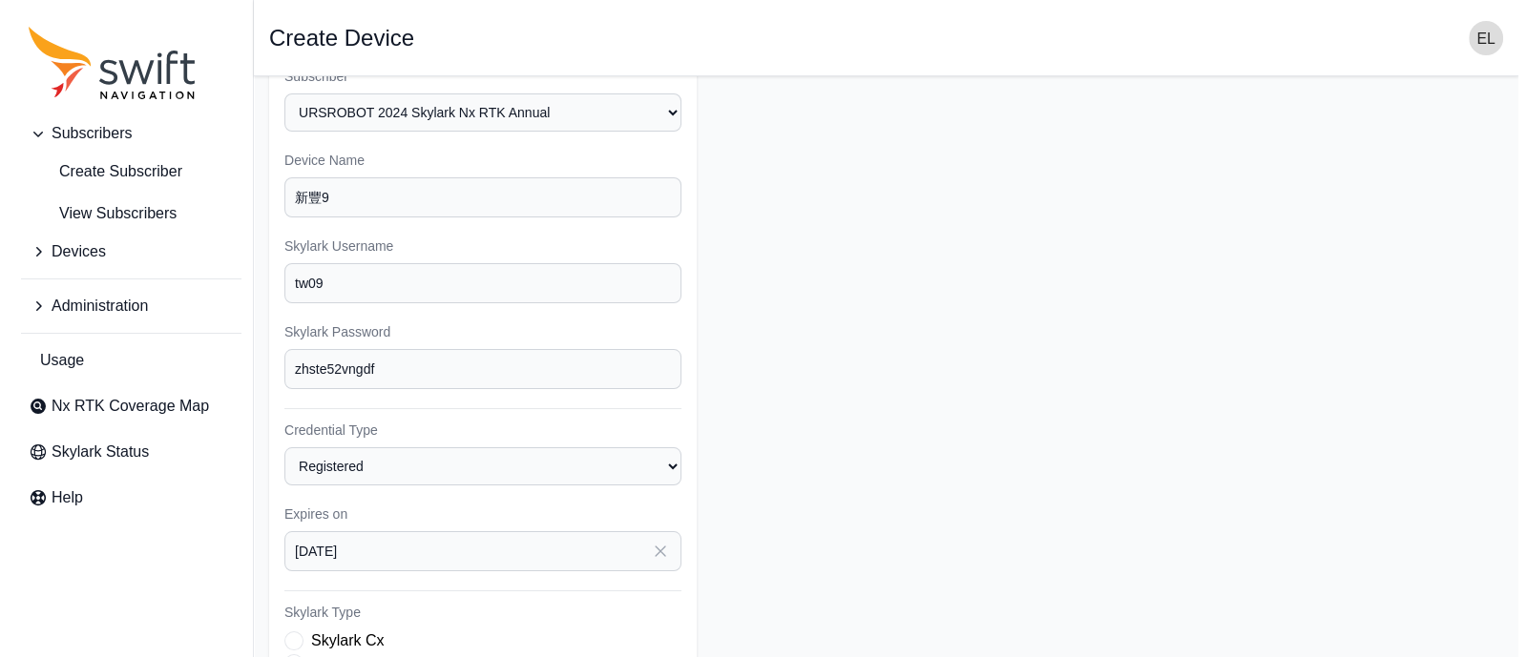
scroll to position [408, 0]
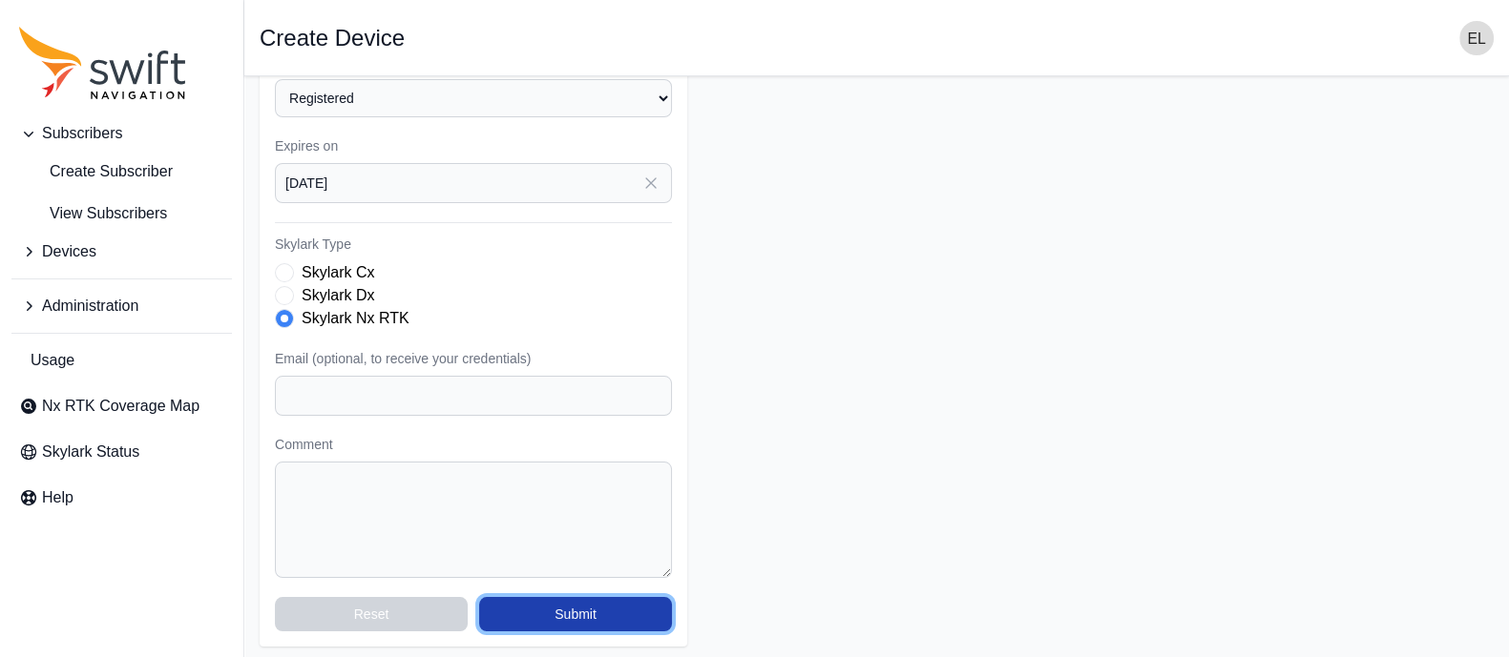
click at [533, 608] on button "Submit" at bounding box center [575, 614] width 193 height 34
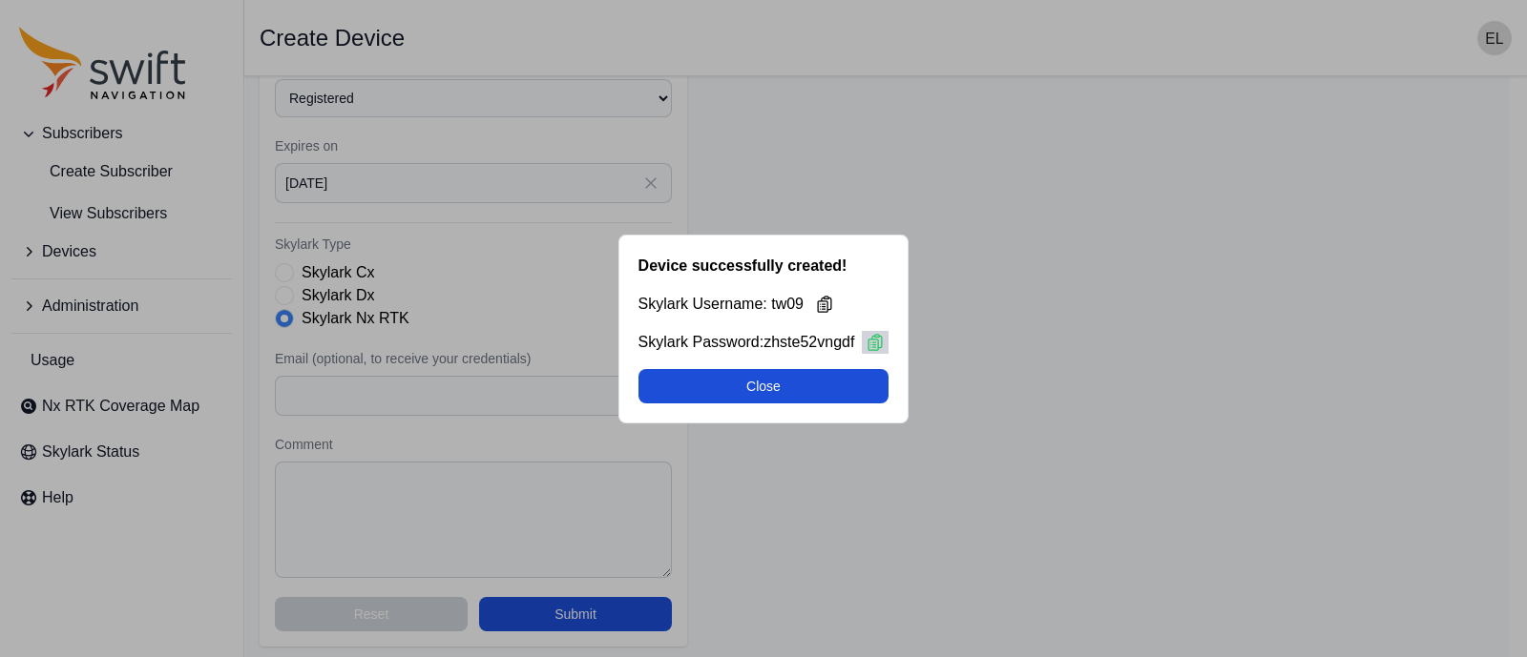
click at [878, 341] on icon at bounding box center [874, 342] width 19 height 19
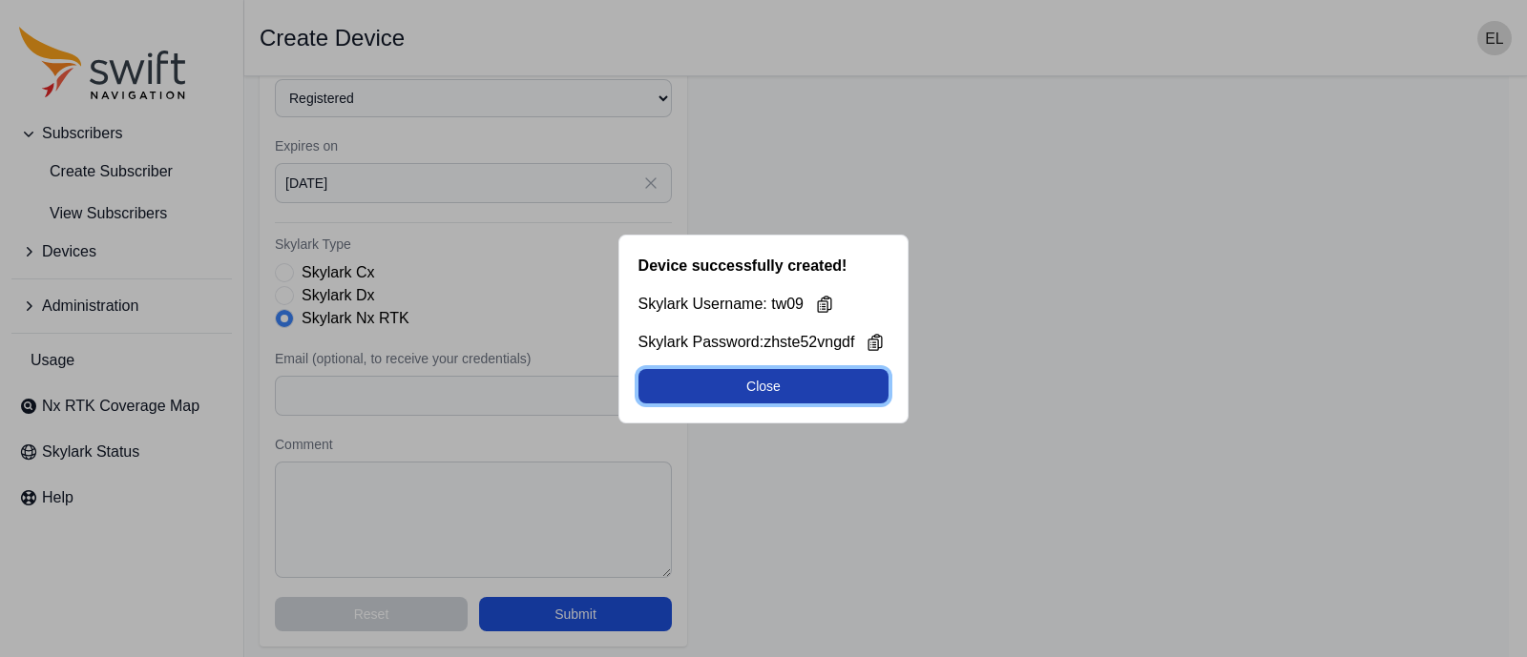
click at [721, 388] on button "Close" at bounding box center [763, 386] width 251 height 34
select select "b644441d-e755-4979-866a-1eb00d20fa50"
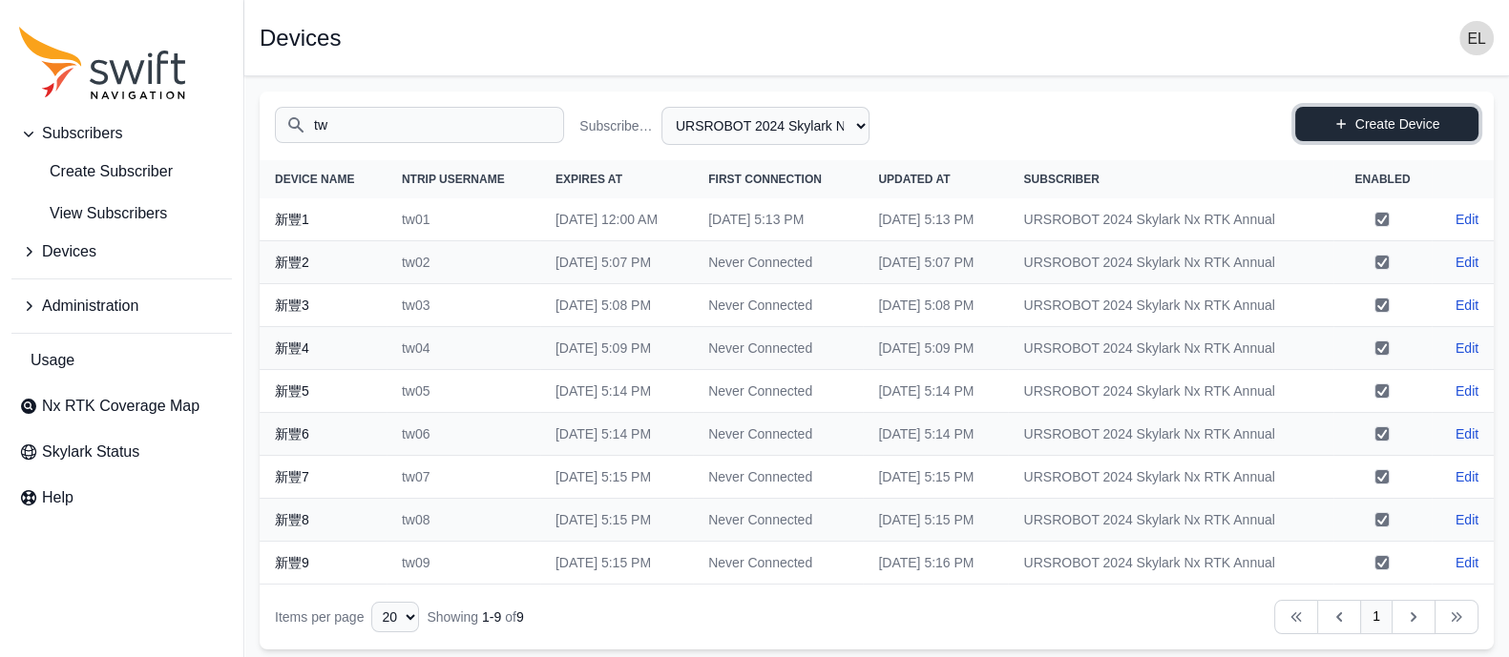
click at [1441, 117] on link "Create Device" at bounding box center [1386, 124] width 183 height 34
select select "b644441d-e755-4979-866a-1eb00d20fa50"
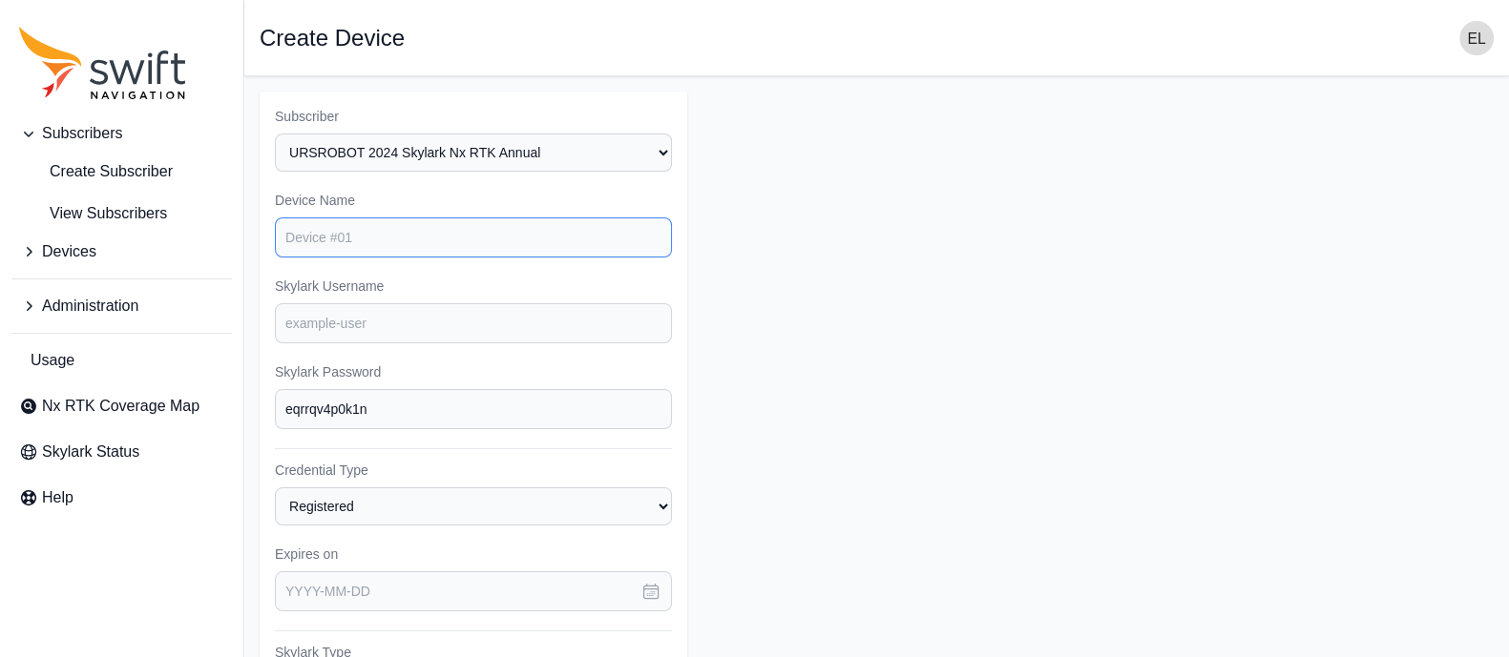
click at [382, 246] on input "Device Name" at bounding box center [473, 238] width 397 height 40
type input "新豐10"
click at [358, 314] on input "Skylark Username" at bounding box center [473, 323] width 397 height 40
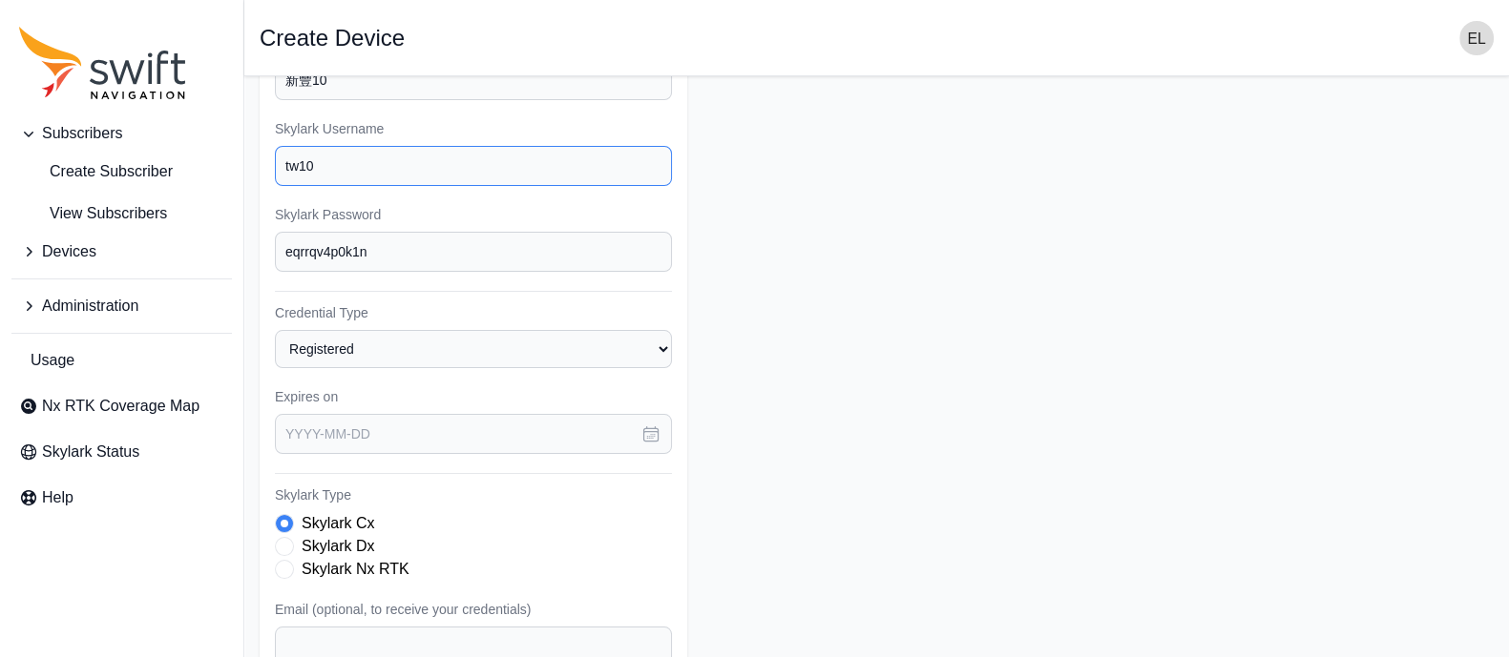
type input "tw10"
click at [657, 430] on icon "button" at bounding box center [651, 434] width 14 height 14
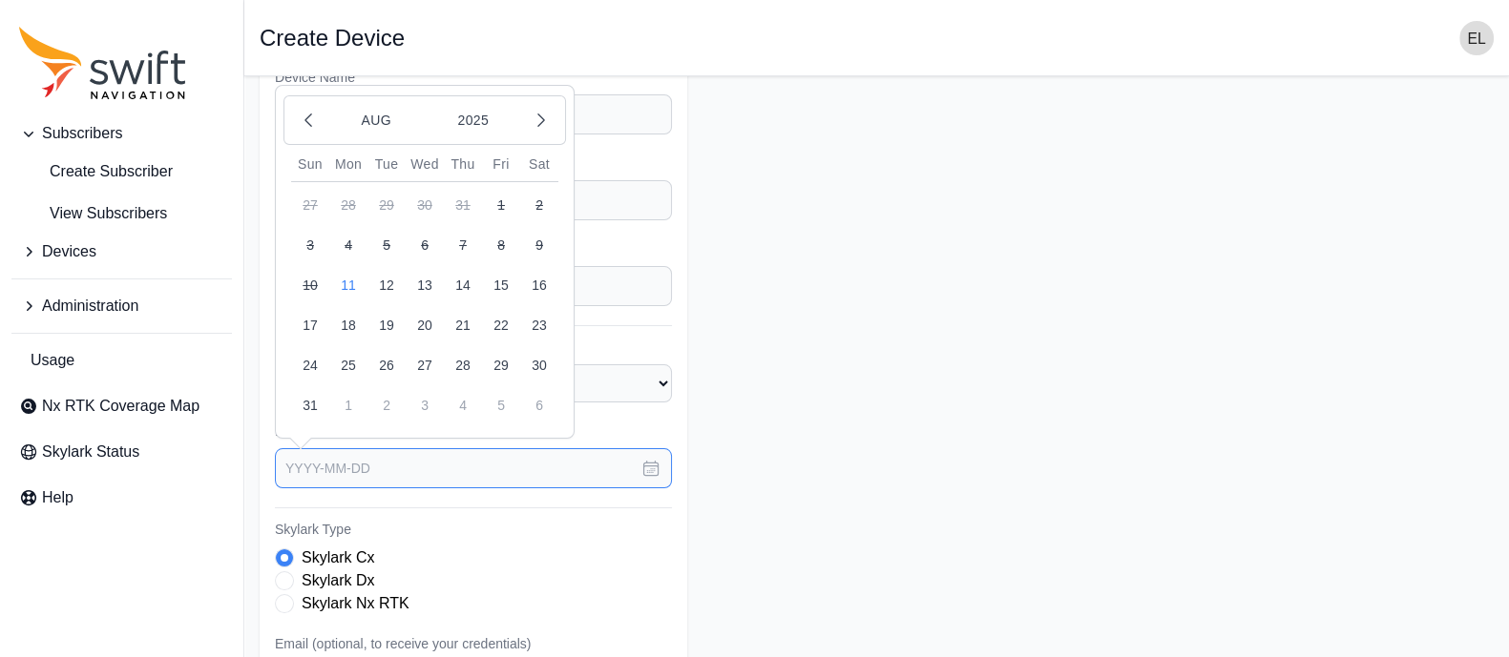
scroll to position [120, 0]
click at [472, 116] on button "2025" at bounding box center [473, 123] width 92 height 36
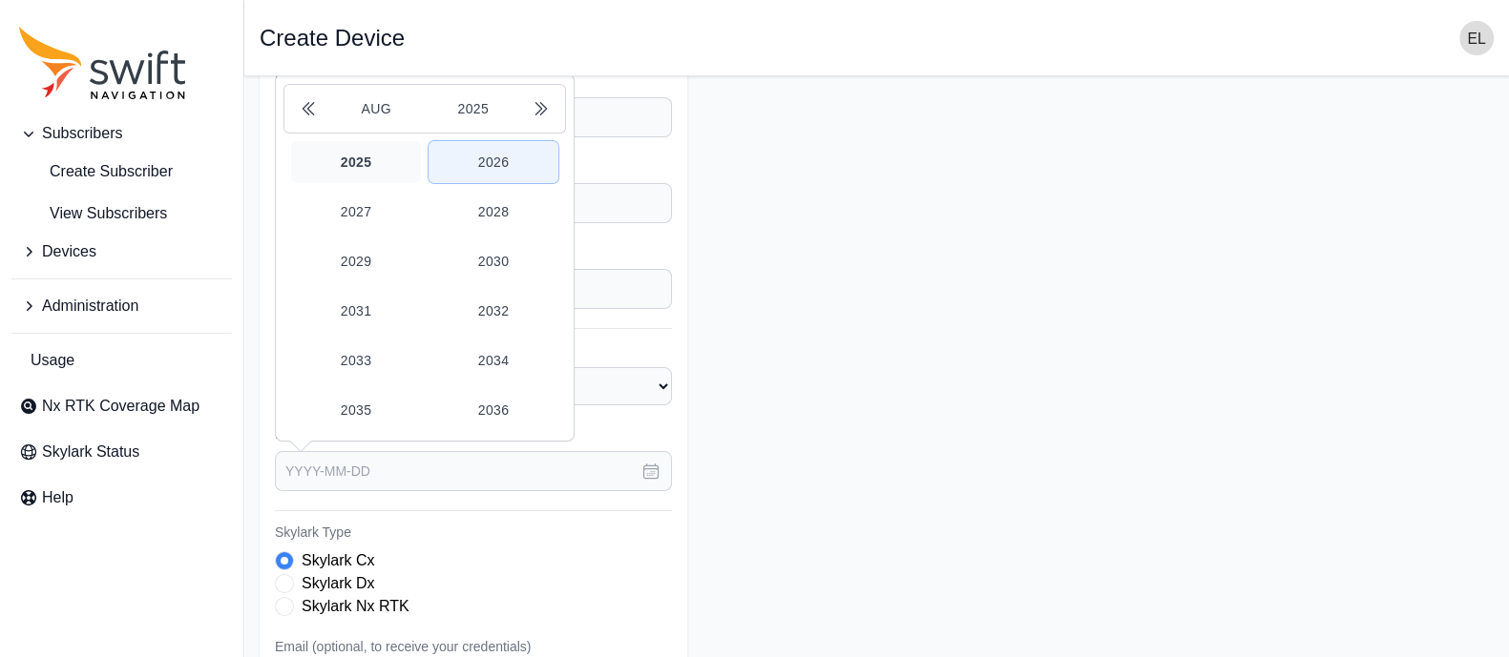
click at [462, 157] on button "2026" at bounding box center [493, 162] width 130 height 42
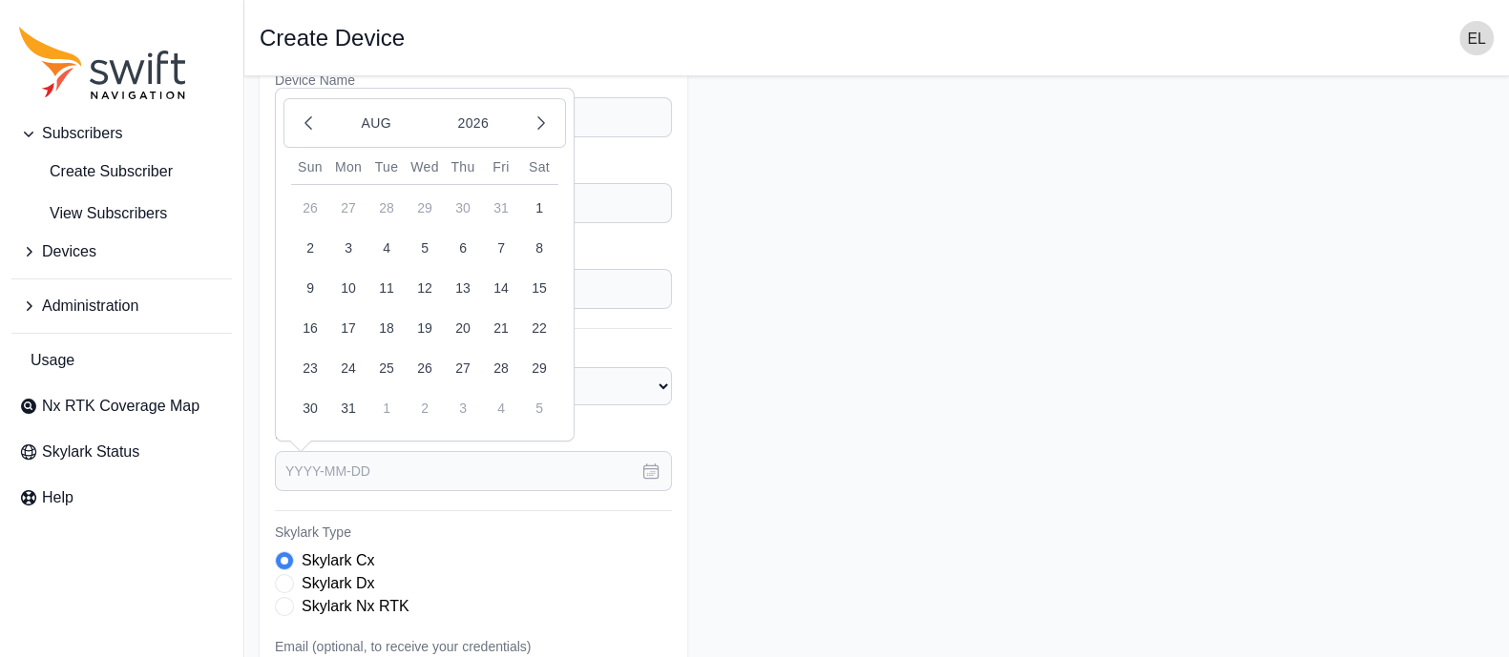
click at [392, 282] on button "11" at bounding box center [386, 288] width 38 height 38
type input "[DATE]"
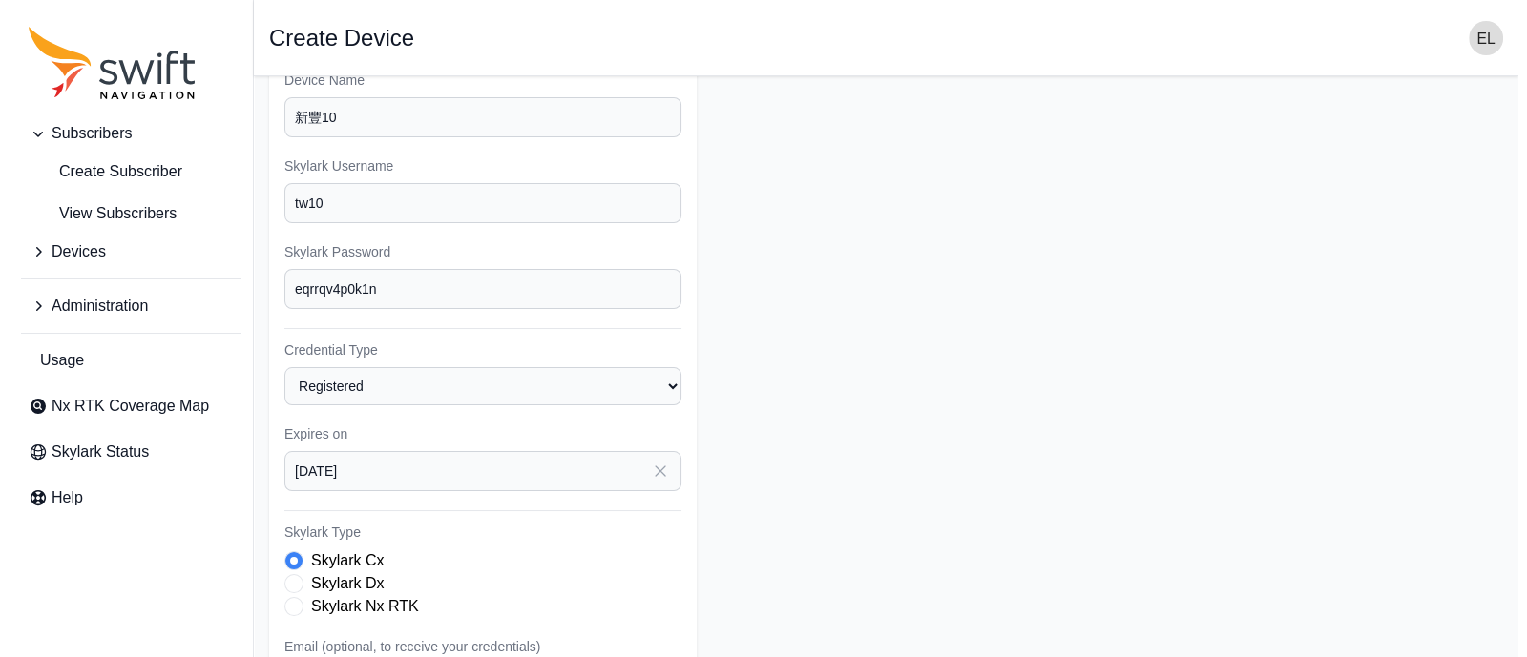
scroll to position [408, 0]
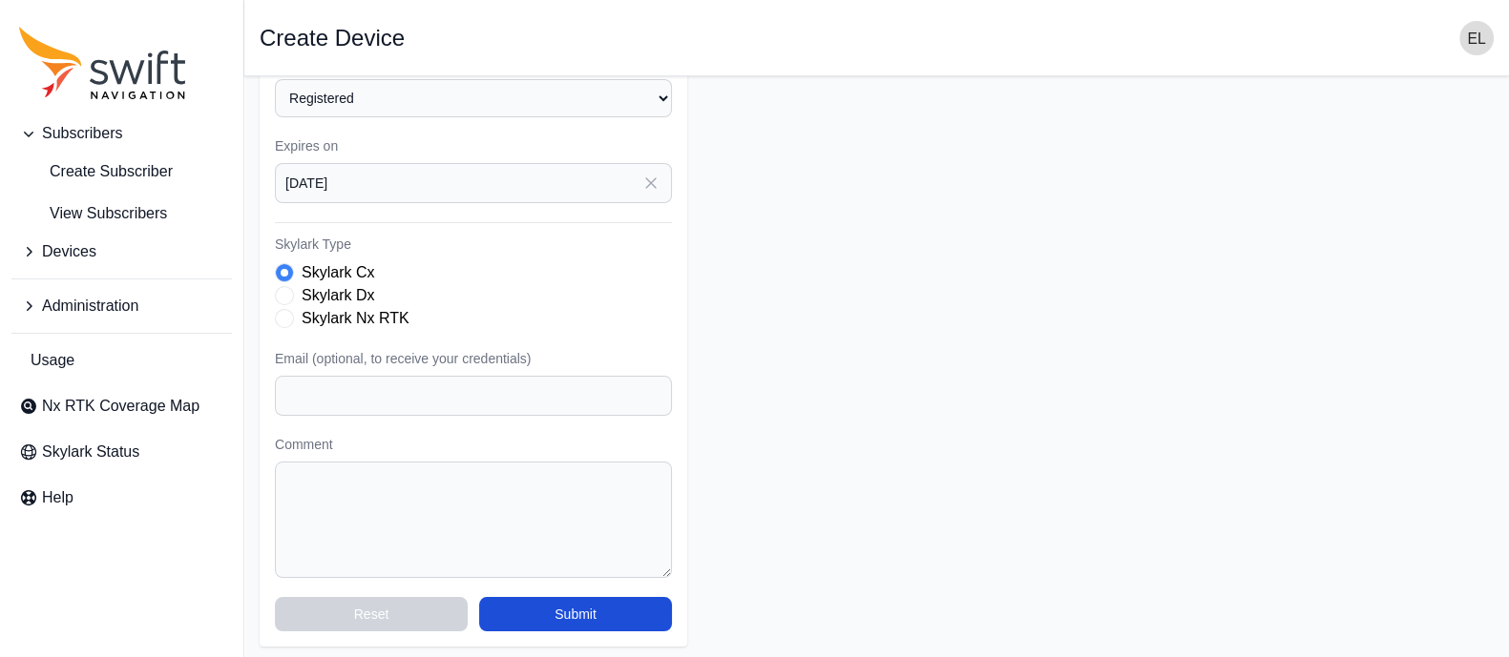
click at [286, 318] on span "Skylark Type" at bounding box center [284, 318] width 19 height 19
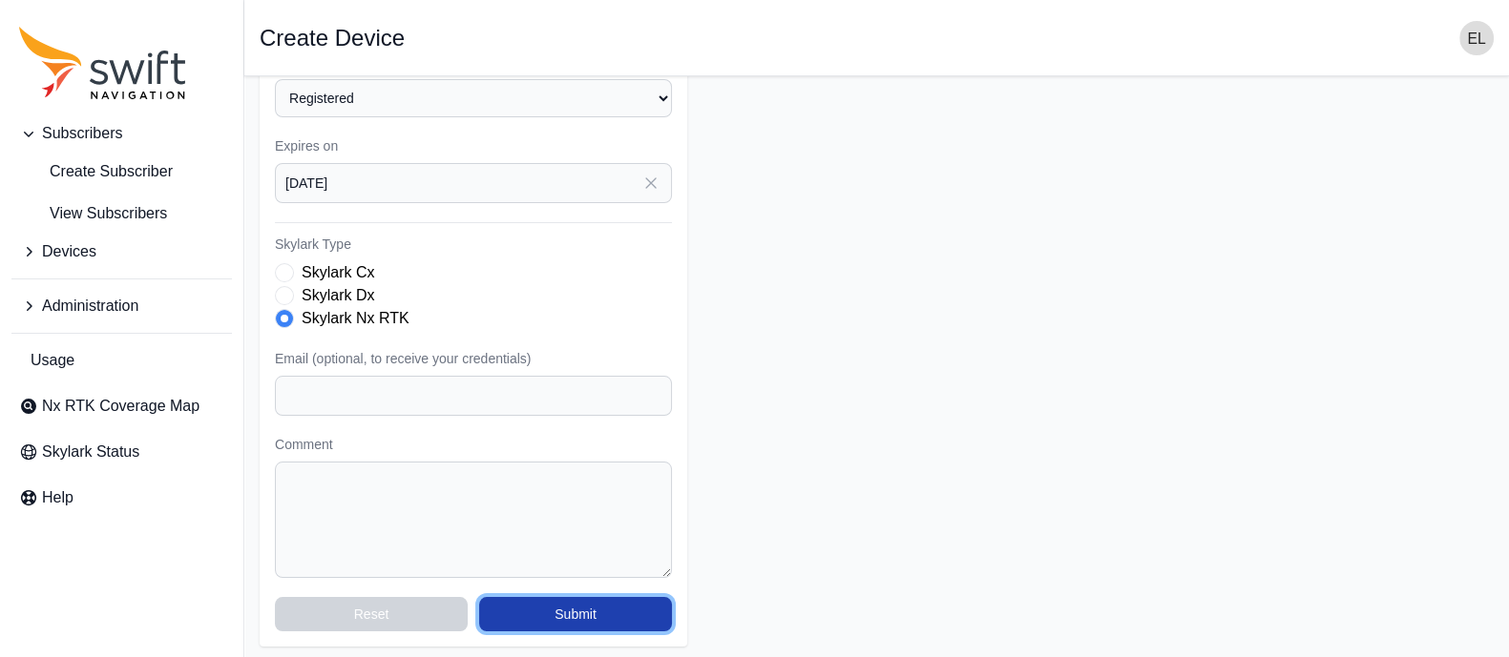
click at [567, 608] on button "Submit" at bounding box center [575, 614] width 193 height 34
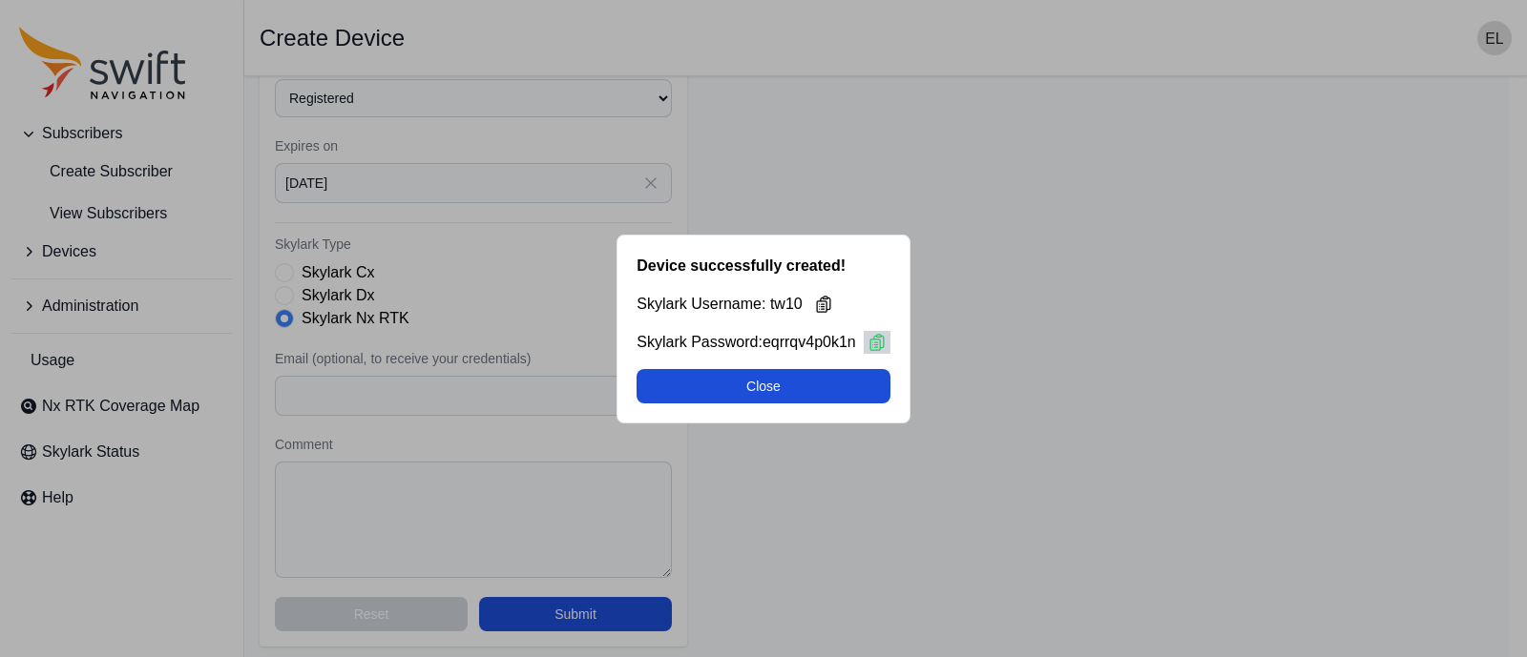
click at [878, 341] on icon at bounding box center [876, 342] width 19 height 19
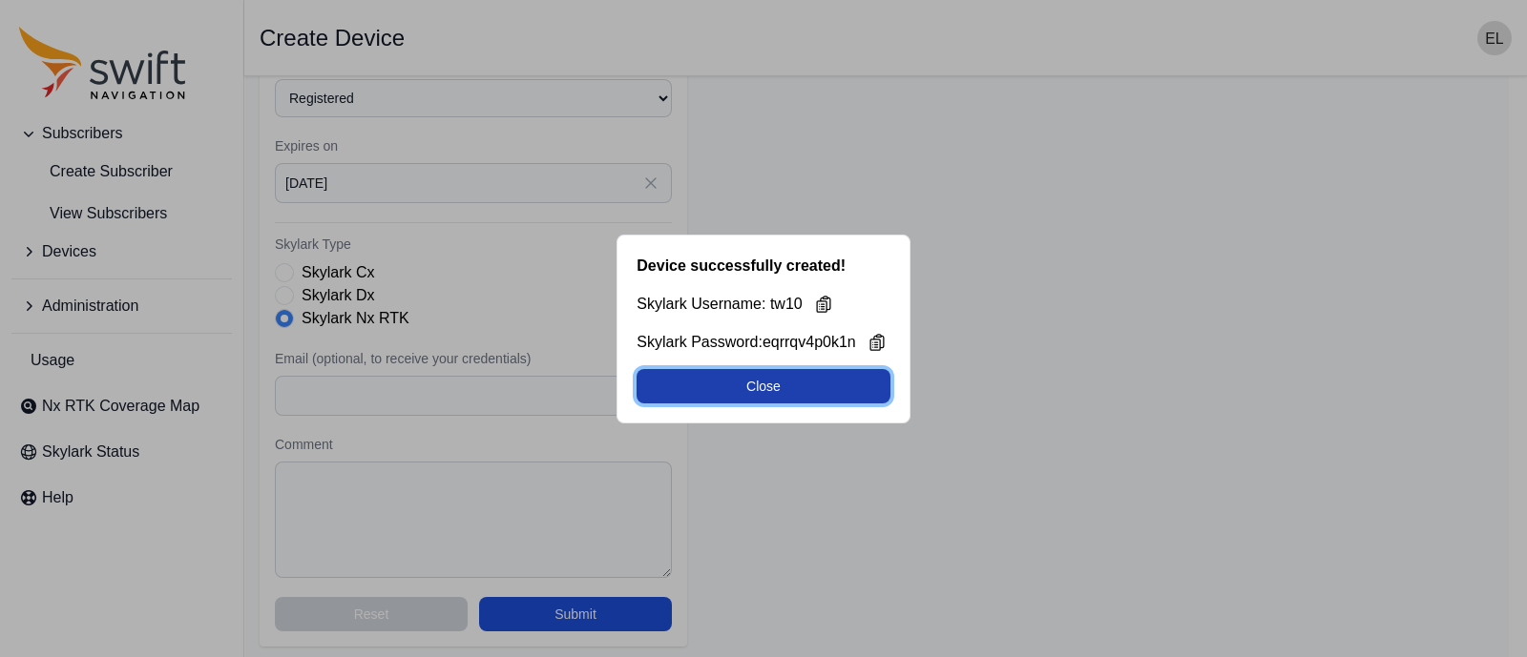
click at [741, 385] on button "Close" at bounding box center [762, 386] width 253 height 34
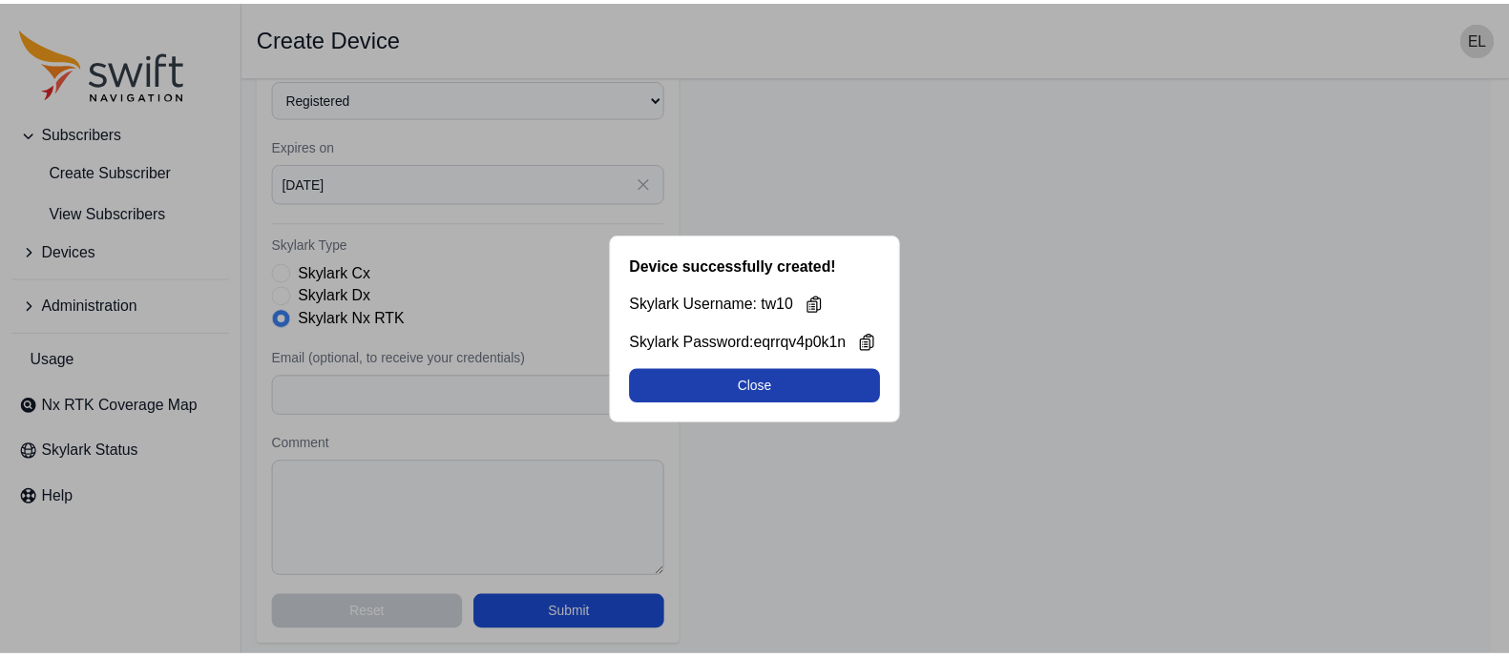
scroll to position [191, 0]
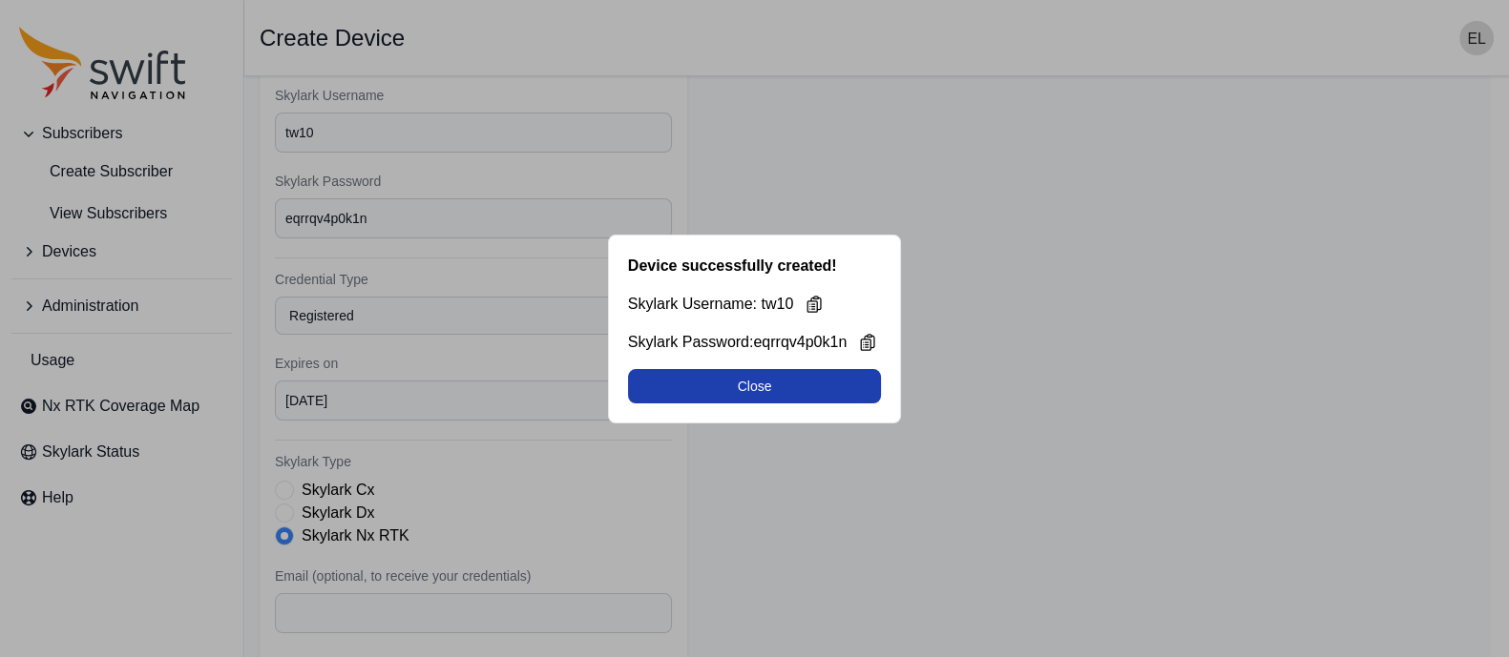
select select "b644441d-e755-4979-866a-1eb00d20fa50"
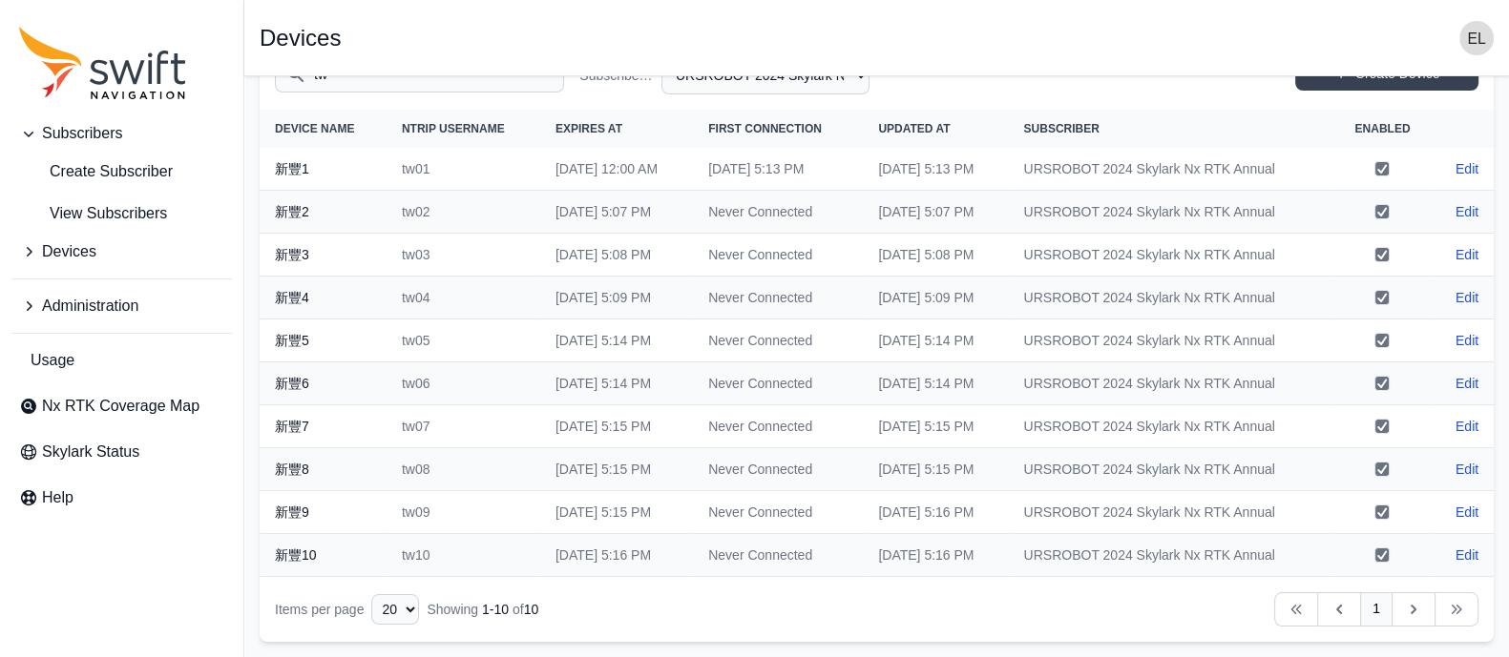
scroll to position [0, 0]
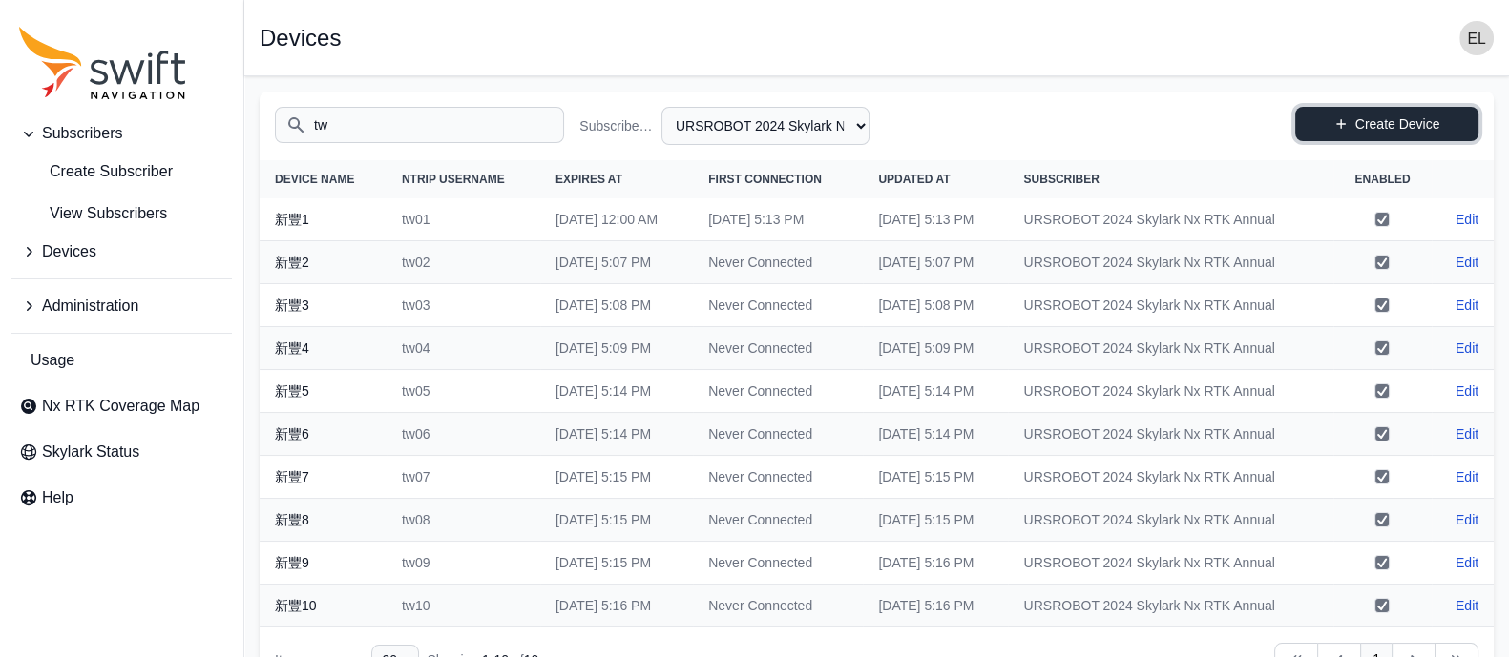
click at [1387, 133] on link "Create Device" at bounding box center [1386, 124] width 183 height 34
select select "b644441d-e755-4979-866a-1eb00d20fa50"
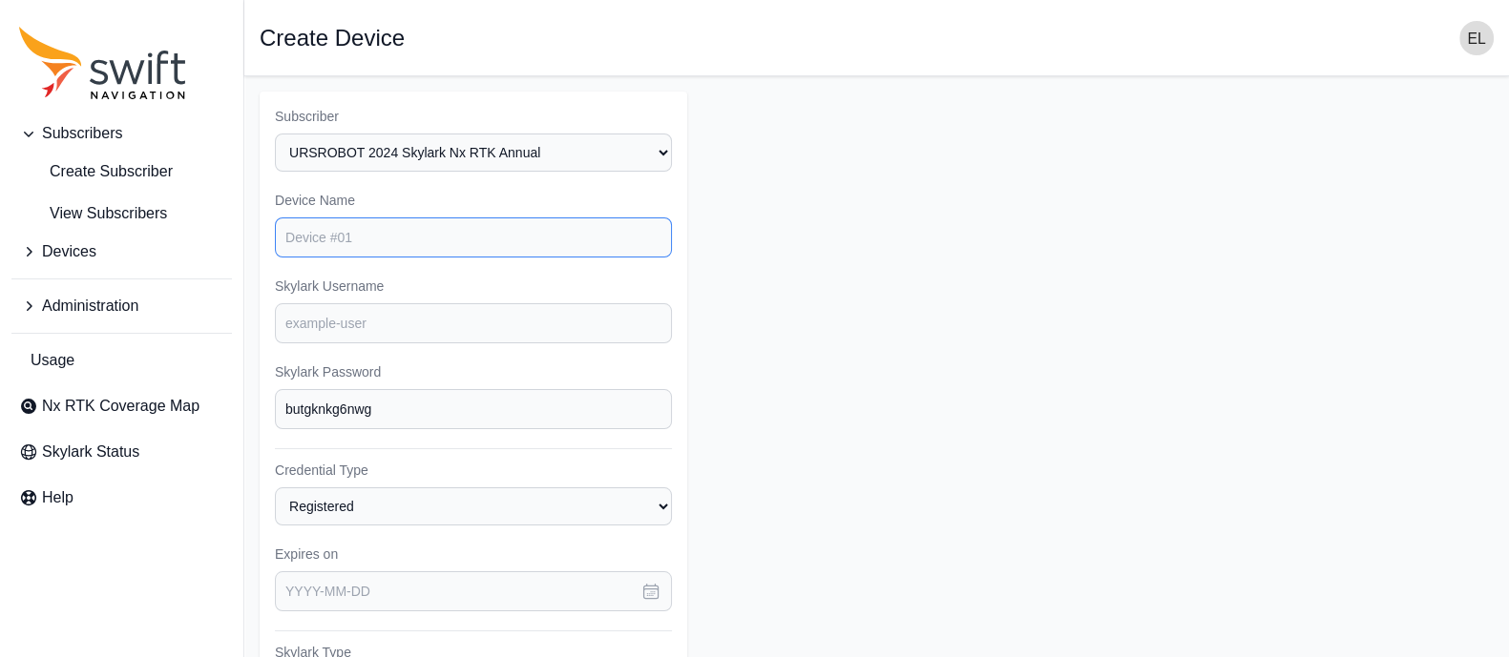
click at [402, 244] on input "Device Name" at bounding box center [473, 238] width 397 height 40
type input "新豐11"
click at [374, 312] on input "Skylark Username" at bounding box center [473, 323] width 397 height 40
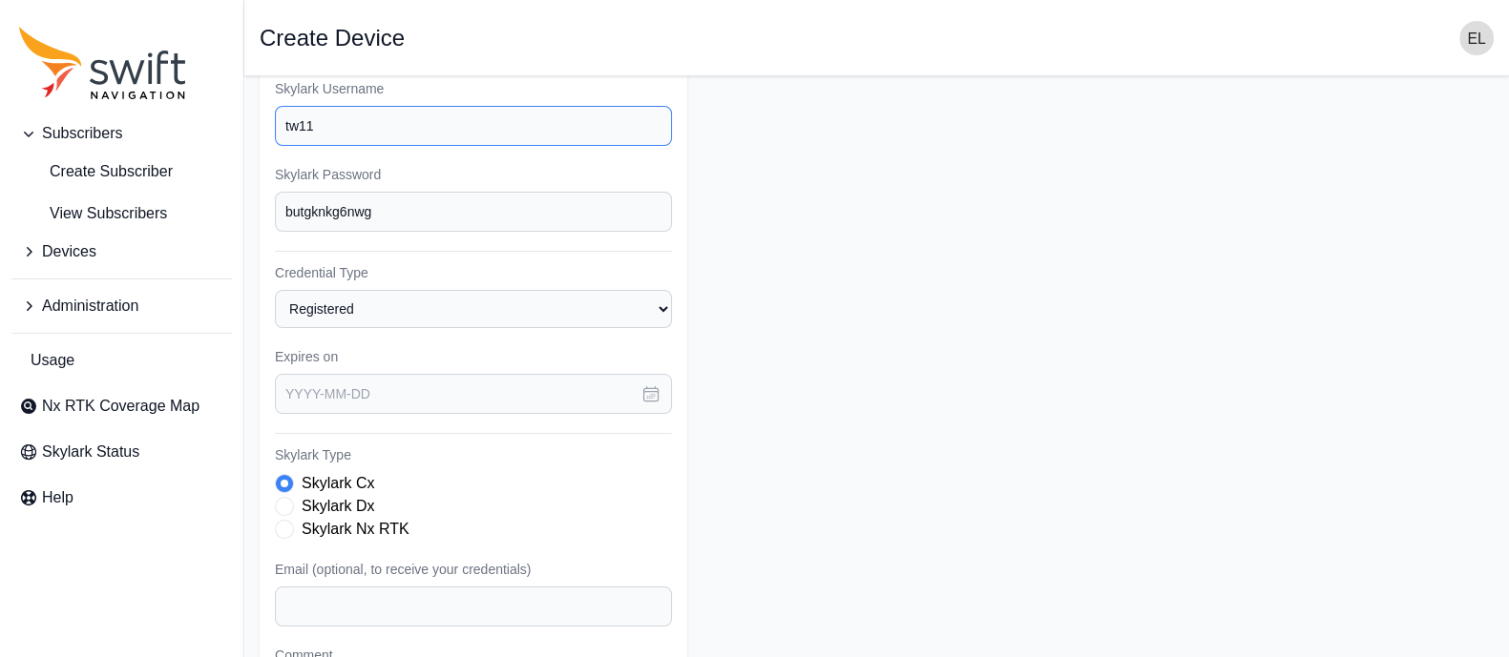
scroll to position [209, 0]
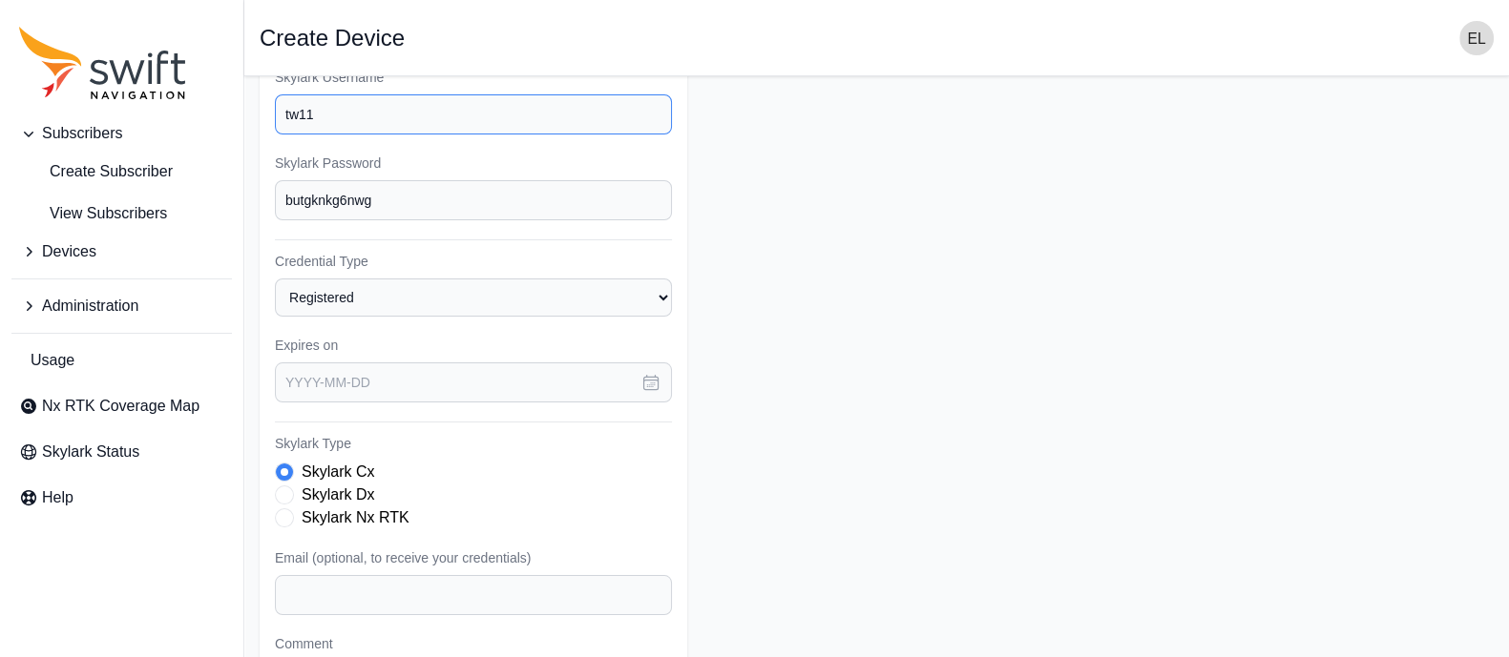
type input "tw11"
click at [644, 377] on icon "button" at bounding box center [651, 383] width 14 height 14
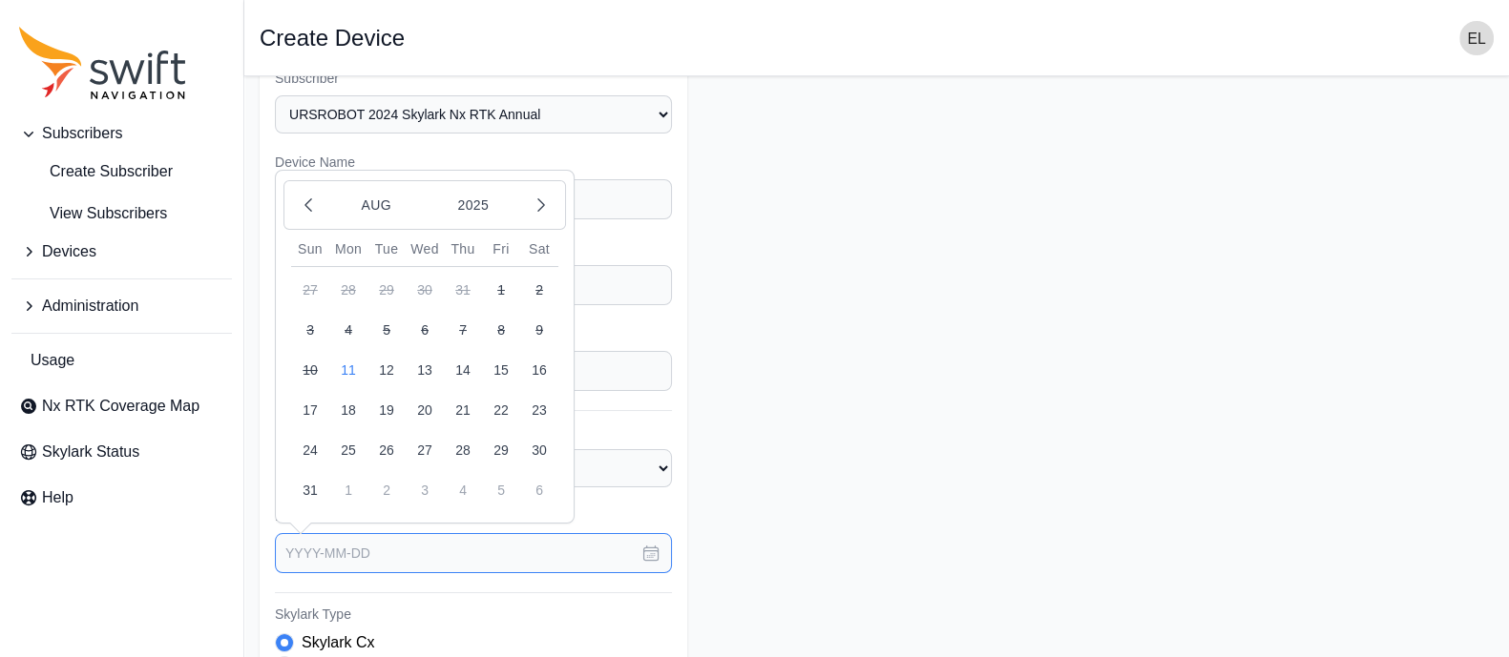
scroll to position [26, 0]
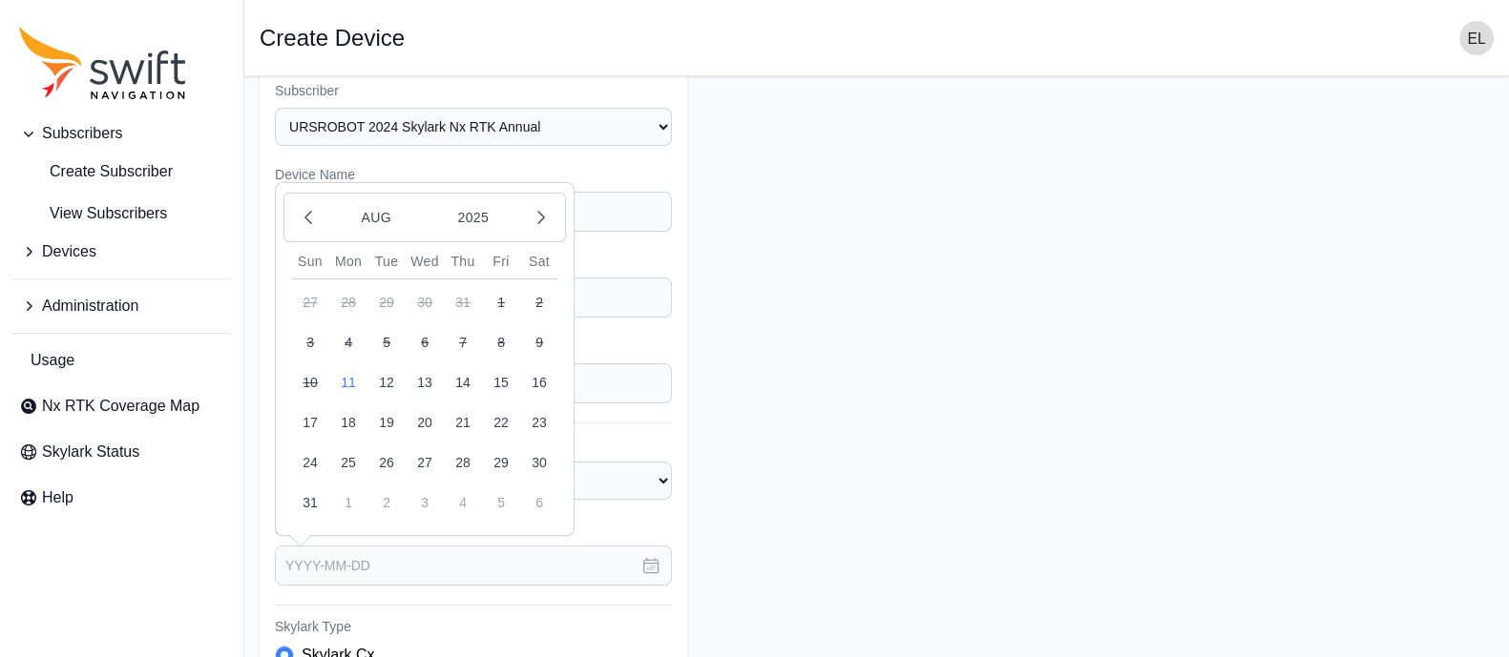
click at [485, 195] on div "[DATE]" at bounding box center [424, 218] width 282 height 50
click at [468, 209] on button "2025" at bounding box center [473, 217] width 92 height 36
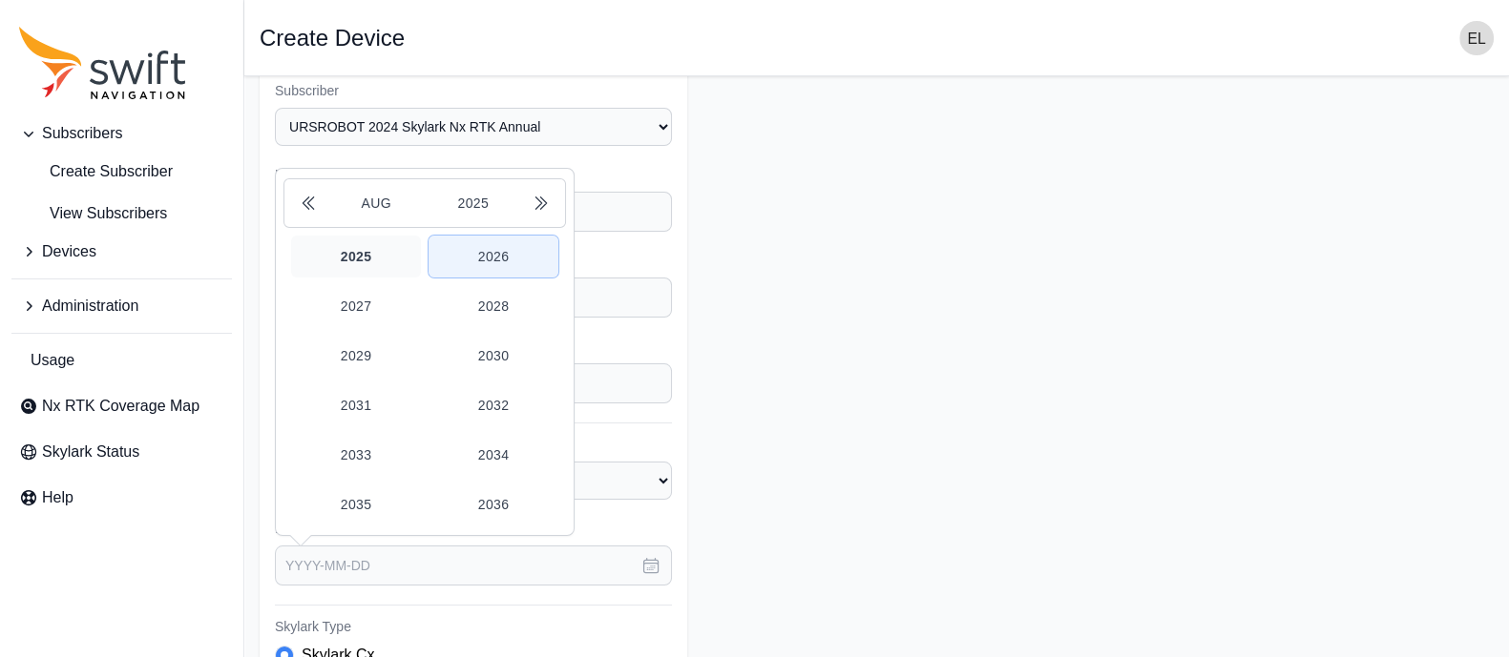
click at [477, 245] on button "2026" at bounding box center [493, 257] width 130 height 42
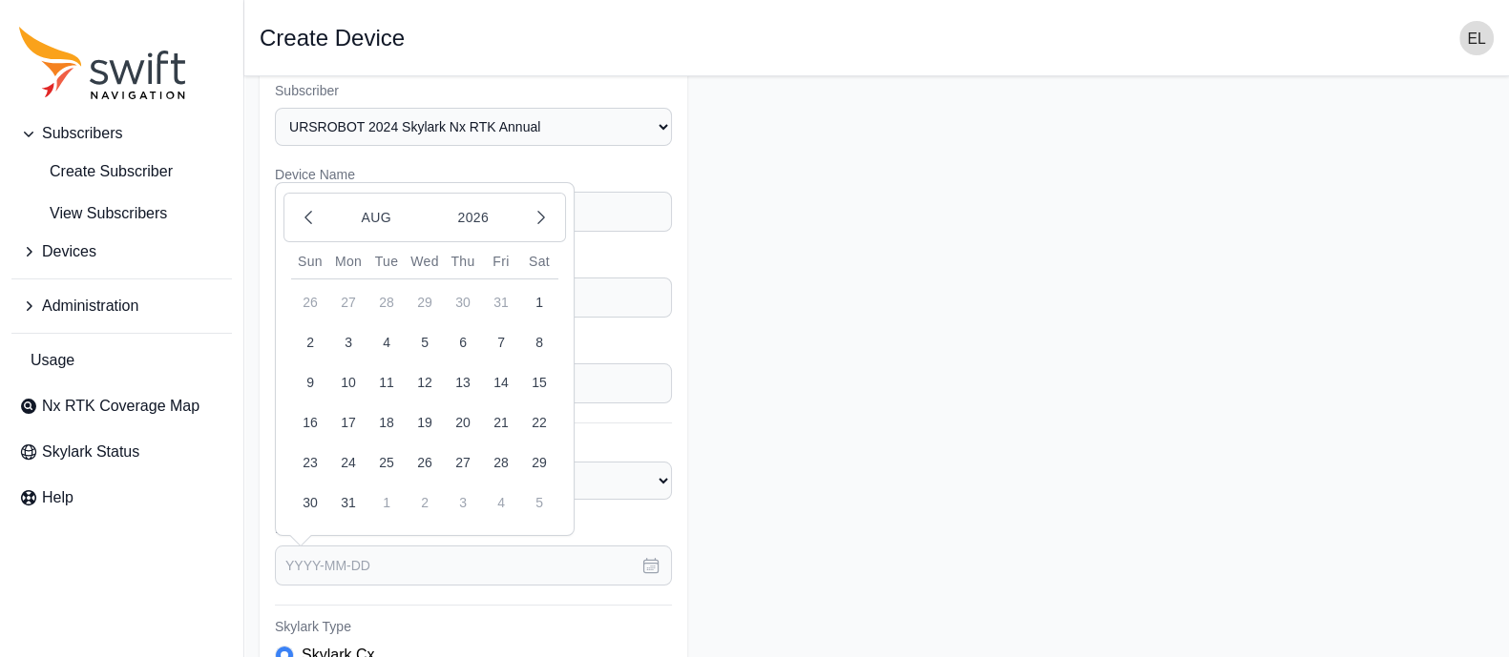
click at [382, 370] on button "11" at bounding box center [386, 383] width 38 height 38
type input "[DATE]"
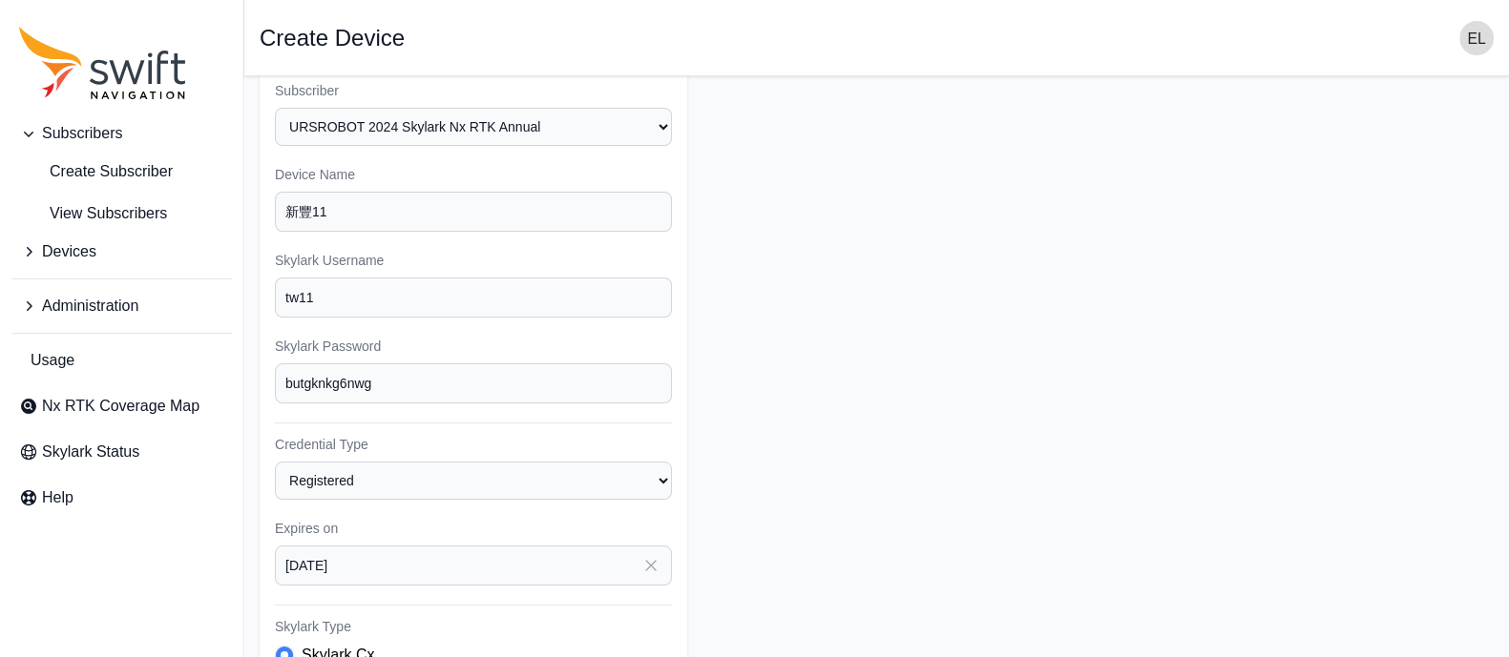
scroll to position [336, 0]
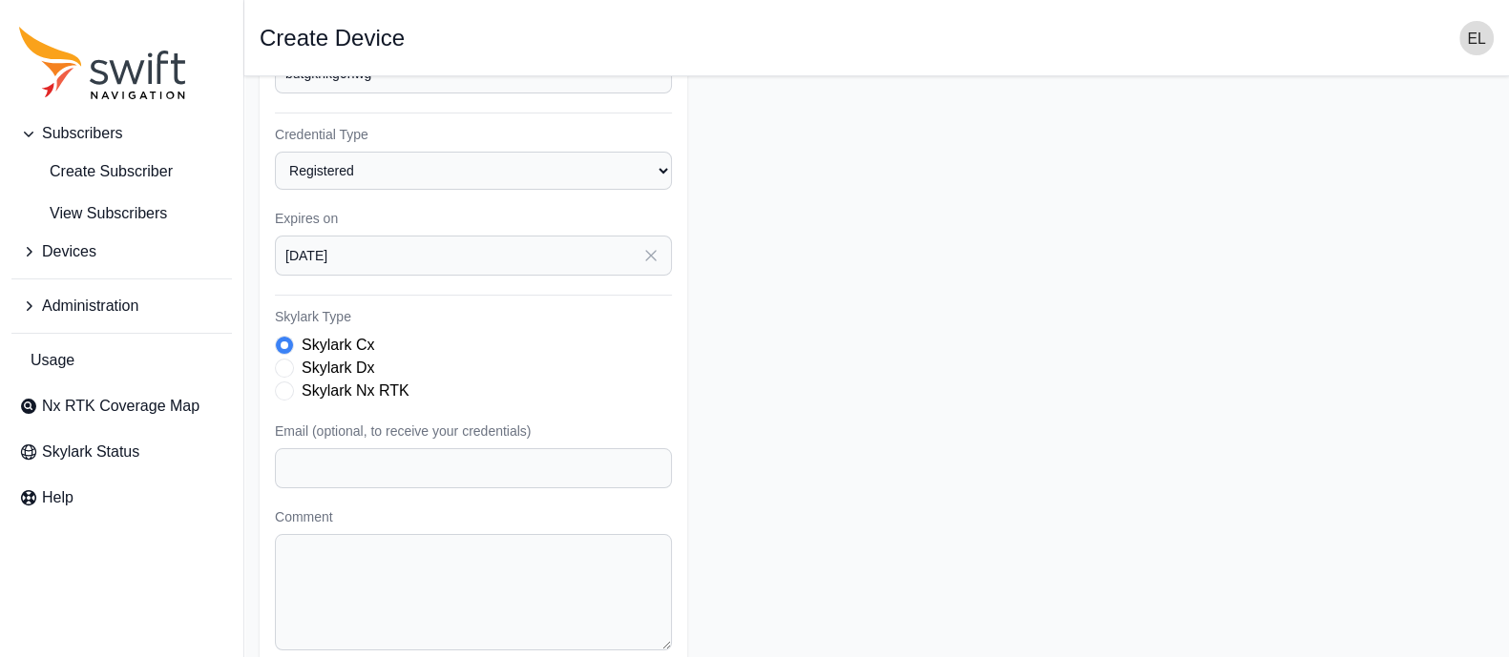
click at [285, 389] on span "Skylark Type" at bounding box center [284, 391] width 19 height 19
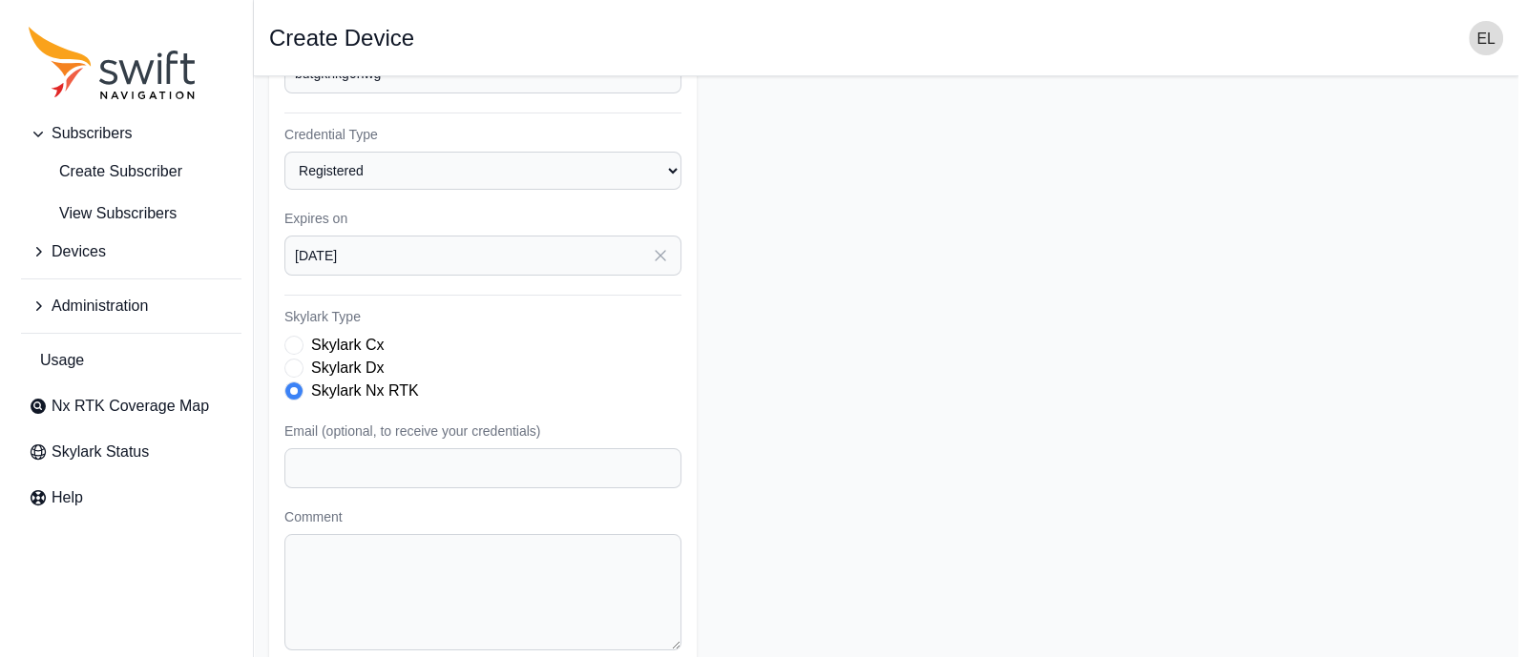
scroll to position [408, 0]
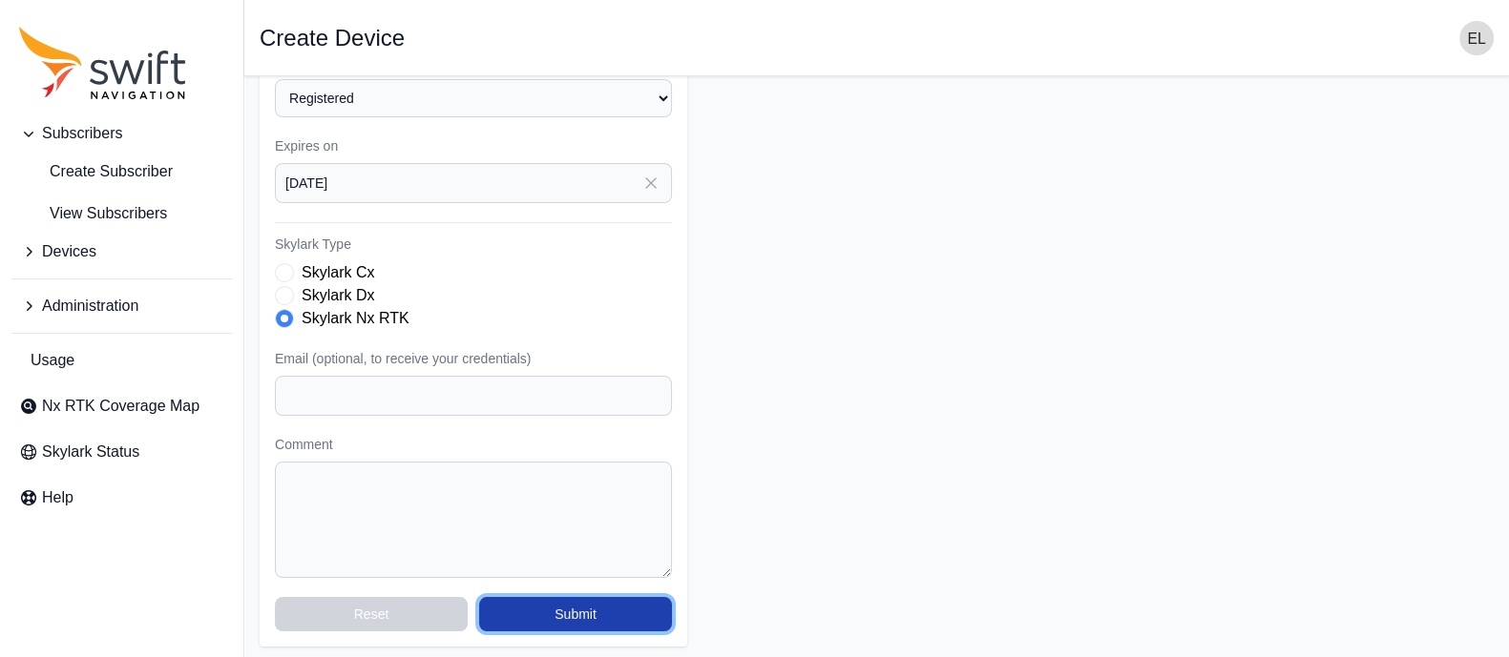
click at [559, 612] on button "Submit" at bounding box center [575, 614] width 193 height 34
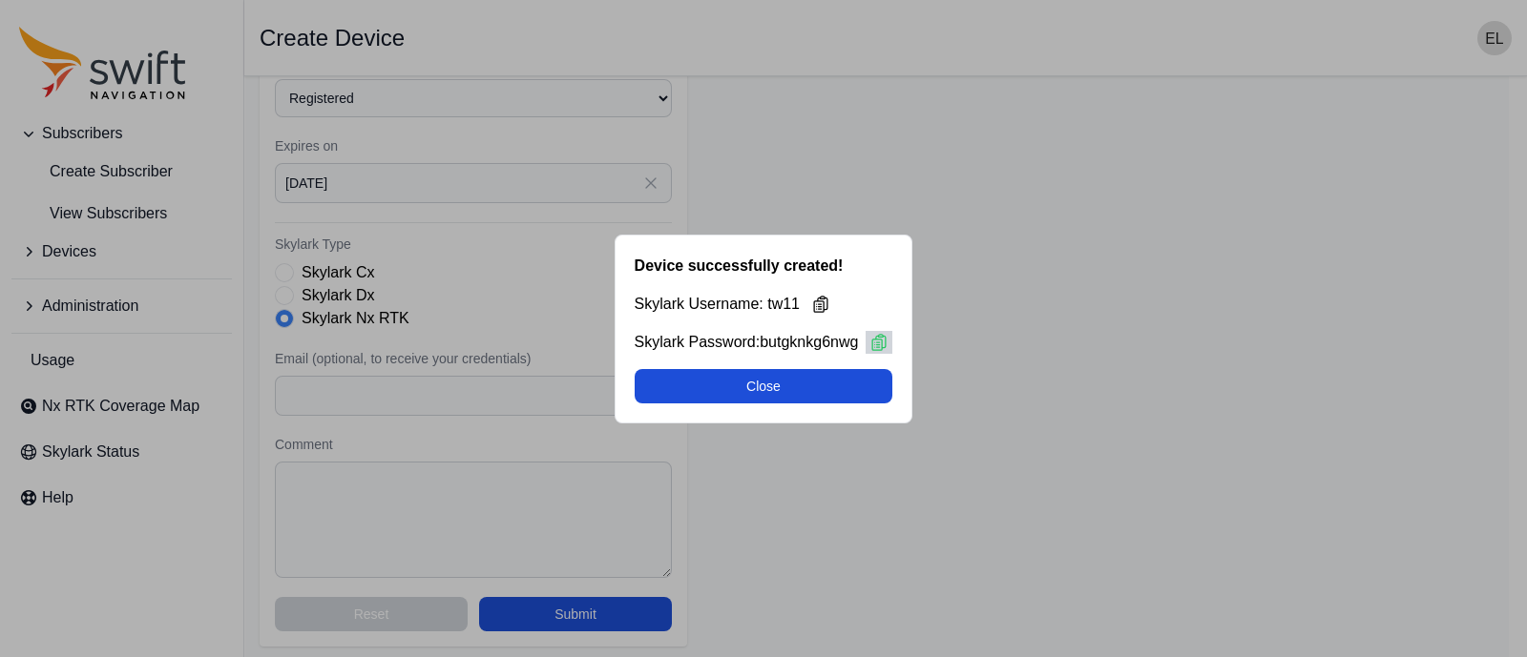
click at [876, 334] on icon at bounding box center [878, 342] width 19 height 19
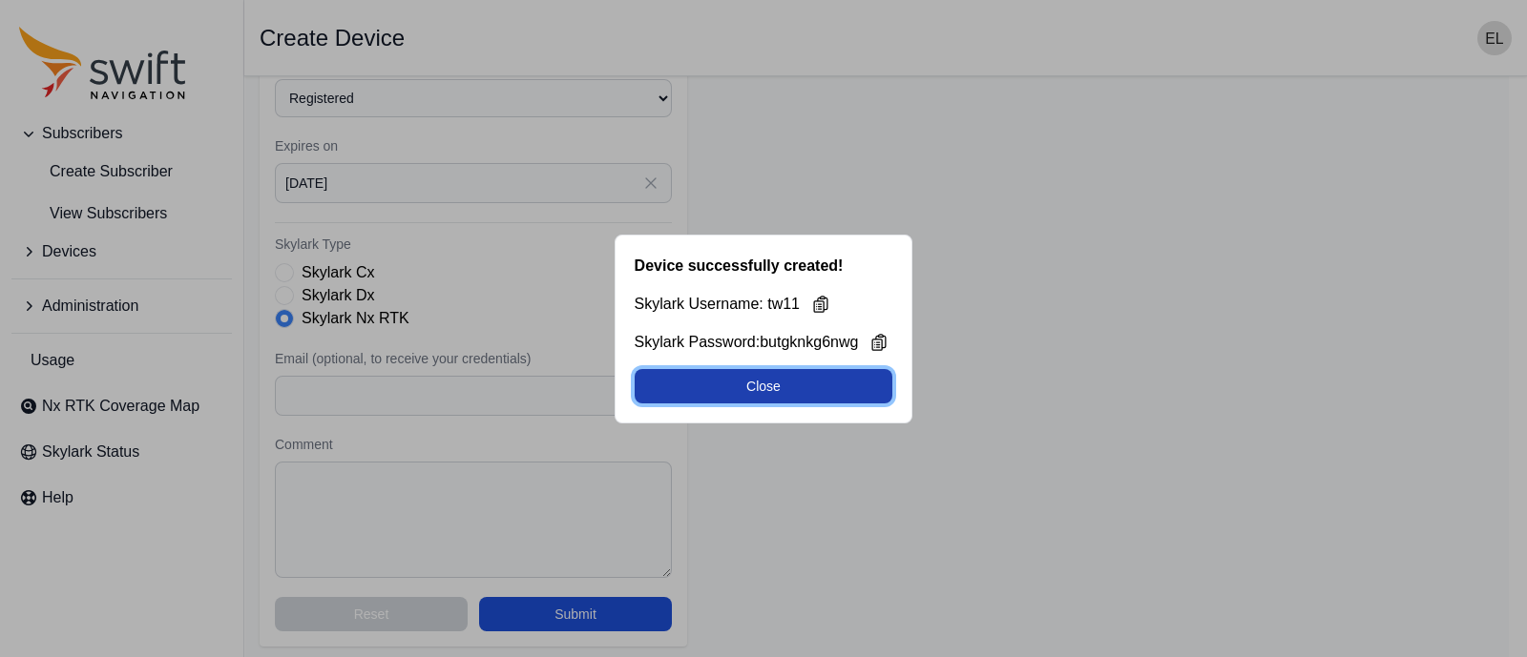
click at [725, 384] on button "Close" at bounding box center [764, 386] width 259 height 34
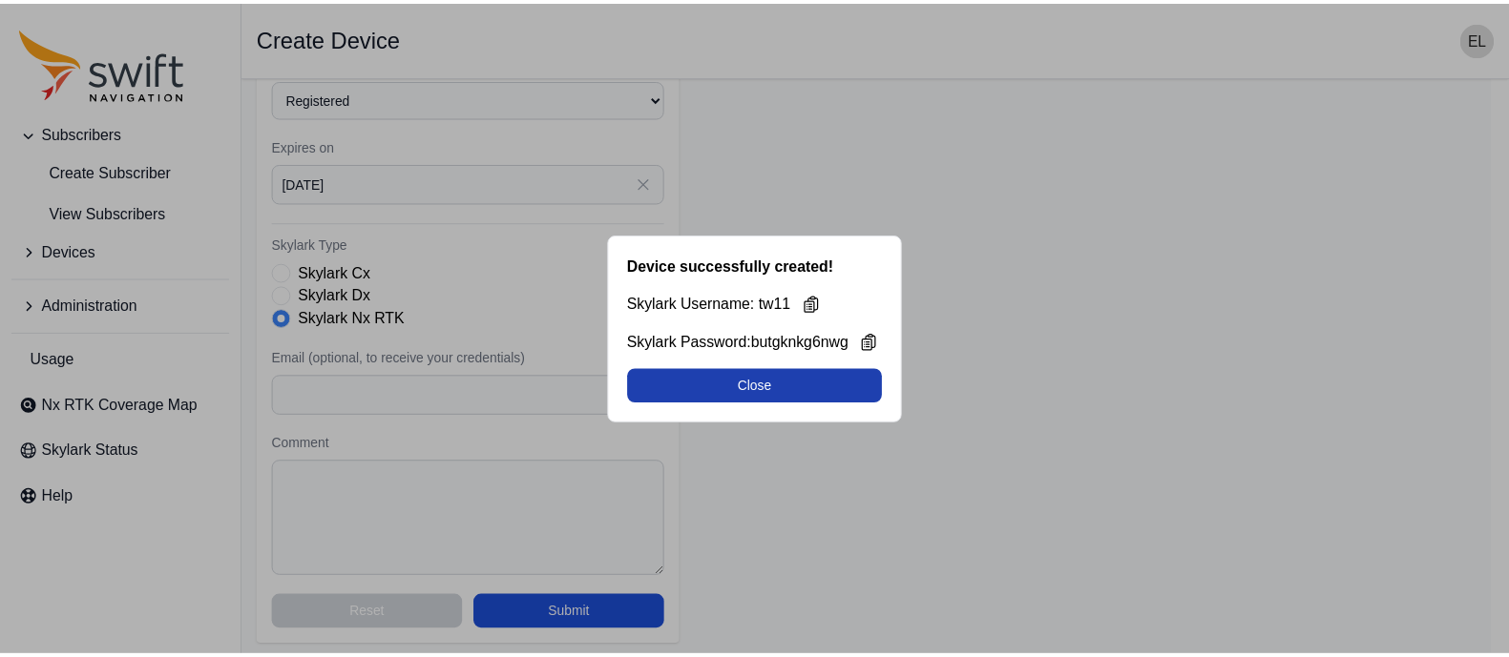
scroll to position [253, 0]
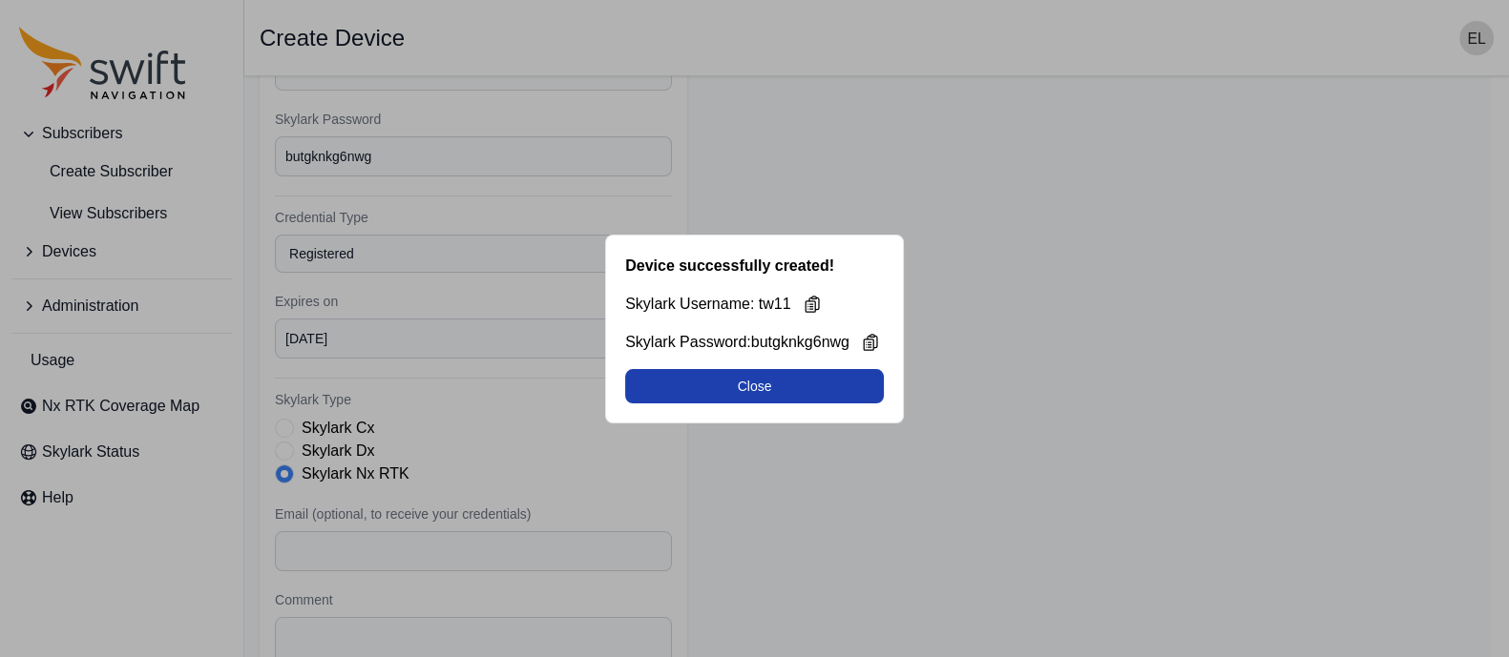
select select "b644441d-e755-4979-866a-1eb00d20fa50"
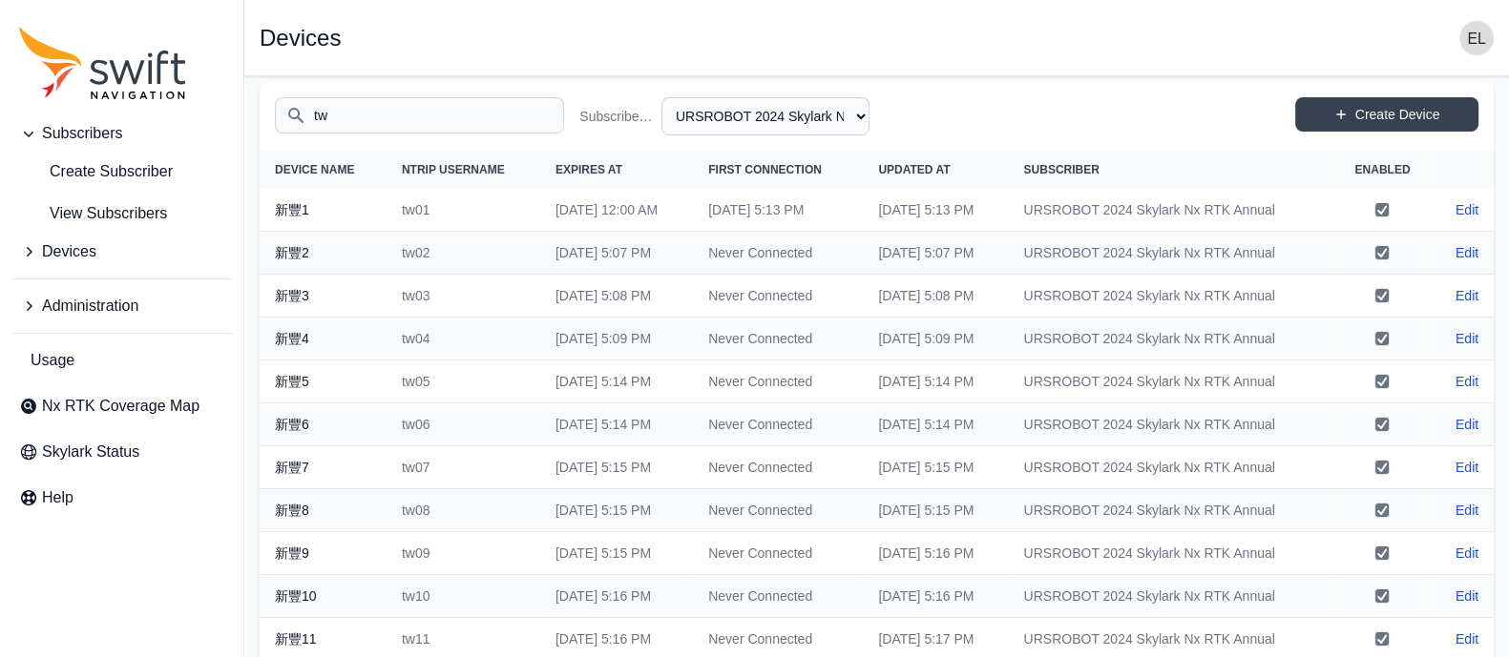
scroll to position [0, 0]
